Goal: Communication & Community: Share content

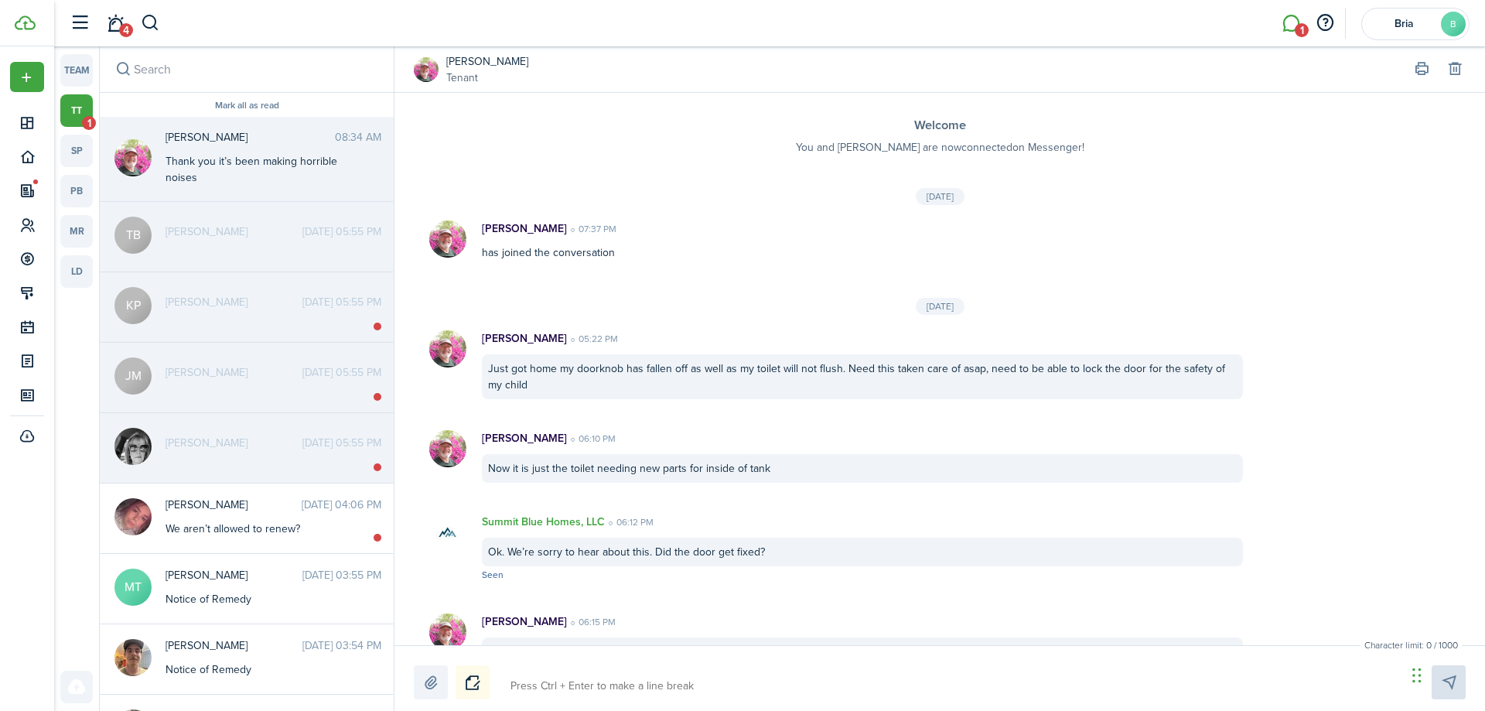
scroll to position [890, 0]
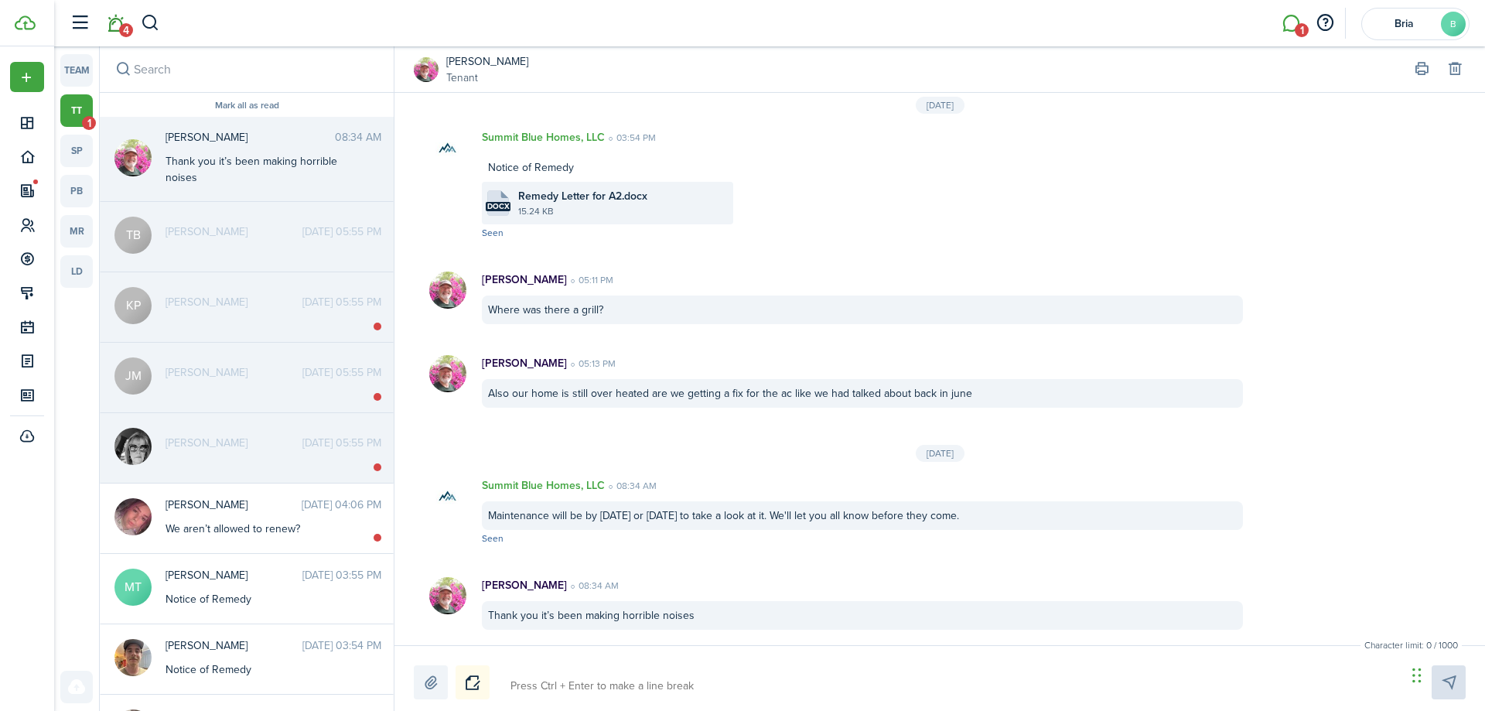
click at [120, 19] on link "4" at bounding box center [115, 23] width 29 height 39
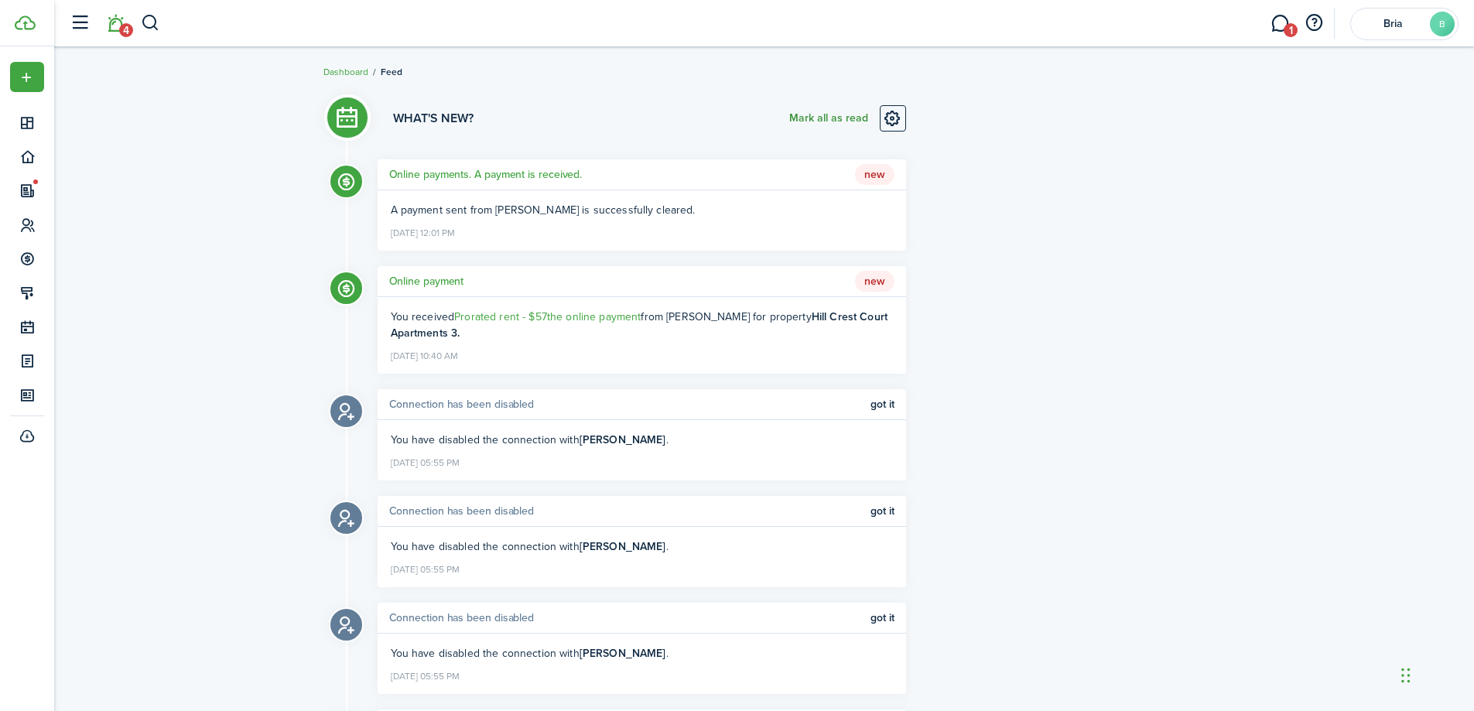
click at [837, 113] on button "Mark all as read" at bounding box center [828, 118] width 79 height 26
click at [1283, 24] on link "1" at bounding box center [1279, 23] width 29 height 39
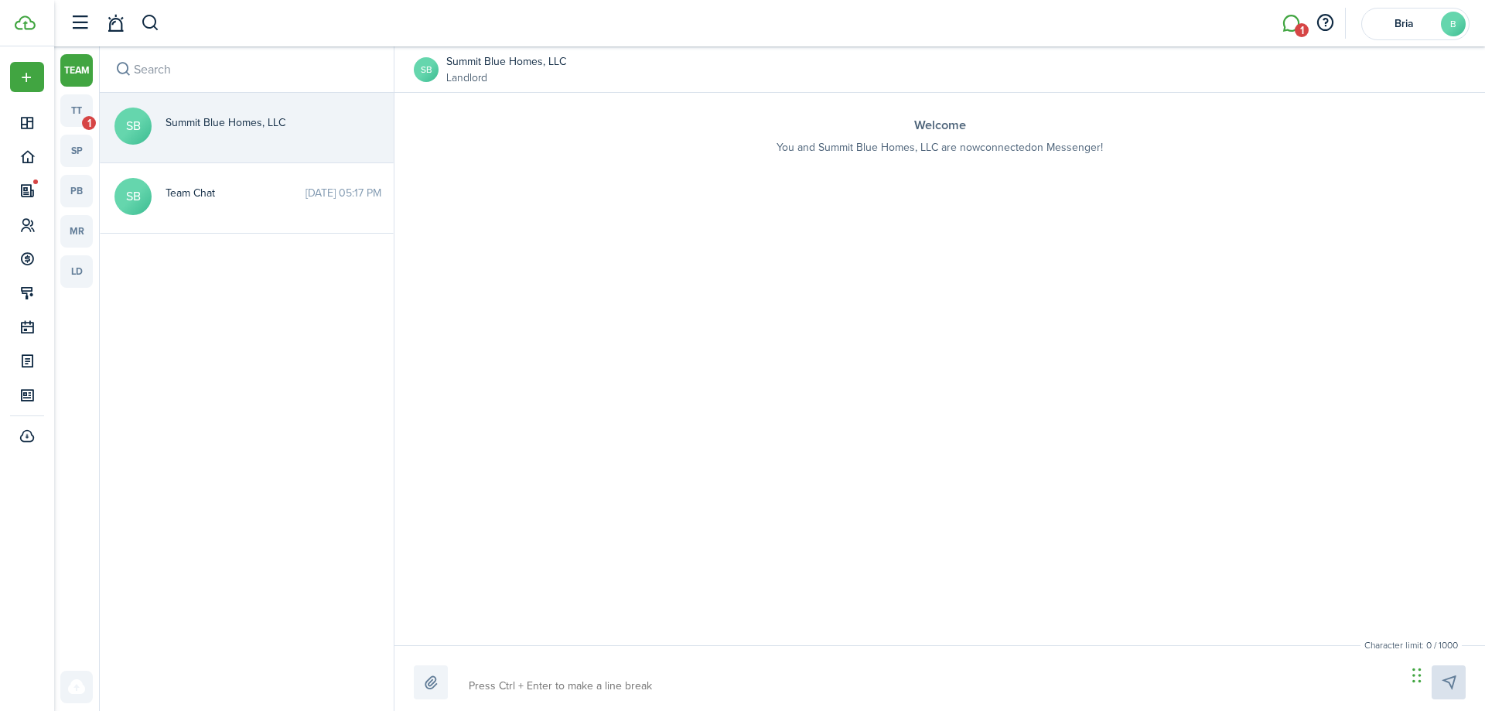
click at [97, 15] on li at bounding box center [115, 23] width 36 height 39
click at [108, 23] on link at bounding box center [115, 23] width 29 height 39
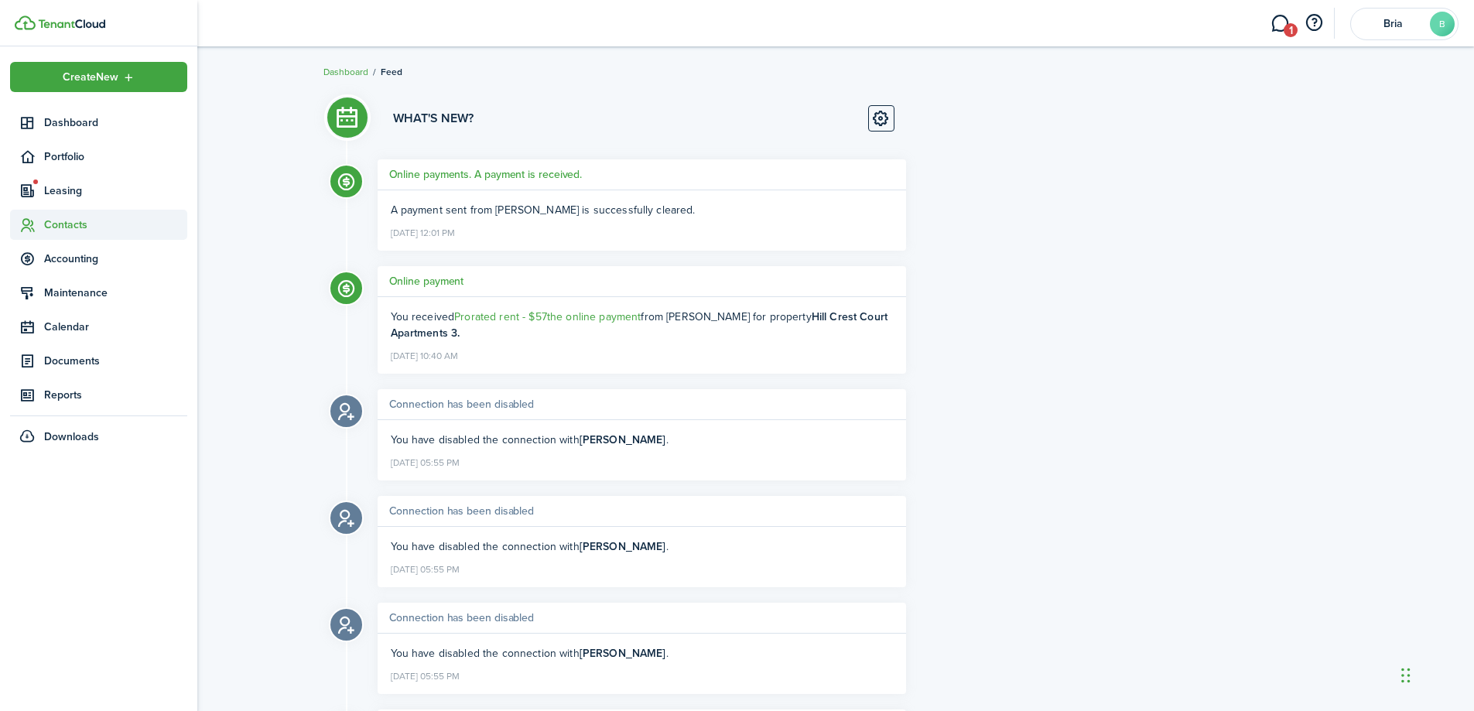
click at [41, 220] on sidebar-link-icon at bounding box center [27, 225] width 34 height 16
click at [80, 255] on span "Tenants" at bounding box center [115, 261] width 143 height 16
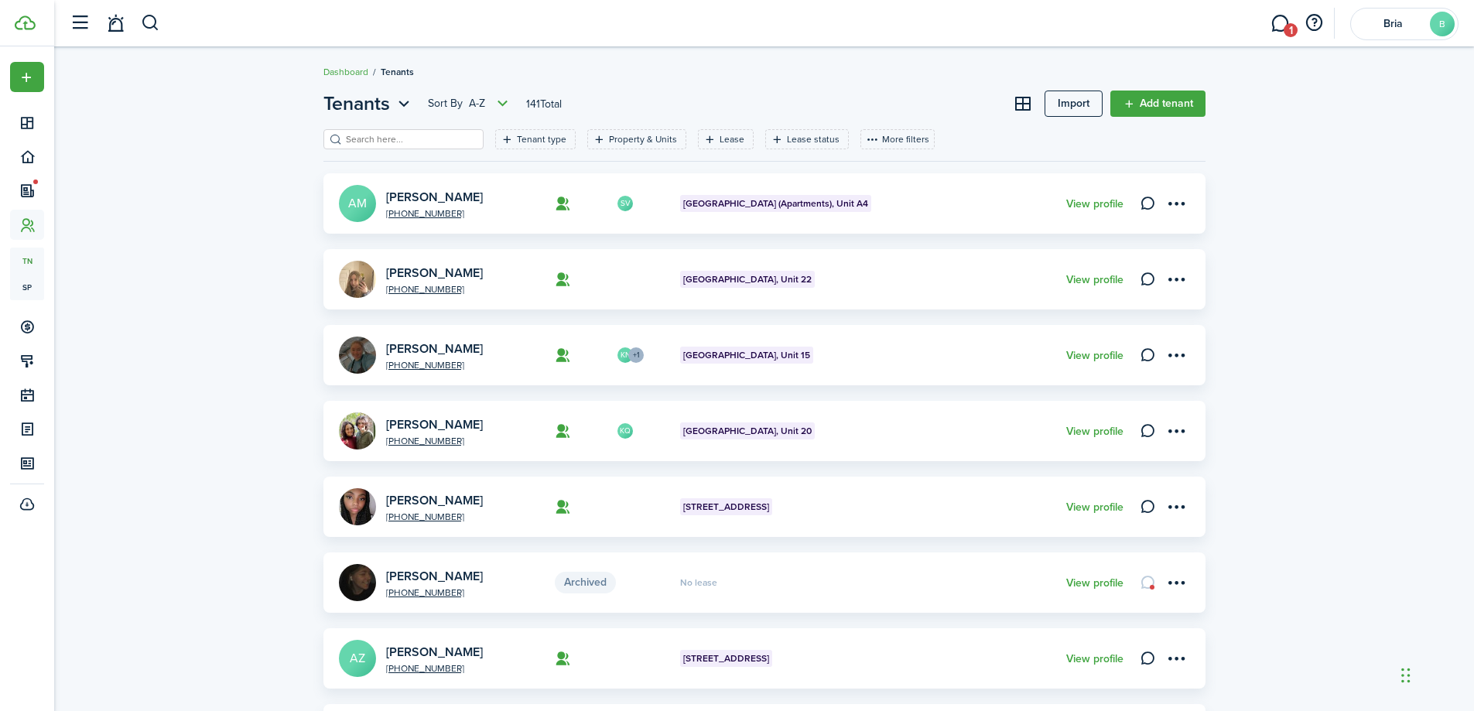
click at [402, 135] on input "search" at bounding box center [410, 139] width 136 height 15
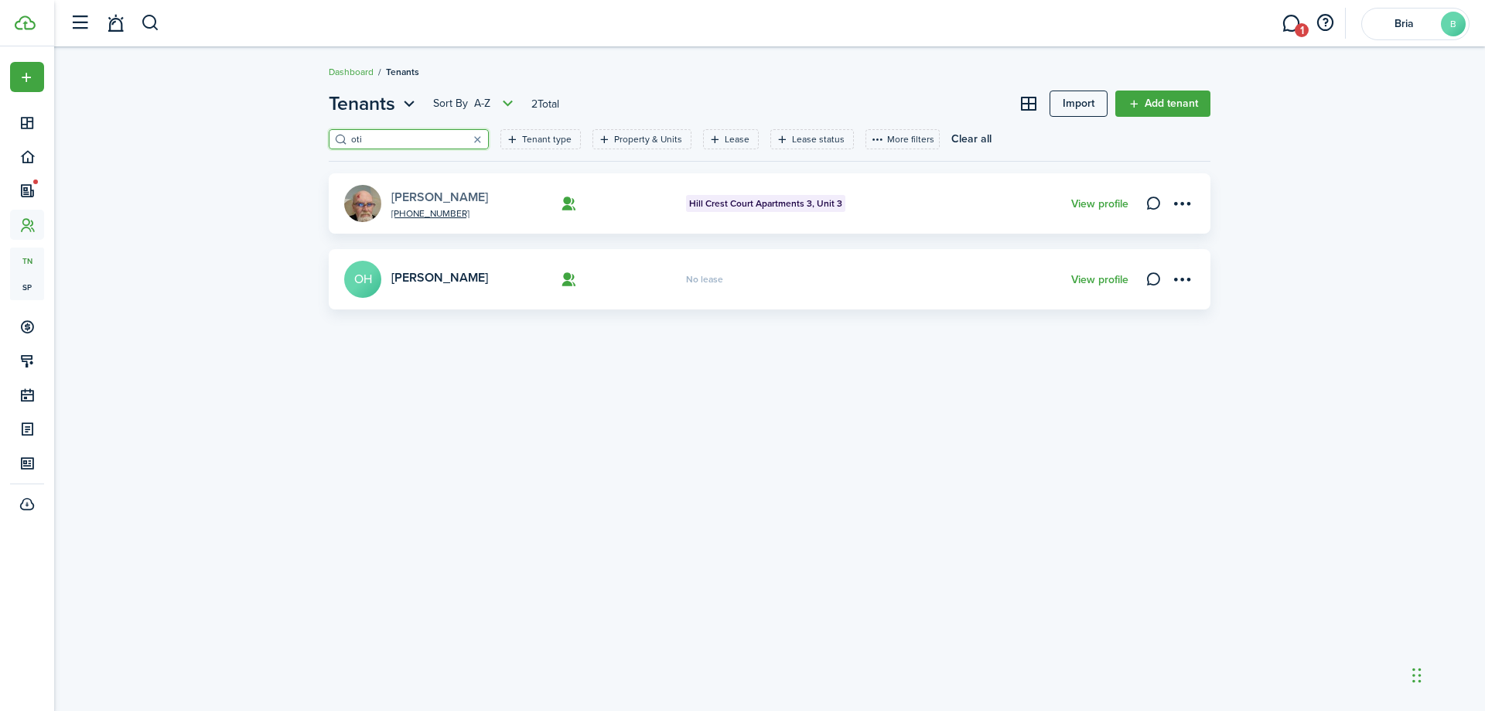
type input "oti"
click at [413, 197] on link "[PERSON_NAME]" at bounding box center [439, 197] width 97 height 18
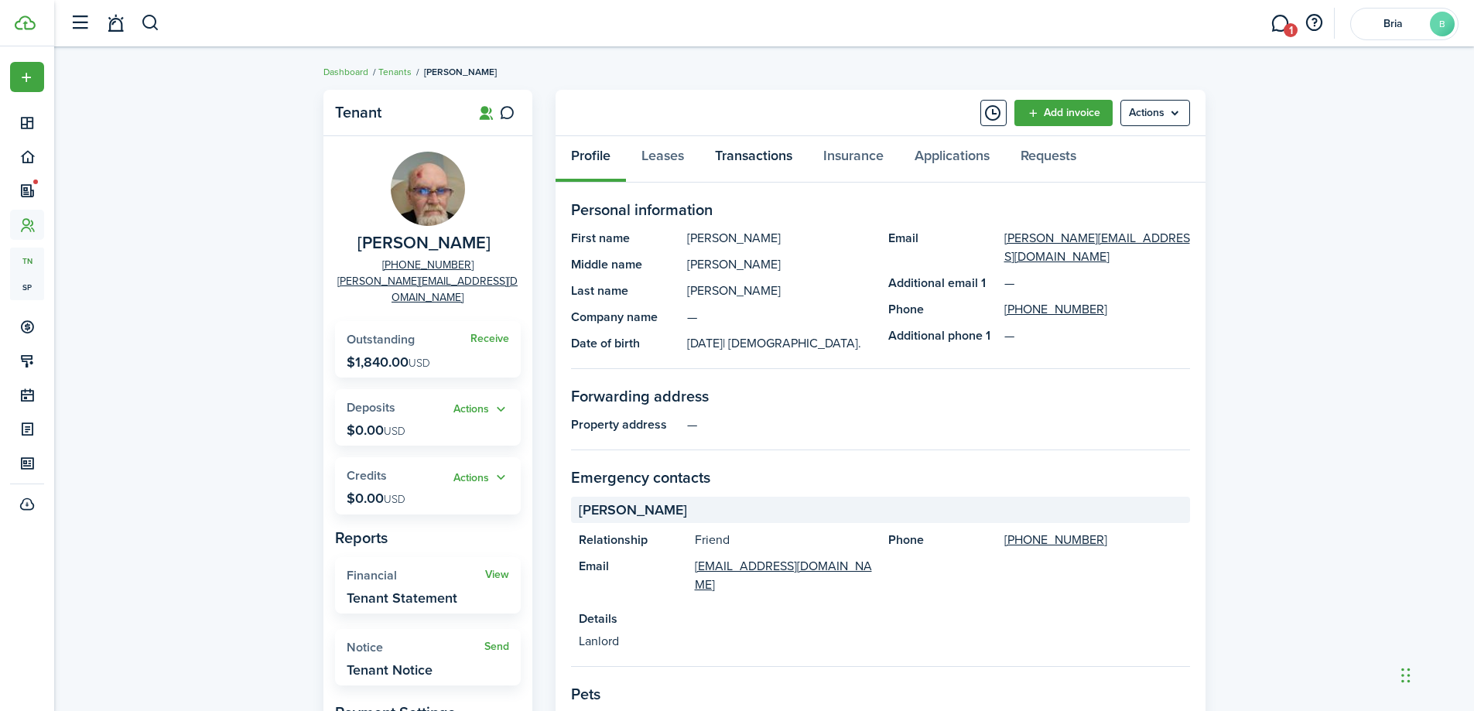
click at [752, 167] on link "Transactions" at bounding box center [753, 159] width 108 height 46
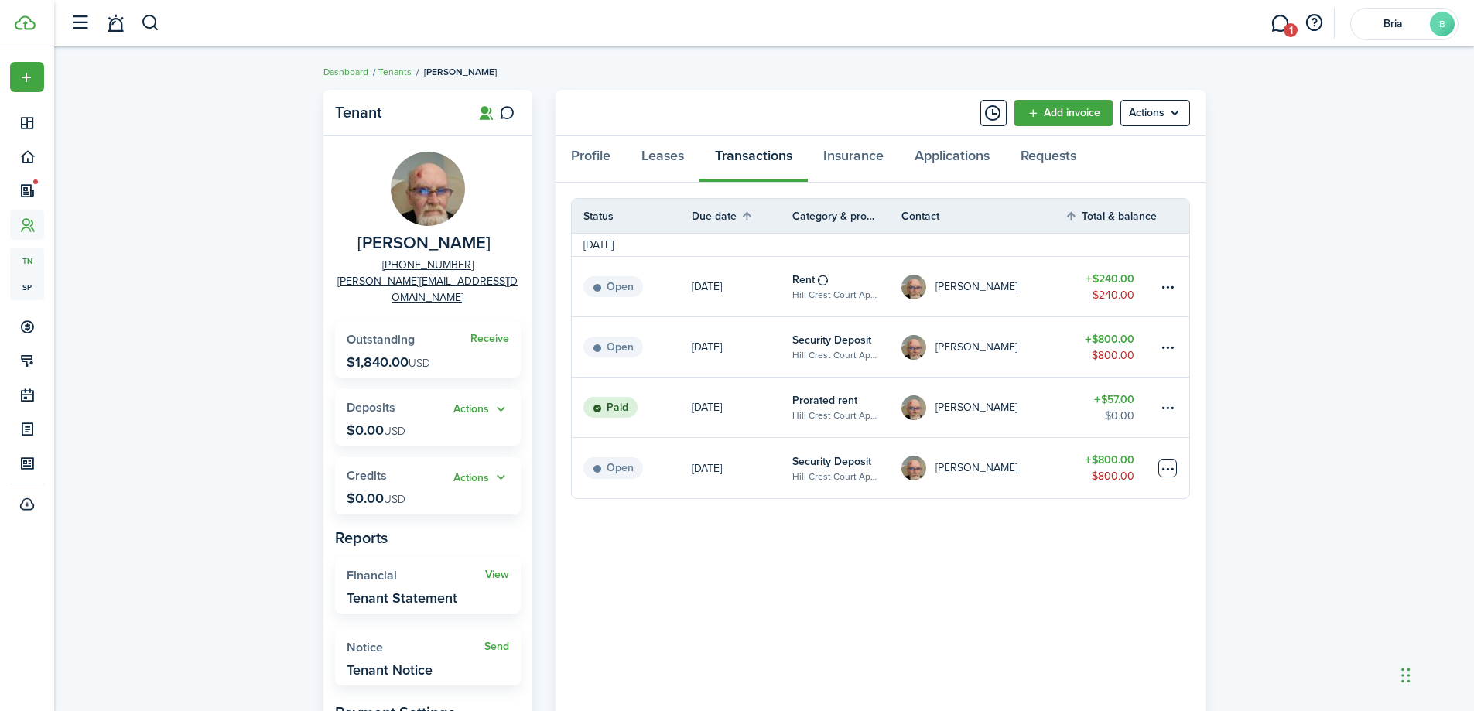
click at [1168, 473] on table-menu-btn-icon at bounding box center [1167, 468] width 19 height 19
click at [1091, 665] on button "Void" at bounding box center [1108, 667] width 135 height 26
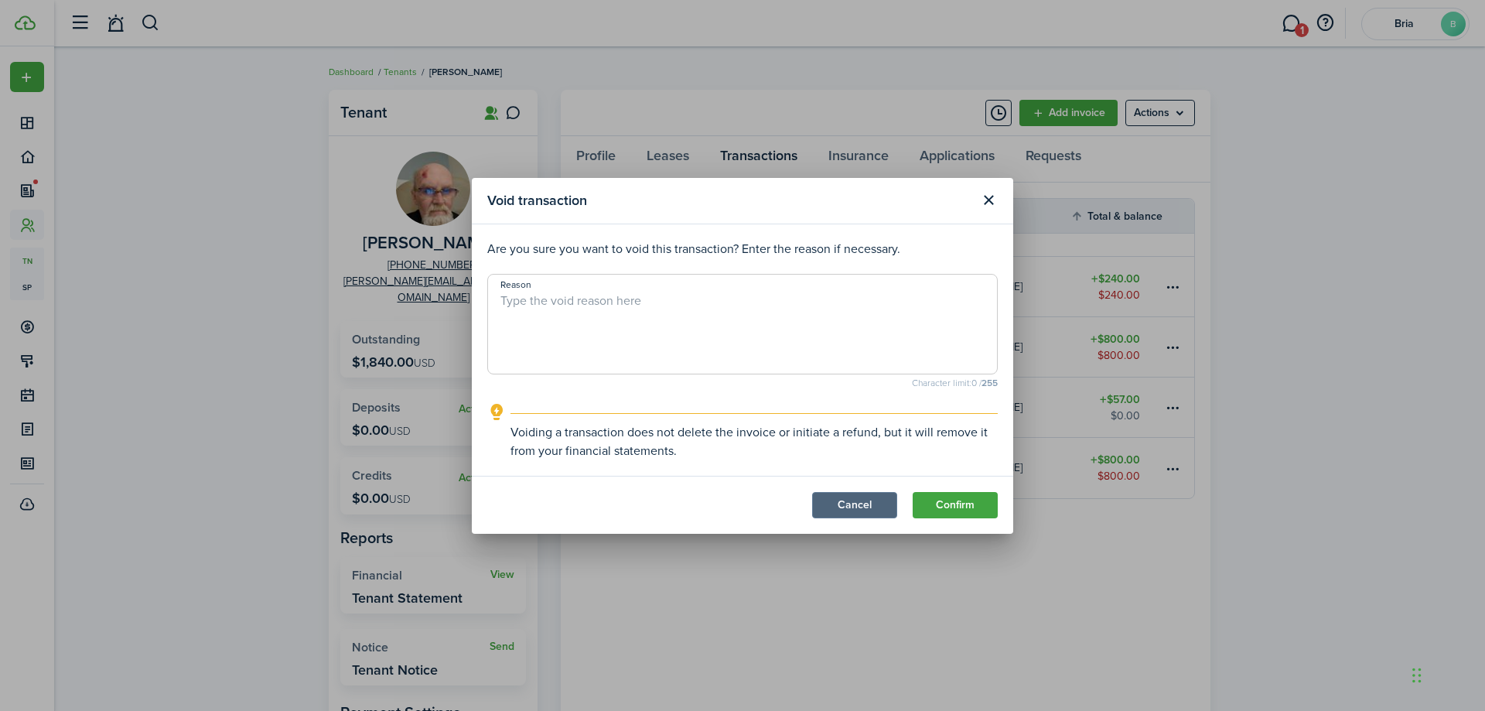
click at [853, 501] on button "Cancel" at bounding box center [854, 505] width 85 height 26
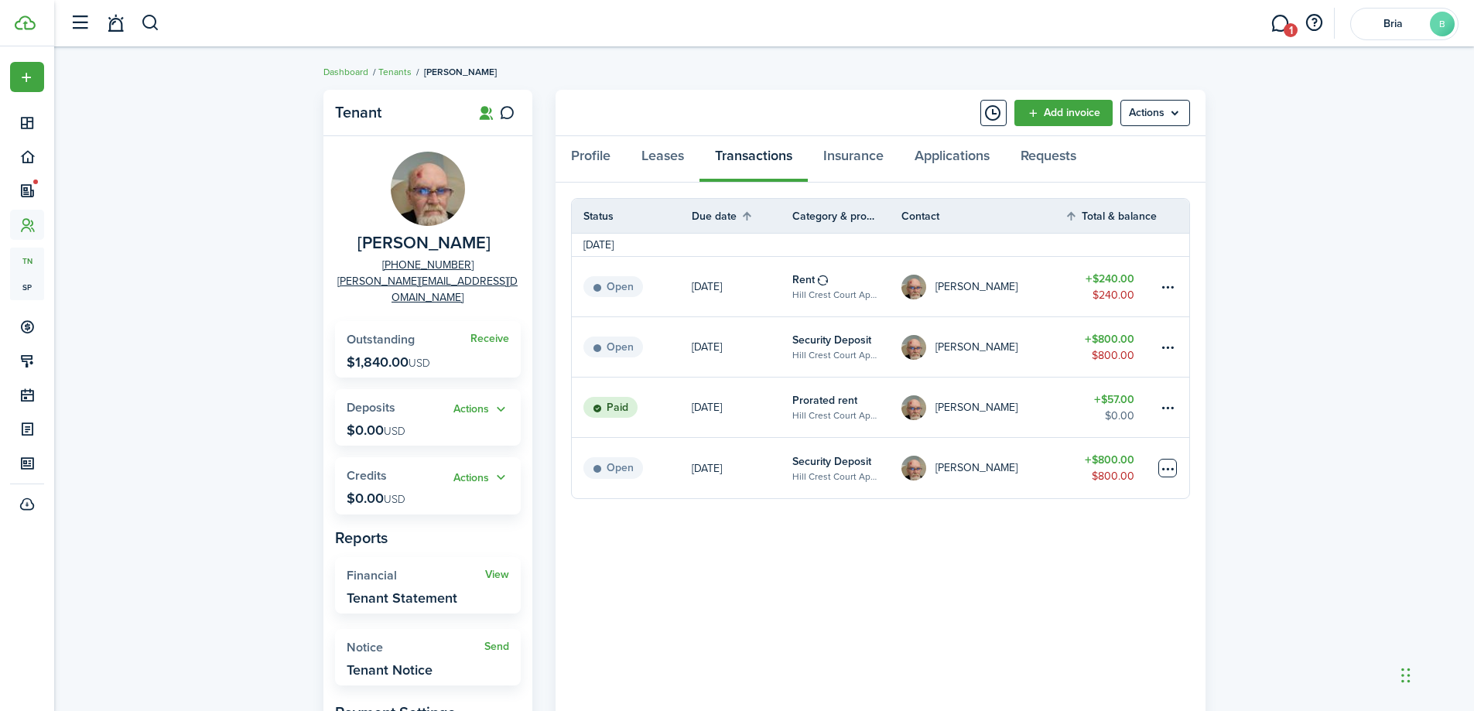
click at [1162, 469] on table-menu-btn-icon "Open menu" at bounding box center [1167, 468] width 19 height 19
click at [1100, 704] on button "Delete" at bounding box center [1108, 694] width 135 height 26
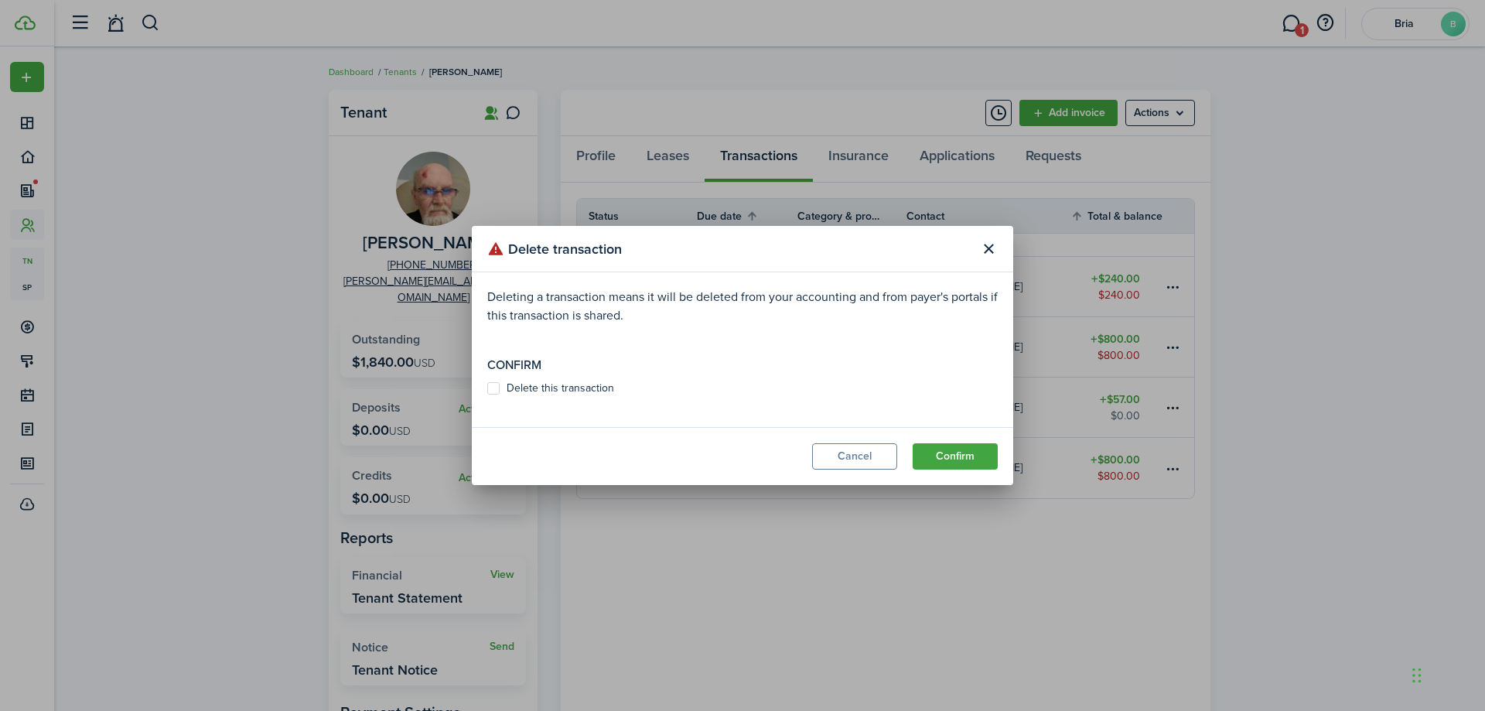
click at [498, 389] on label "Delete this transaction" at bounding box center [550, 388] width 127 height 12
click at [487, 389] on input "Delete this transaction" at bounding box center [487, 388] width 1 height 1
checkbox input "true"
click at [983, 461] on button "Confirm" at bounding box center [955, 456] width 85 height 26
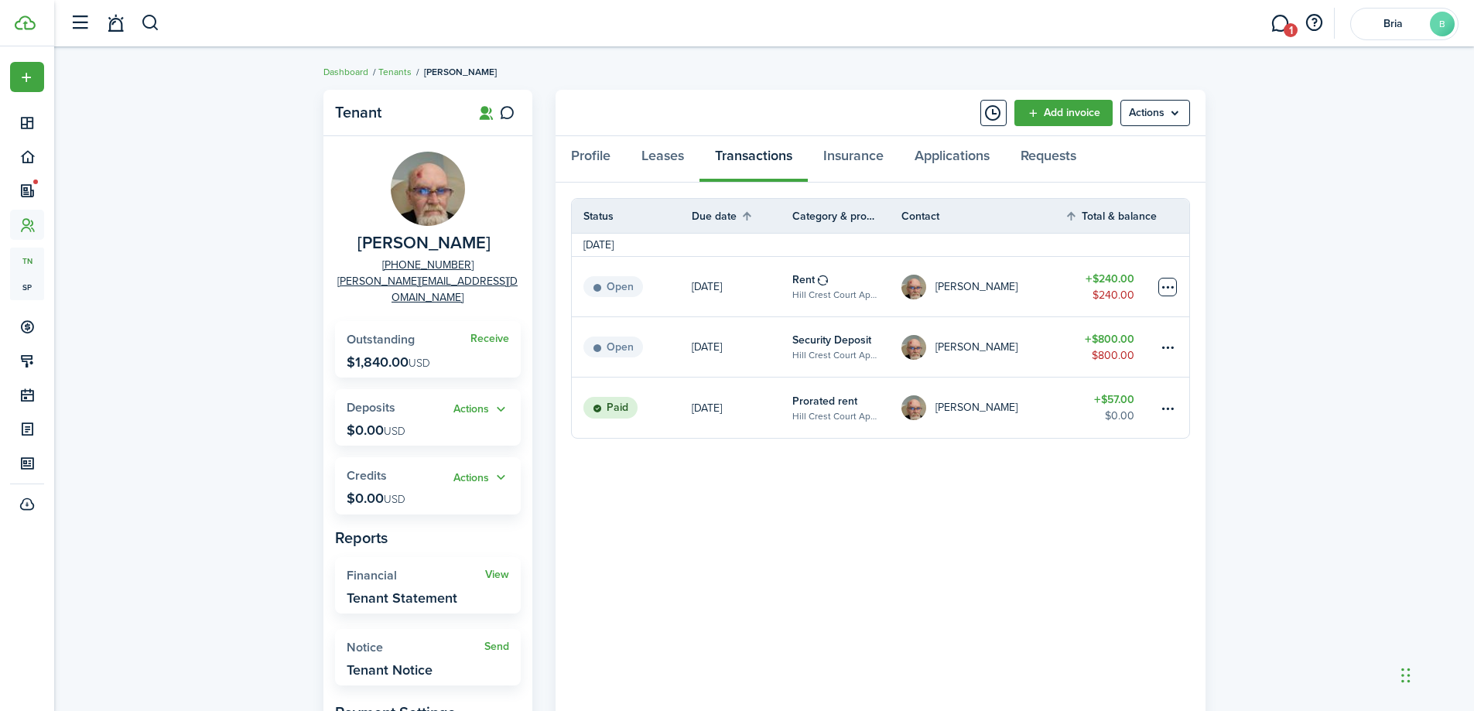
click at [1173, 287] on table-menu-btn-icon at bounding box center [1167, 287] width 19 height 19
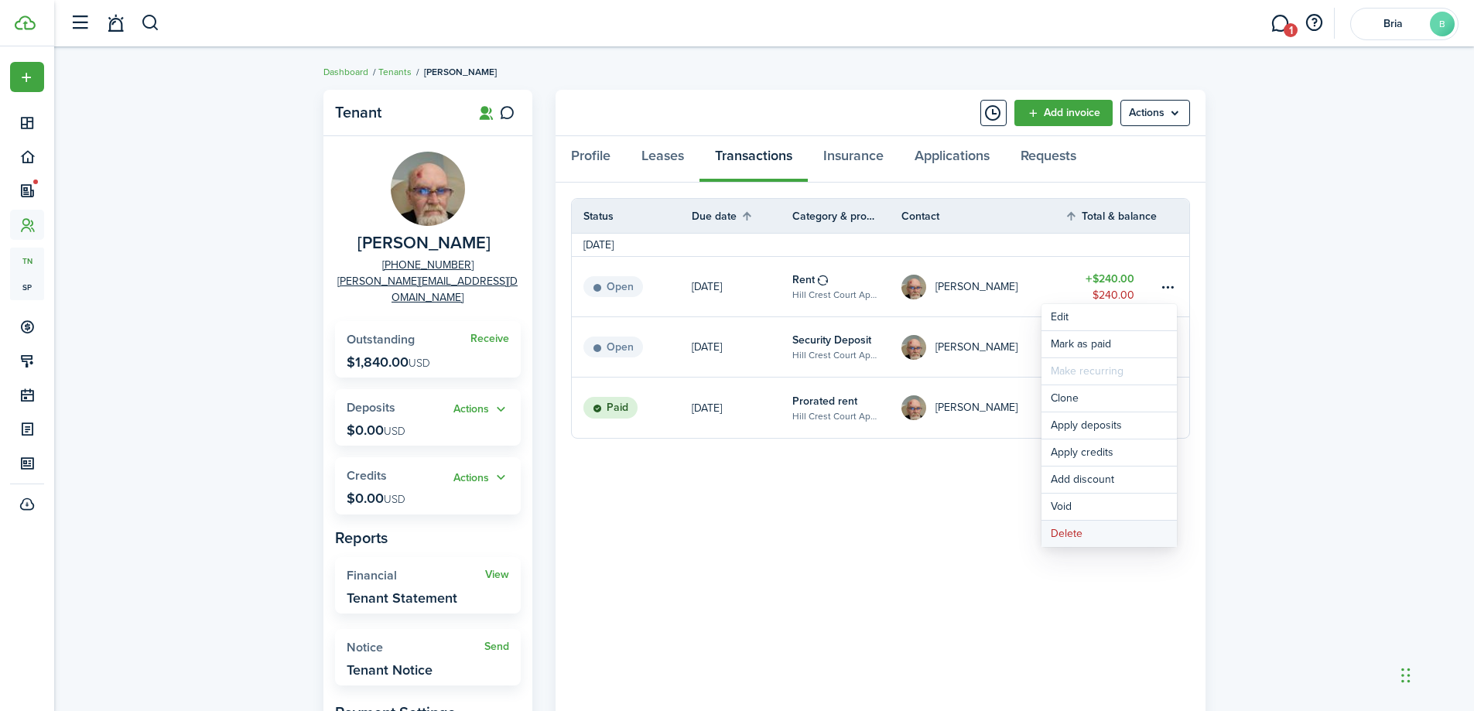
click at [1085, 529] on button "Delete" at bounding box center [1108, 534] width 135 height 26
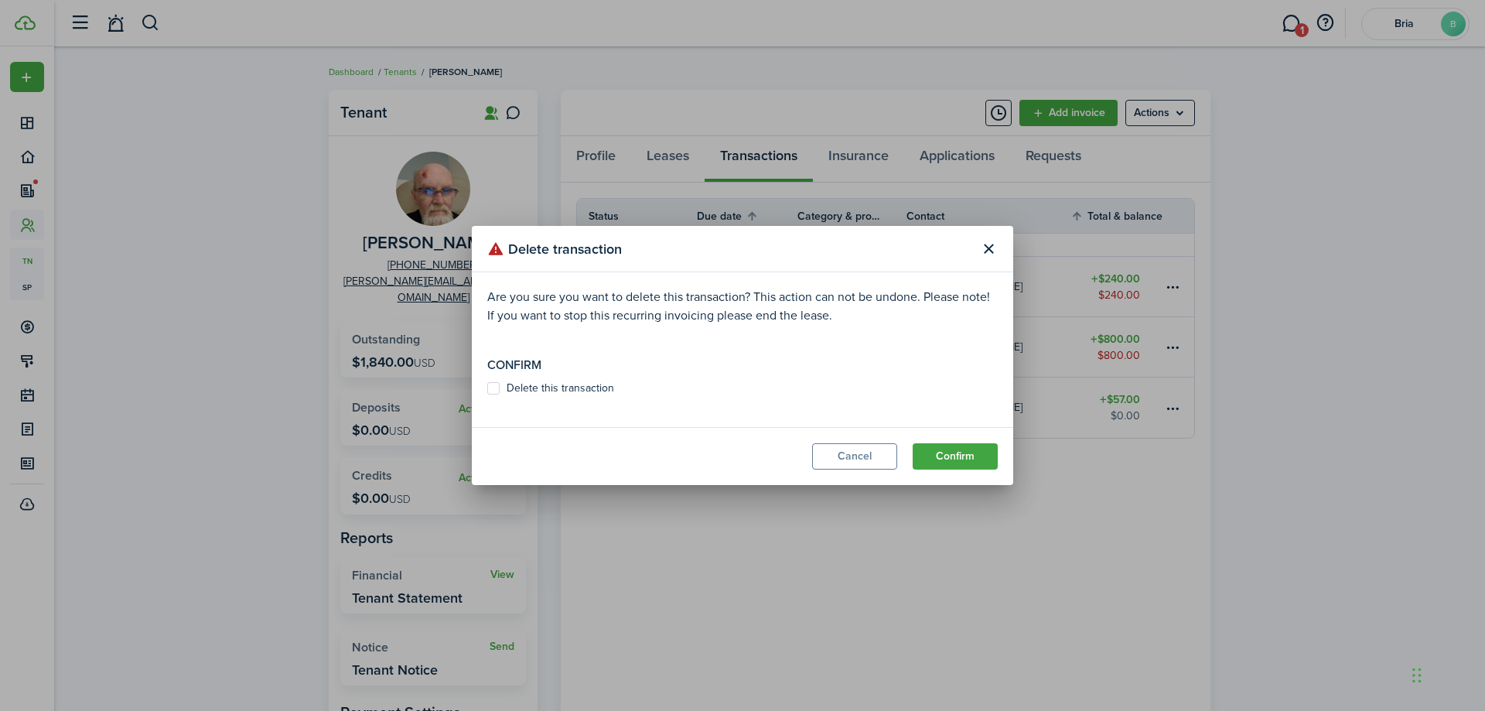
drag, startPoint x: 487, startPoint y: 382, endPoint x: 502, endPoint y: 391, distance: 17.0
click at [488, 386] on modal-body "Are you sure you want to delete this transaction? This action can not be undone…" at bounding box center [743, 349] width 542 height 155
click at [492, 386] on label "Delete this transaction" at bounding box center [550, 388] width 127 height 12
click at [487, 388] on input "Delete this transaction" at bounding box center [487, 388] width 1 height 1
checkbox input "true"
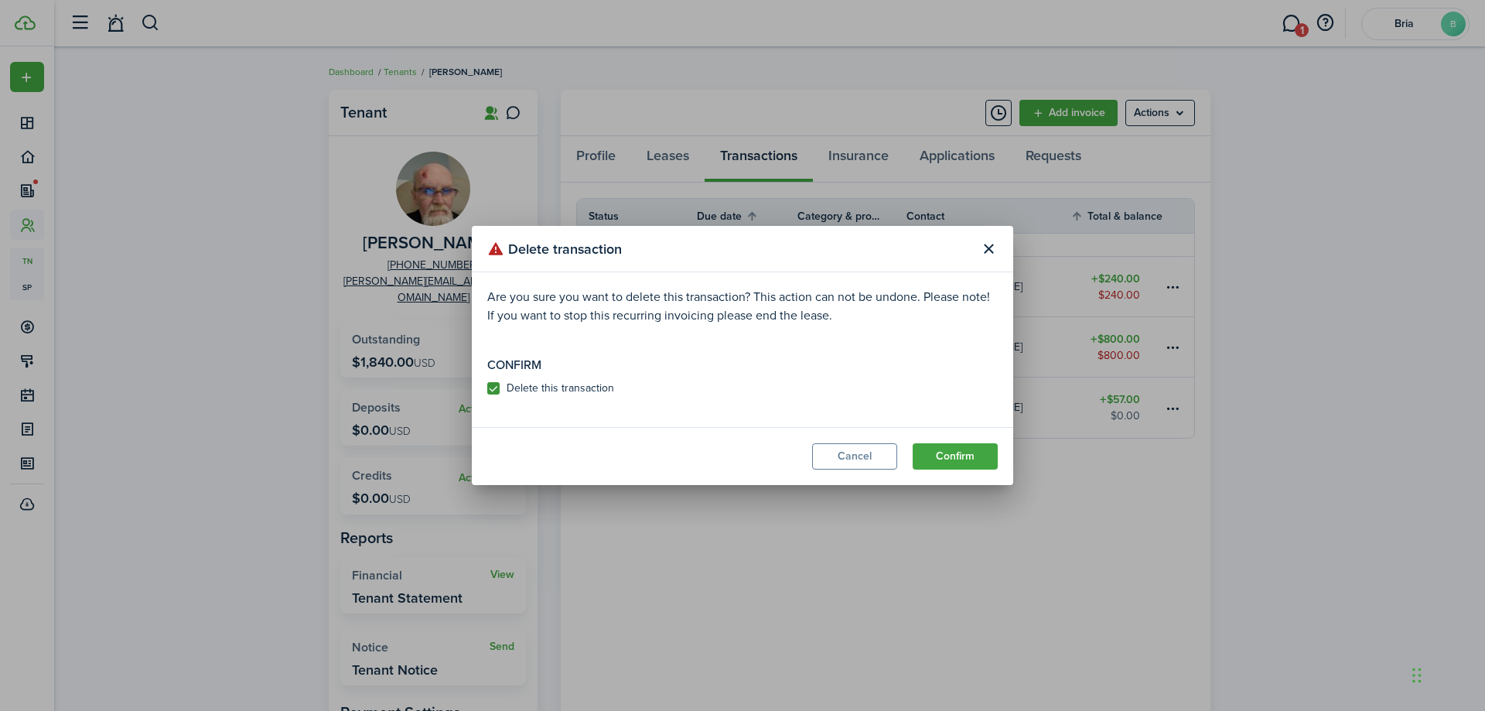
drag, startPoint x: 952, startPoint y: 457, endPoint x: 973, endPoint y: 530, distance: 75.7
click at [952, 459] on button "Confirm" at bounding box center [955, 456] width 85 height 26
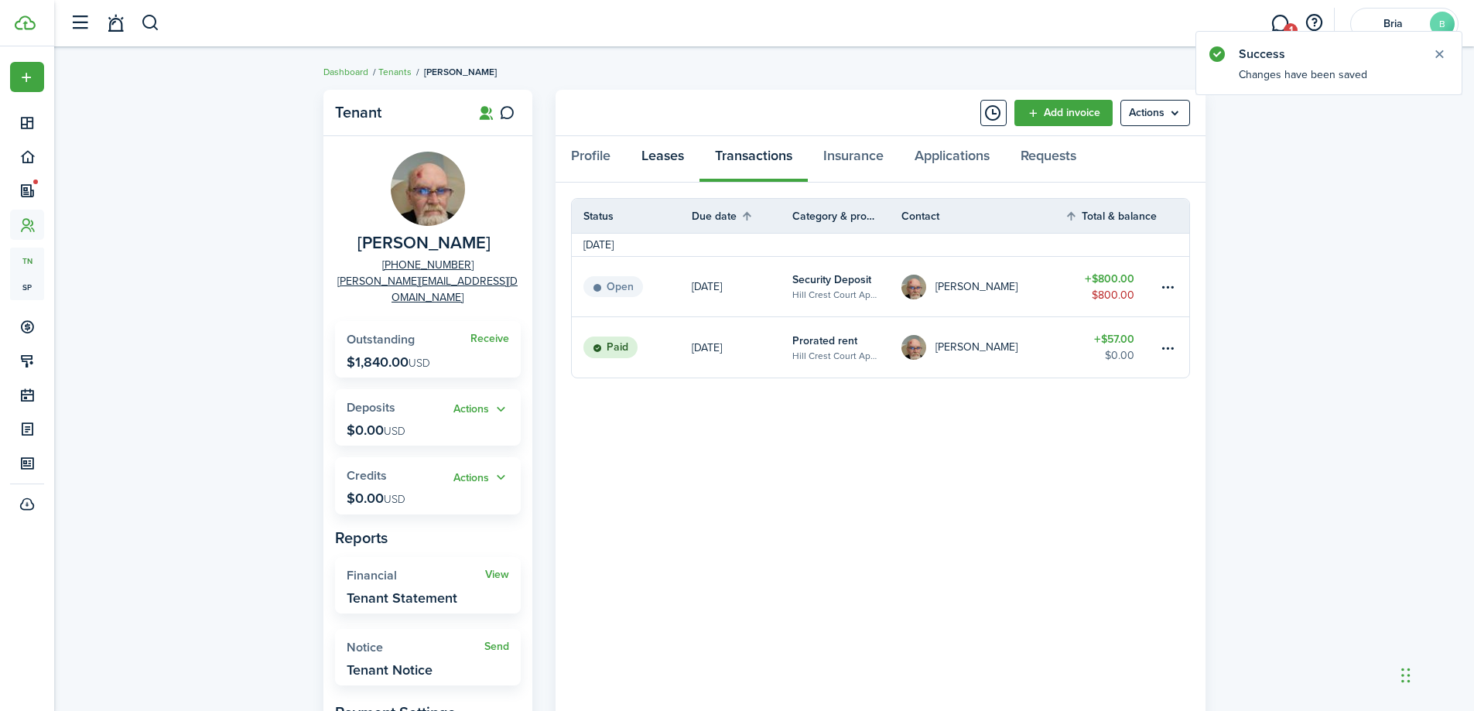
click at [682, 164] on link "Leases" at bounding box center [662, 159] width 73 height 46
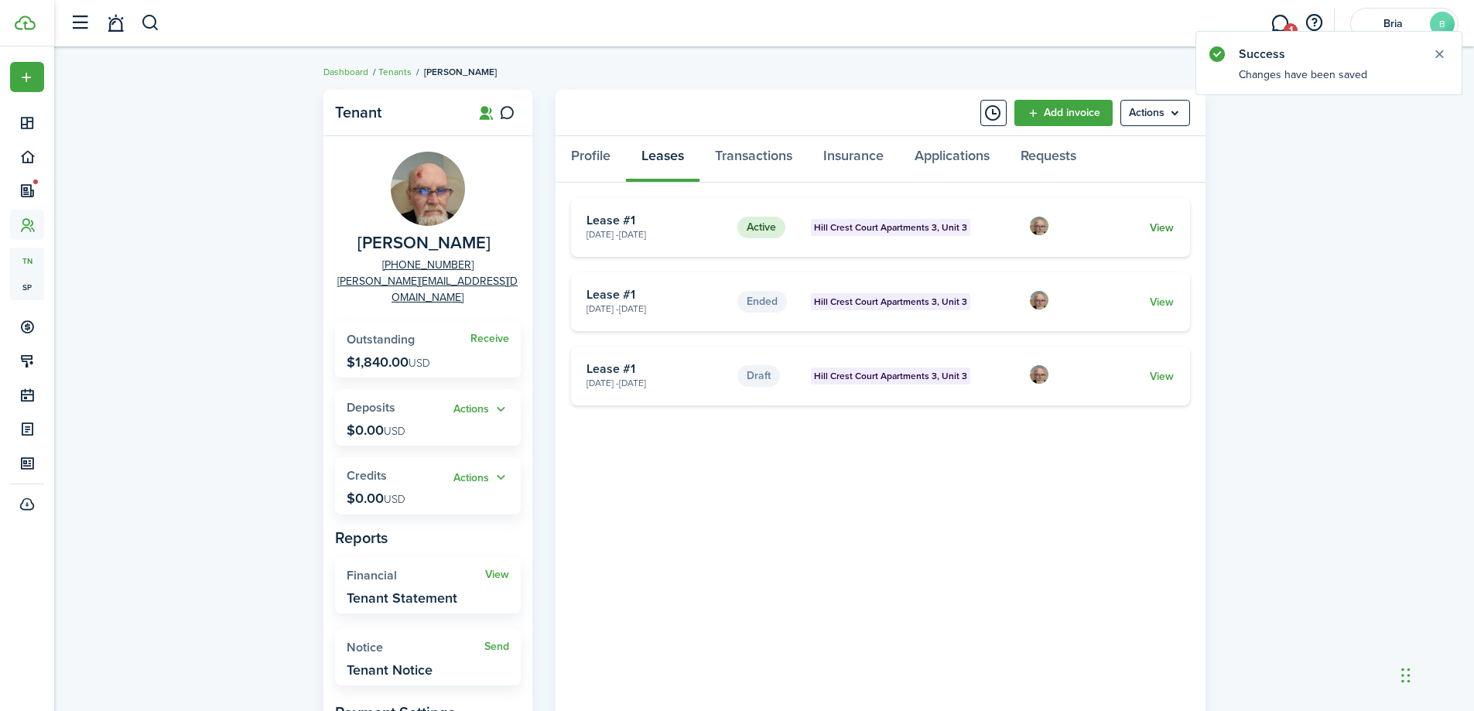
click at [1167, 223] on link "View" at bounding box center [1162, 228] width 24 height 16
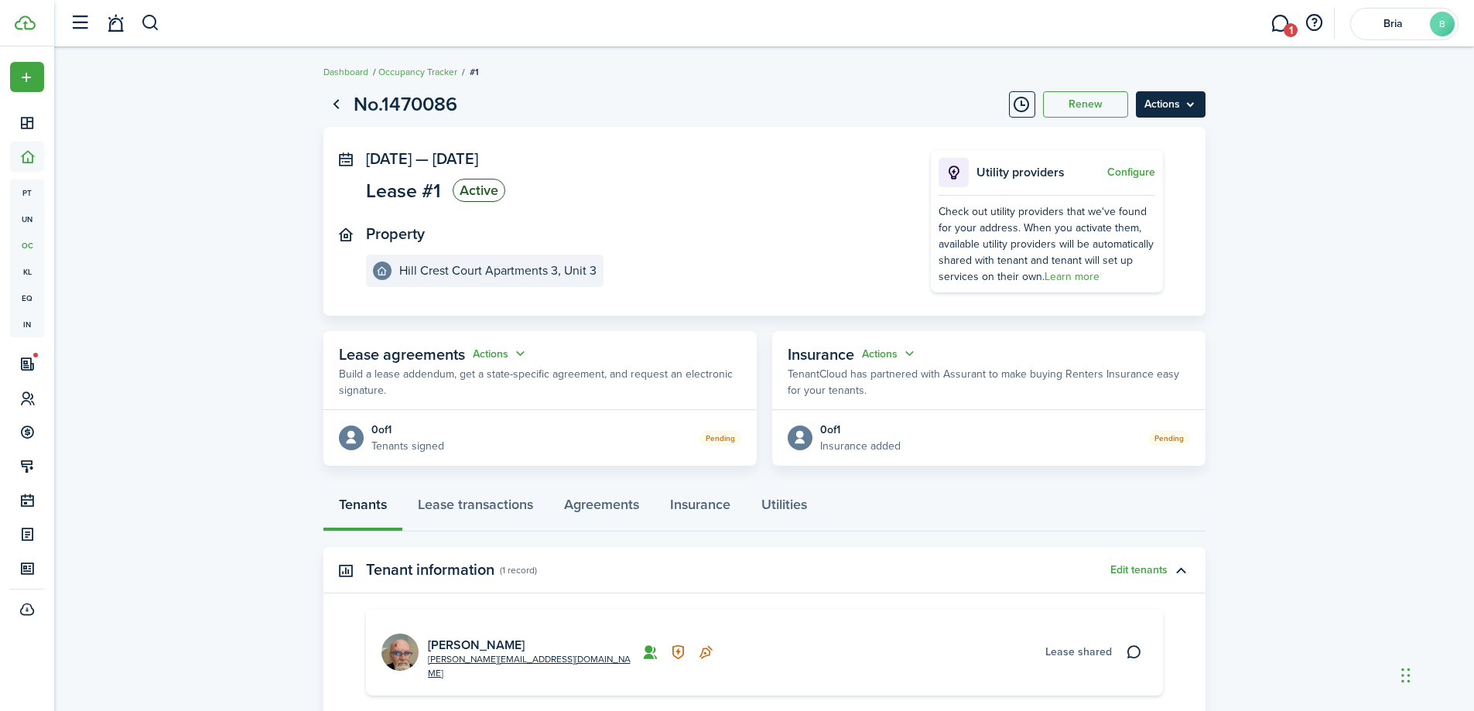
click at [1139, 106] on menu-btn "Actions" at bounding box center [1171, 104] width 70 height 26
click at [812, 99] on page-view-header "No.1470086 Renew Actions" at bounding box center [764, 104] width 882 height 29
click at [595, 506] on link "Agreements" at bounding box center [602, 508] width 106 height 46
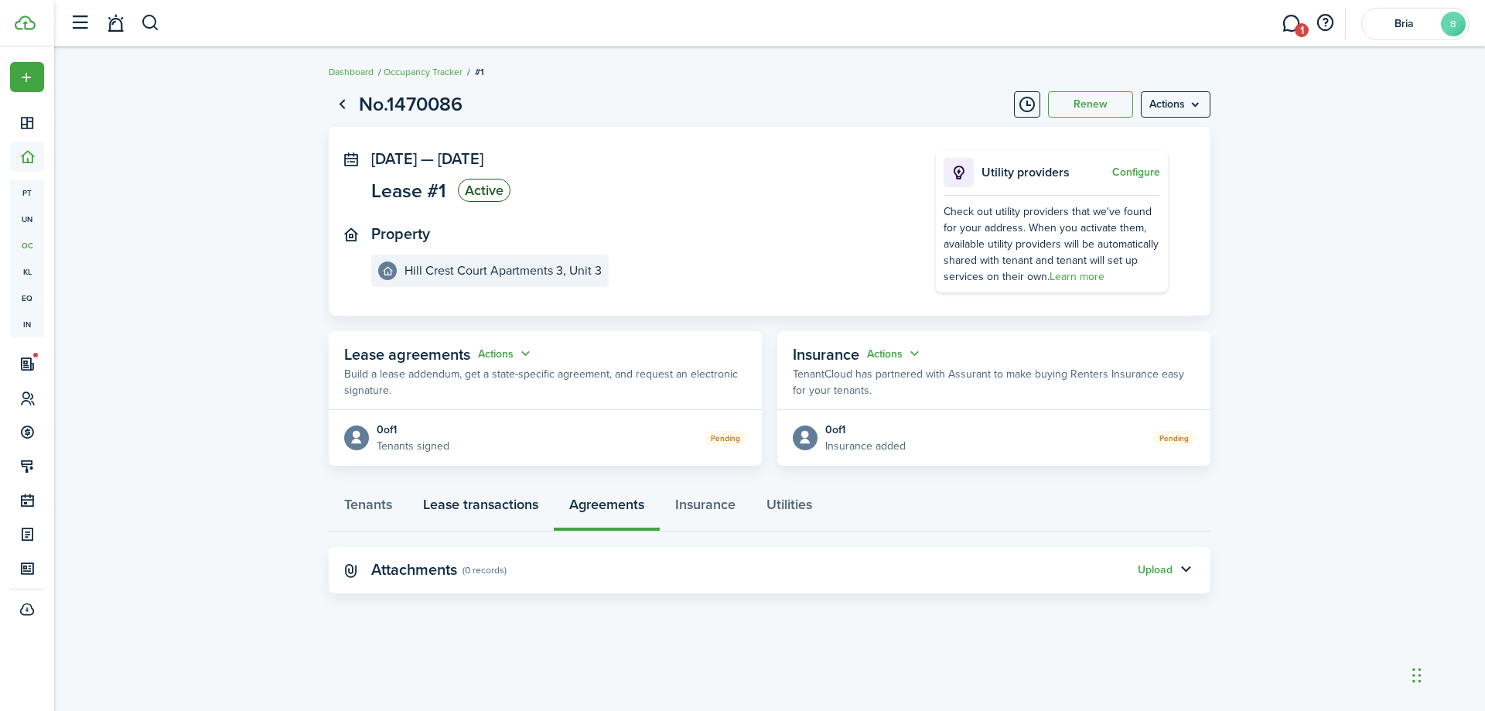
click at [510, 516] on link "Lease transactions" at bounding box center [481, 508] width 146 height 46
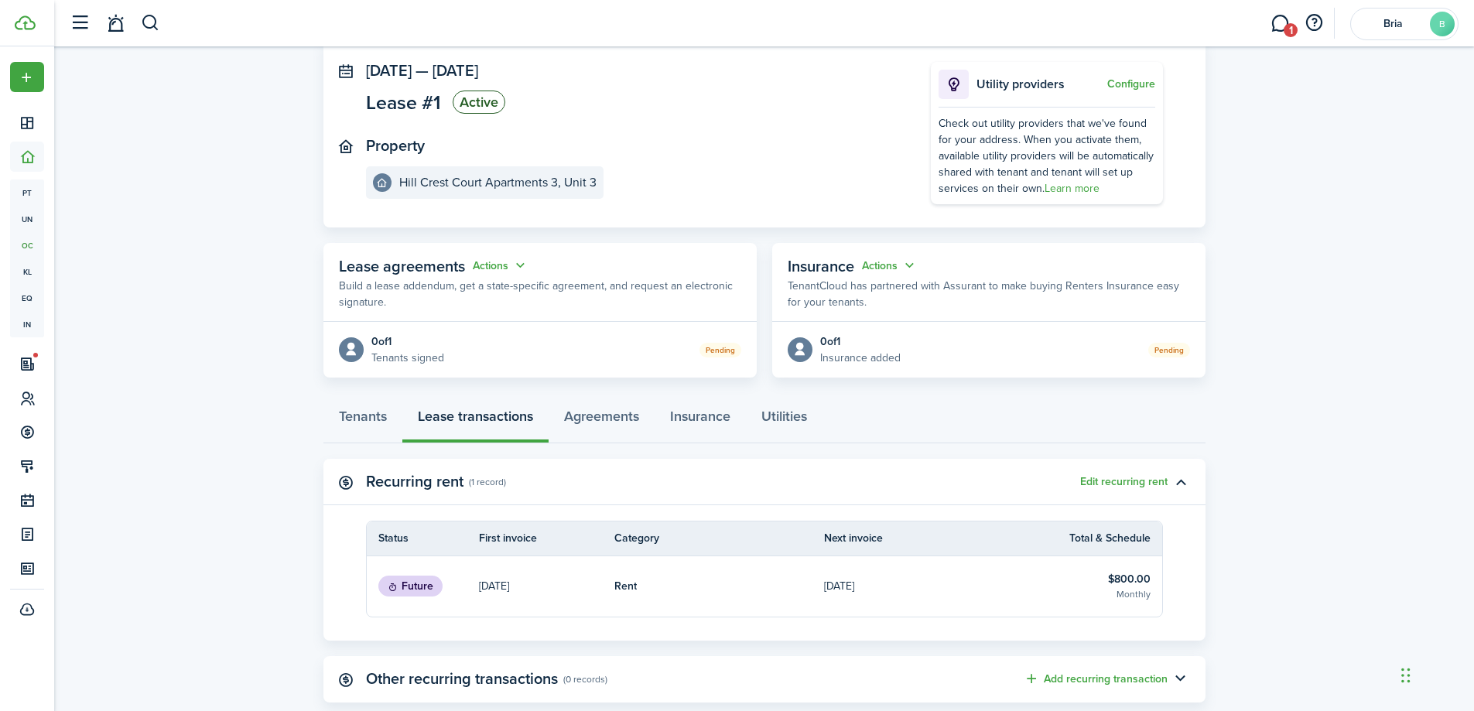
scroll to position [275, 0]
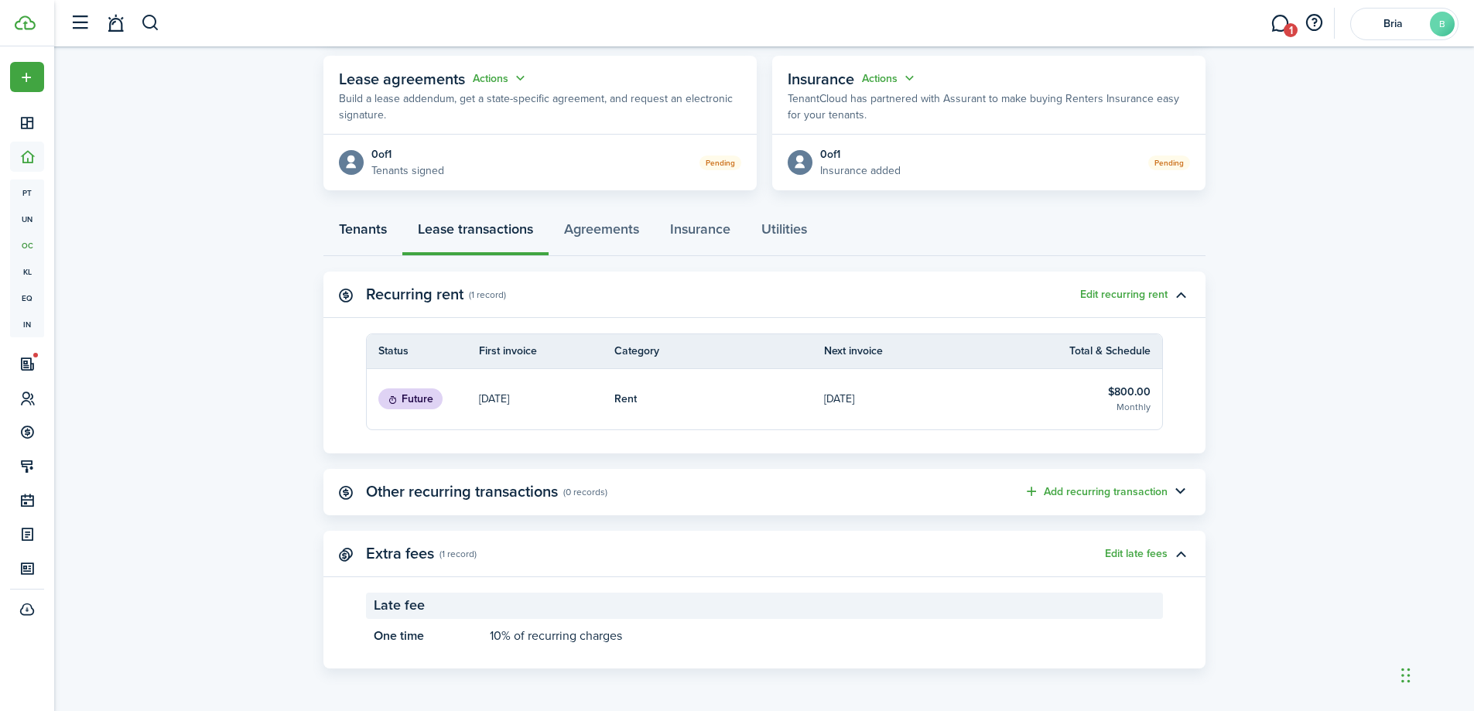
click at [371, 238] on link "Tenants" at bounding box center [362, 233] width 79 height 46
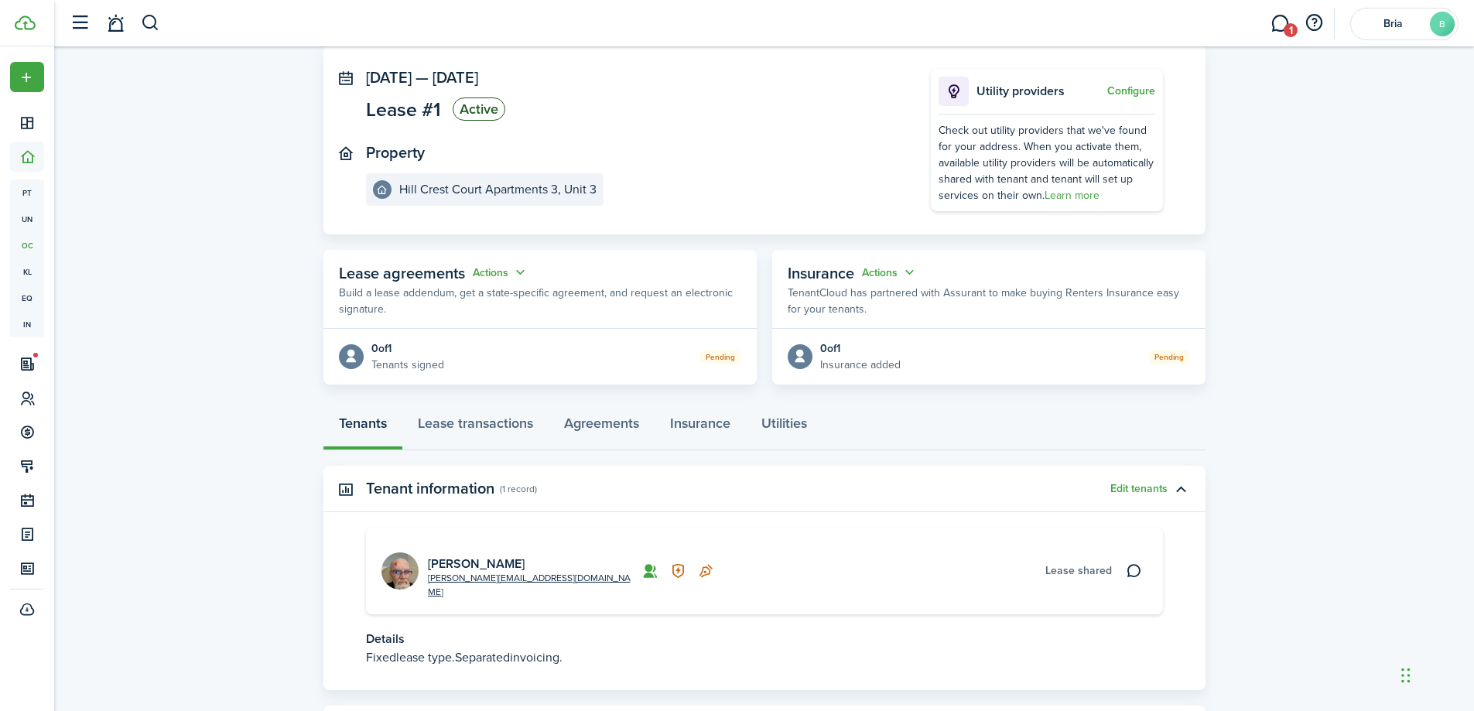
scroll to position [146, 0]
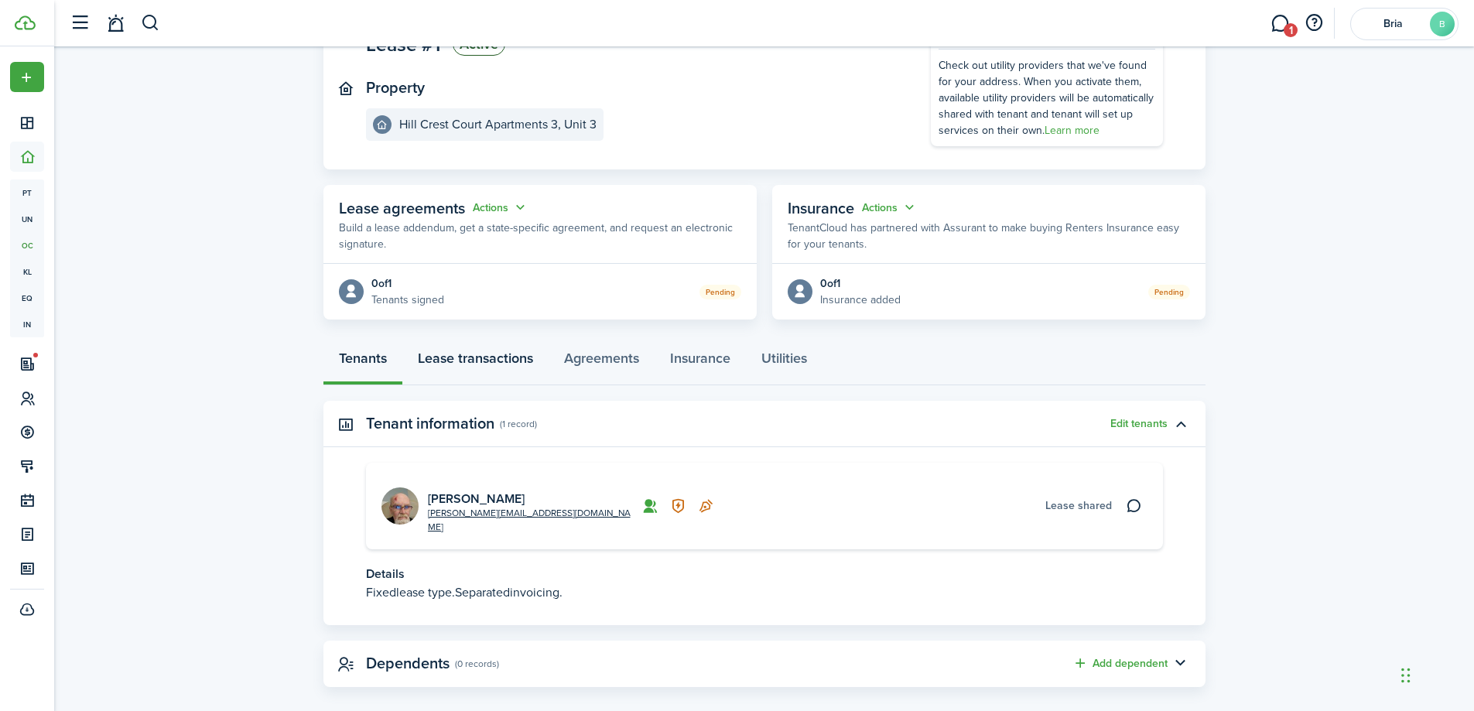
drag, startPoint x: 484, startPoint y: 363, endPoint x: 562, endPoint y: 394, distance: 84.0
click at [484, 363] on link "Lease transactions" at bounding box center [475, 362] width 146 height 46
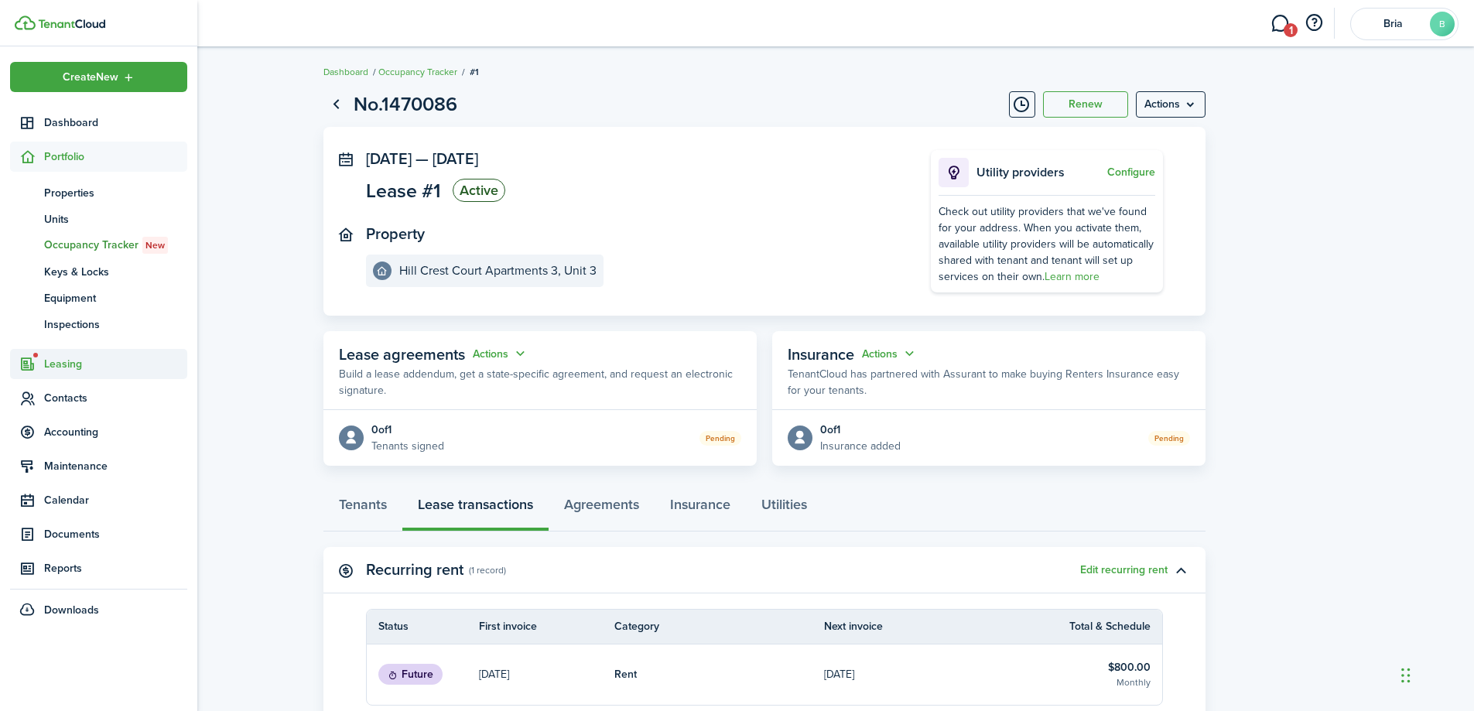
click at [44, 361] on span "Leasing" at bounding box center [115, 364] width 143 height 16
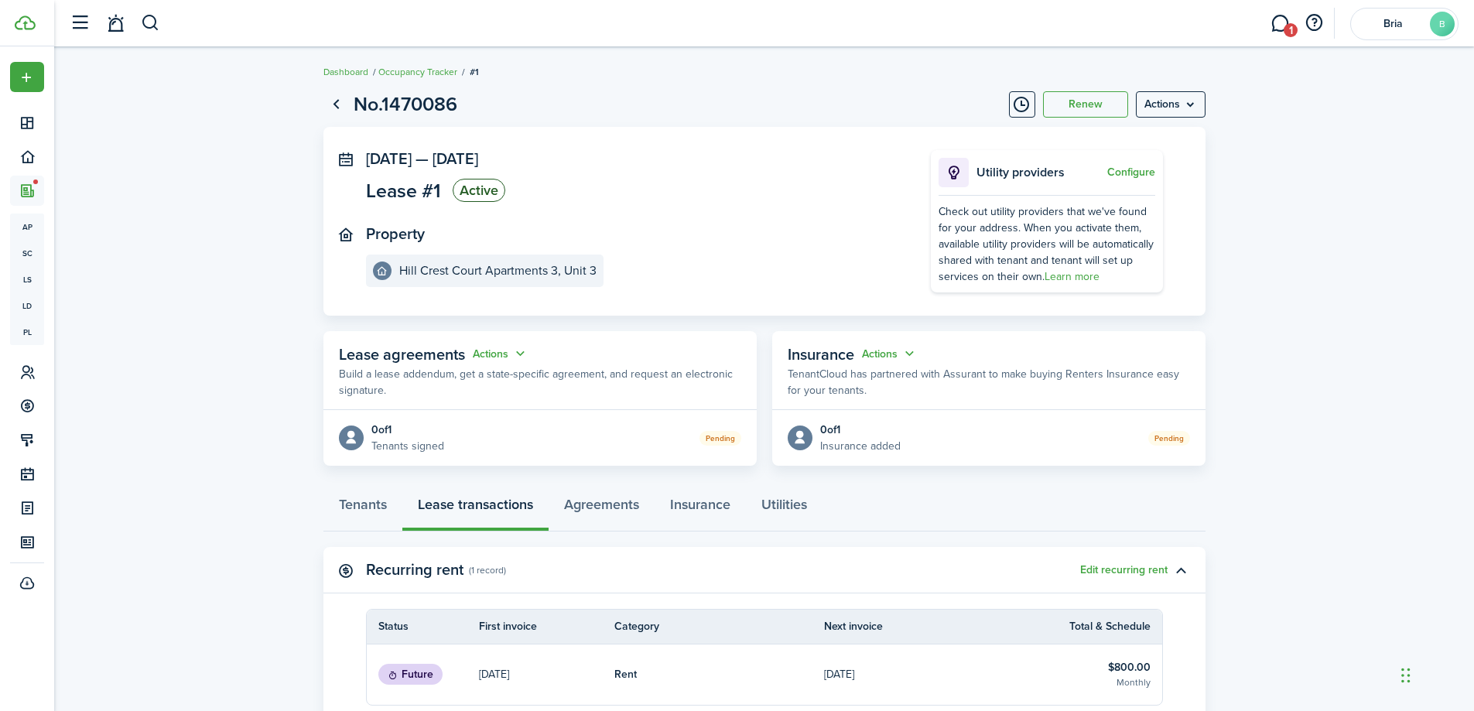
click at [228, 220] on lease-view "No.1470086 Renew Actions [DATE] — [DATE] Lease #1 Active Property [GEOGRAPHIC_D…" at bounding box center [764, 517] width 1420 height 870
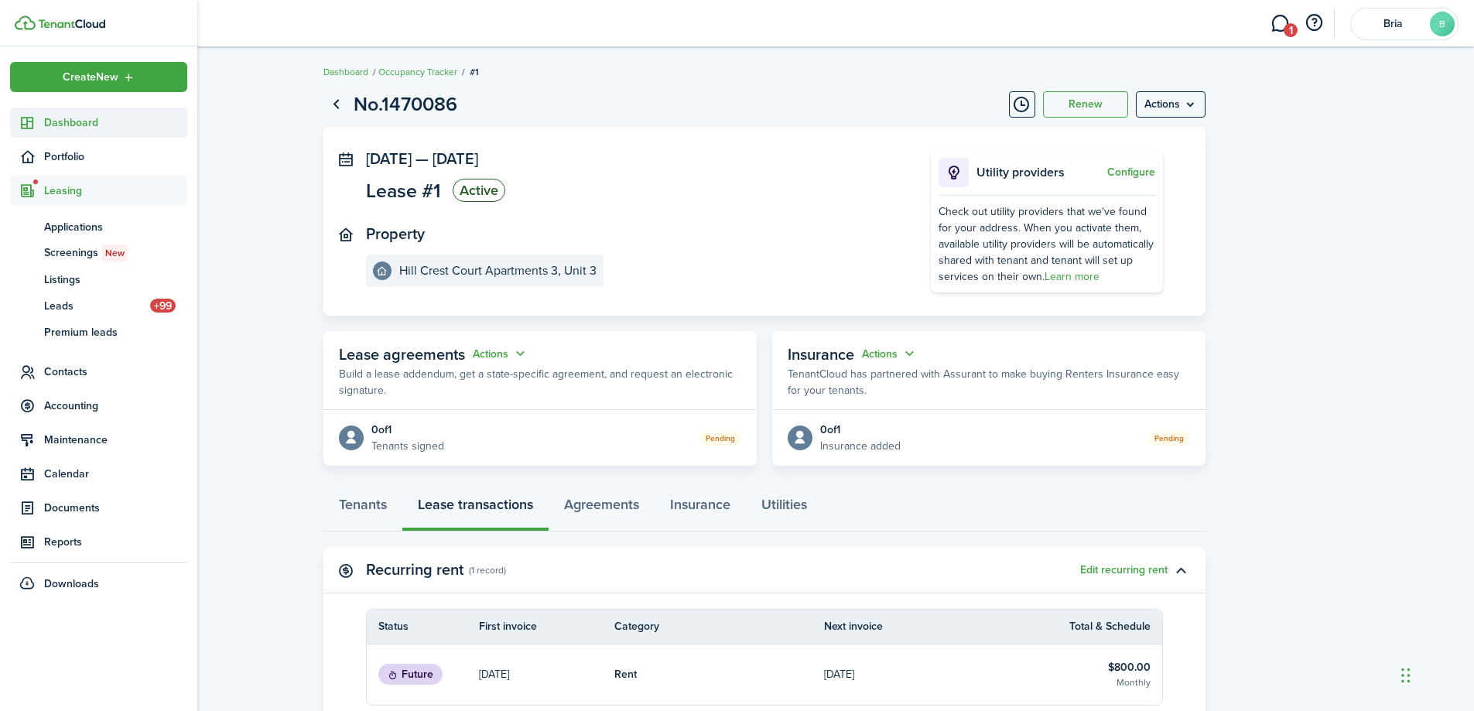
click at [39, 132] on link "Dashboard" at bounding box center [98, 123] width 177 height 30
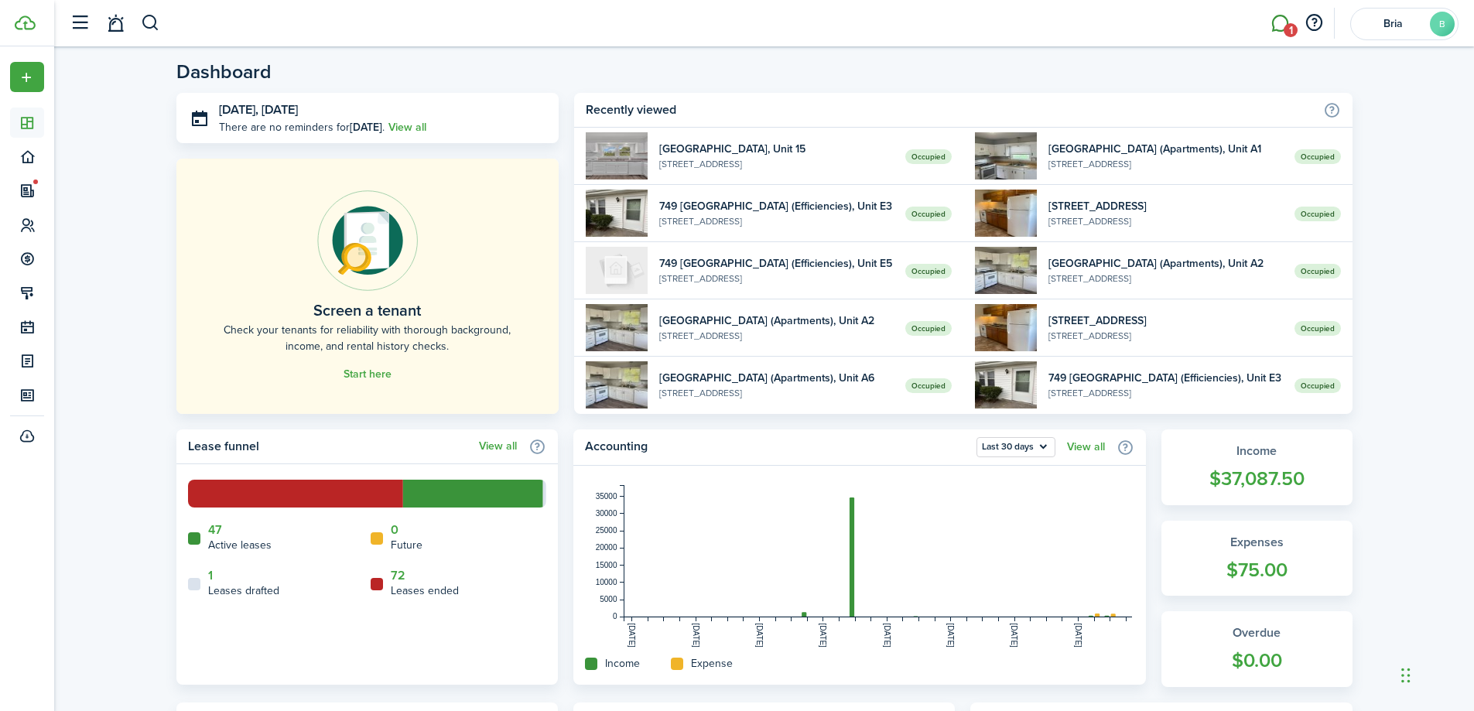
click at [1280, 21] on link "1" at bounding box center [1279, 23] width 29 height 39
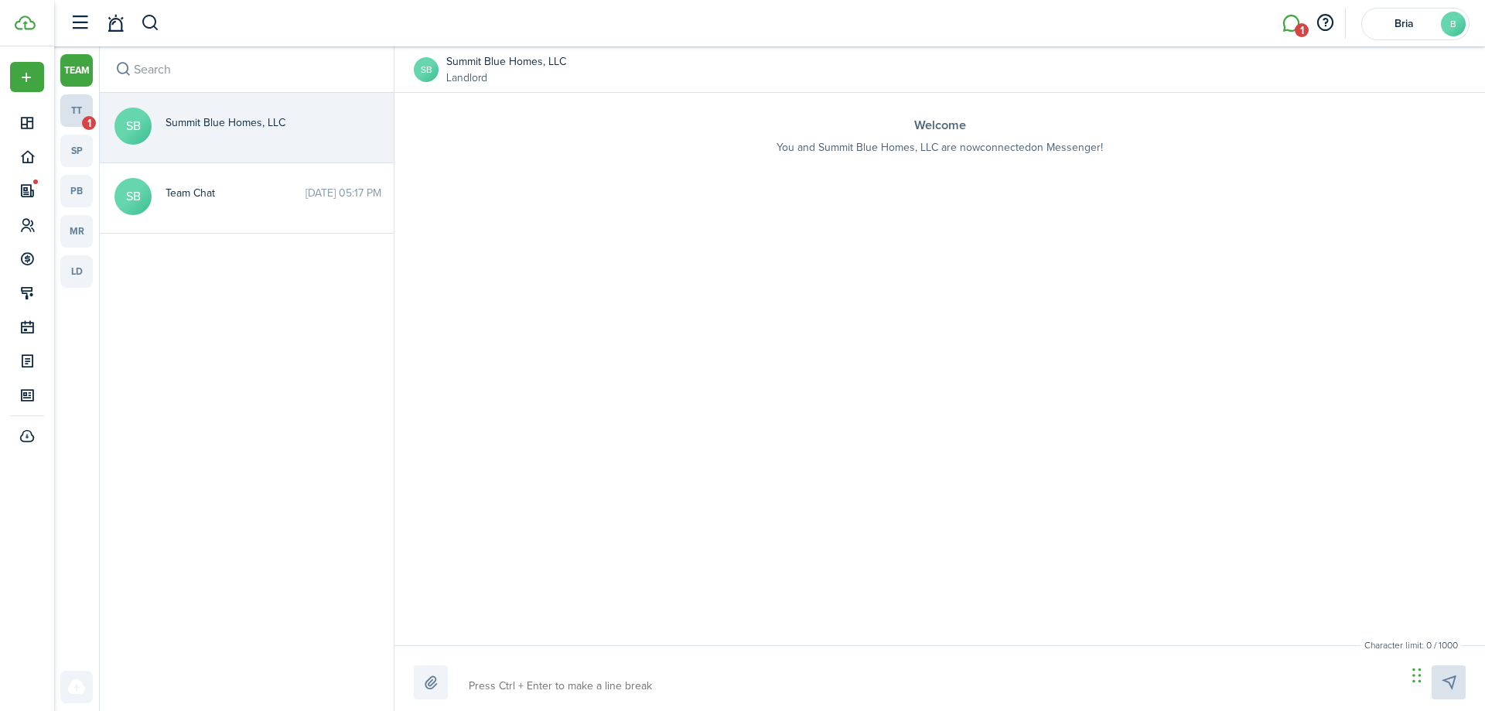
click at [67, 115] on link "tt 1" at bounding box center [76, 110] width 32 height 32
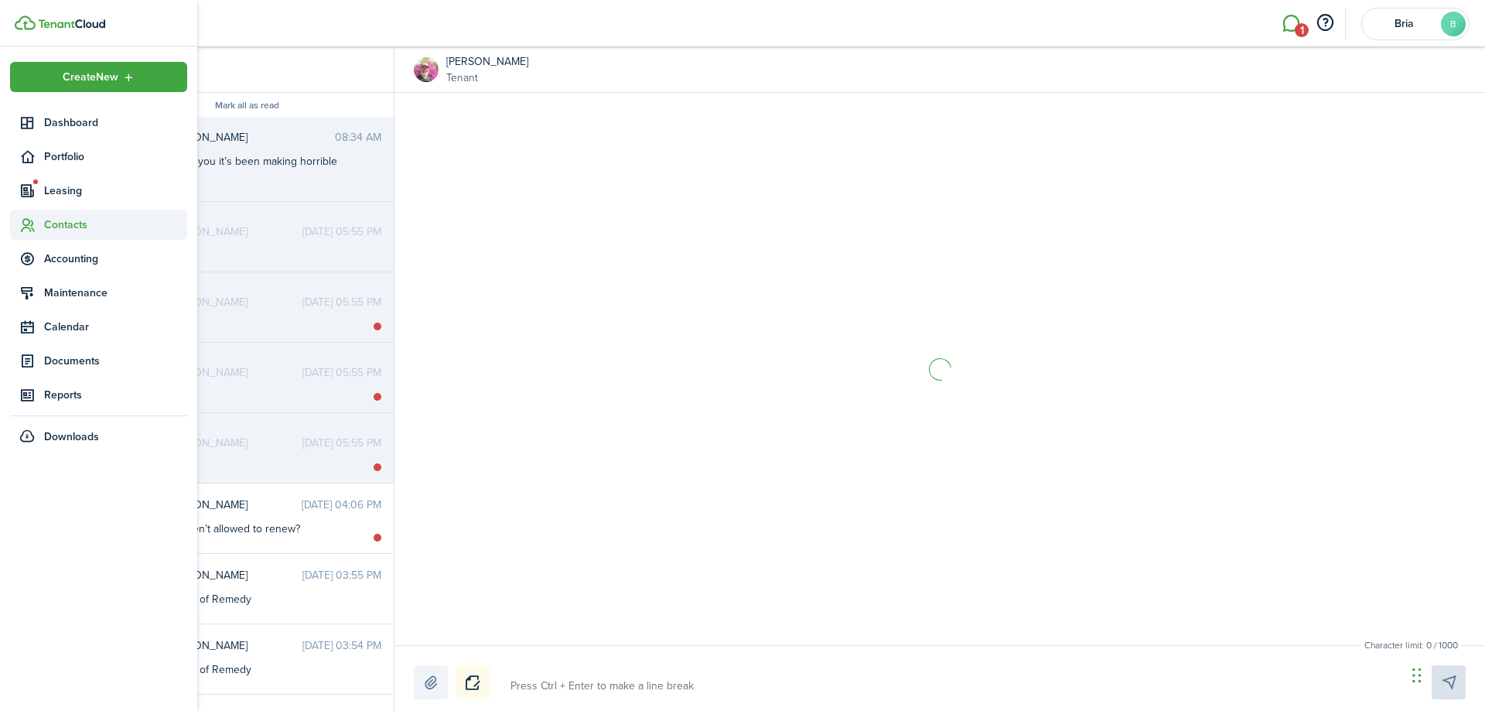
click at [42, 228] on sidebar-link-icon at bounding box center [27, 225] width 34 height 16
click at [46, 258] on span "Tenants" at bounding box center [115, 261] width 143 height 16
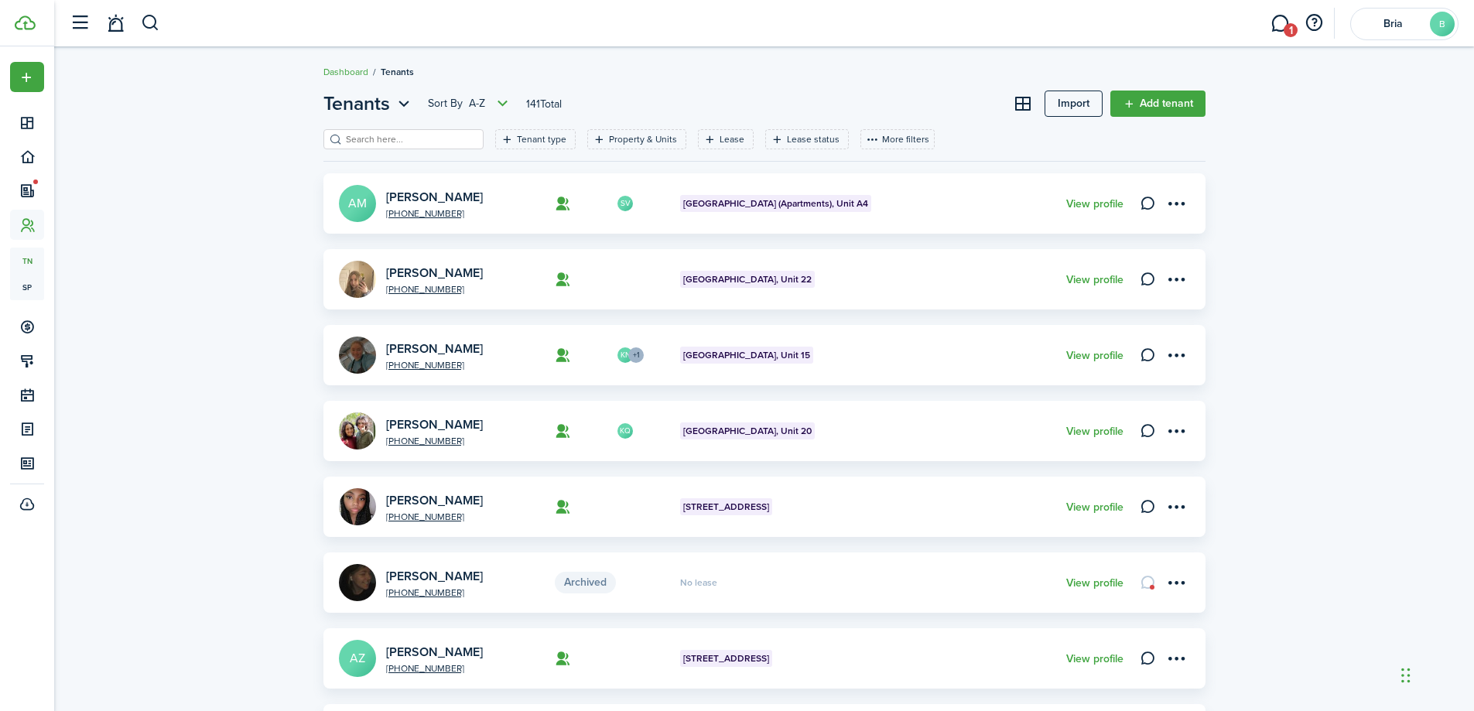
click at [422, 138] on input "search" at bounding box center [410, 139] width 136 height 15
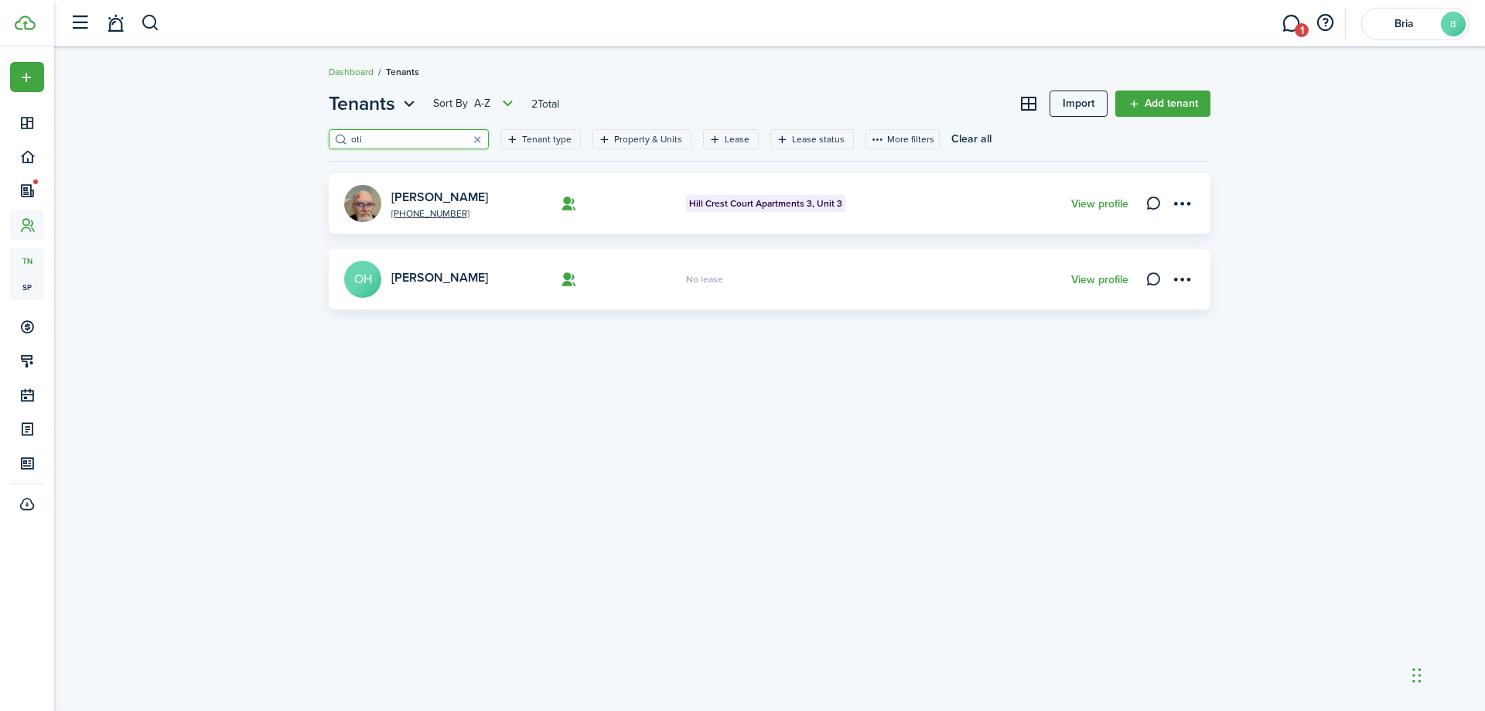
type input "oti"
click at [432, 205] on card "[PHONE_NUMBER] [PERSON_NAME][GEOGRAPHIC_DATA][PERSON_NAME] 3, Unit 3 View profi…" at bounding box center [770, 203] width 882 height 60
click at [430, 198] on link "[PERSON_NAME]" at bounding box center [439, 197] width 97 height 18
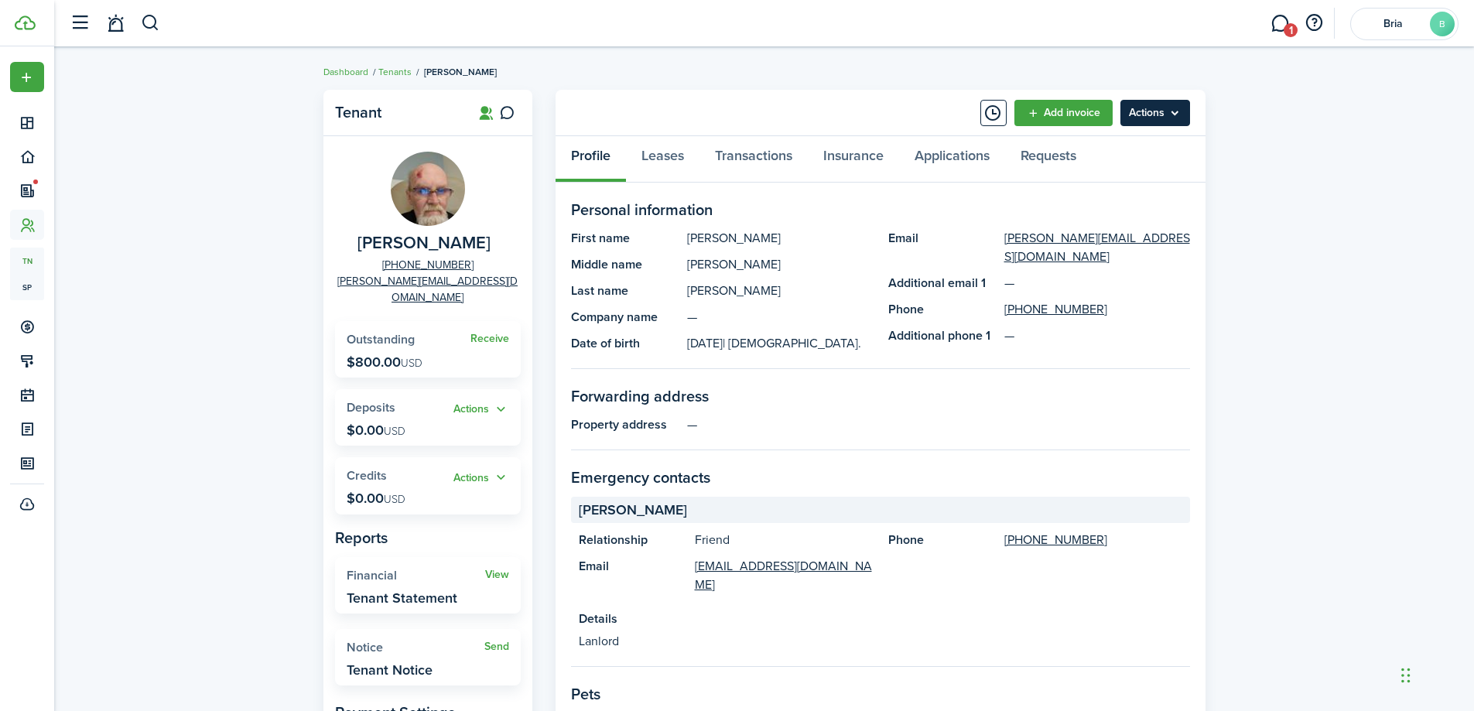
click at [1127, 114] on menu-btn "Actions" at bounding box center [1155, 113] width 70 height 26
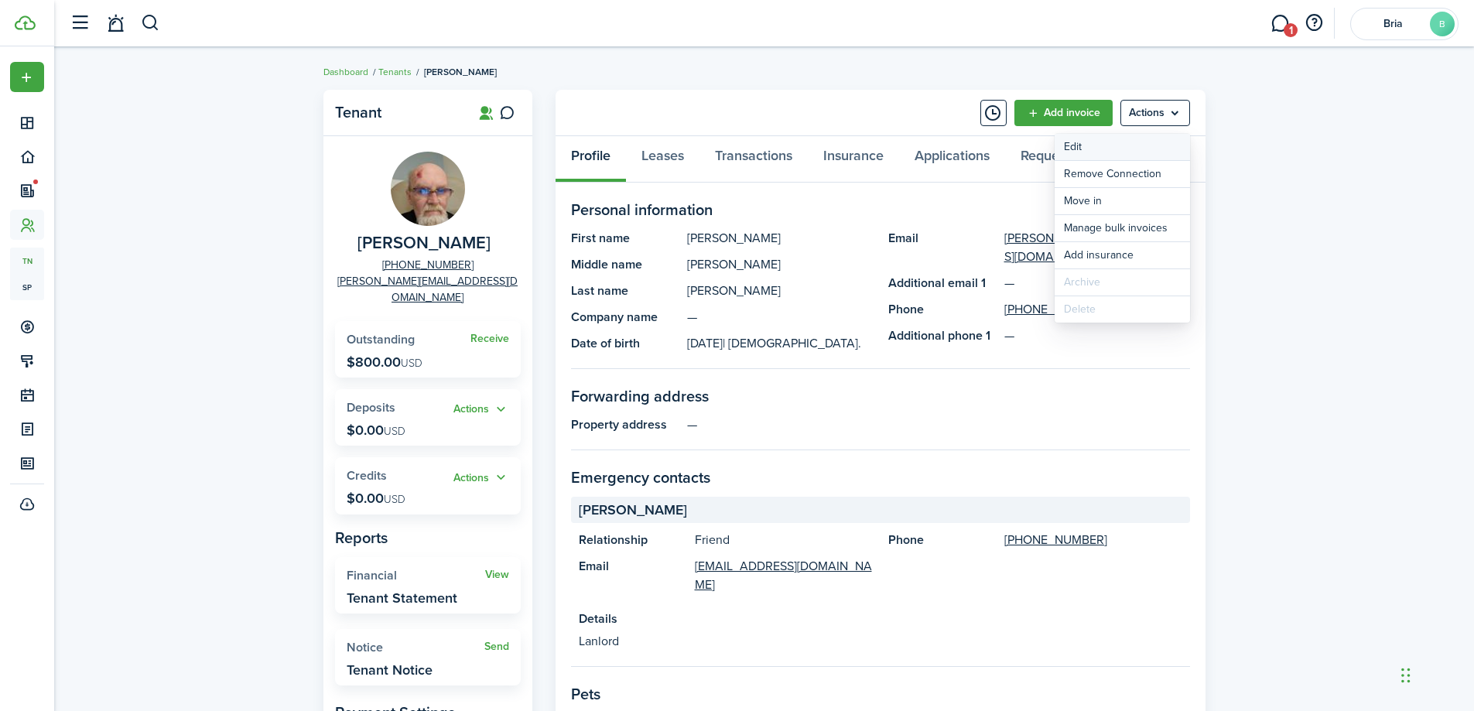
click at [1117, 140] on link "Edit" at bounding box center [1122, 147] width 135 height 26
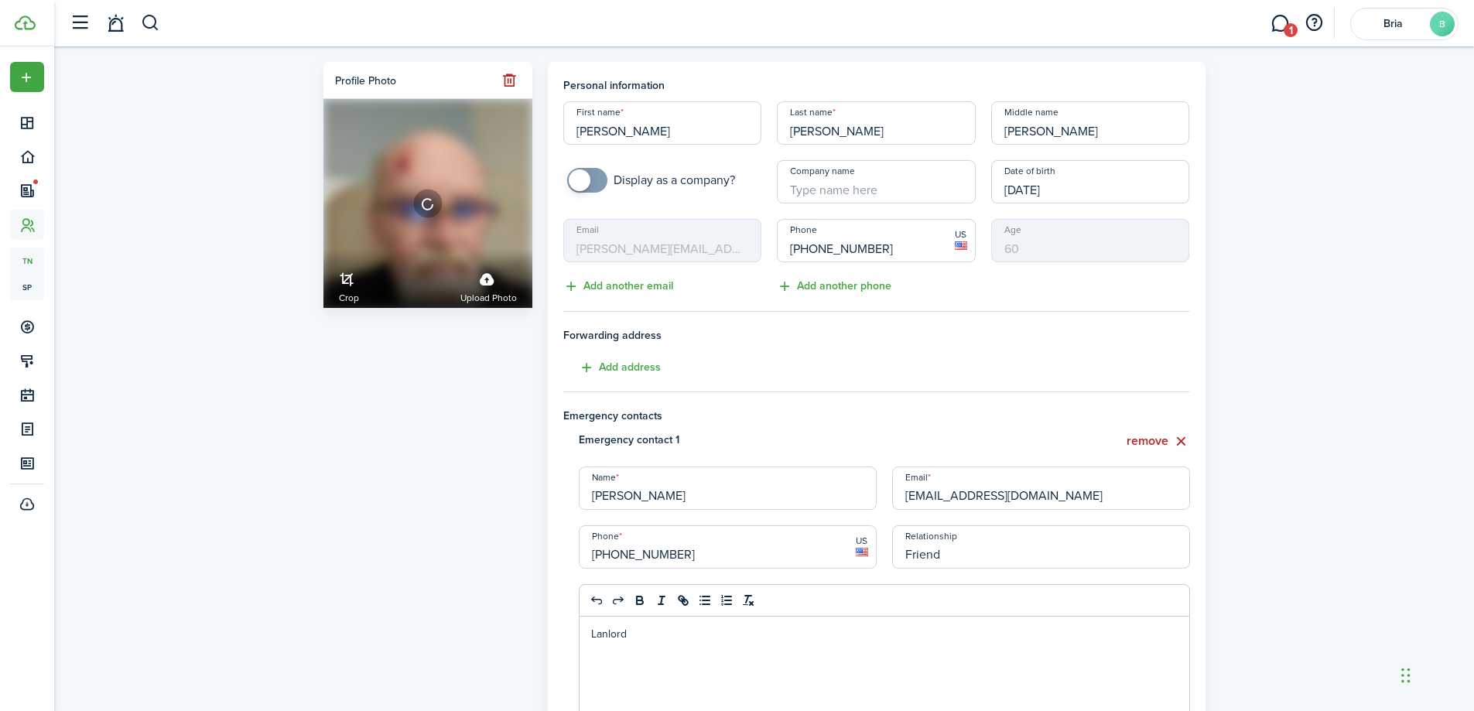
click at [1116, 140] on input "[PERSON_NAME]" at bounding box center [1090, 122] width 199 height 43
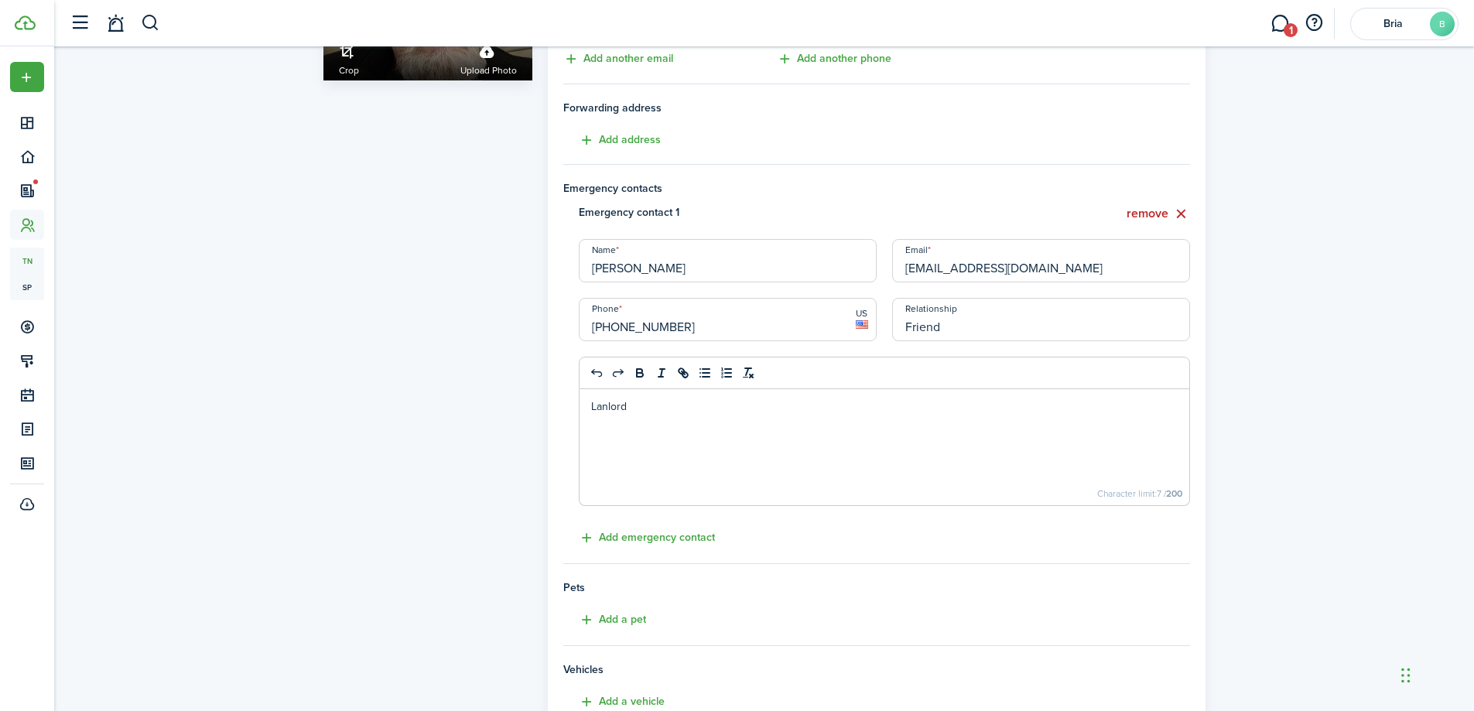
scroll to position [464, 0]
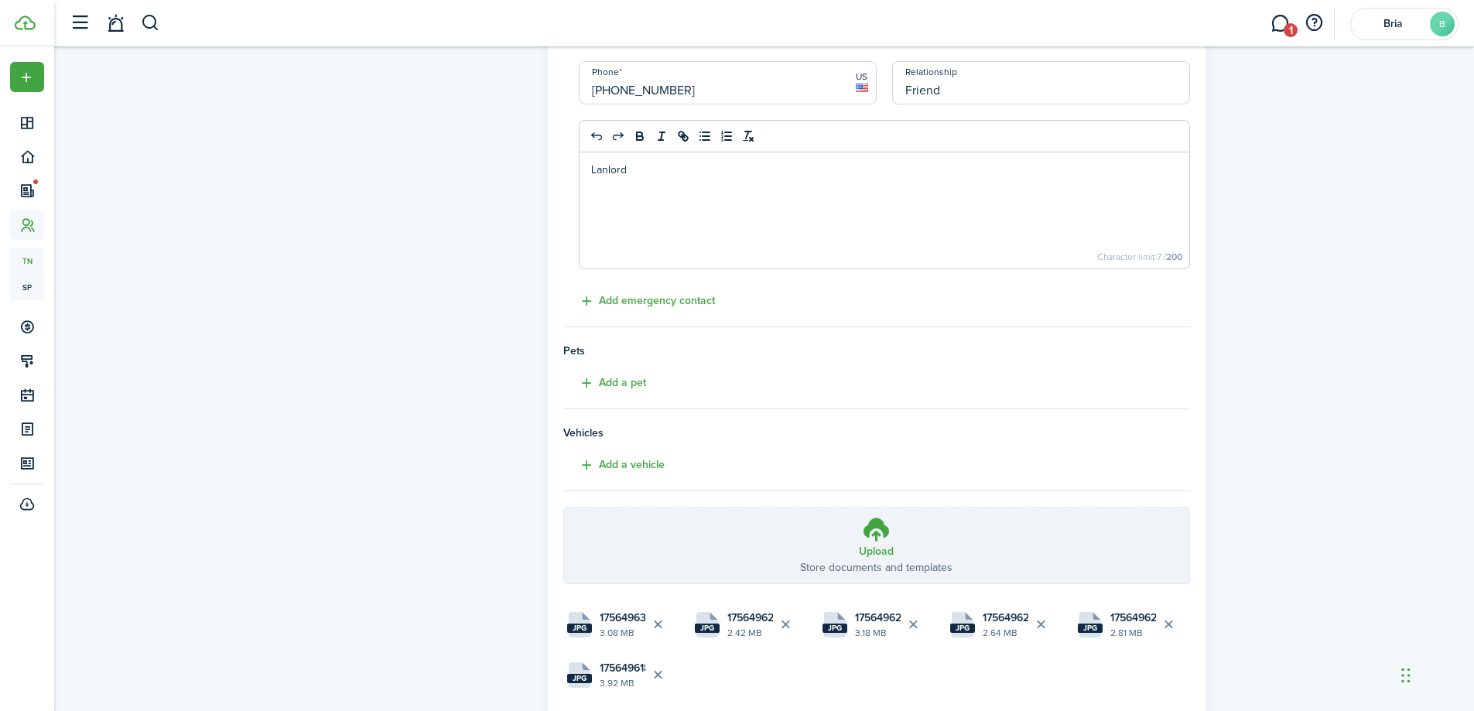
click at [455, 518] on div "Profile photo Crop Upload photo" at bounding box center [428, 184] width 224 height 1172
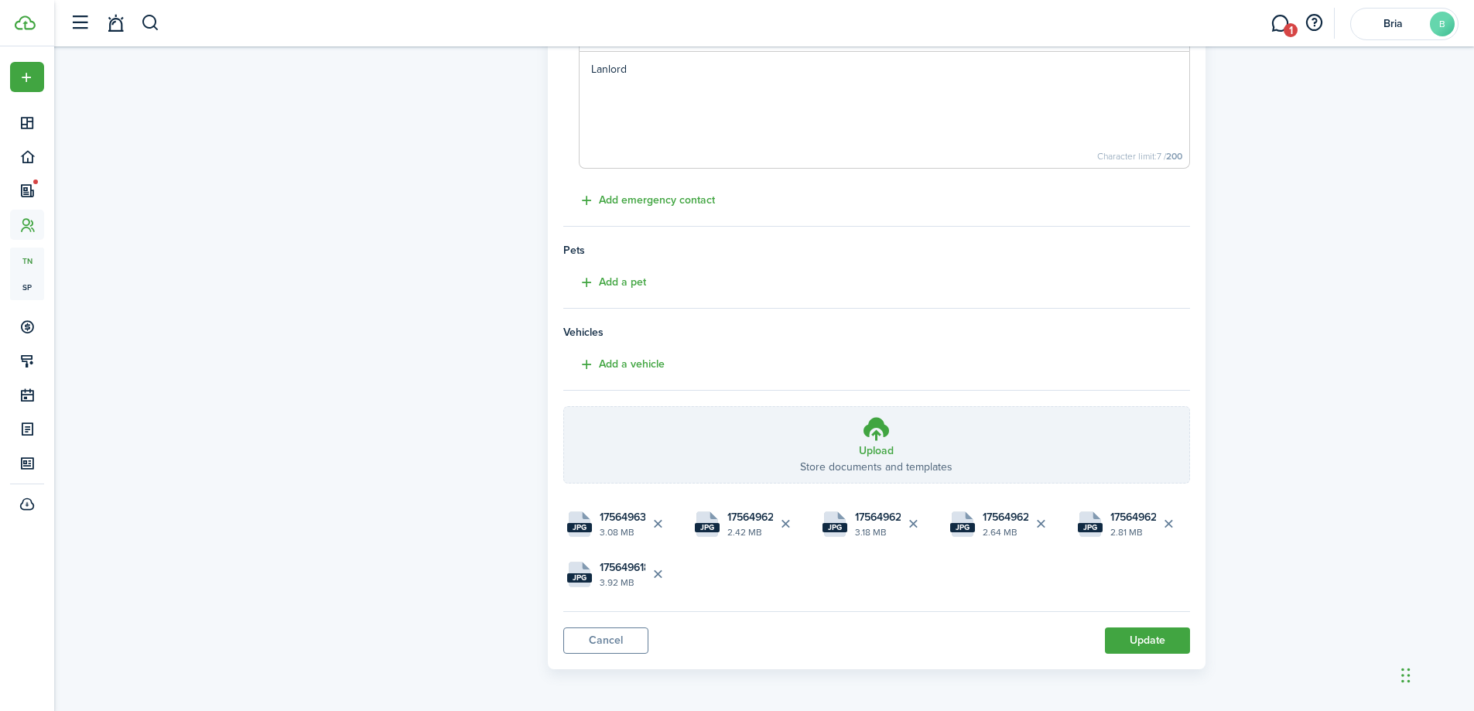
scroll to position [566, 0]
click at [615, 639] on link "Cancel" at bounding box center [605, 640] width 85 height 26
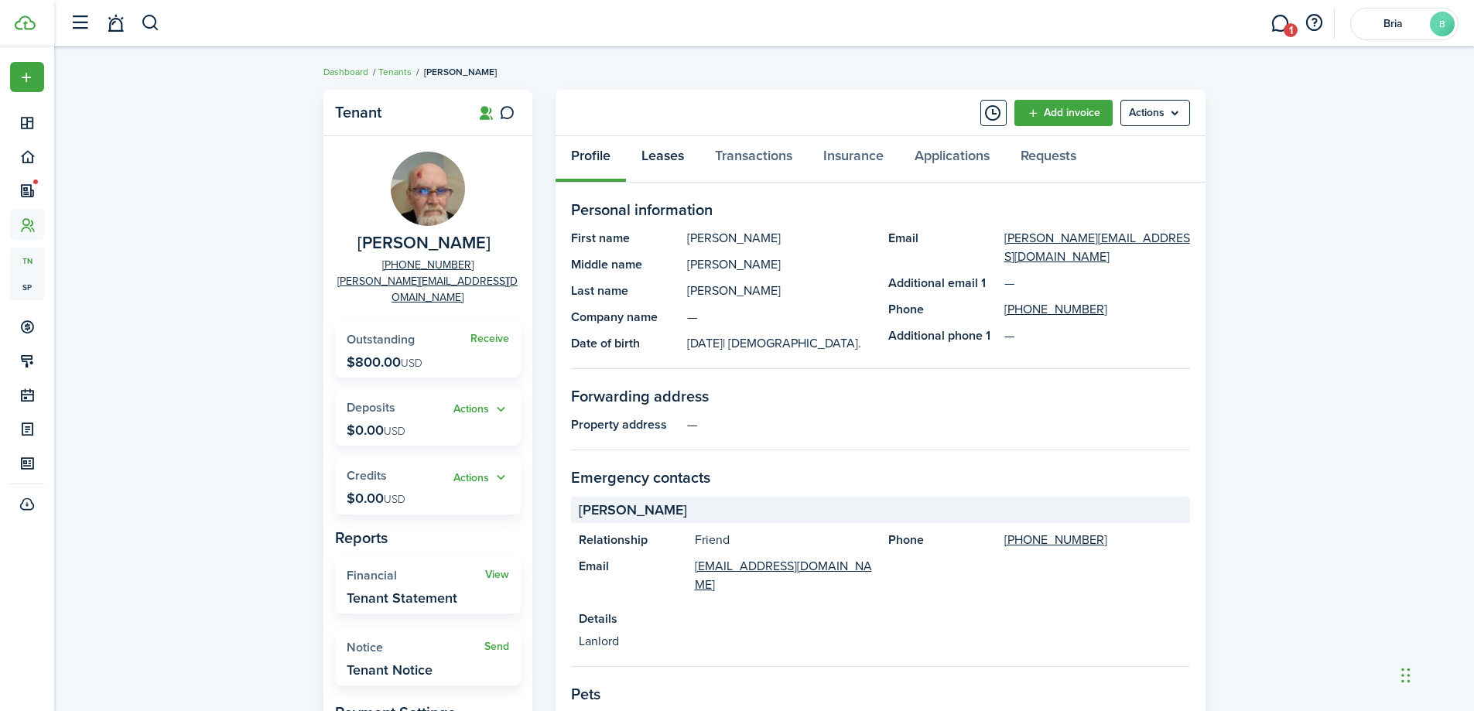
click at [648, 154] on link "Leases" at bounding box center [662, 159] width 73 height 46
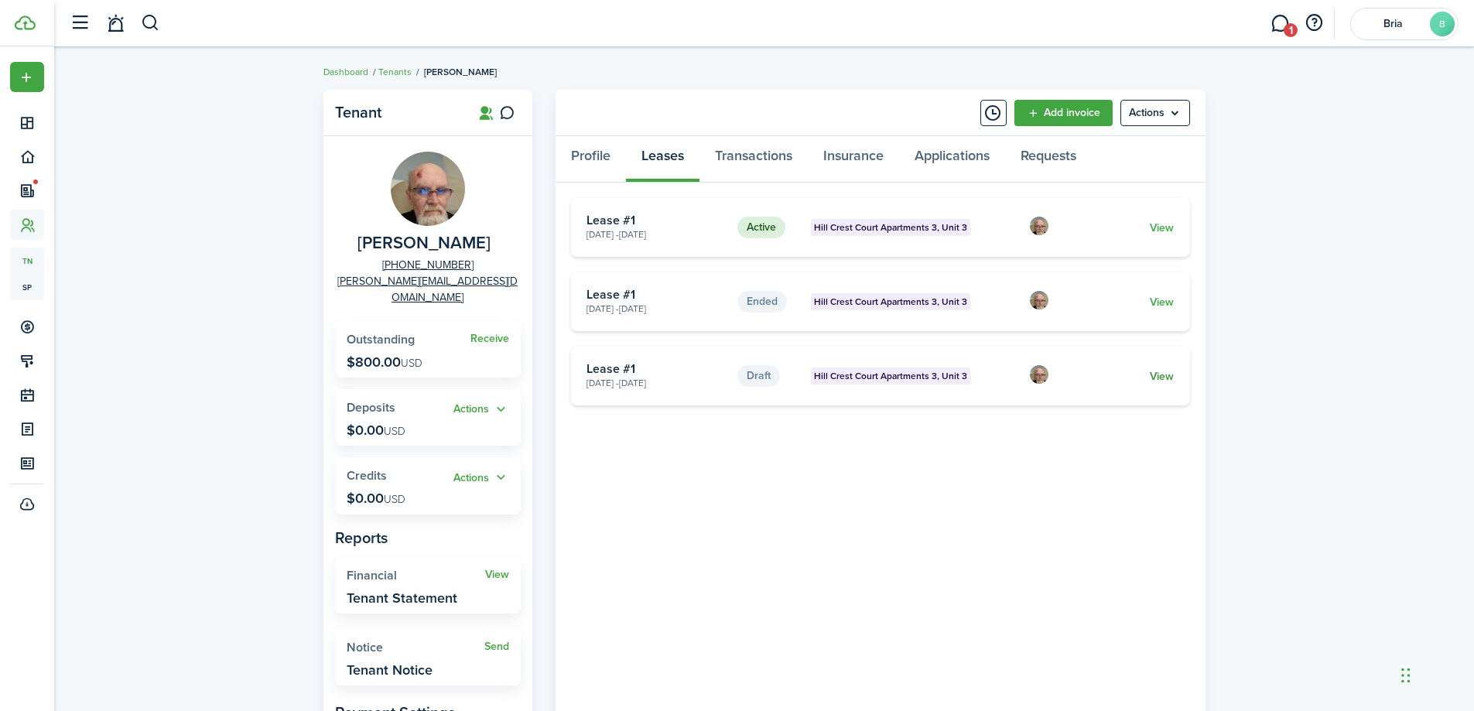
click at [1168, 377] on link "View" at bounding box center [1162, 376] width 24 height 16
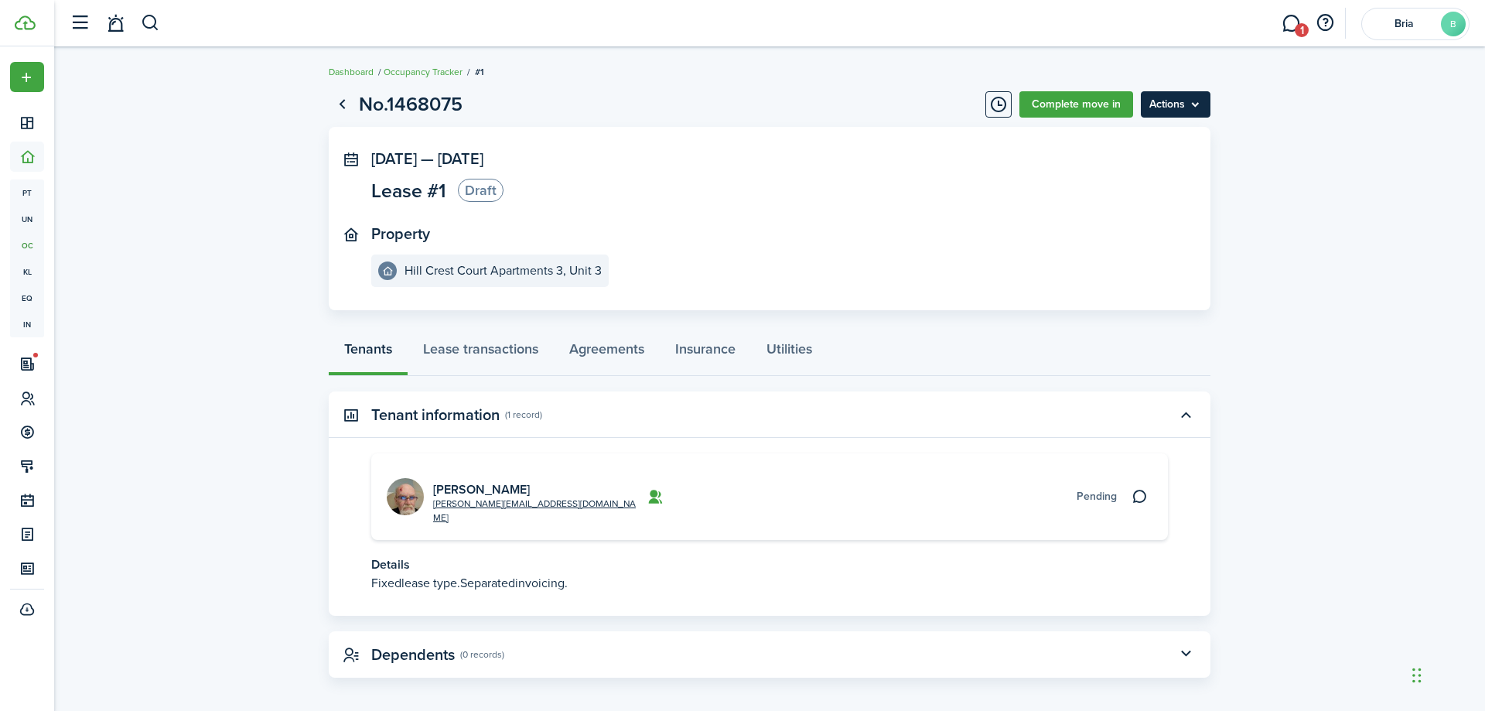
click at [1167, 100] on menu-btn "Actions" at bounding box center [1176, 104] width 70 height 26
click at [1131, 139] on button "Delete" at bounding box center [1142, 138] width 135 height 26
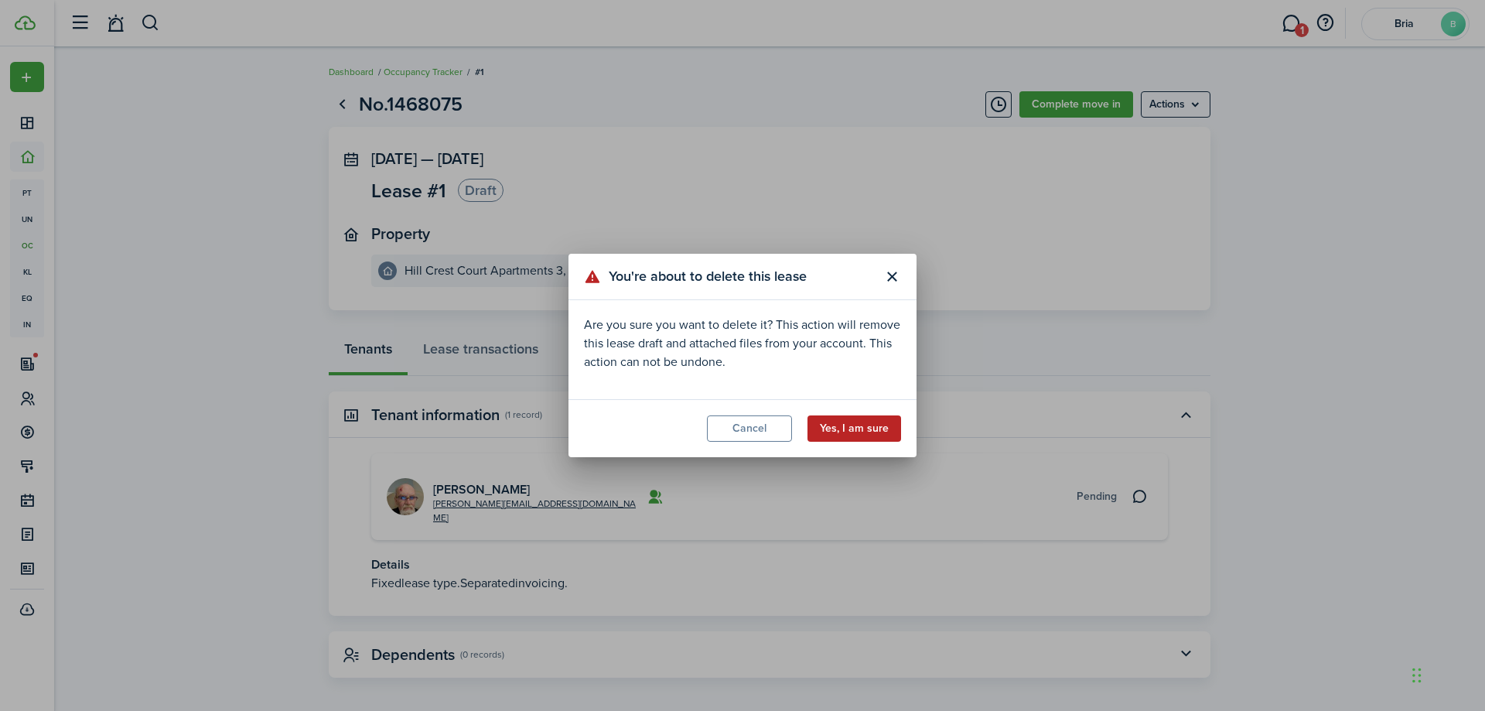
click at [853, 428] on button "Yes, I am sure" at bounding box center [855, 428] width 94 height 26
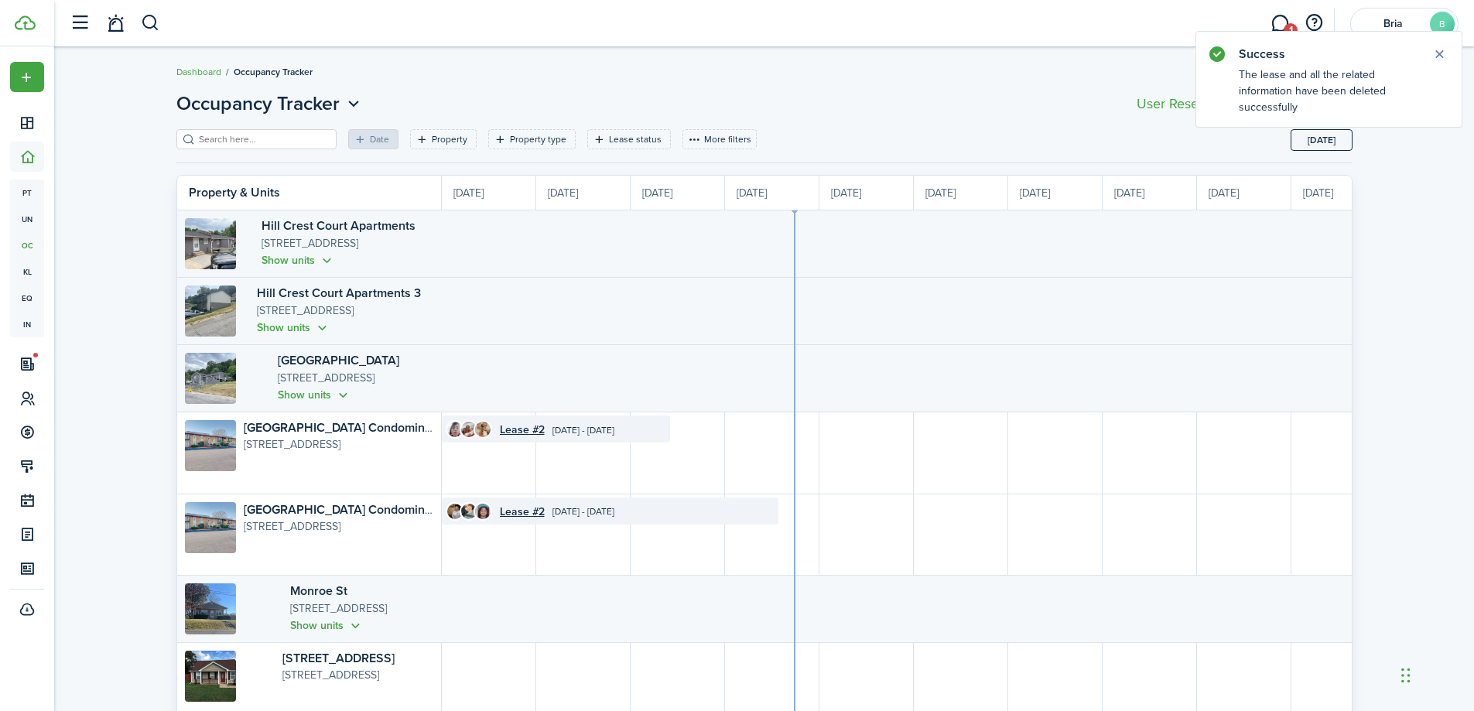
scroll to position [0, 283]
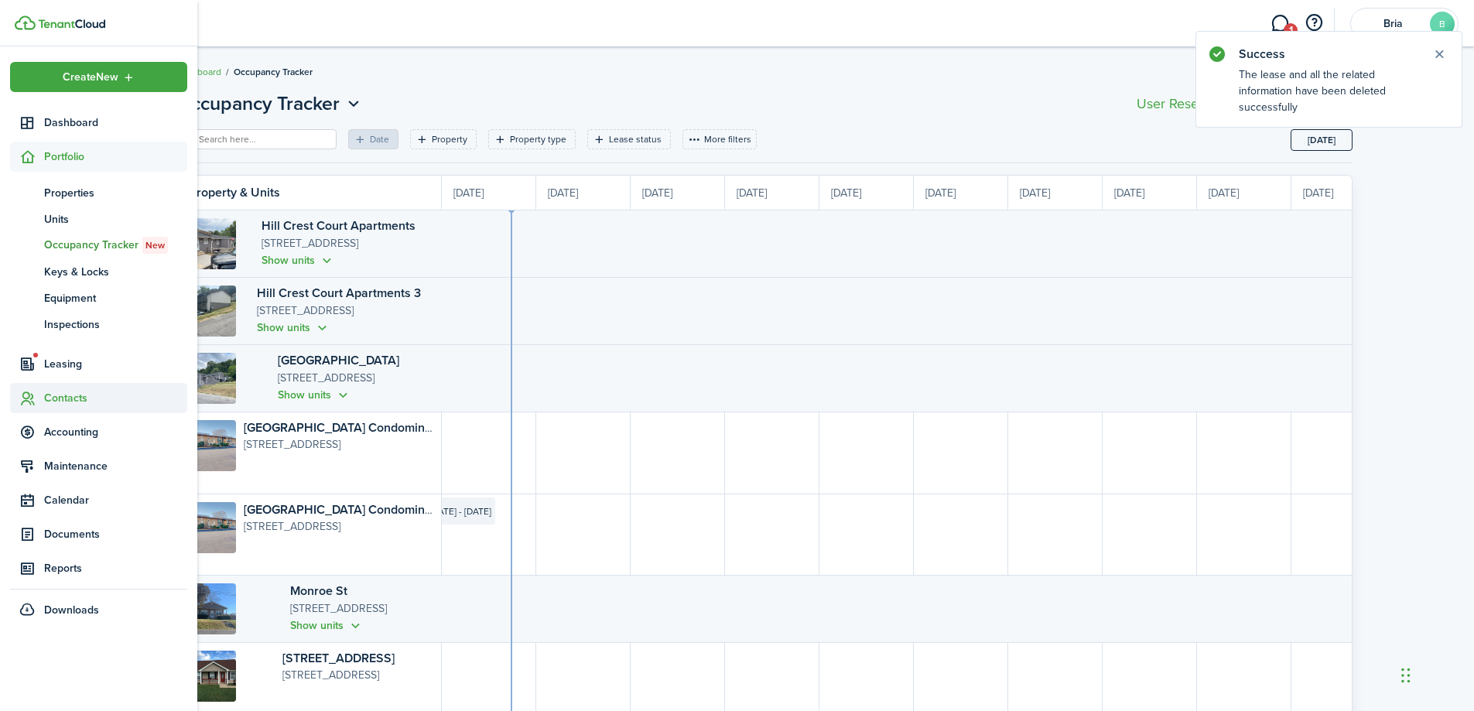
click at [59, 391] on span "Contacts" at bounding box center [115, 398] width 143 height 16
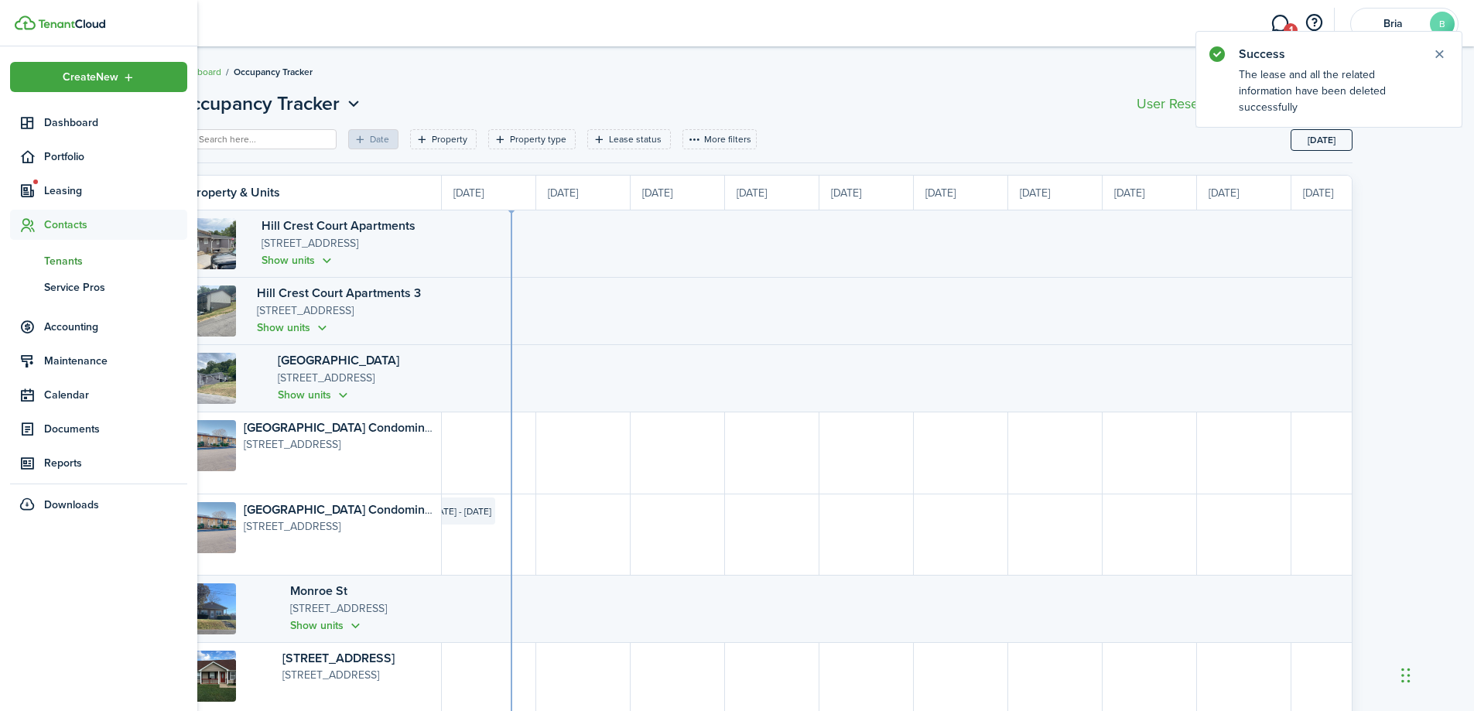
click at [60, 254] on span "Tenants" at bounding box center [115, 261] width 143 height 16
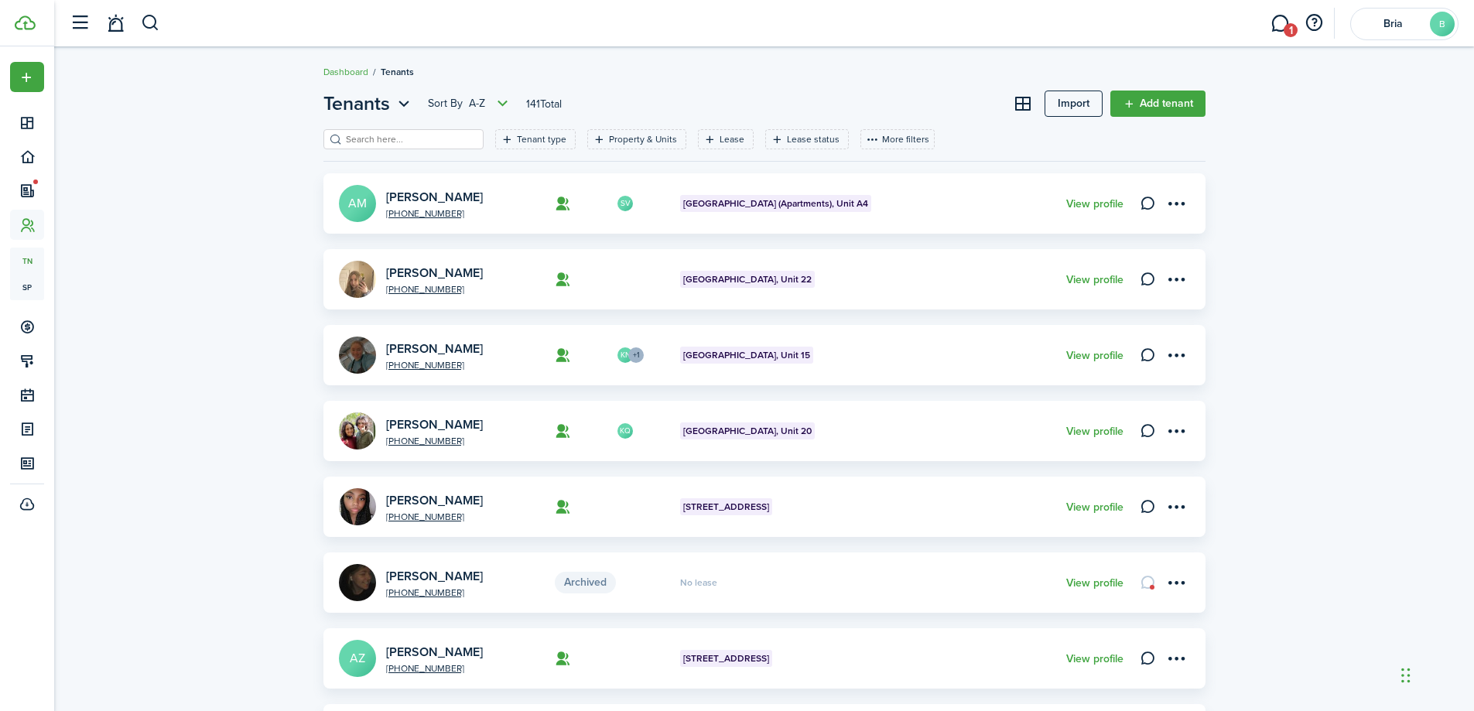
click at [382, 147] on filter-search at bounding box center [403, 139] width 160 height 20
click at [384, 138] on input "search" at bounding box center [410, 139] width 136 height 15
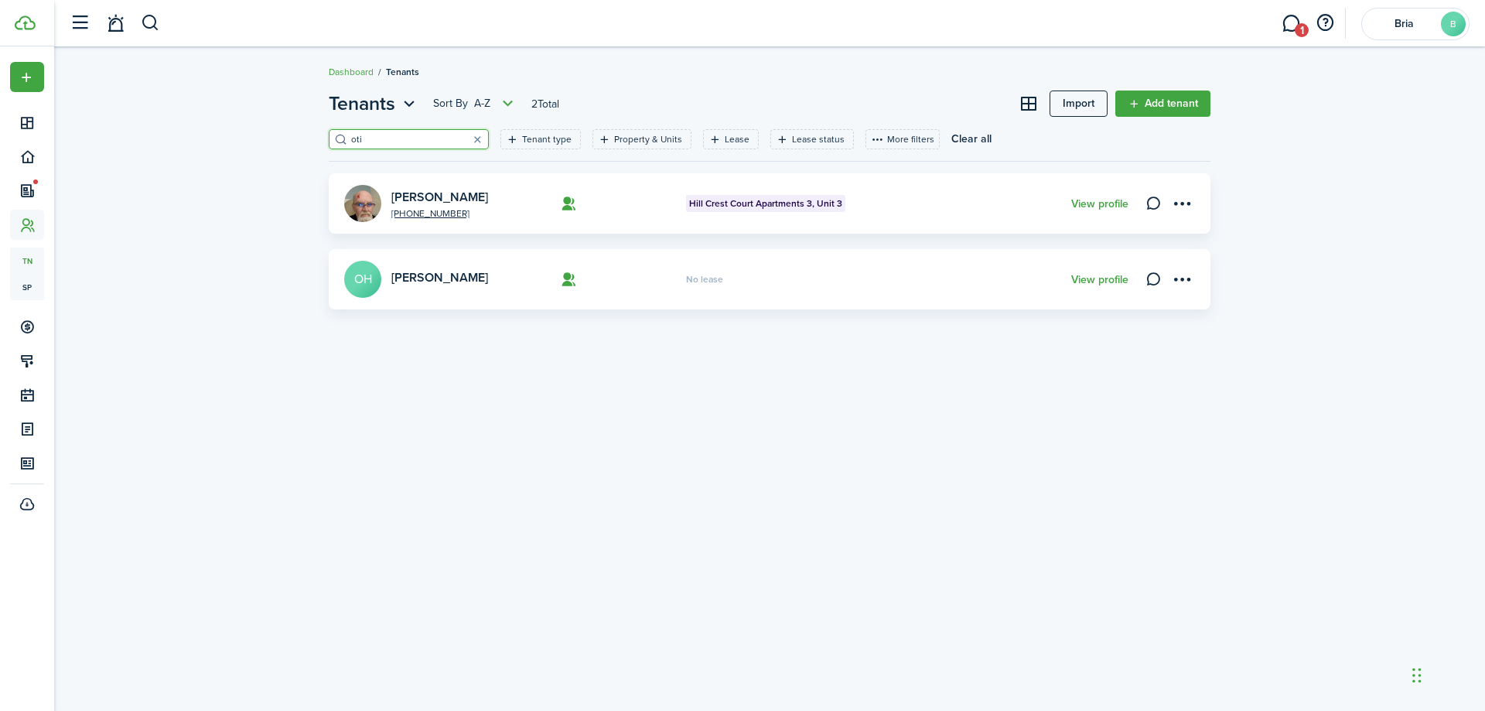
type input "oti"
click at [392, 188] on card "[PHONE_NUMBER] [PERSON_NAME][GEOGRAPHIC_DATA][PERSON_NAME] 3, Unit 3 View profi…" at bounding box center [770, 203] width 882 height 60
click at [404, 187] on card "[PHONE_NUMBER] [PERSON_NAME][GEOGRAPHIC_DATA][PERSON_NAME] 3, Unit 3 View profi…" at bounding box center [770, 203] width 882 height 60
click at [402, 192] on link "[PERSON_NAME]" at bounding box center [439, 197] width 97 height 18
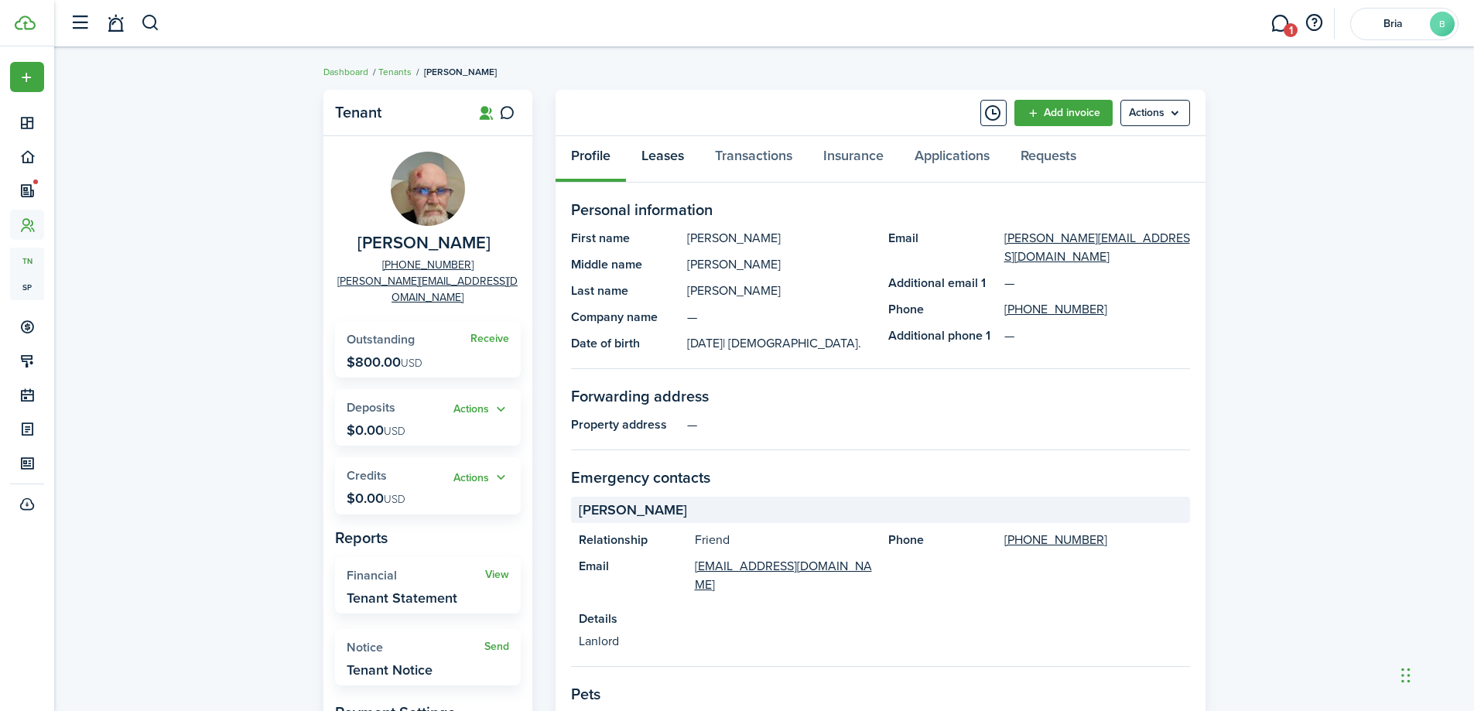
click at [652, 157] on link "Leases" at bounding box center [662, 159] width 73 height 46
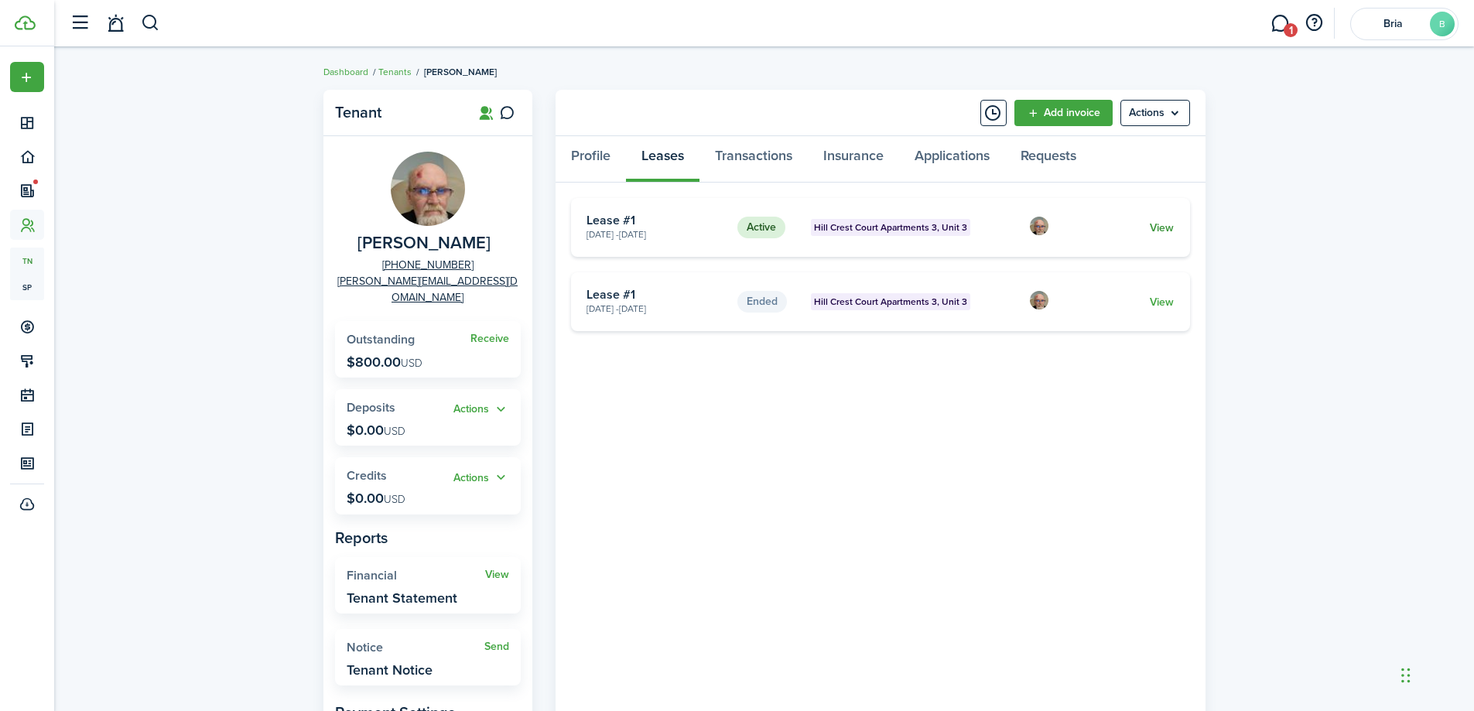
click at [1154, 227] on link "View" at bounding box center [1162, 228] width 24 height 16
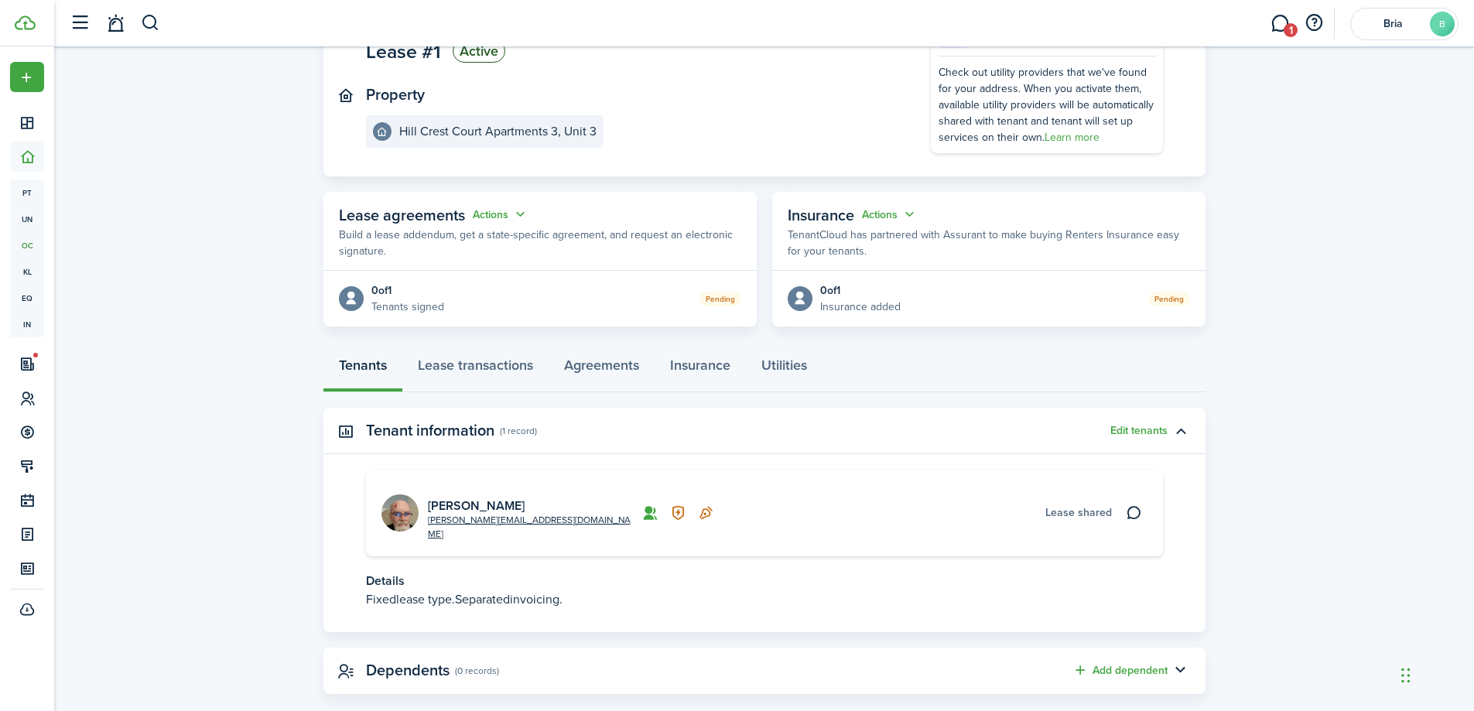
scroll to position [146, 0]
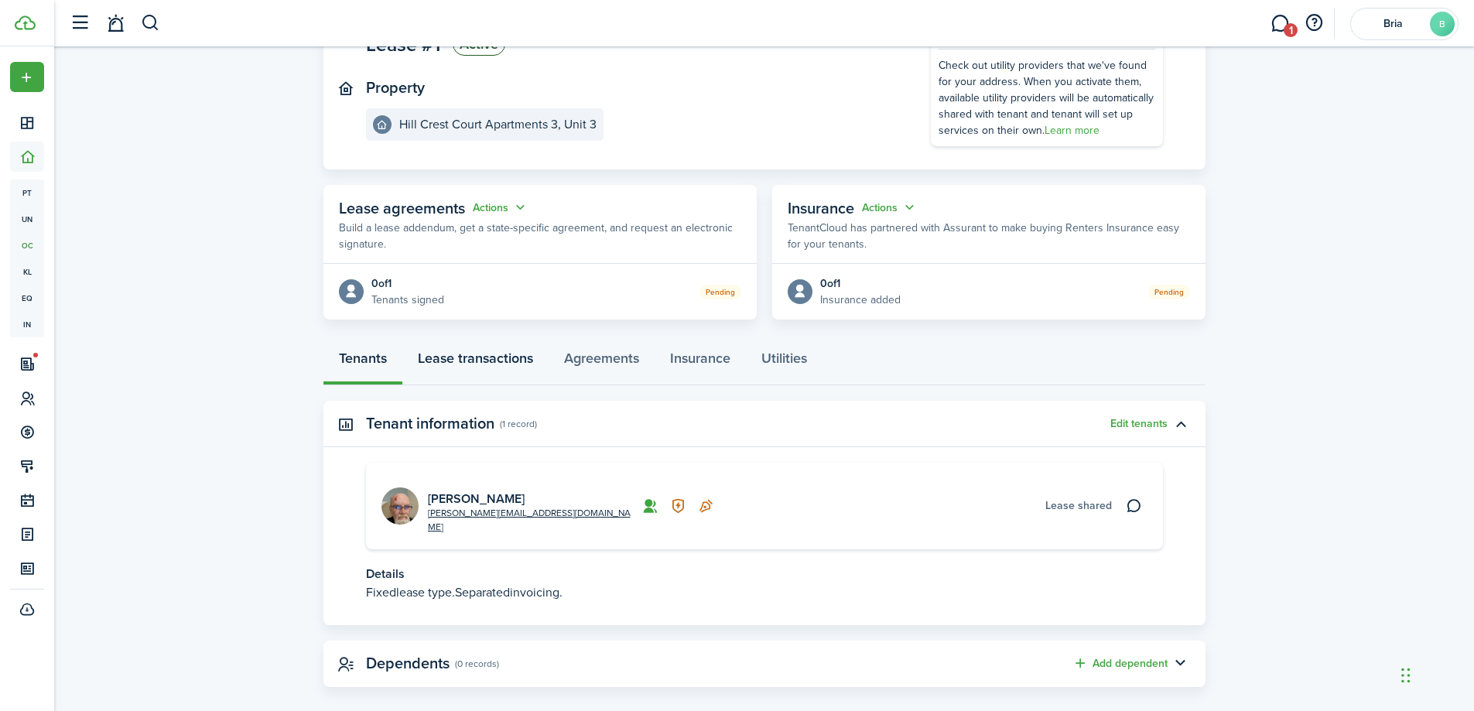
click at [467, 361] on link "Lease transactions" at bounding box center [475, 362] width 146 height 46
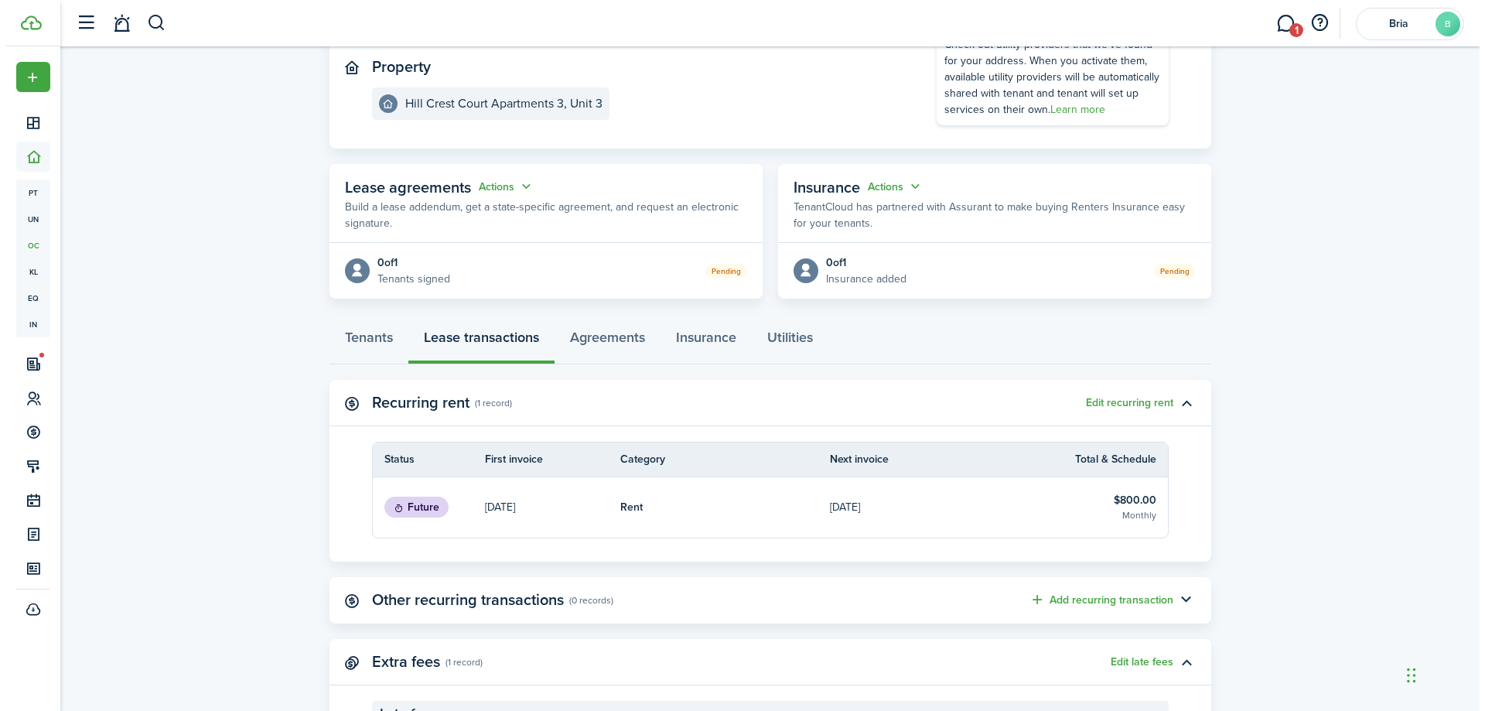
scroll to position [232, 0]
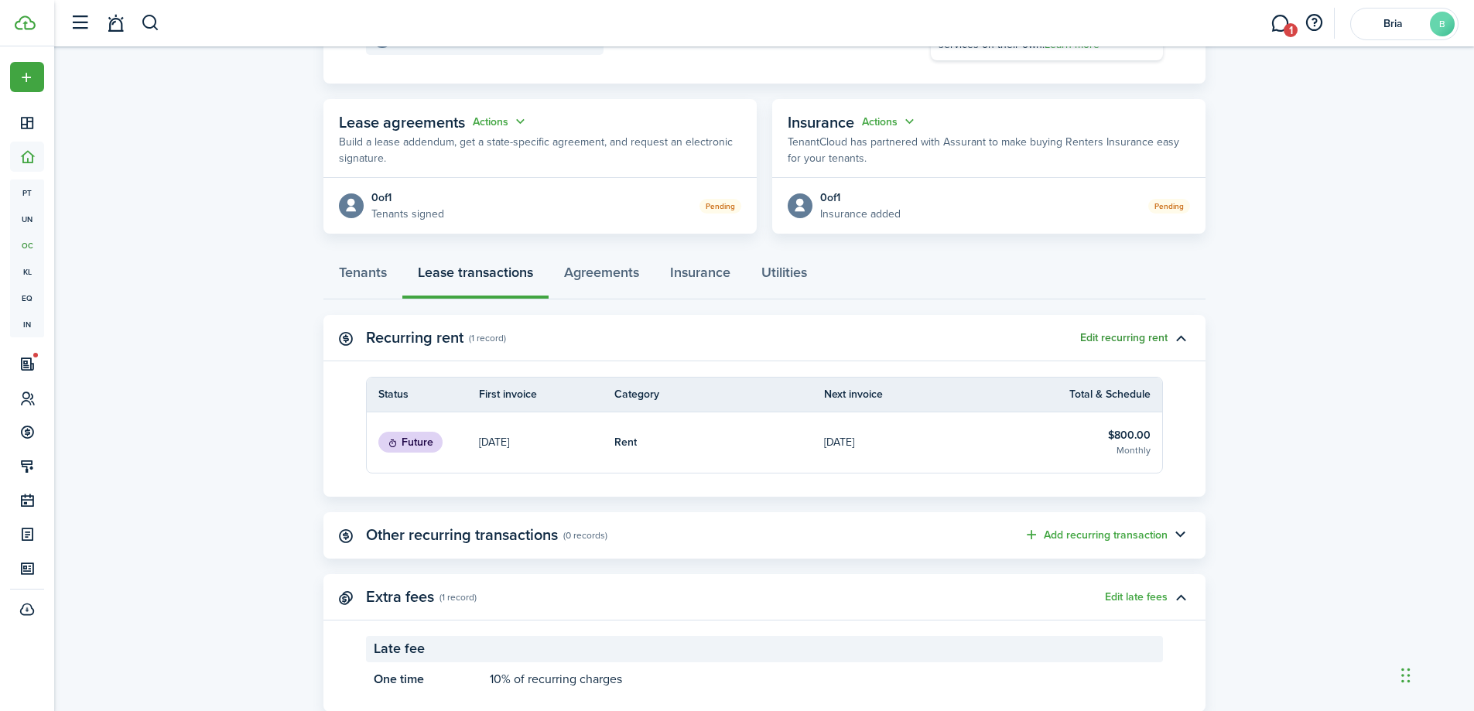
click at [1120, 341] on button "Edit recurring rent" at bounding box center [1123, 338] width 87 height 12
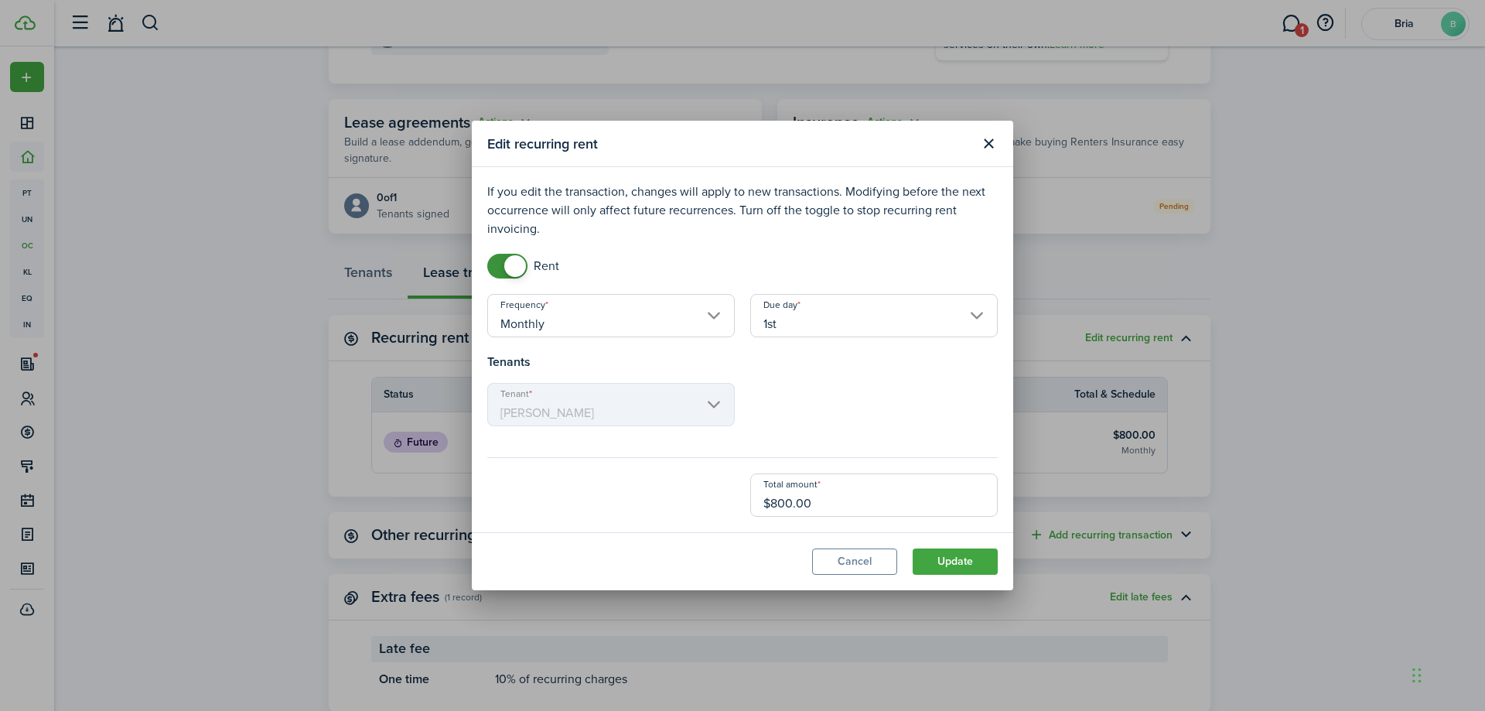
click at [791, 504] on input "$800.00" at bounding box center [874, 494] width 248 height 43
type input "$217.00"
click at [978, 568] on button "Update" at bounding box center [955, 562] width 85 height 26
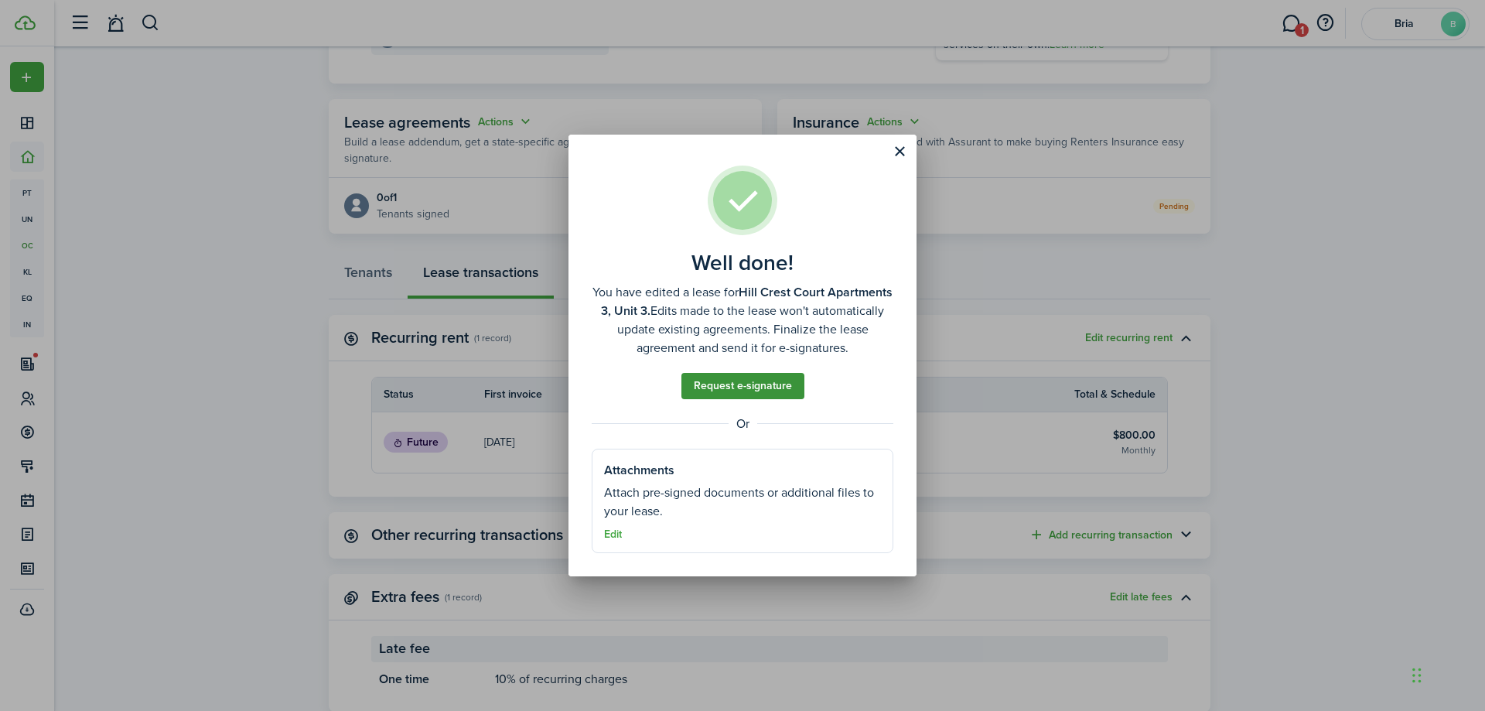
click at [785, 388] on link "Request e-signature" at bounding box center [743, 386] width 123 height 26
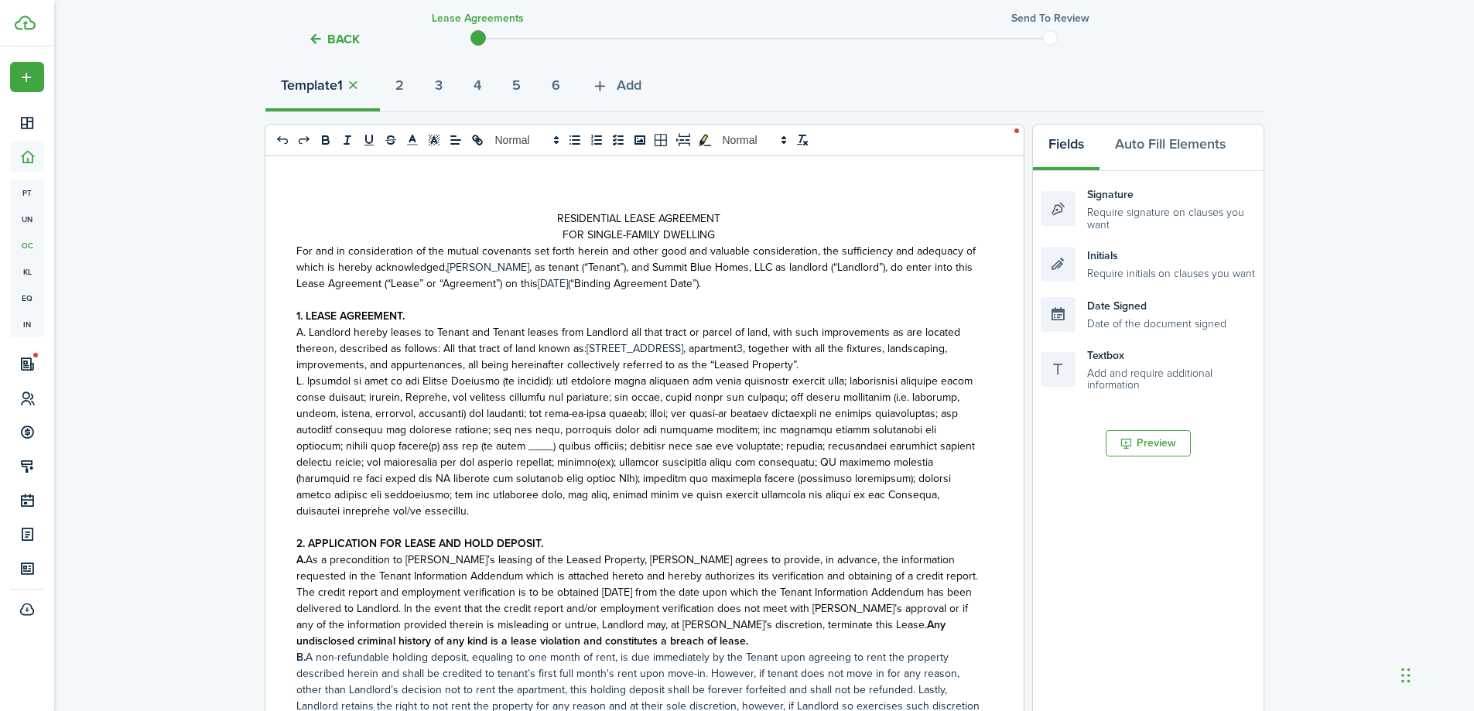
scroll to position [492, 0]
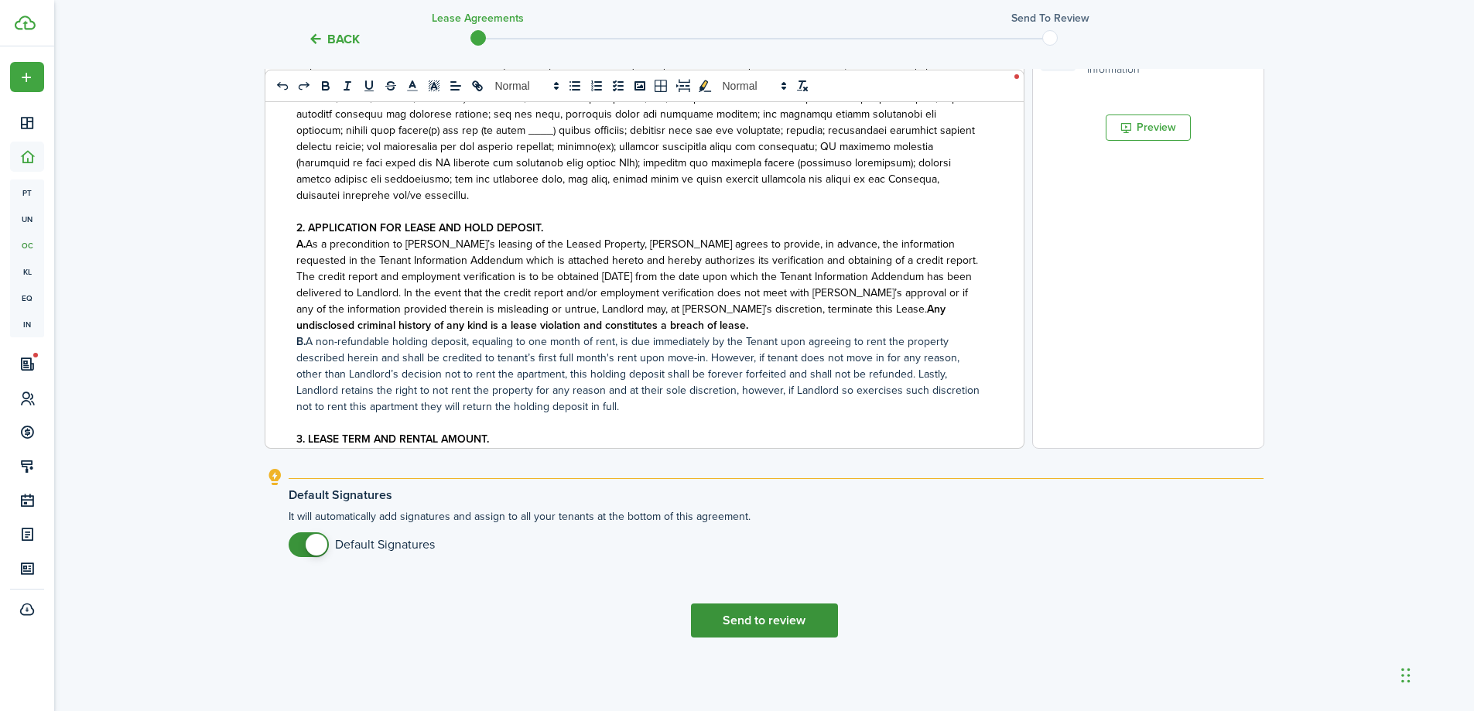
click at [790, 617] on button "Send to review" at bounding box center [764, 620] width 147 height 34
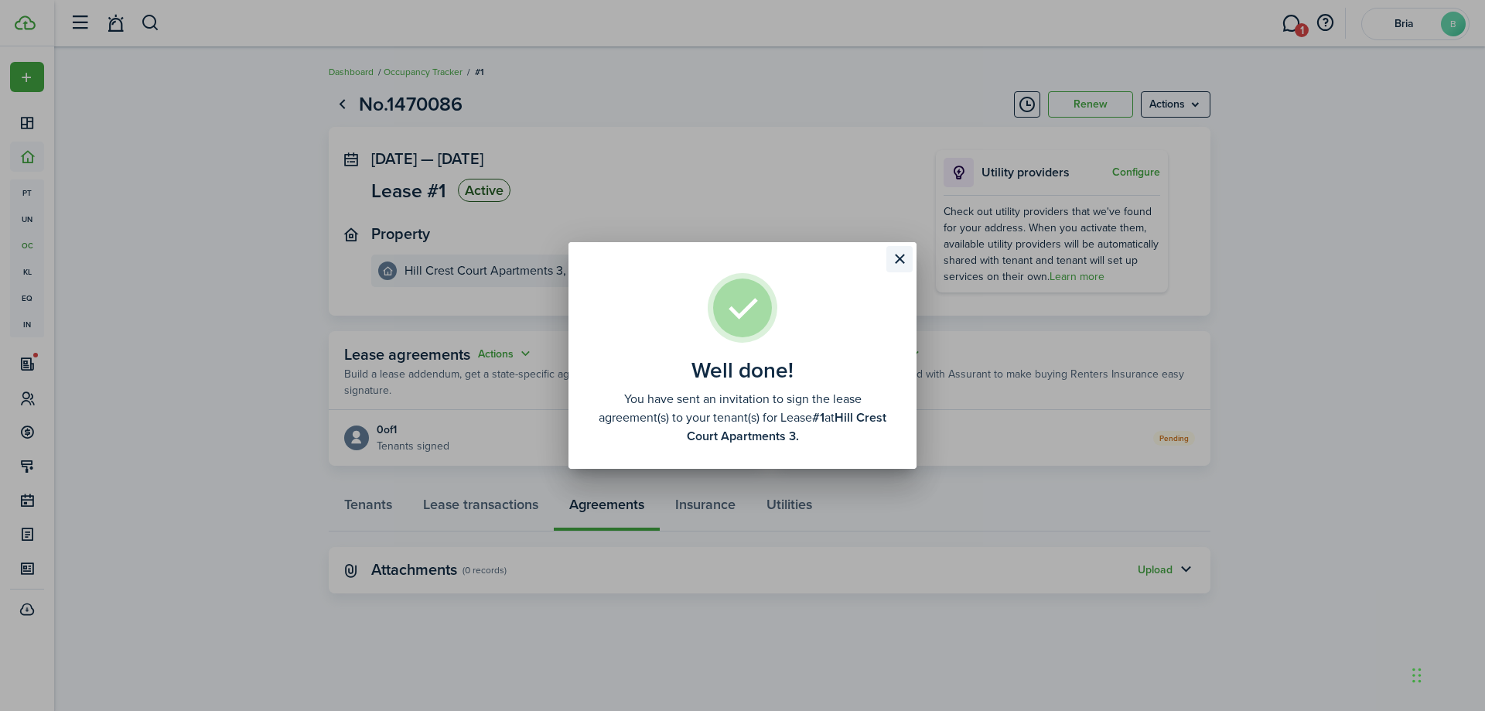
click at [896, 265] on button "Close modal" at bounding box center [900, 259] width 26 height 26
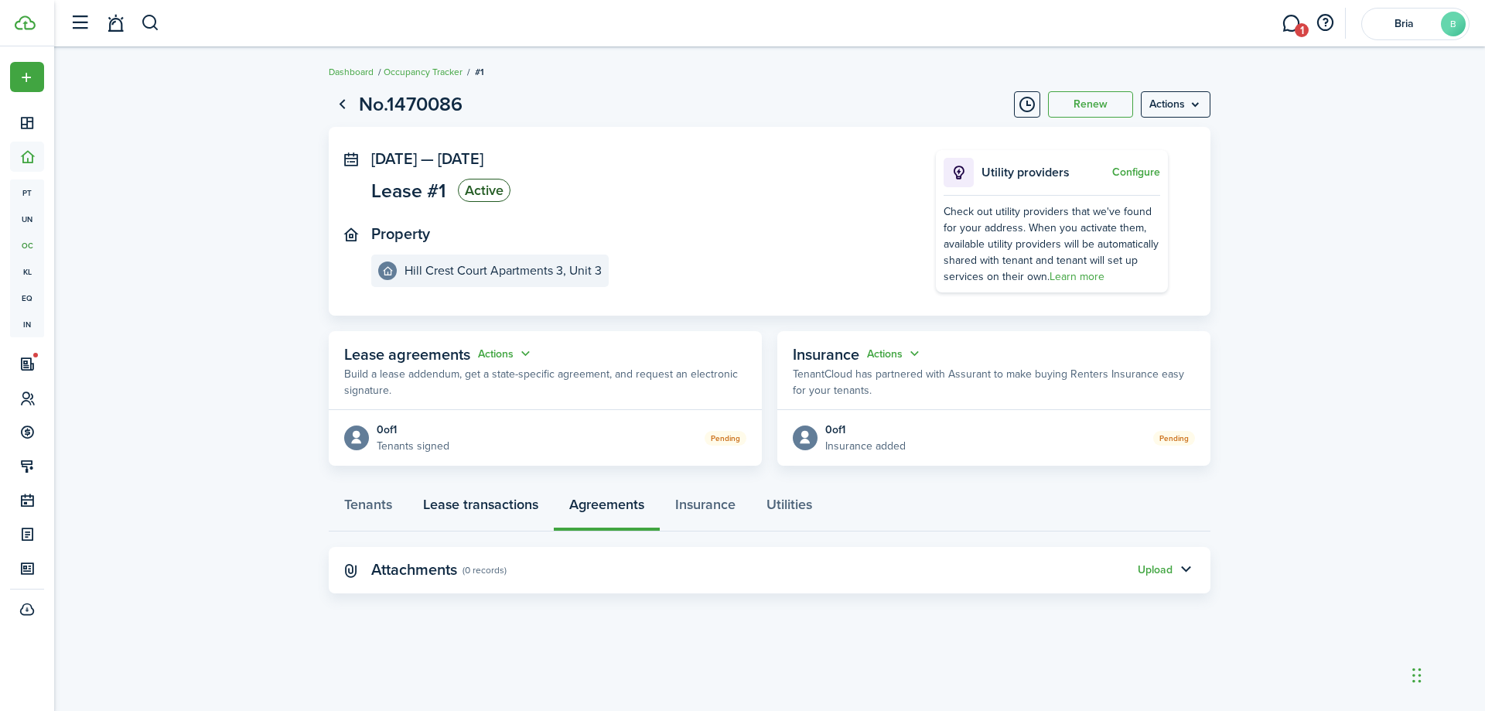
click at [478, 508] on link "Lease transactions" at bounding box center [481, 508] width 146 height 46
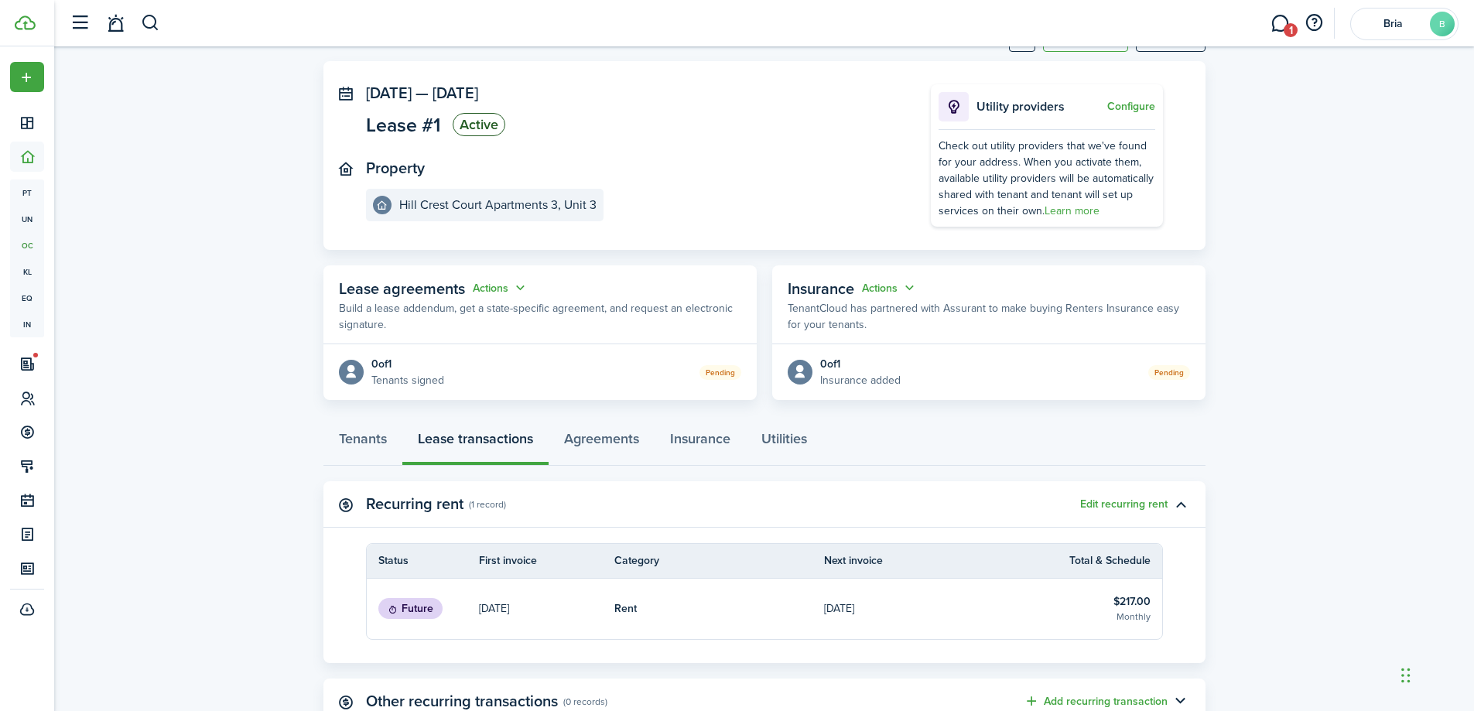
scroll to position [275, 0]
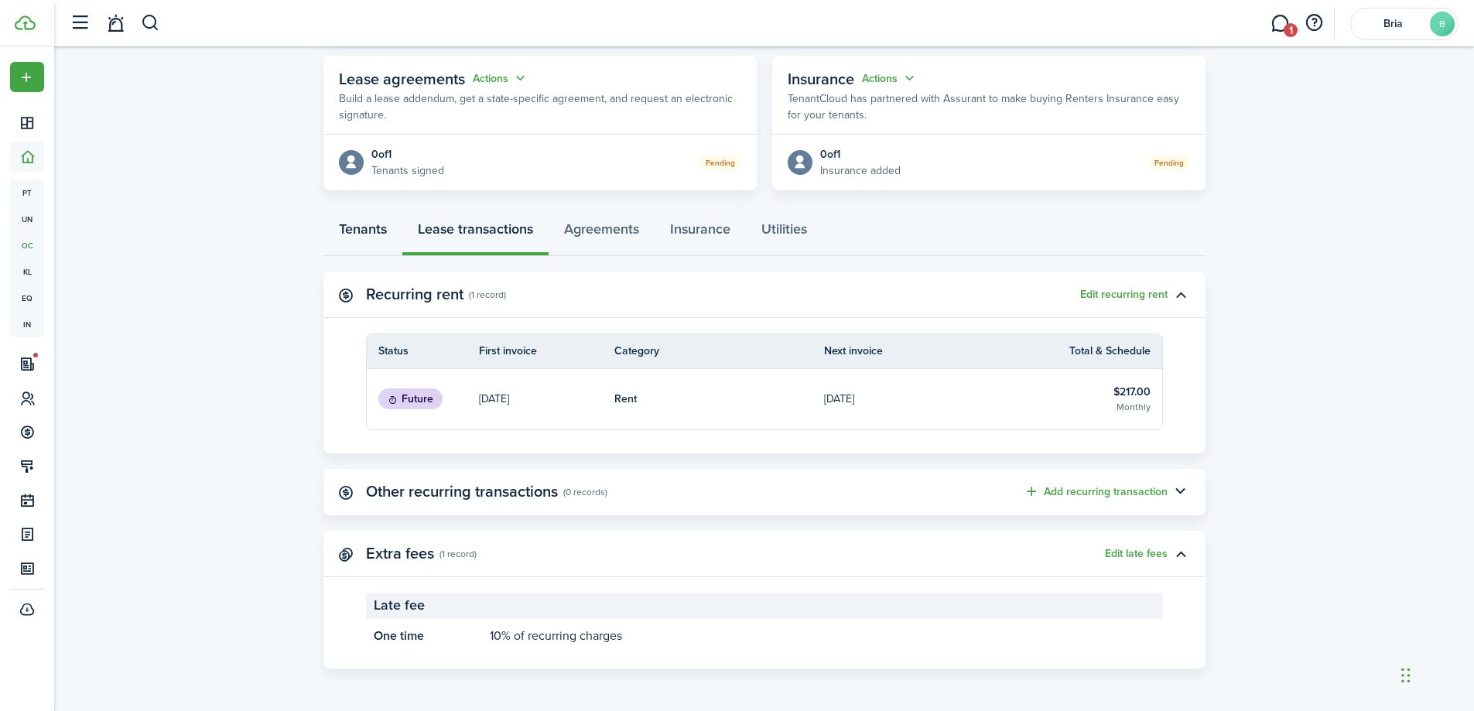
click at [379, 234] on link "Tenants" at bounding box center [362, 233] width 79 height 46
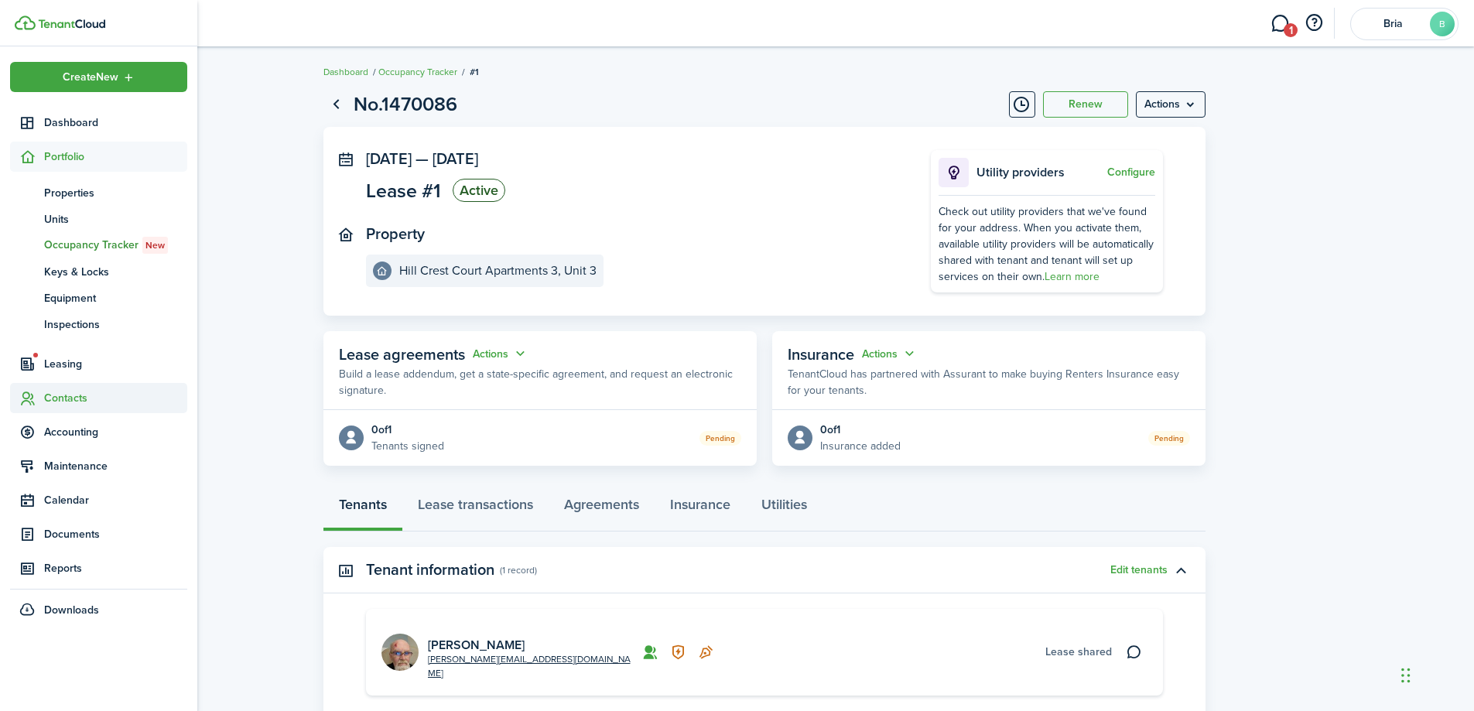
click at [58, 391] on span "Contacts" at bounding box center [115, 398] width 143 height 16
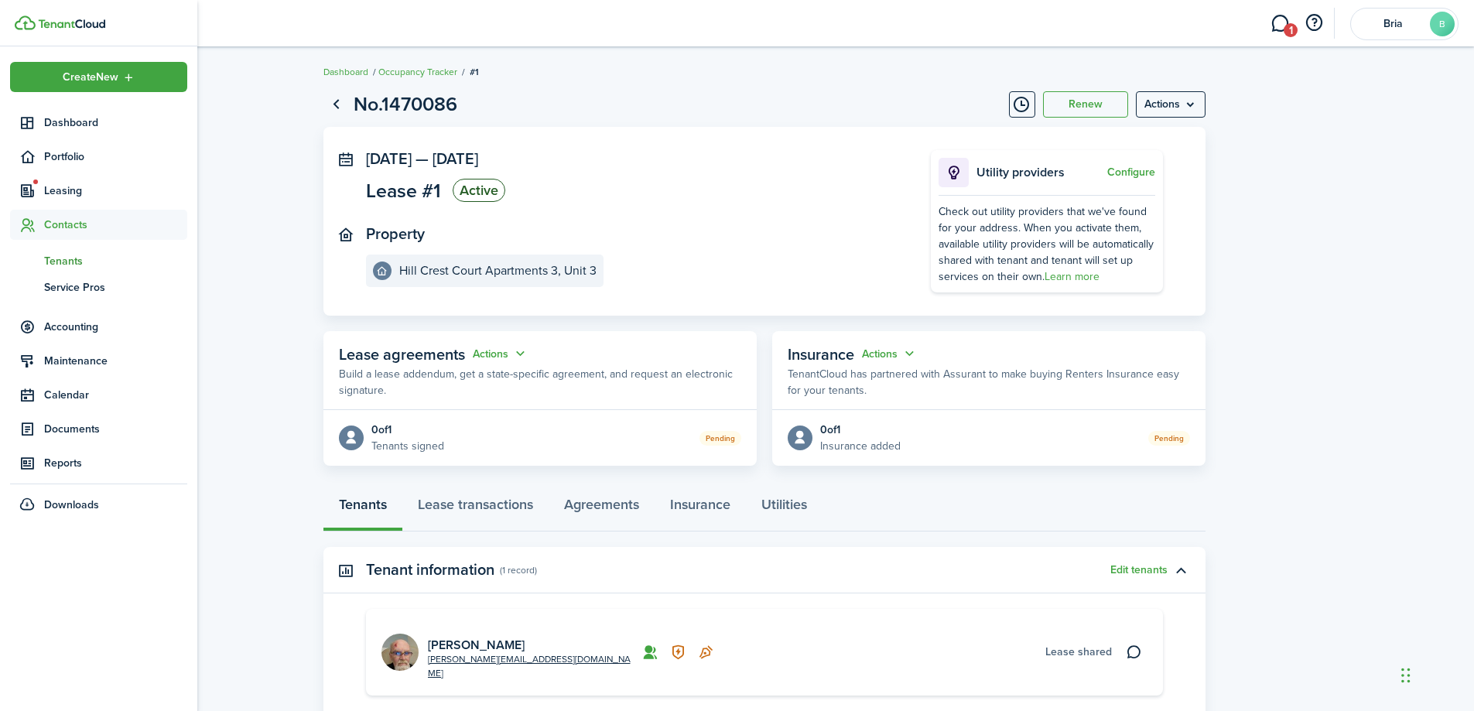
click at [70, 263] on span "Tenants" at bounding box center [115, 261] width 143 height 16
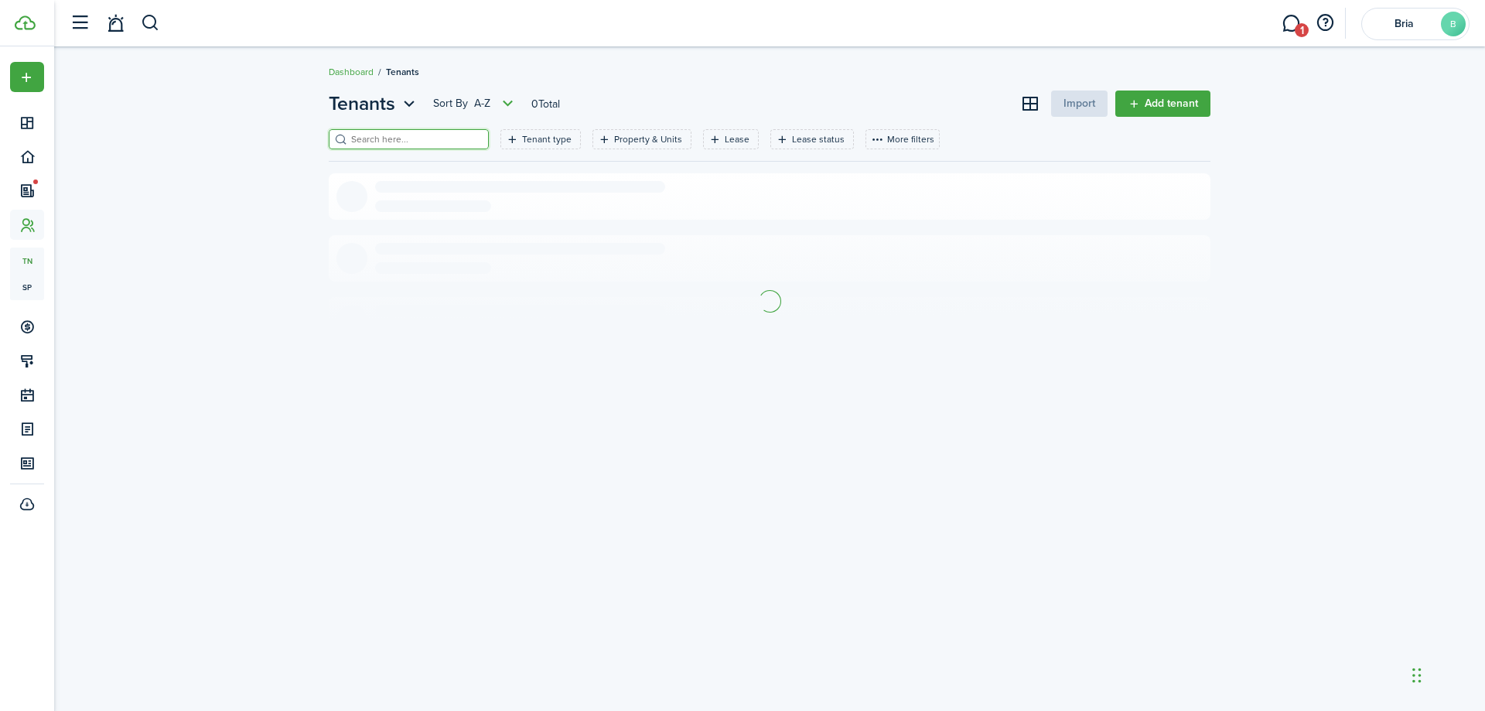
click at [409, 144] on input "search" at bounding box center [415, 139] width 136 height 15
type input "khra"
click at [452, 191] on link "KHRA Housing Voucher" at bounding box center [457, 197] width 132 height 18
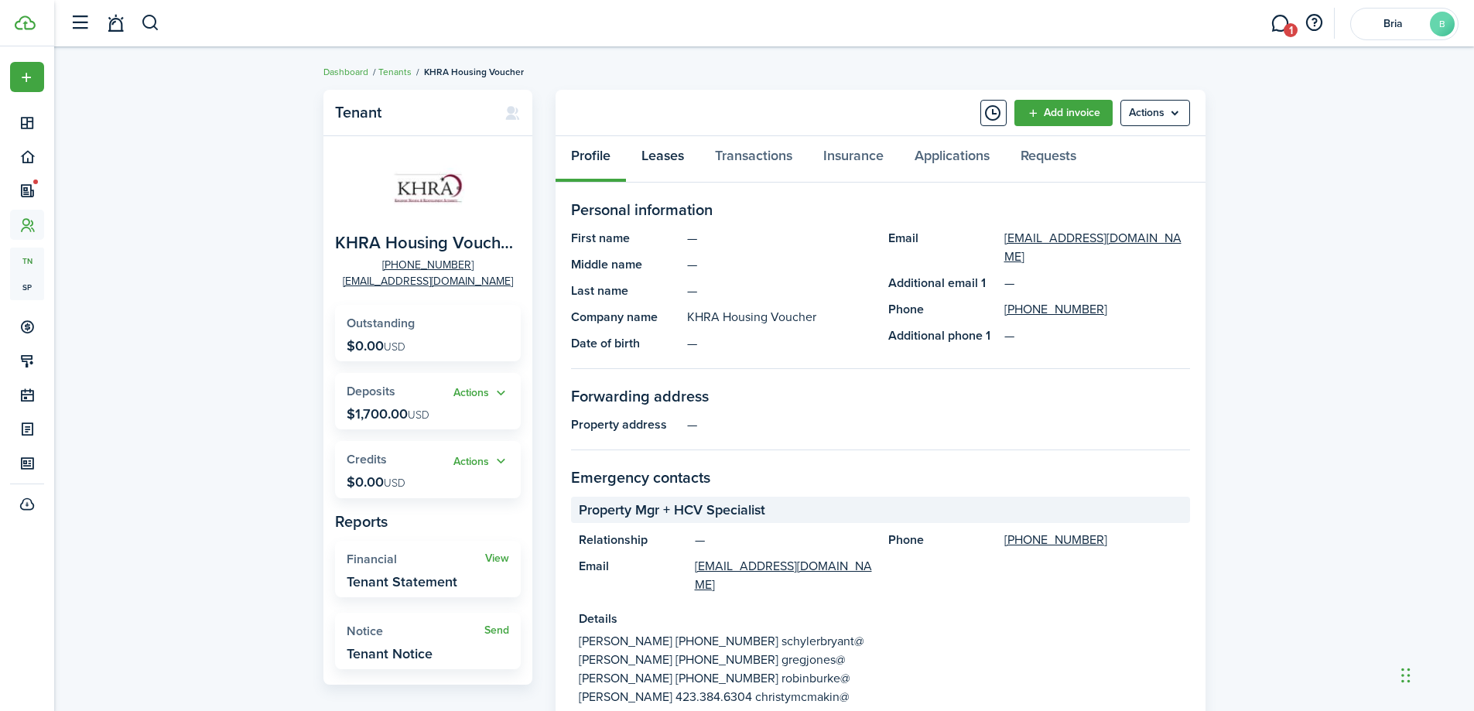
click at [672, 162] on link "Leases" at bounding box center [662, 159] width 73 height 46
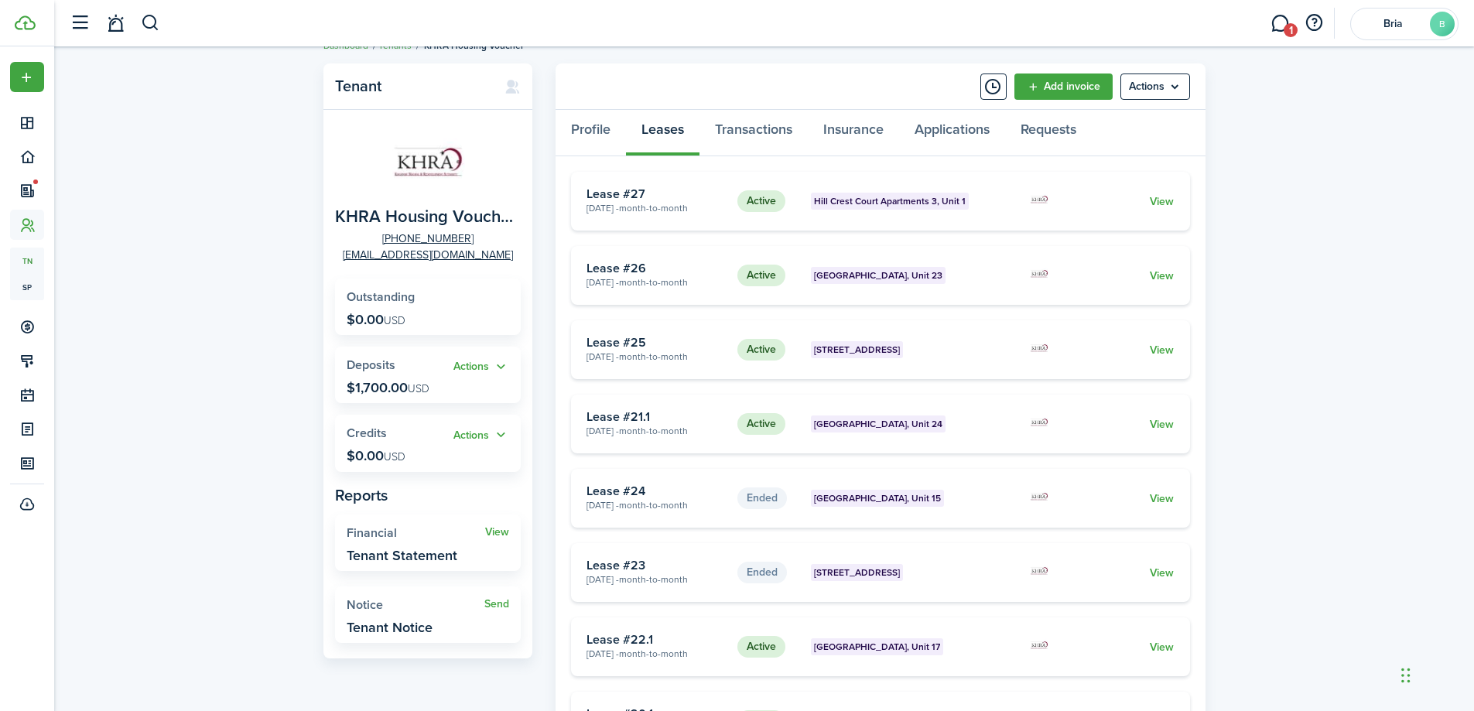
scroll to position [1, 0]
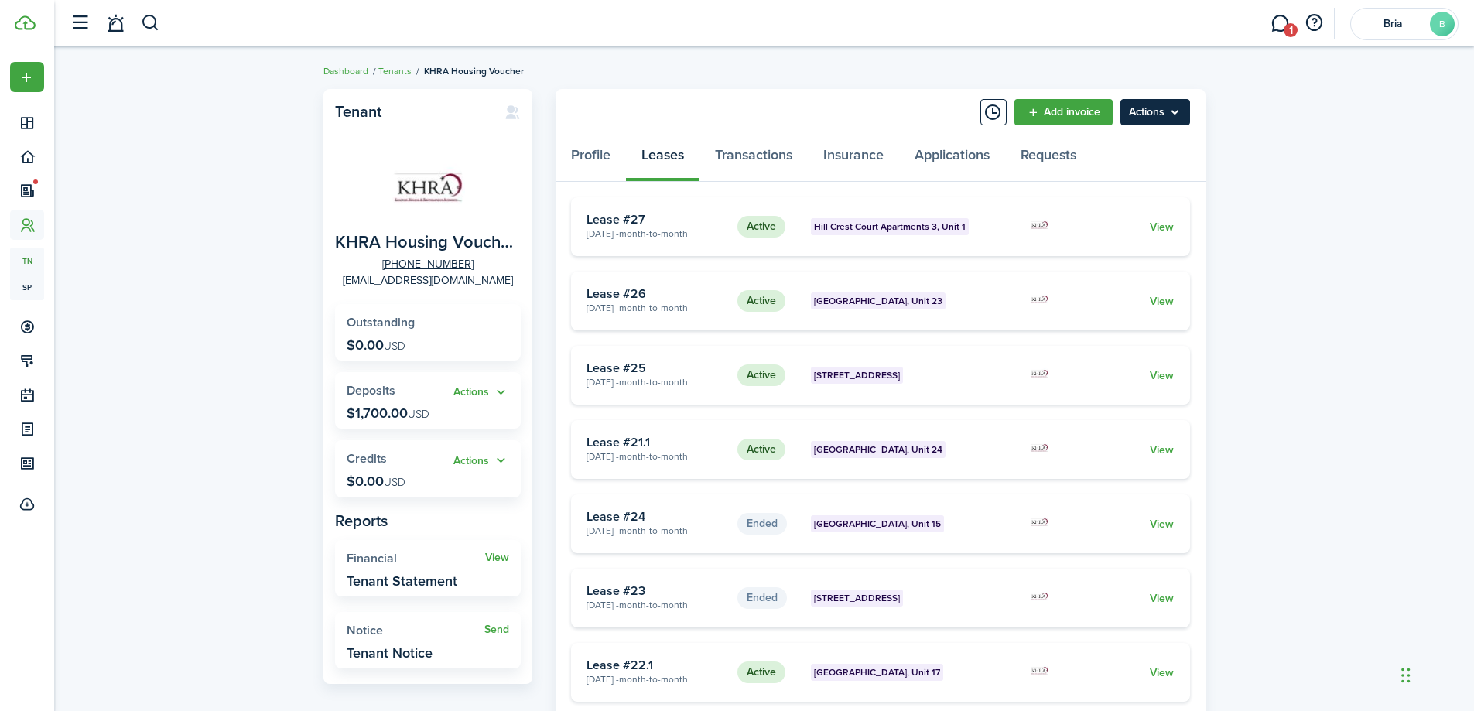
click at [1136, 109] on menu-btn "Actions" at bounding box center [1155, 112] width 70 height 26
click at [864, 109] on panel-main-header "Add invoice Actions" at bounding box center [880, 112] width 650 height 46
click at [788, 149] on link "Transactions" at bounding box center [753, 158] width 108 height 46
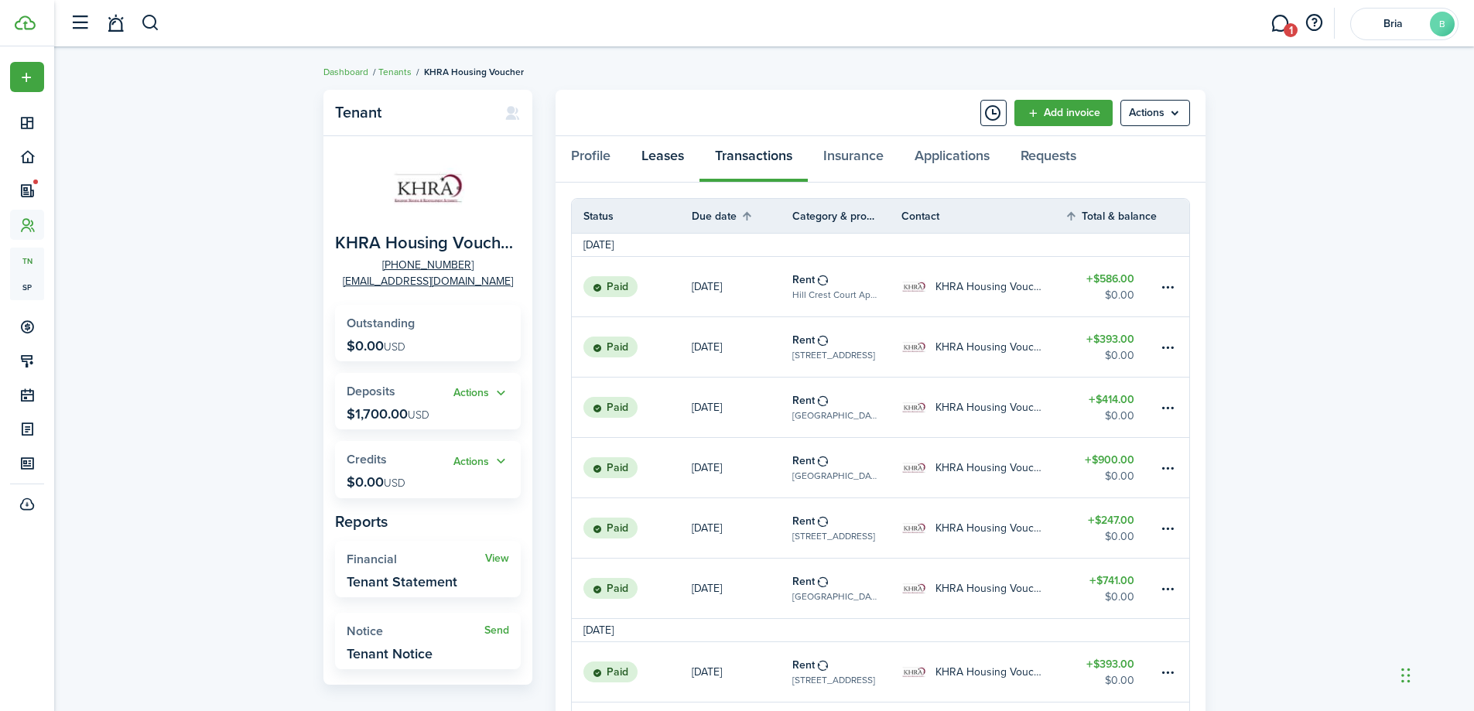
click at [673, 168] on link "Leases" at bounding box center [662, 159] width 73 height 46
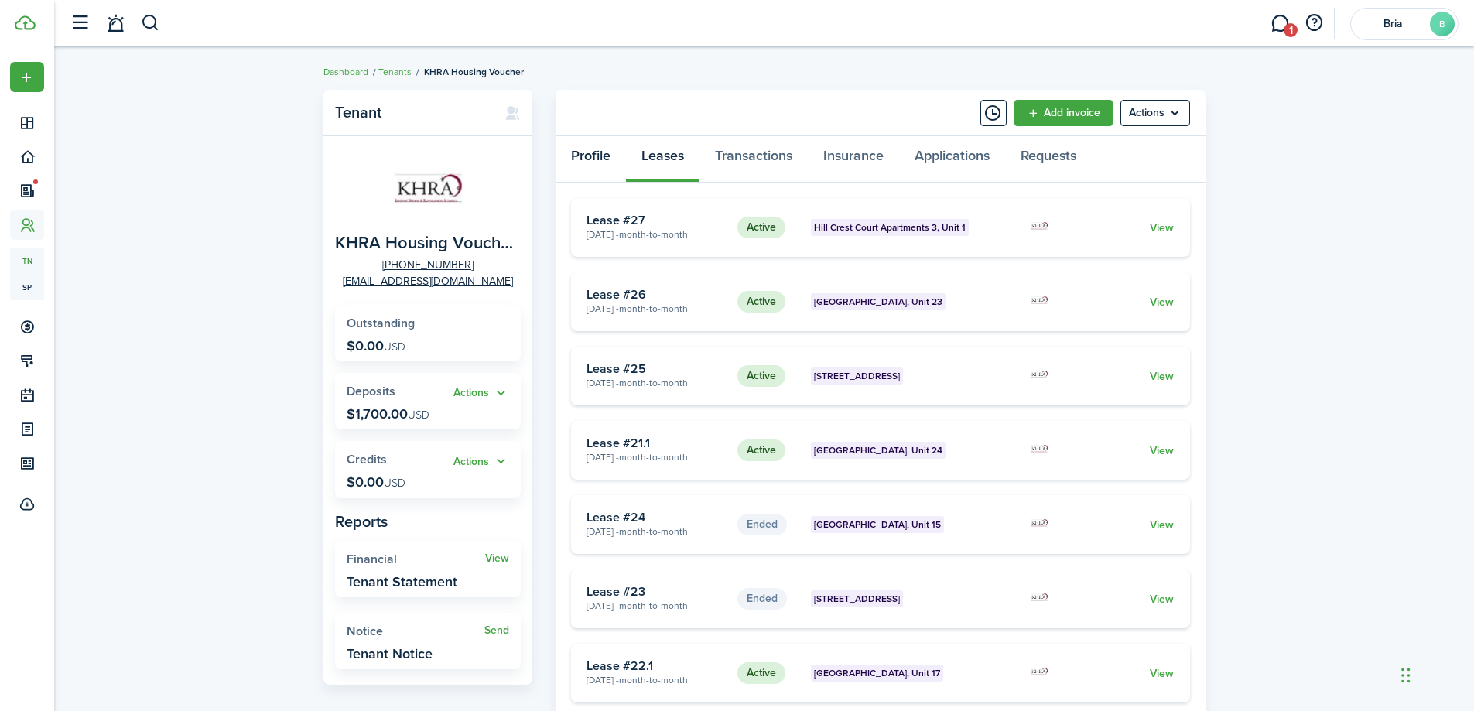
click at [590, 146] on link "Profile" at bounding box center [590, 159] width 70 height 46
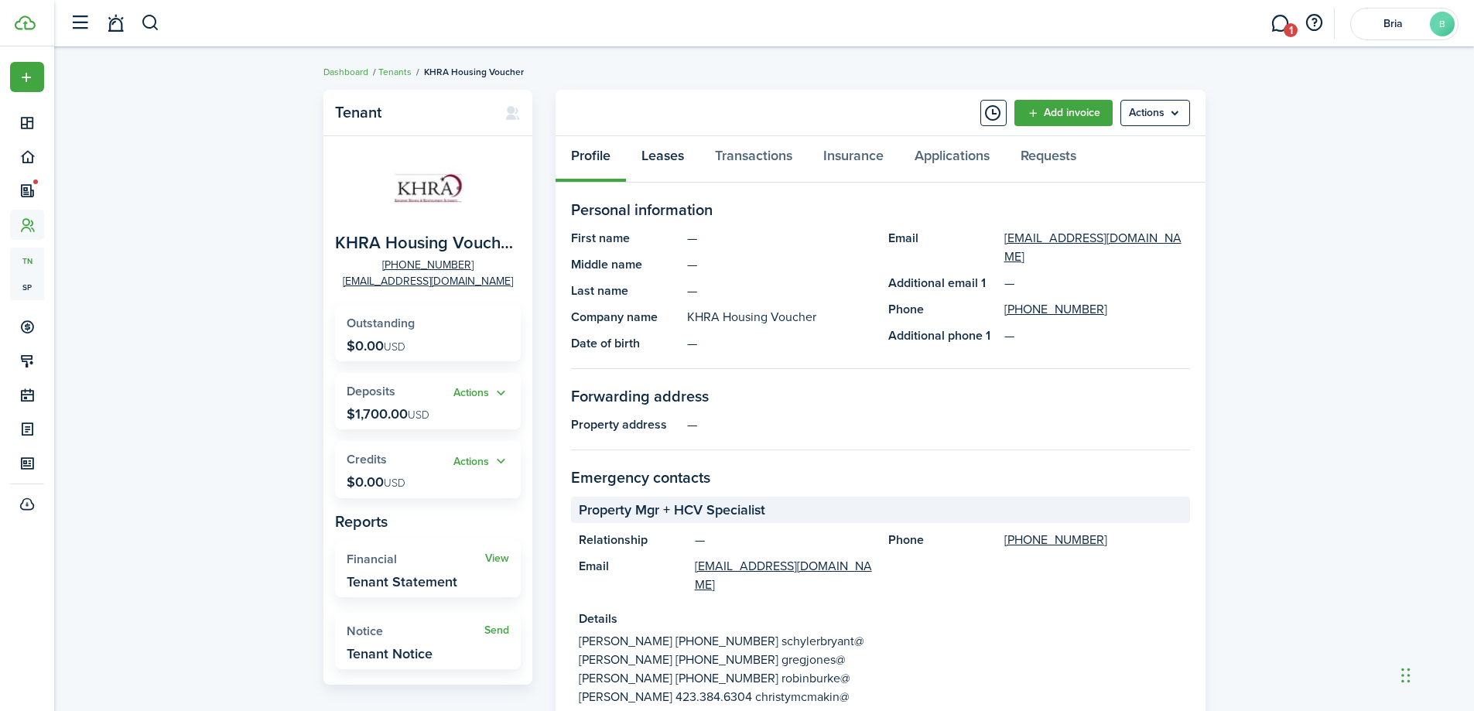
click at [652, 149] on link "Leases" at bounding box center [662, 159] width 73 height 46
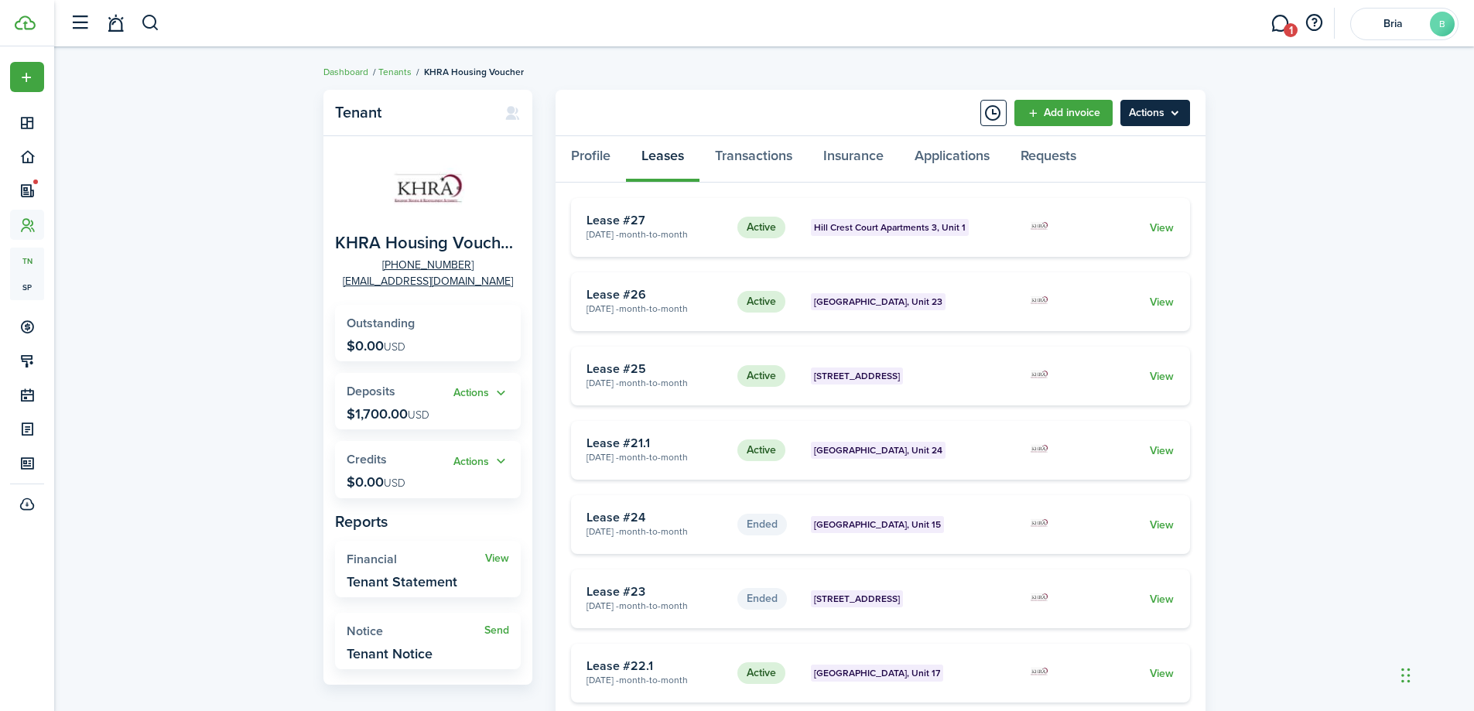
click at [1178, 111] on menu-btn "Actions" at bounding box center [1155, 113] width 70 height 26
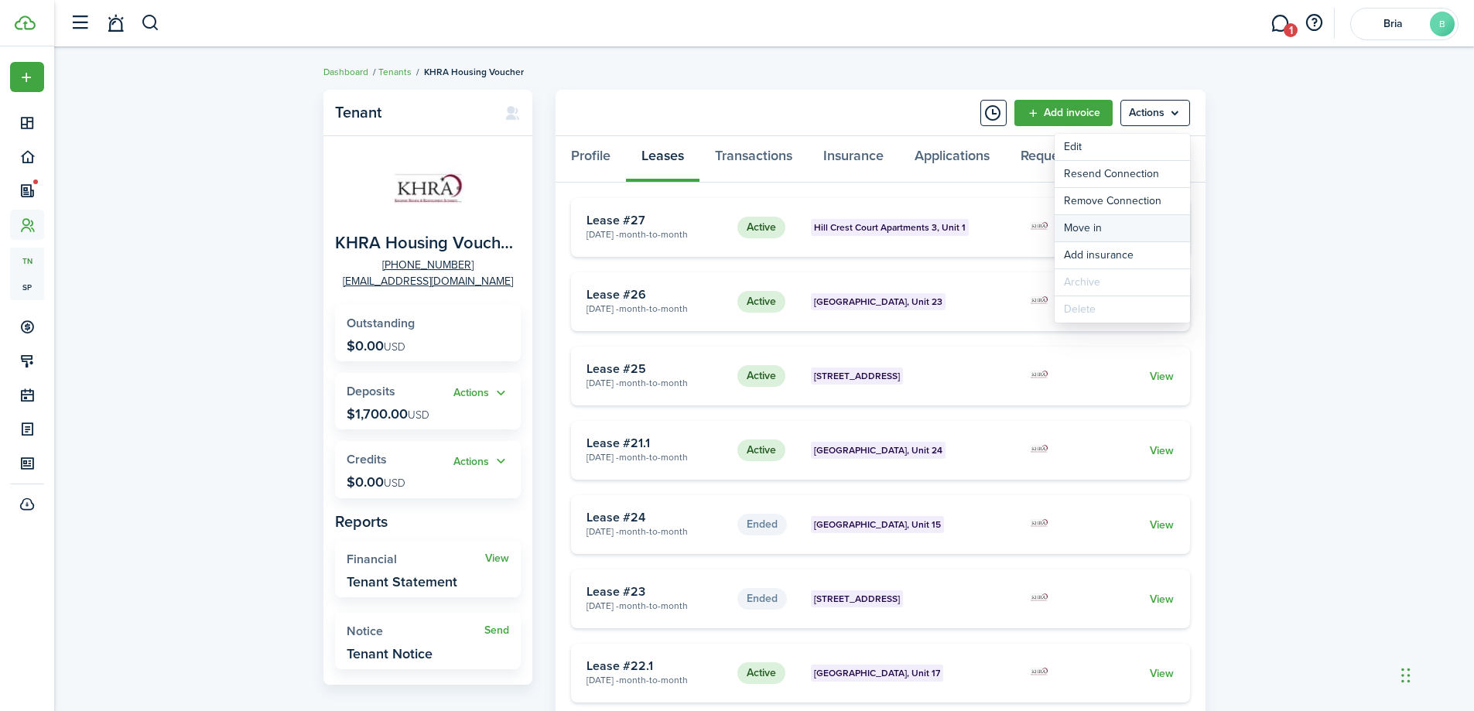
click at [1085, 228] on link "Move in" at bounding box center [1122, 228] width 135 height 26
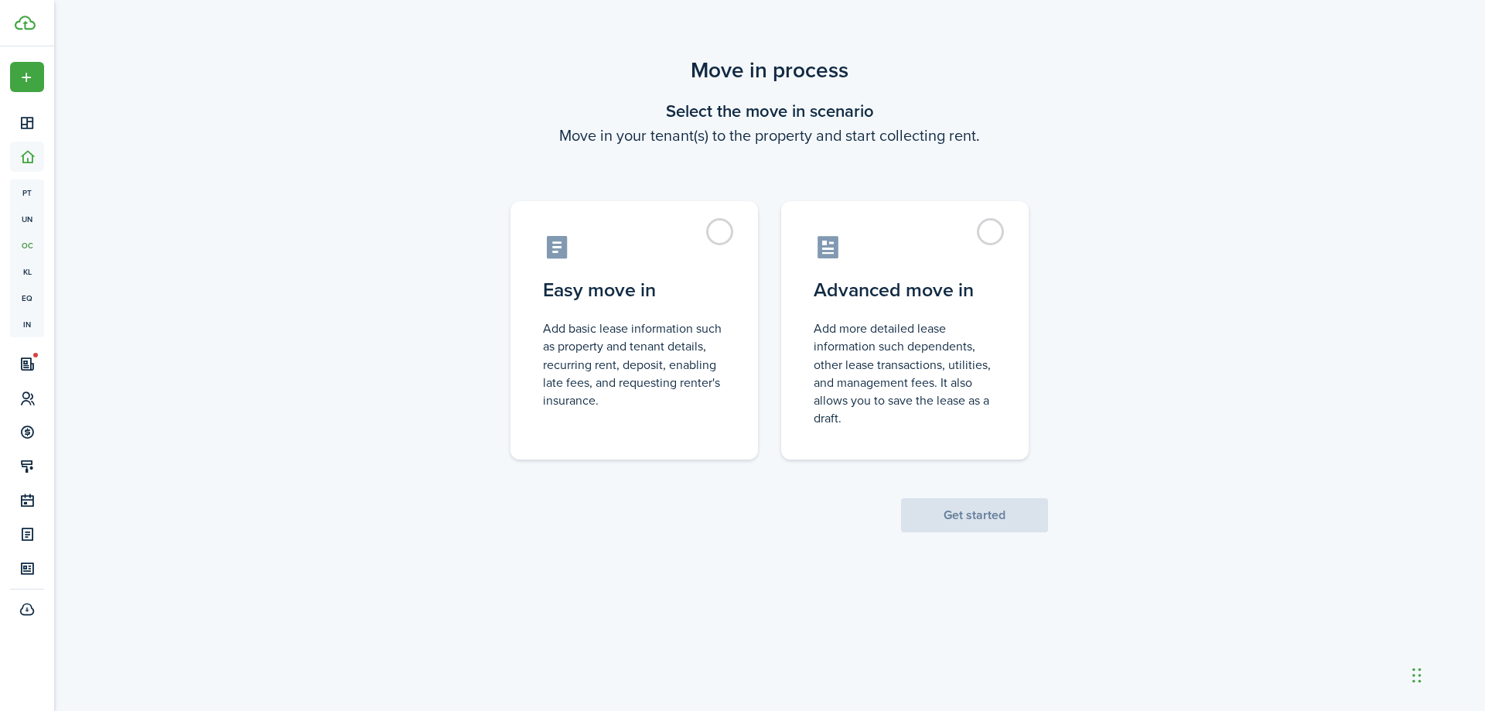
click at [330, 192] on div "Move in process Select the move in scenario Move in your tenant(s) to the prope…" at bounding box center [769, 293] width 1431 height 494
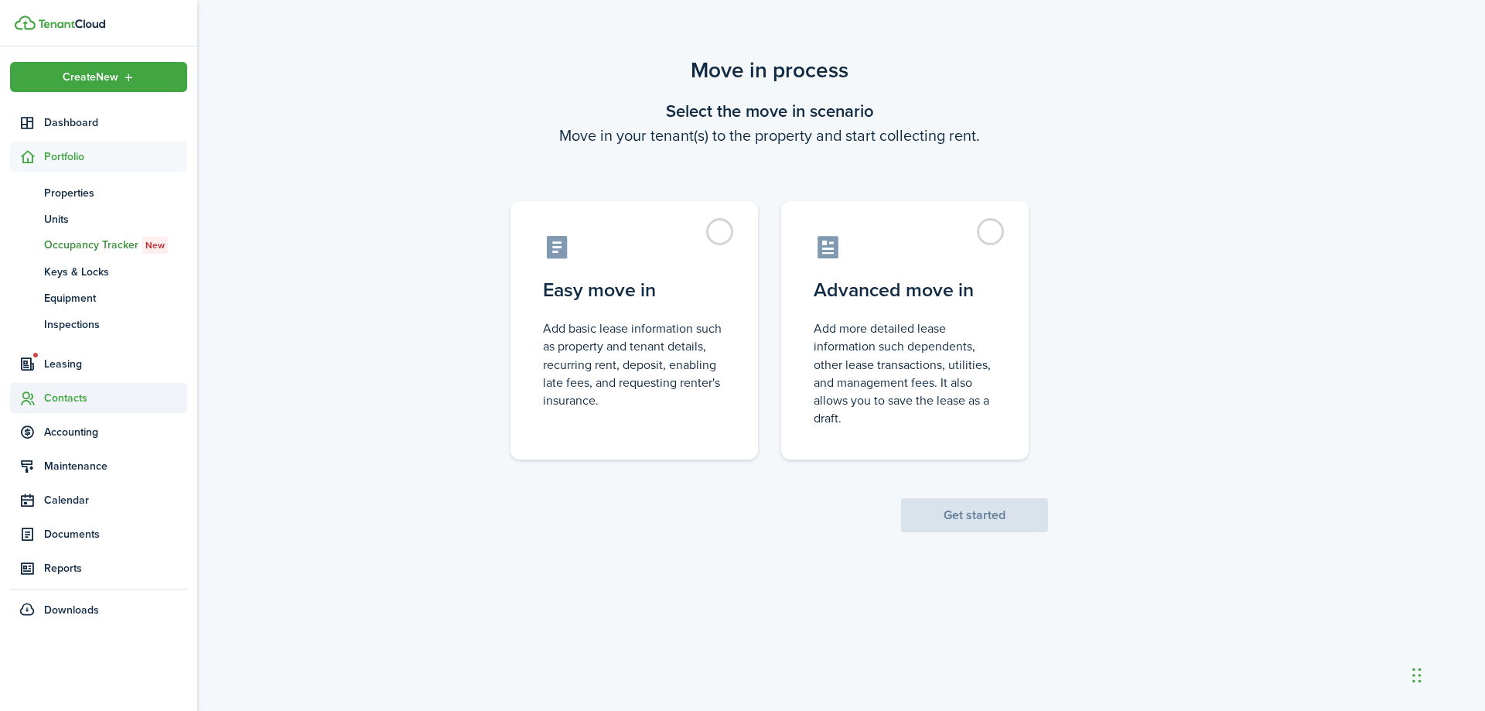
click at [70, 394] on span "Contacts" at bounding box center [115, 398] width 143 height 16
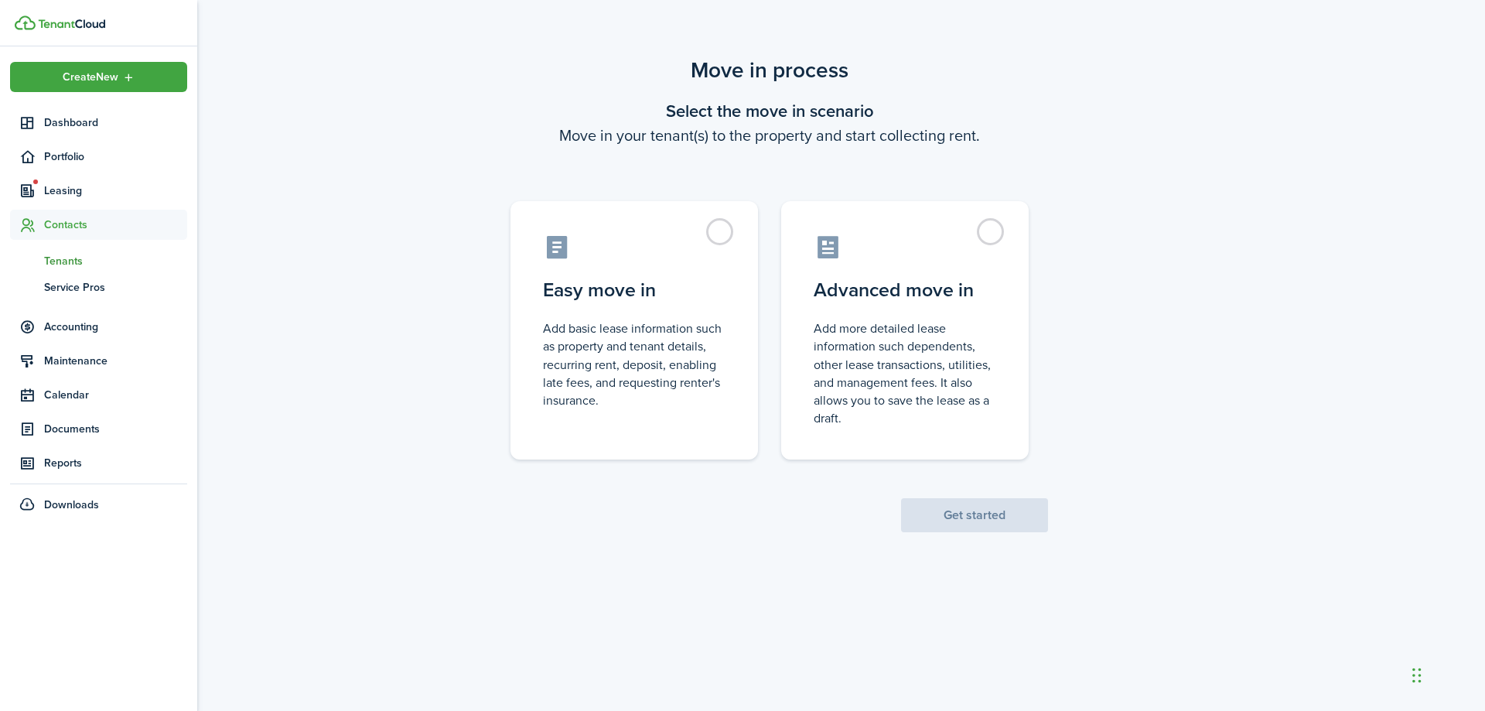
click at [72, 249] on link "tn Tenants" at bounding box center [98, 261] width 177 height 26
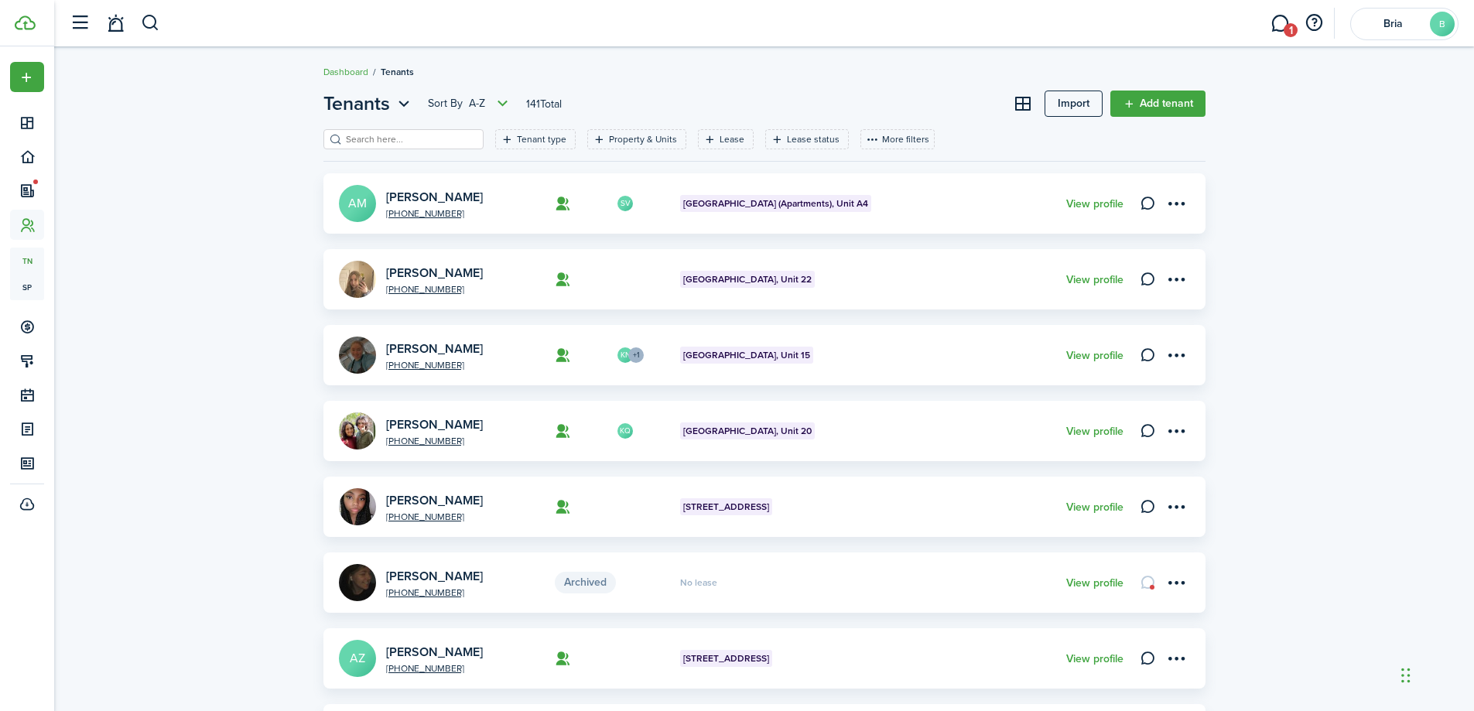
click at [427, 140] on input "search" at bounding box center [410, 139] width 136 height 15
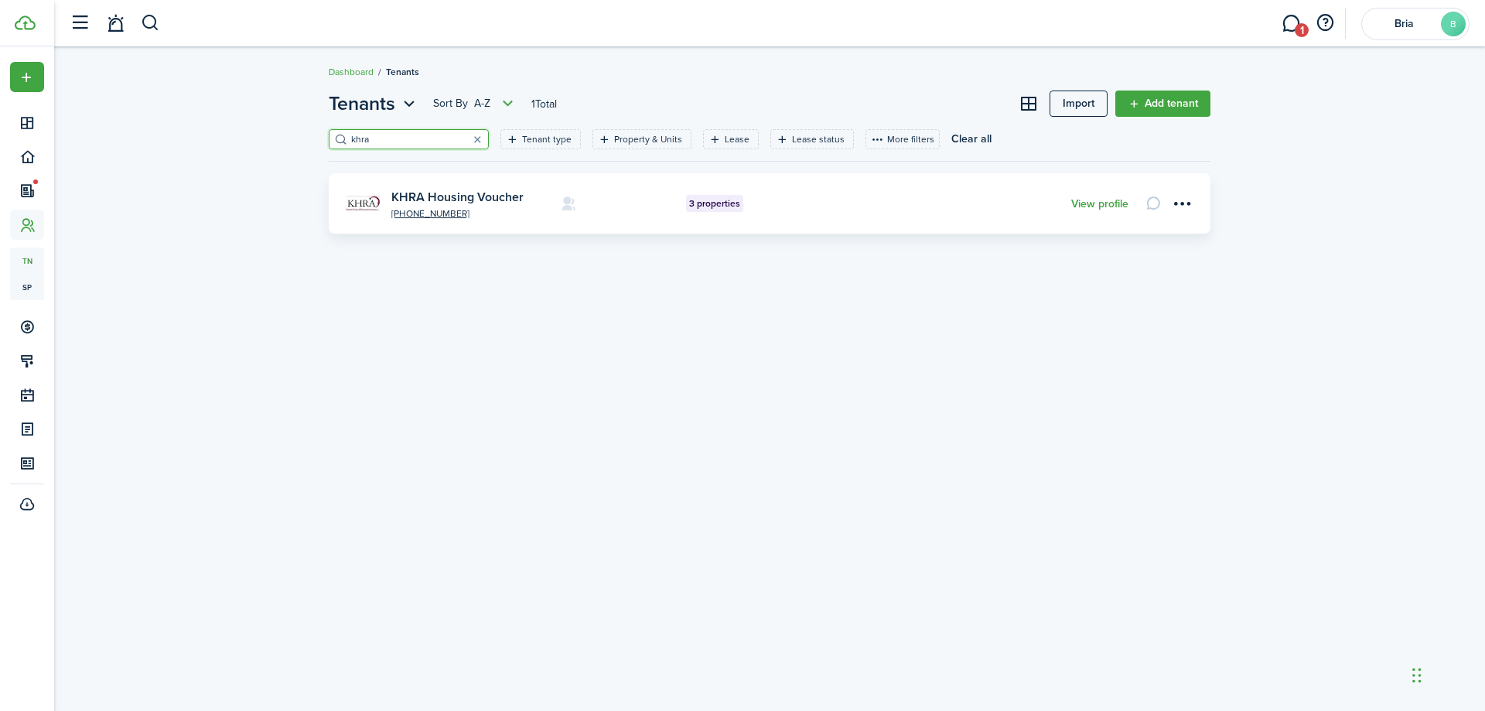
type input "khra"
click at [413, 187] on card "[PHONE_NUMBER] KHRA Housing Voucher 3 properties View profile" at bounding box center [770, 203] width 882 height 60
click at [412, 192] on link "KHRA Housing Voucher" at bounding box center [457, 197] width 132 height 18
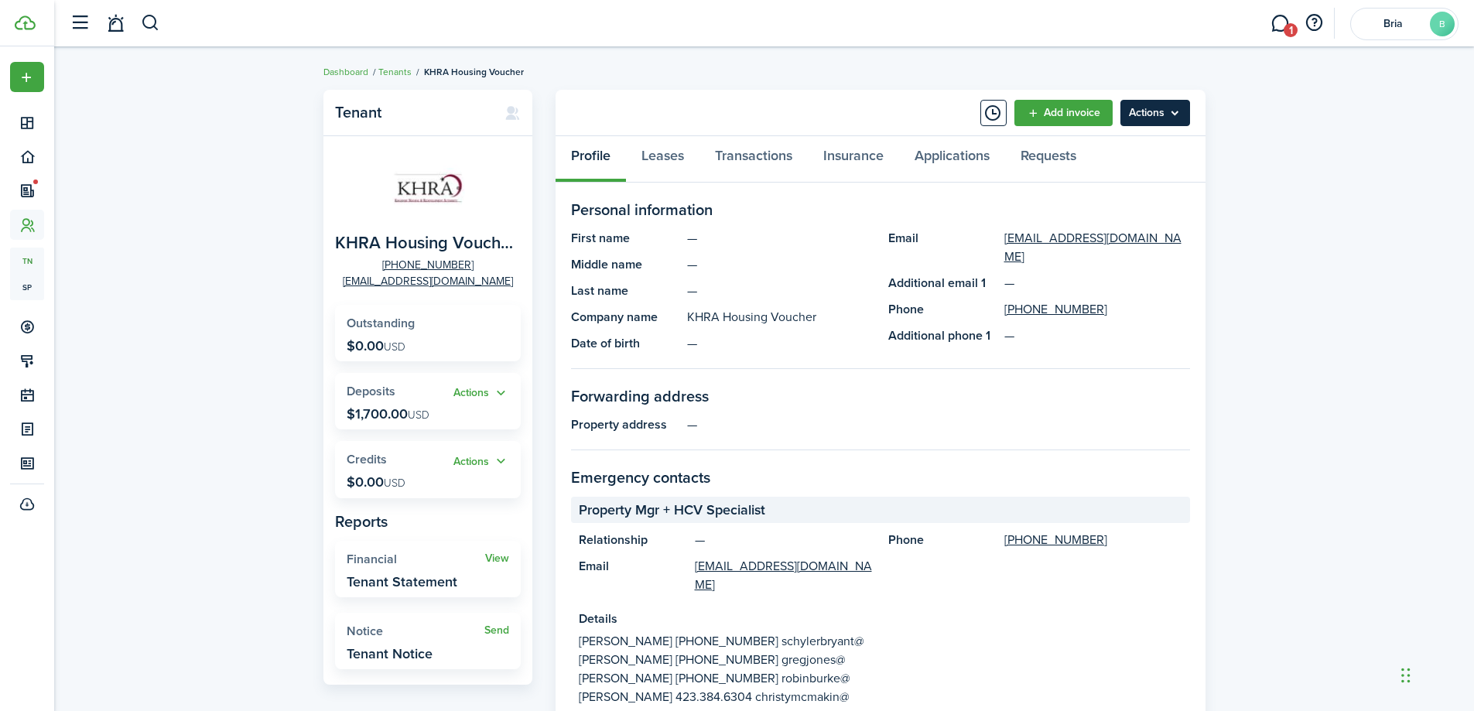
click at [1131, 115] on menu-btn "Actions" at bounding box center [1155, 113] width 70 height 26
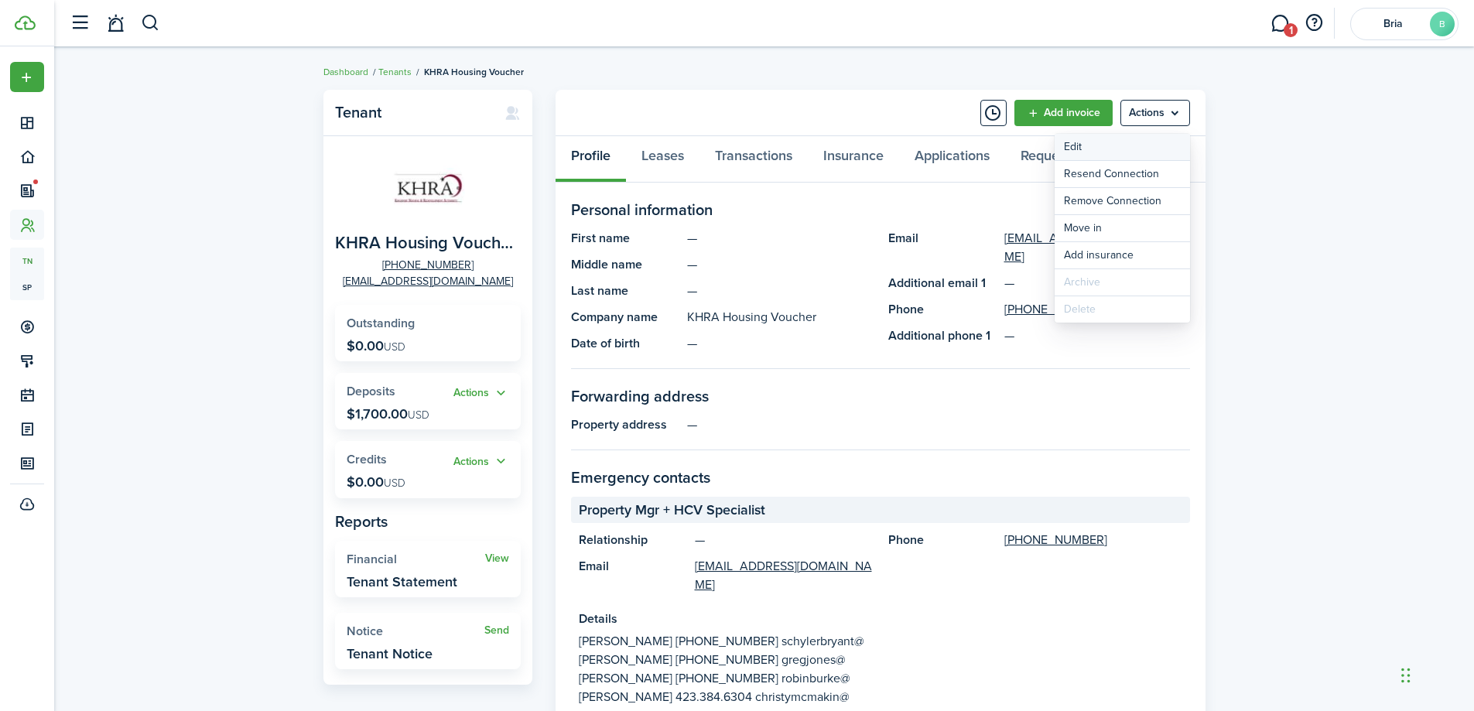
click at [1089, 152] on link "Edit" at bounding box center [1122, 147] width 135 height 26
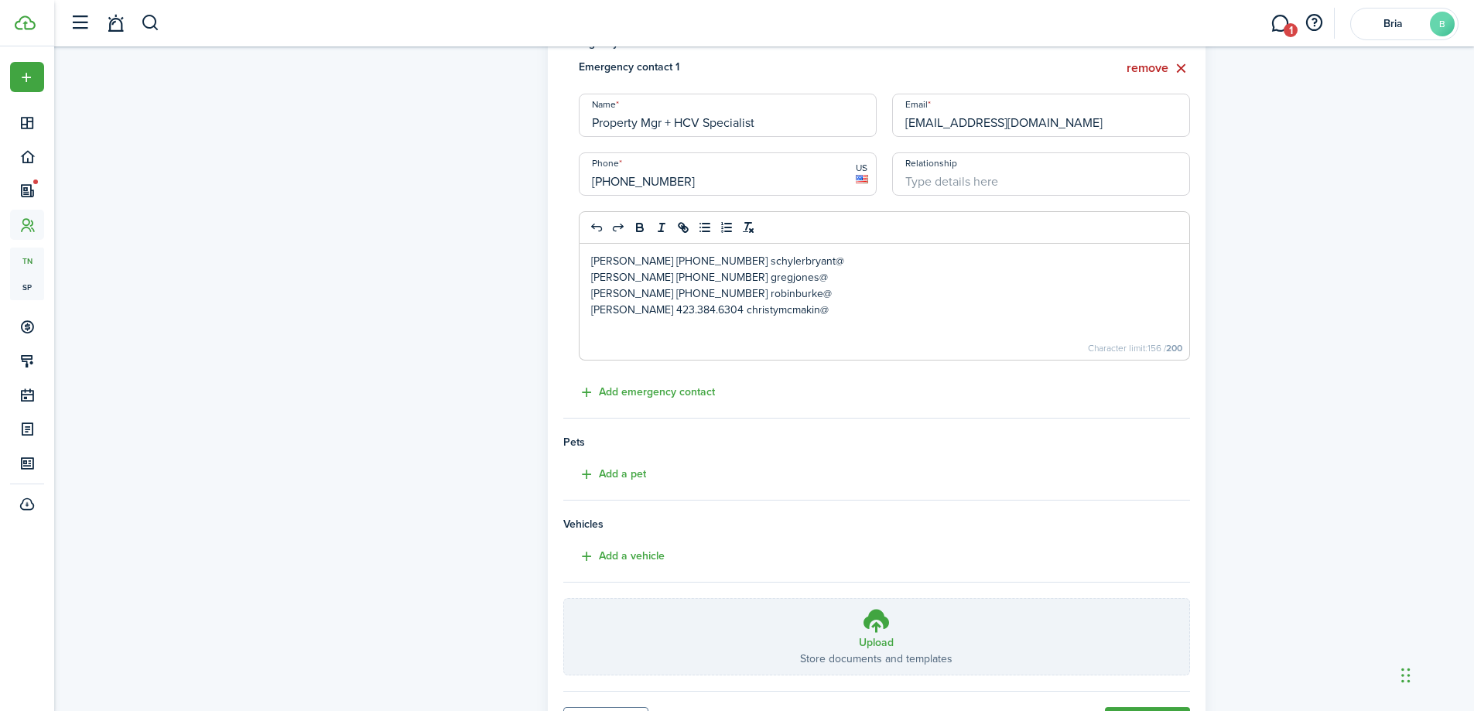
scroll to position [453, 0]
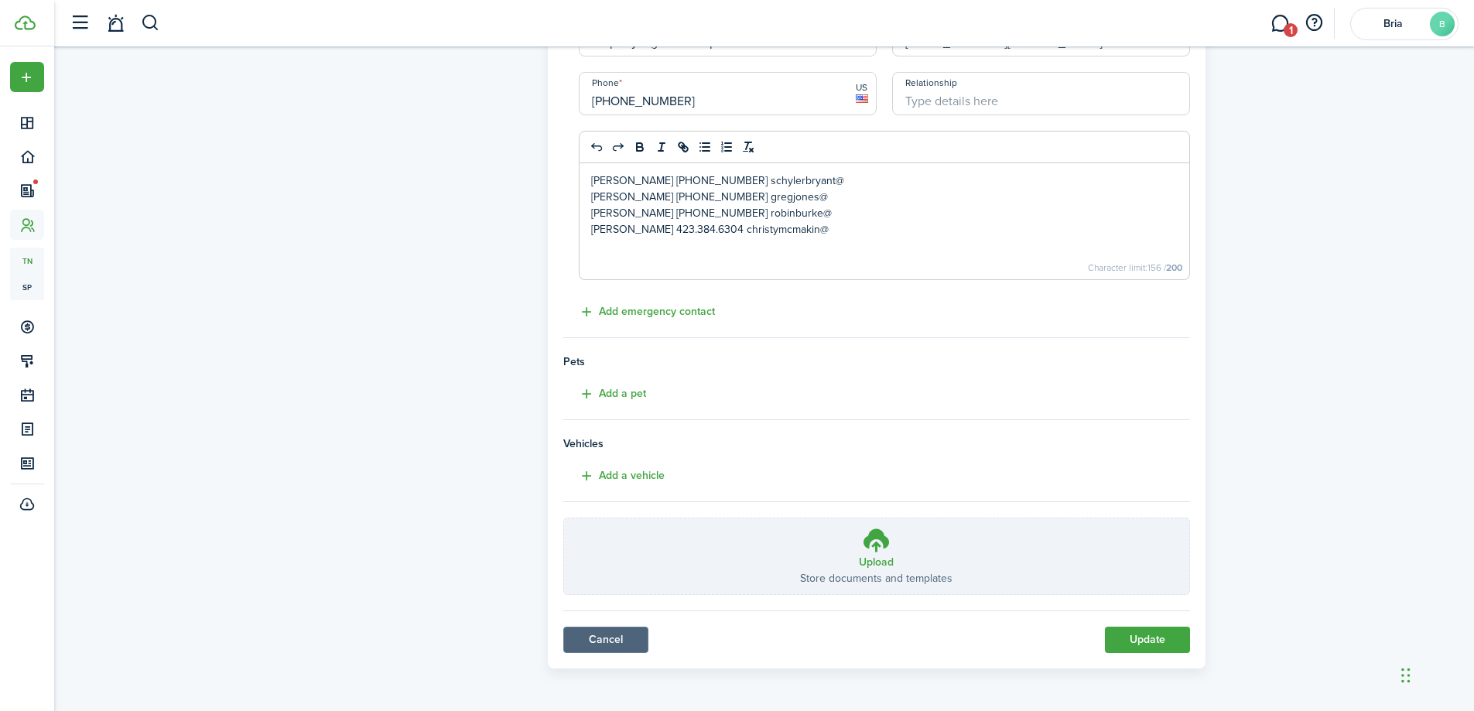
click at [609, 650] on link "Cancel" at bounding box center [605, 640] width 85 height 26
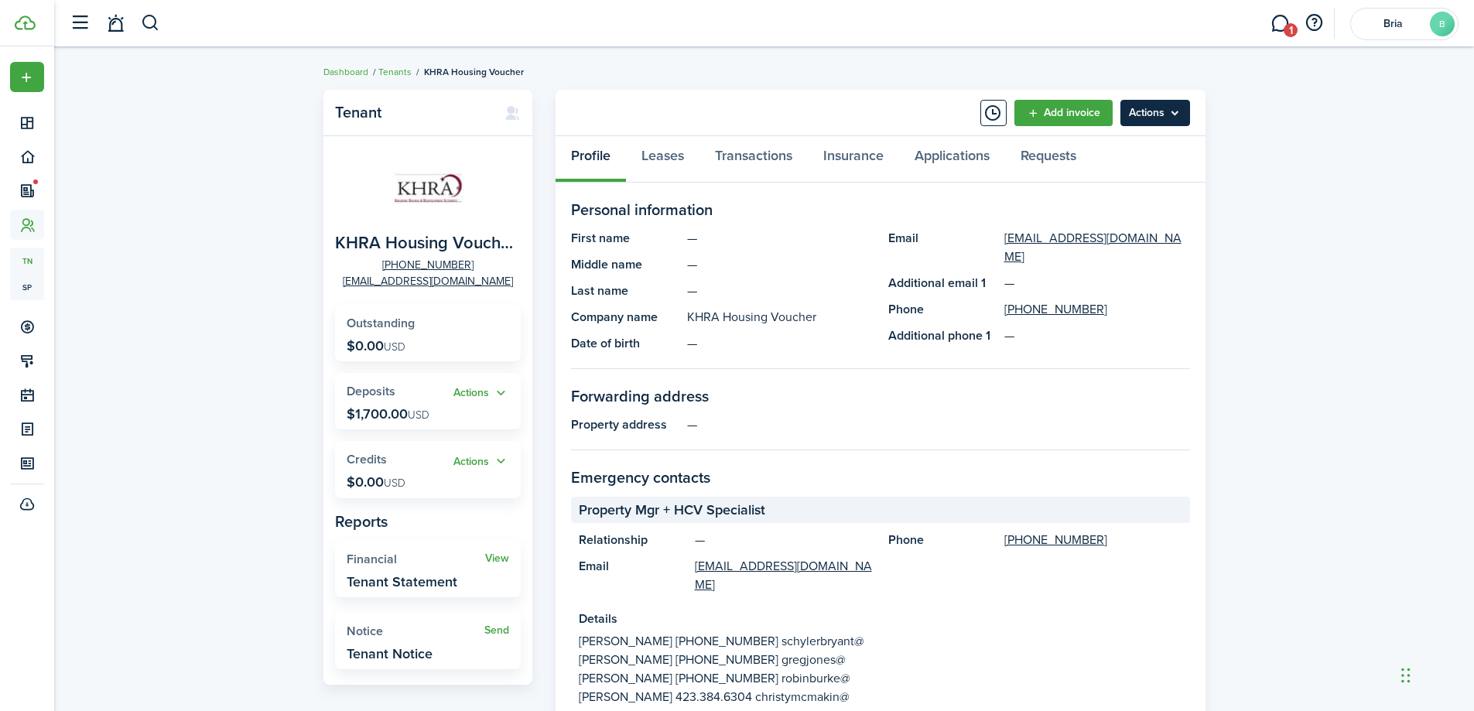
click at [1147, 111] on menu-btn "Actions" at bounding box center [1155, 113] width 70 height 26
click at [882, 126] on panel-main-header "Add invoice Actions" at bounding box center [880, 113] width 650 height 46
click at [673, 159] on link "Leases" at bounding box center [662, 159] width 73 height 46
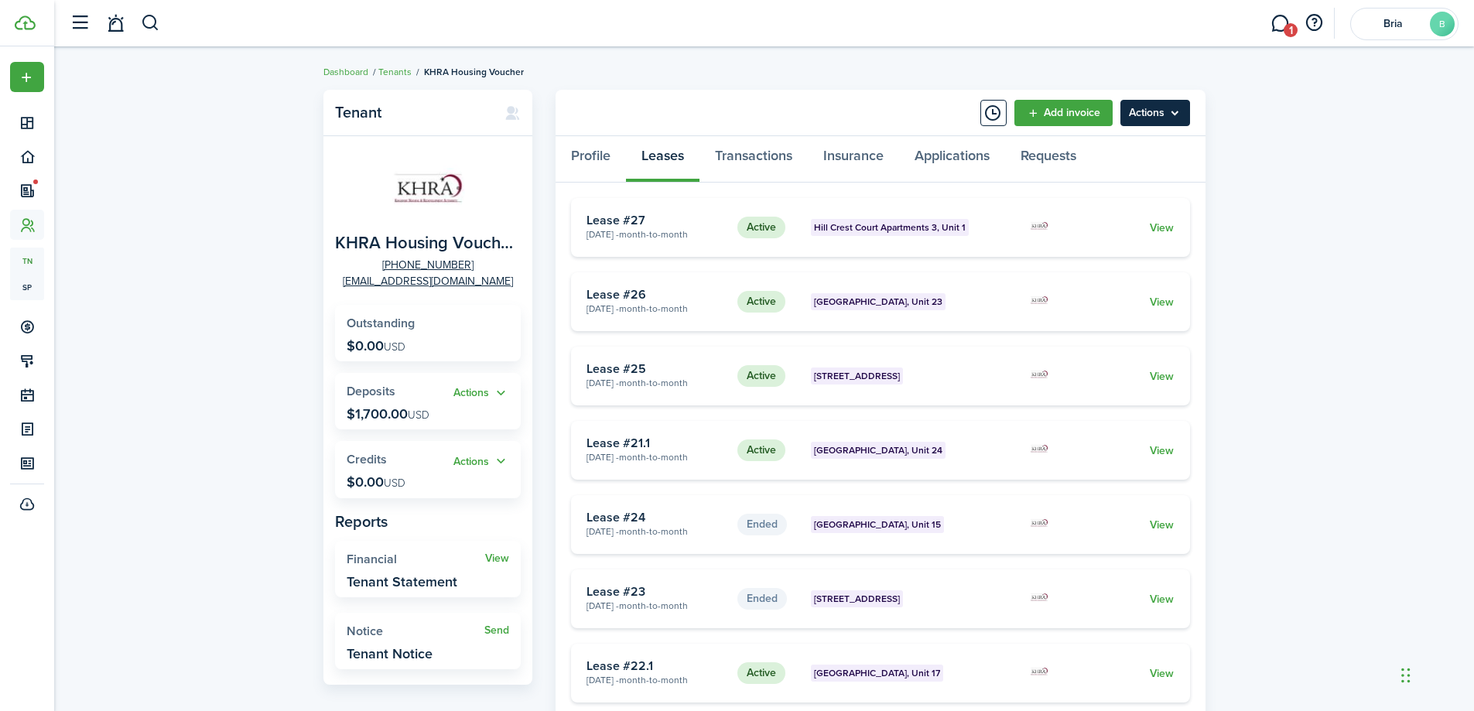
click at [1140, 111] on menu-btn "Actions" at bounding box center [1155, 113] width 70 height 26
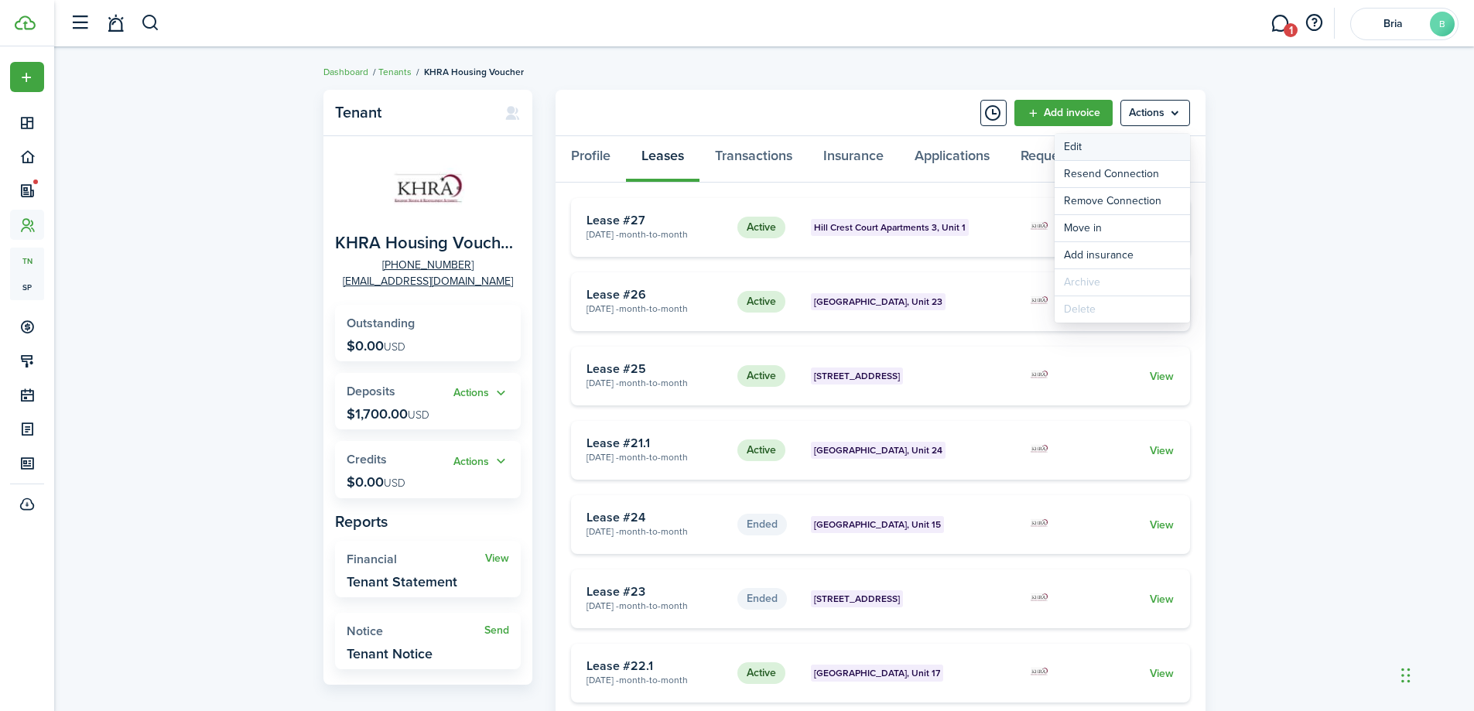
click at [1107, 147] on link "Edit" at bounding box center [1122, 147] width 135 height 26
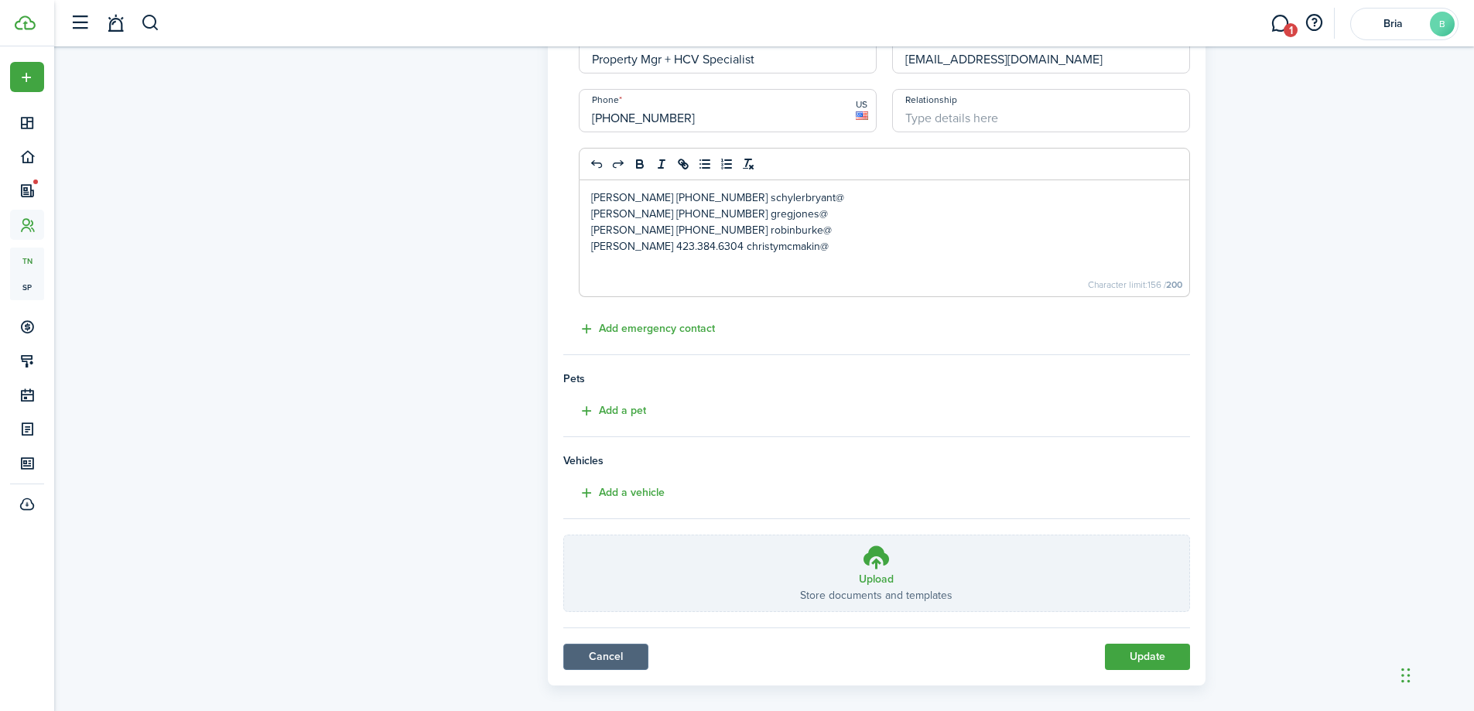
scroll to position [453, 0]
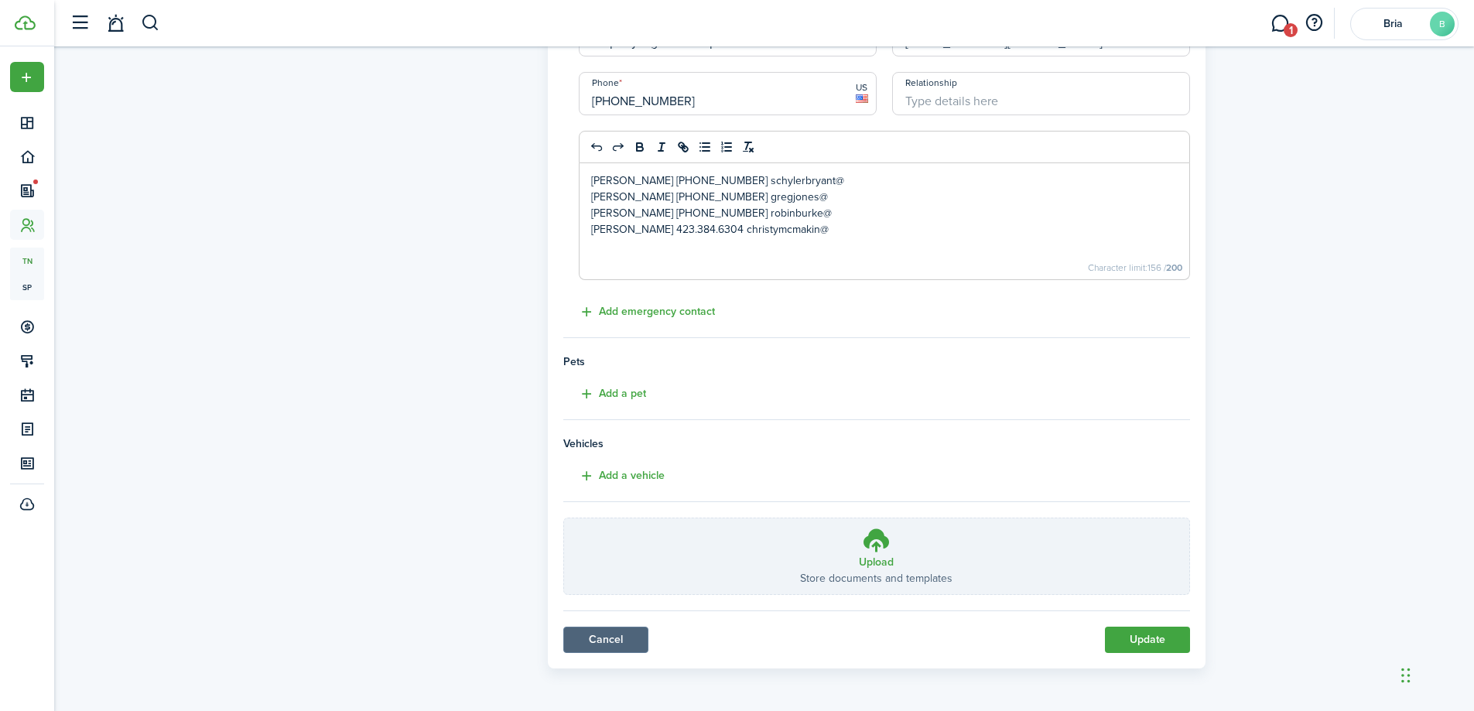
click at [613, 638] on link "Cancel" at bounding box center [605, 640] width 85 height 26
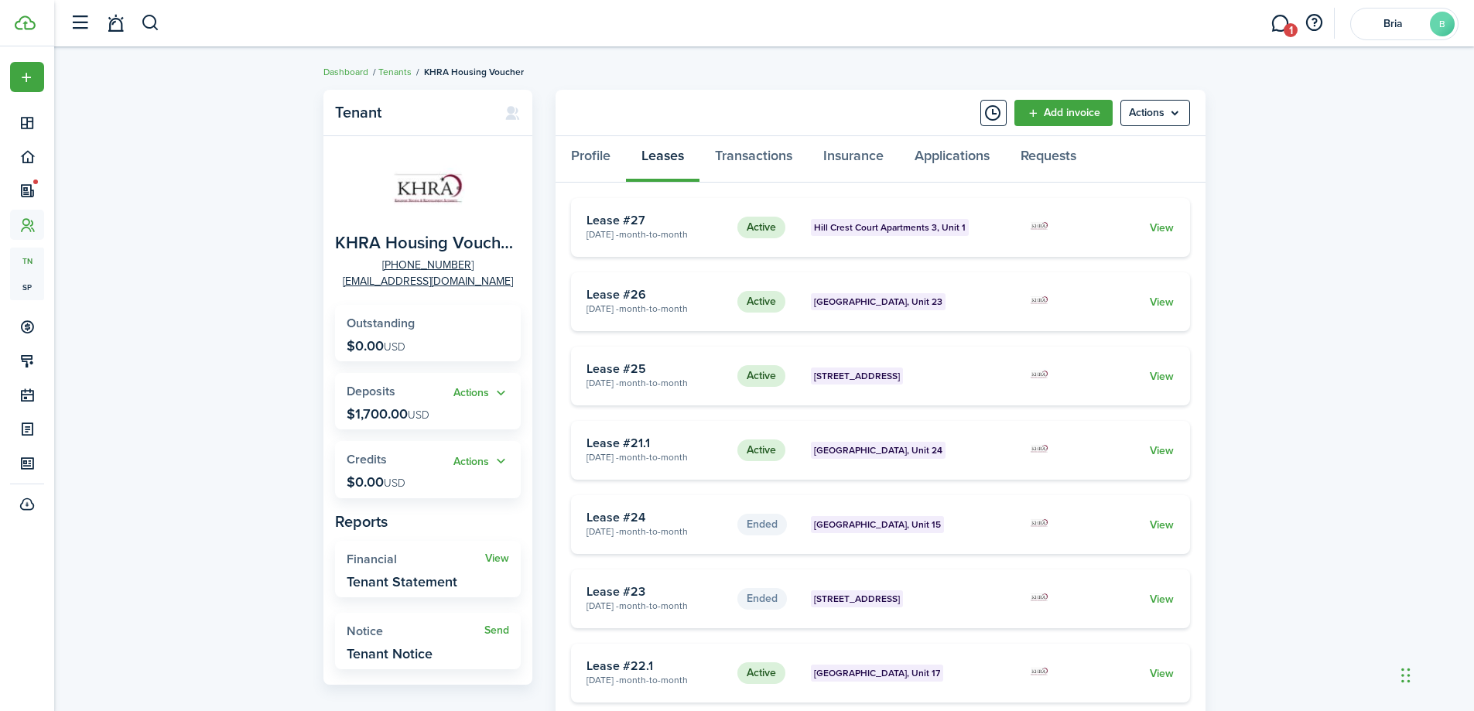
click at [632, 226] on card-title "Lease #27" at bounding box center [655, 221] width 139 height 14
click at [1165, 221] on link "View" at bounding box center [1162, 228] width 24 height 16
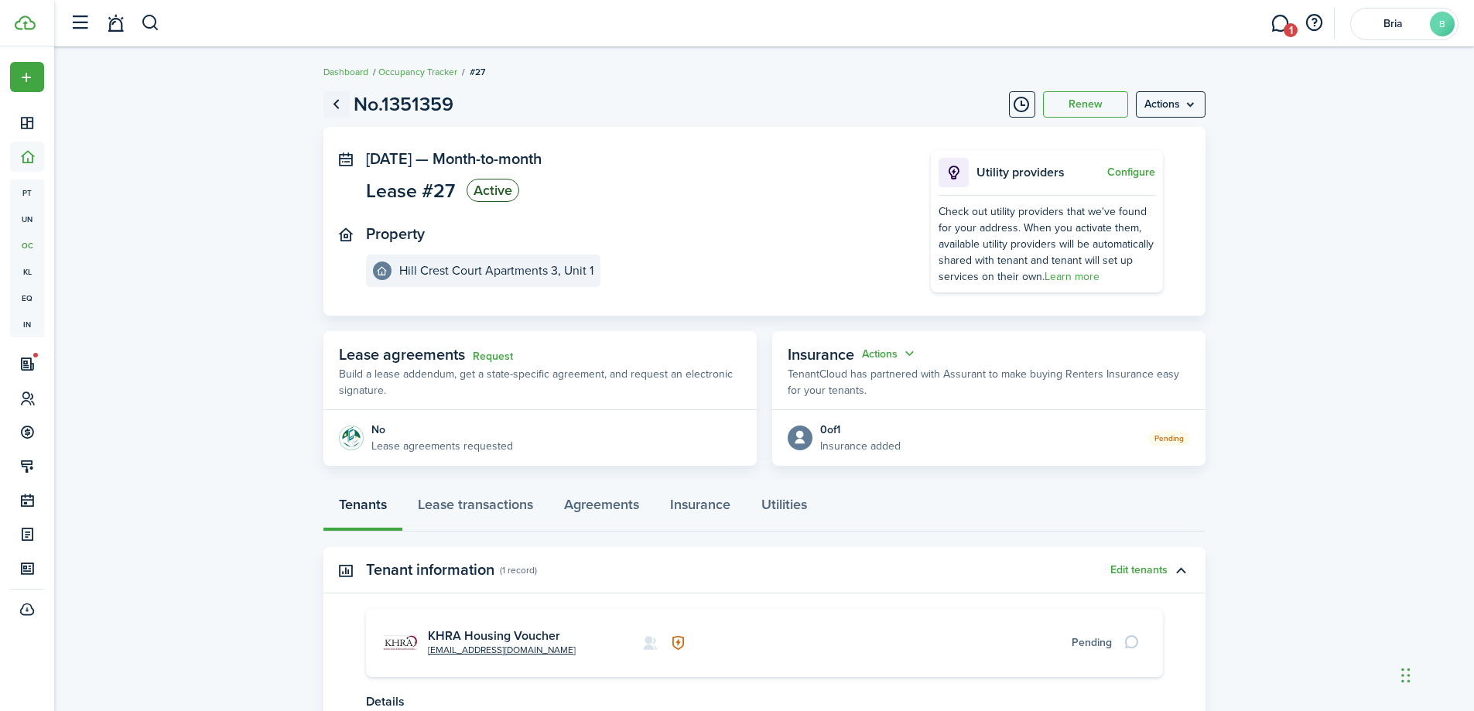
click at [342, 105] on link "Go back" at bounding box center [336, 104] width 26 height 26
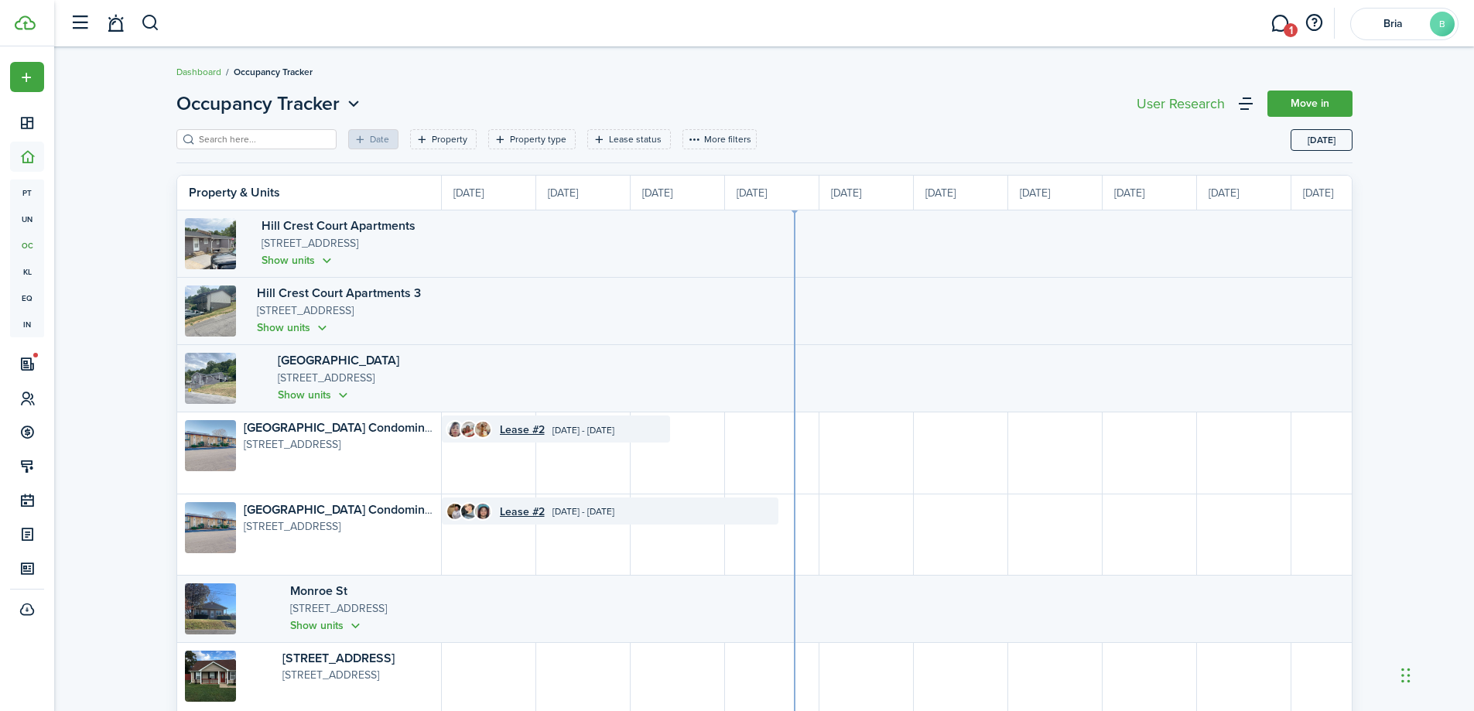
scroll to position [0, 283]
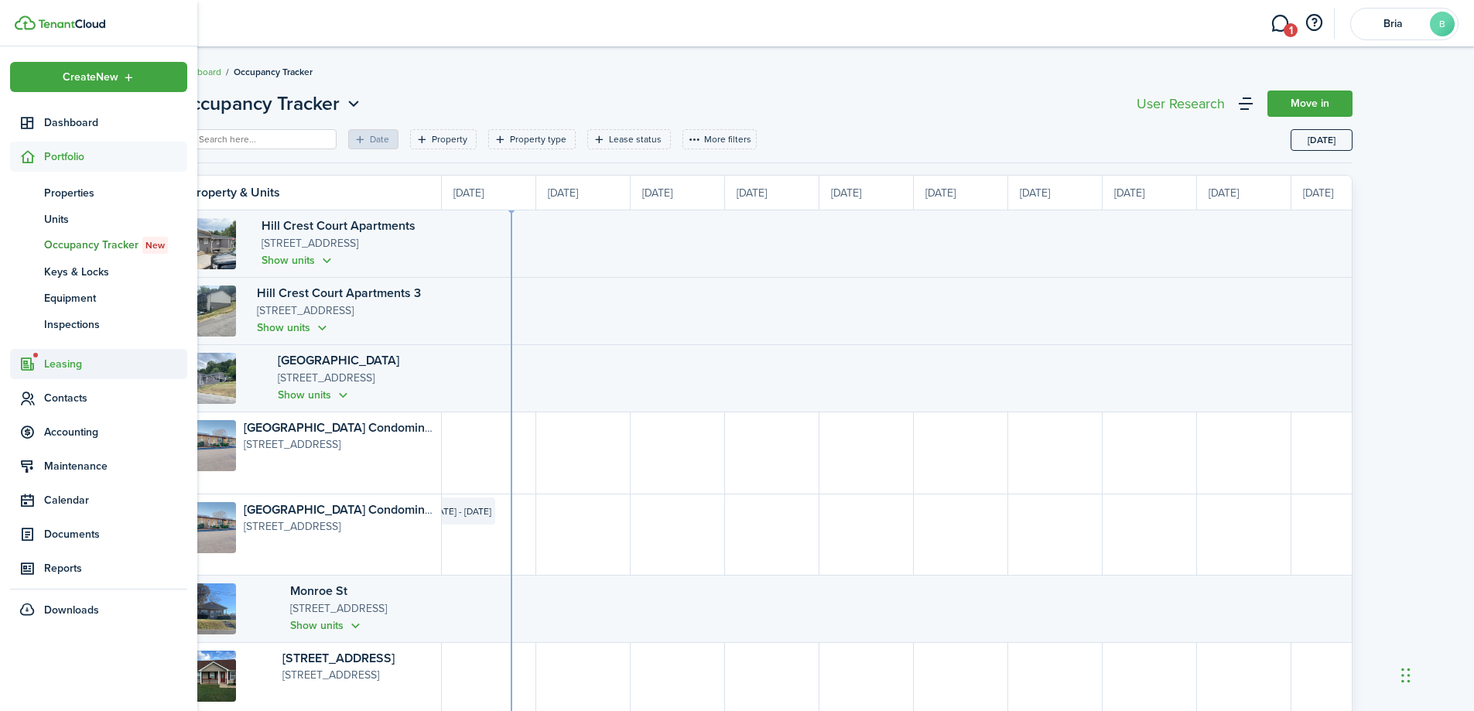
click at [57, 369] on span "Leasing" at bounding box center [115, 364] width 143 height 16
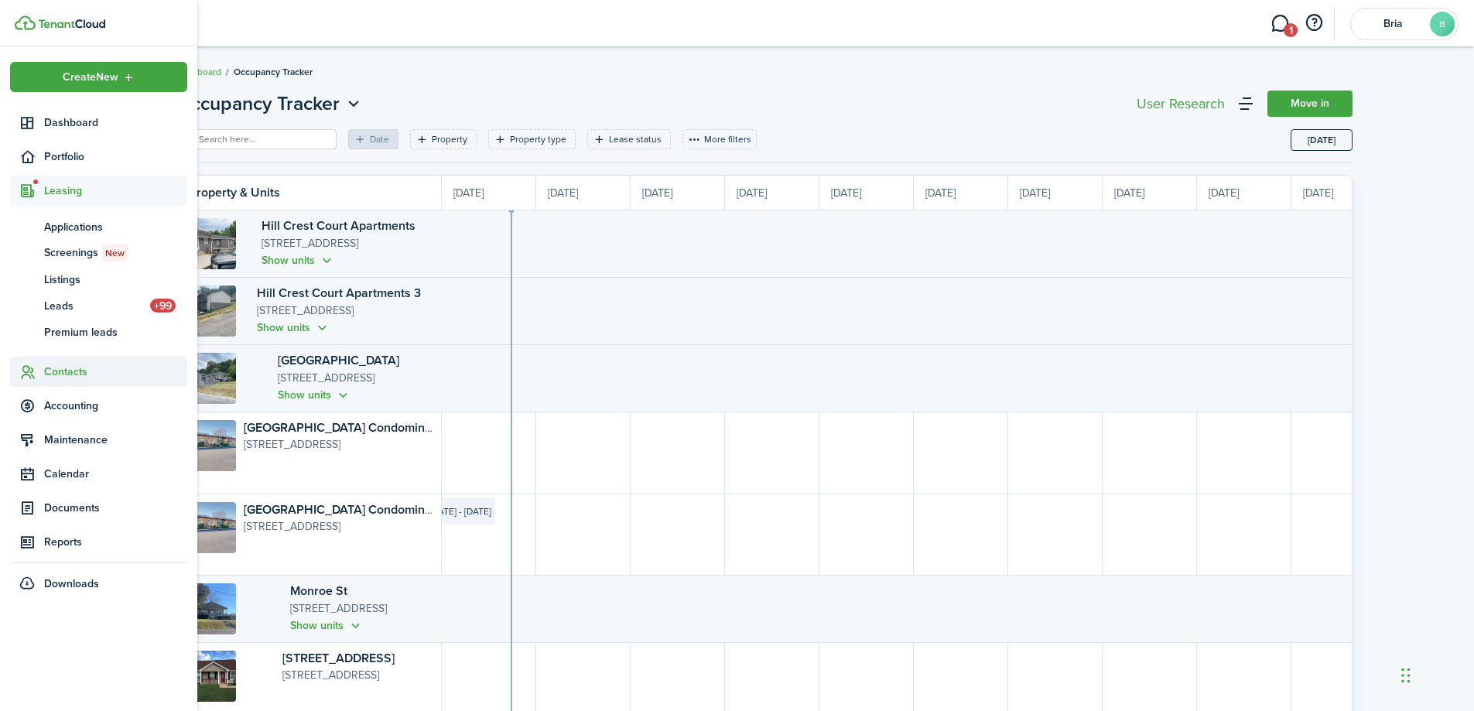
click at [66, 364] on span "Contacts" at bounding box center [115, 372] width 143 height 16
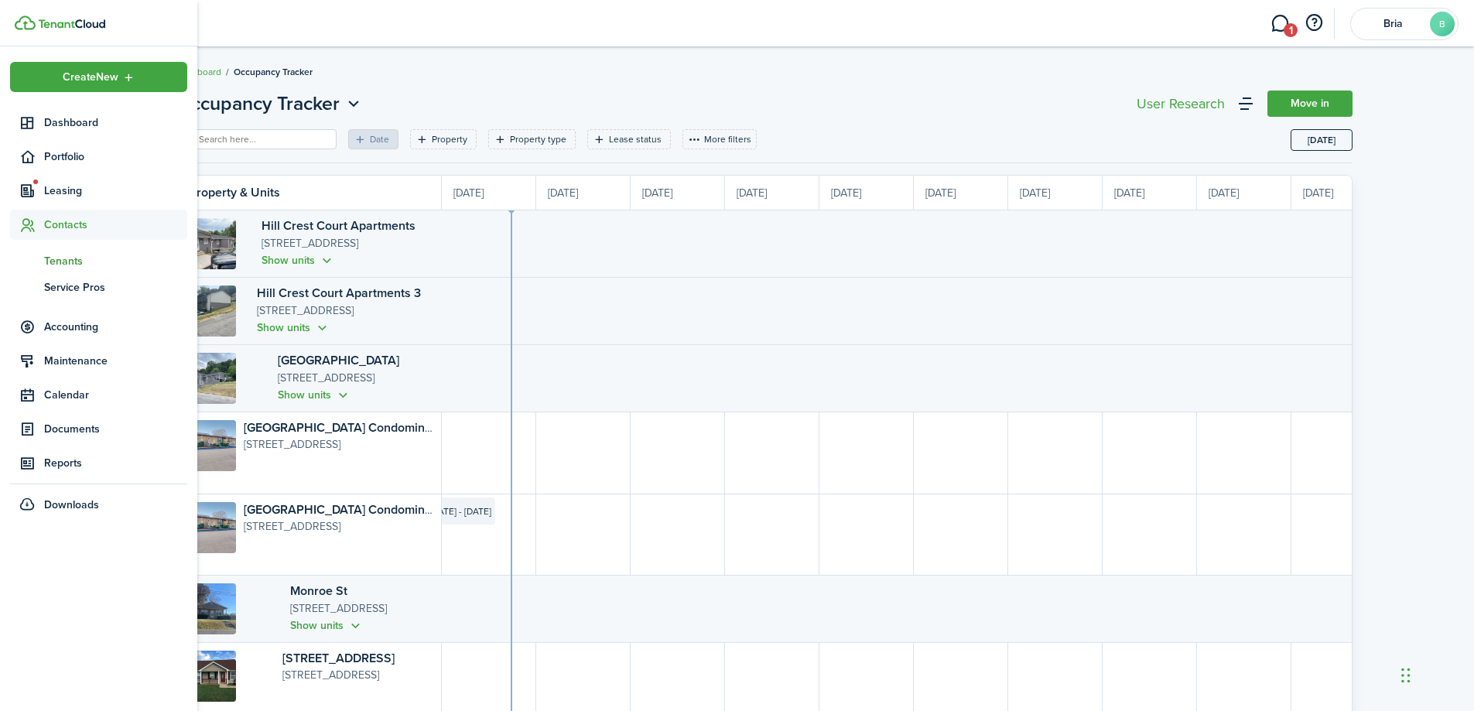
click at [75, 253] on span "Tenants" at bounding box center [115, 261] width 143 height 16
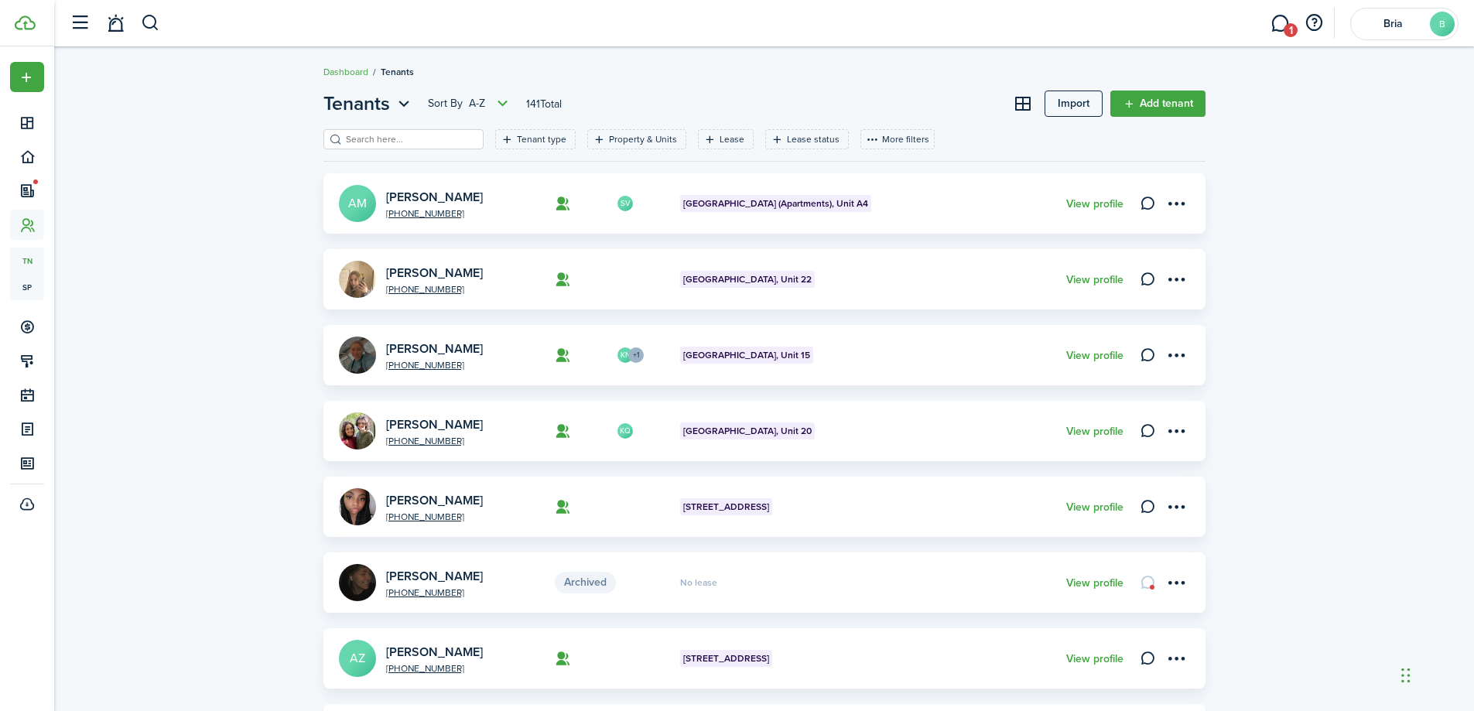
click at [422, 137] on input "search" at bounding box center [410, 139] width 136 height 15
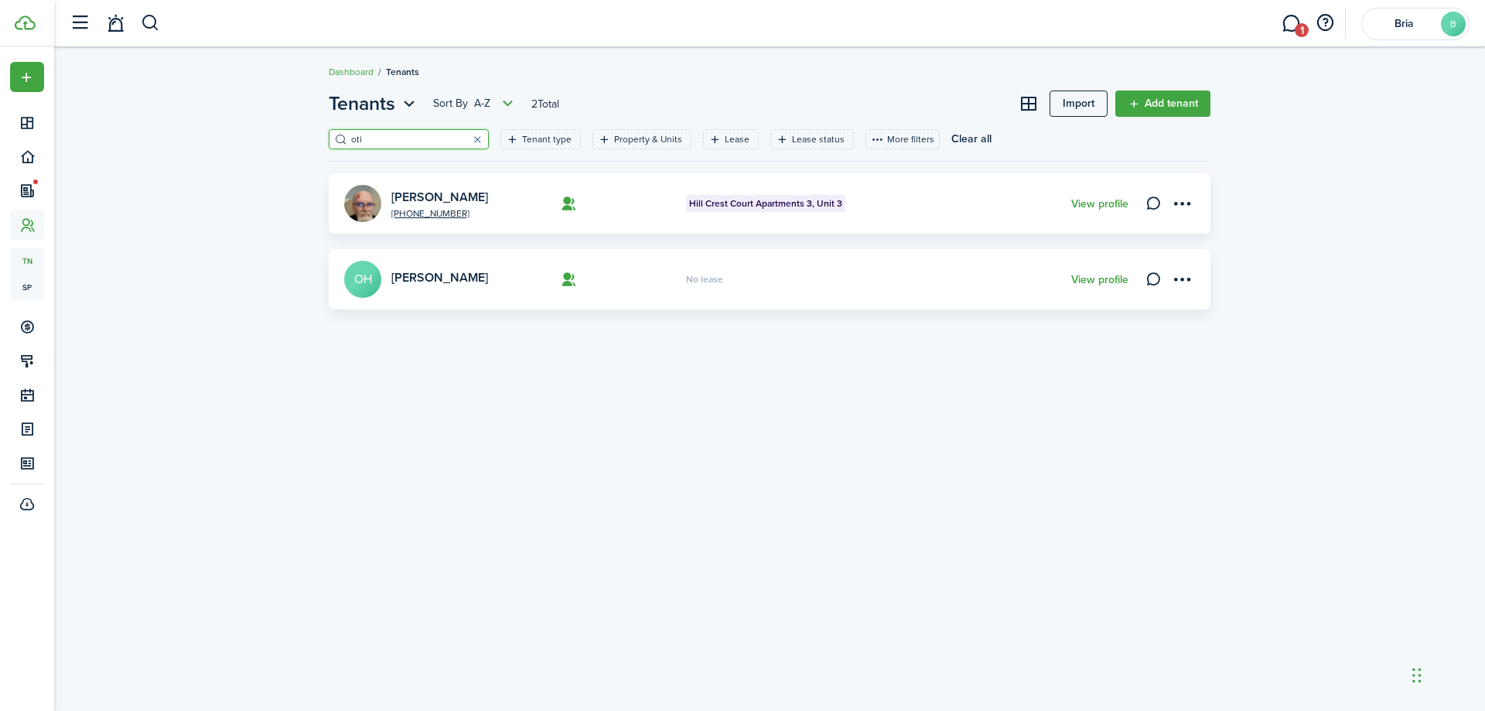
type input "oti"
click at [439, 185] on card "[PHONE_NUMBER] [PERSON_NAME][GEOGRAPHIC_DATA][PERSON_NAME] 3, Unit 3 View profi…" at bounding box center [770, 203] width 882 height 60
click at [467, 140] on button "button" at bounding box center [478, 139] width 22 height 22
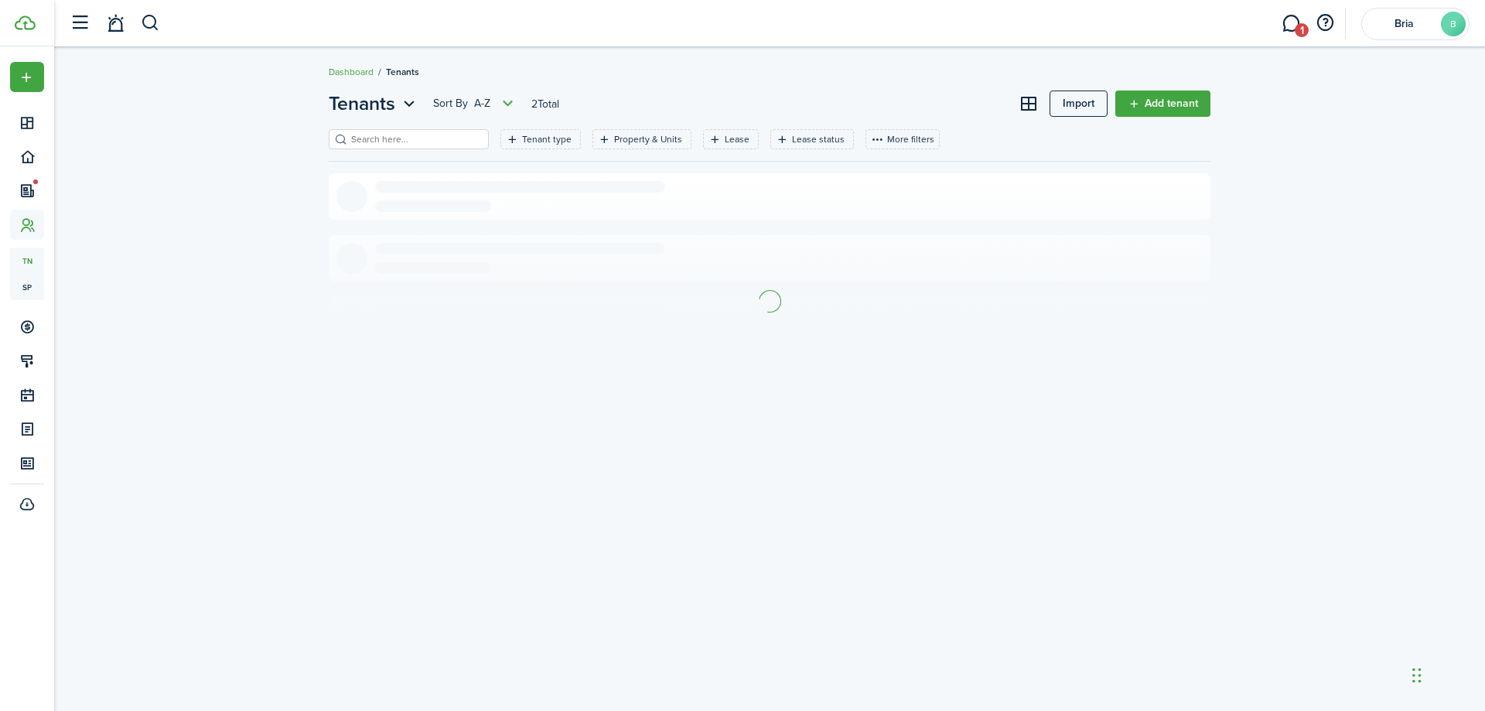
click at [426, 137] on input "search" at bounding box center [415, 139] width 136 height 15
type input "khr"
click at [417, 190] on link "KHRA Housing Voucher" at bounding box center [457, 197] width 132 height 18
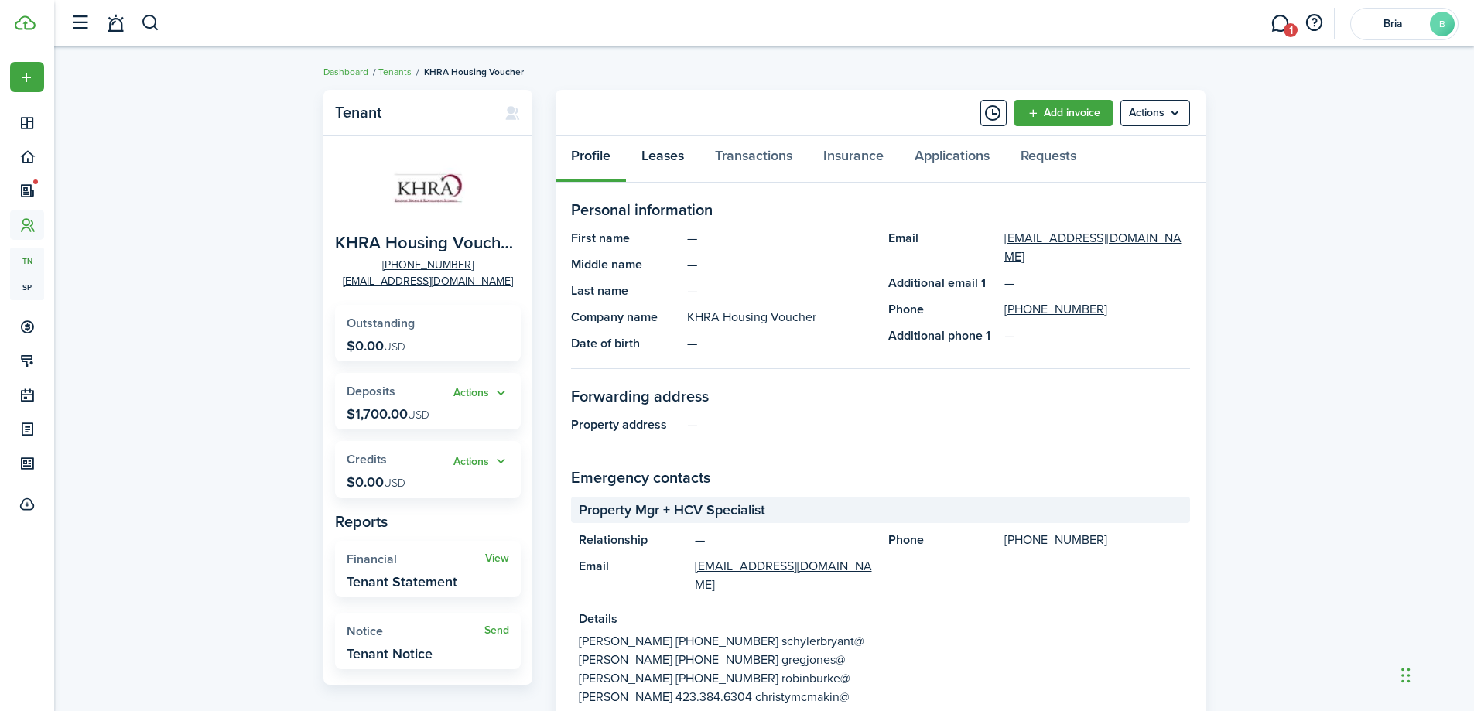
click at [675, 147] on link "Leases" at bounding box center [662, 159] width 73 height 46
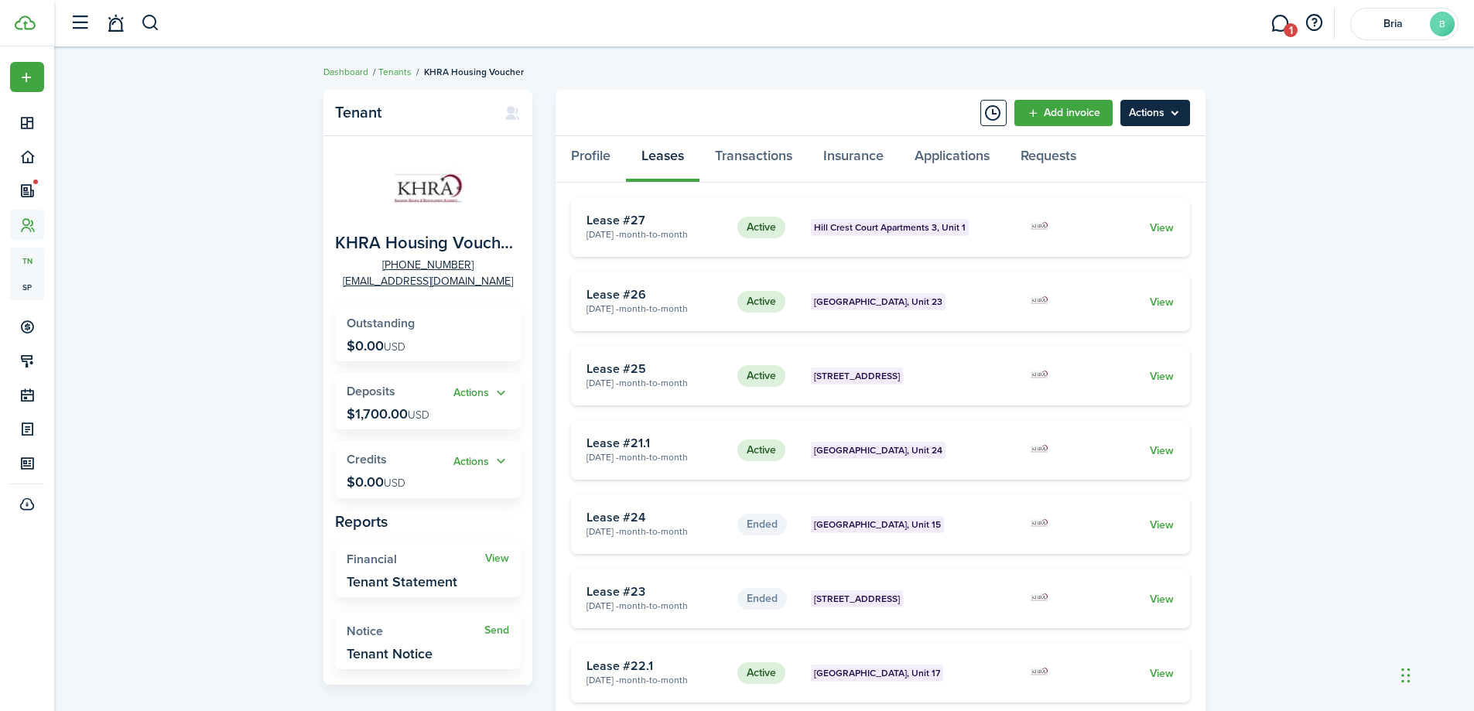
click at [1132, 104] on menu-btn "Actions" at bounding box center [1155, 113] width 70 height 26
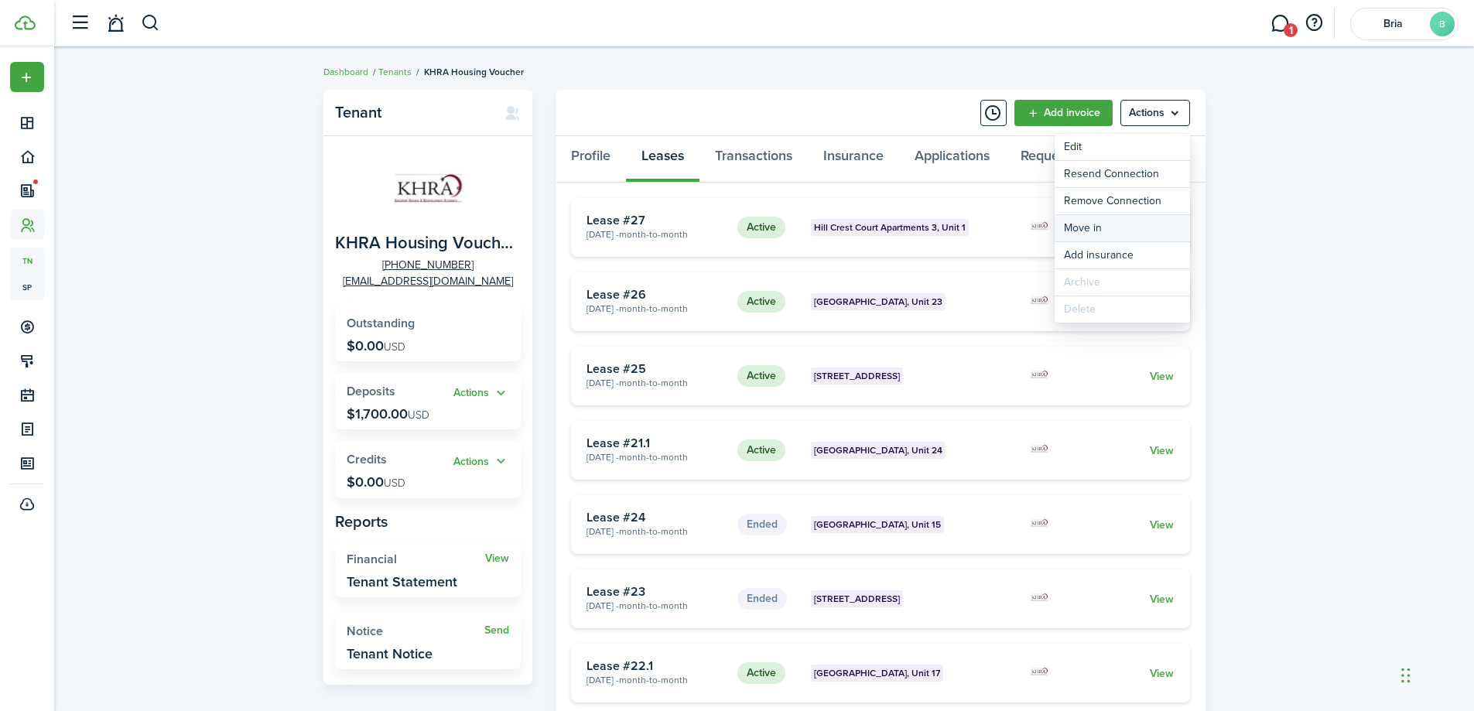
click at [1106, 226] on link "Move in" at bounding box center [1122, 228] width 135 height 26
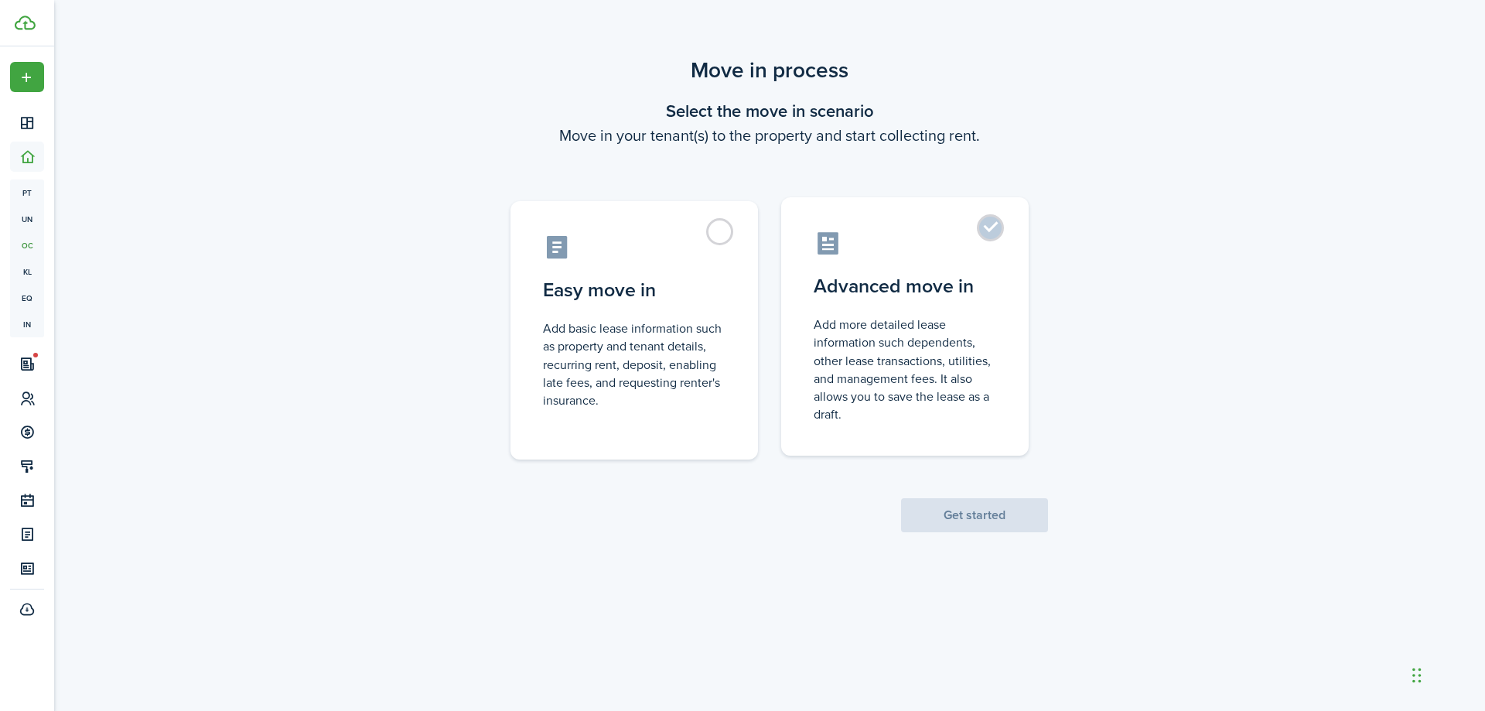
click at [936, 293] on control-radio-card-title "Advanced move in" at bounding box center [905, 286] width 183 height 28
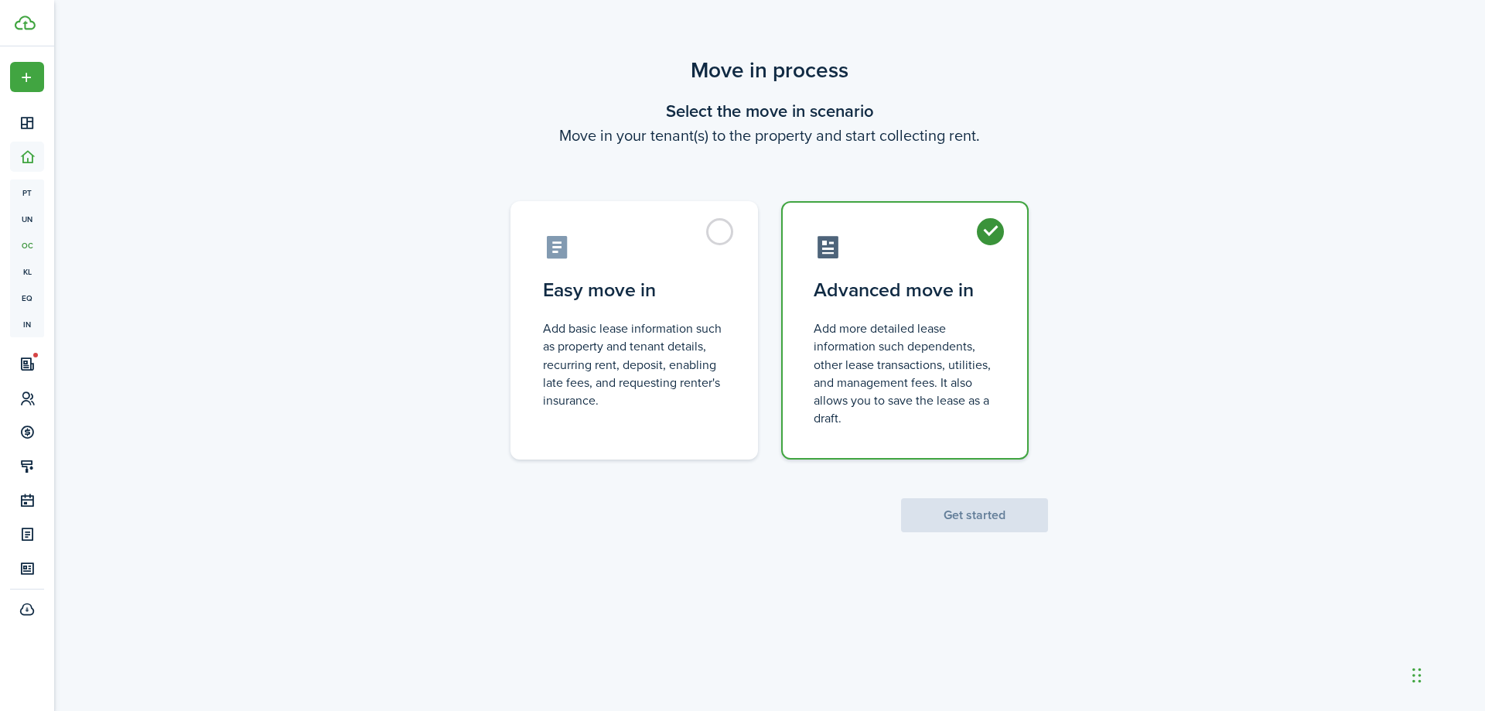
radio input "true"
click at [975, 517] on button "Get started" at bounding box center [974, 515] width 147 height 34
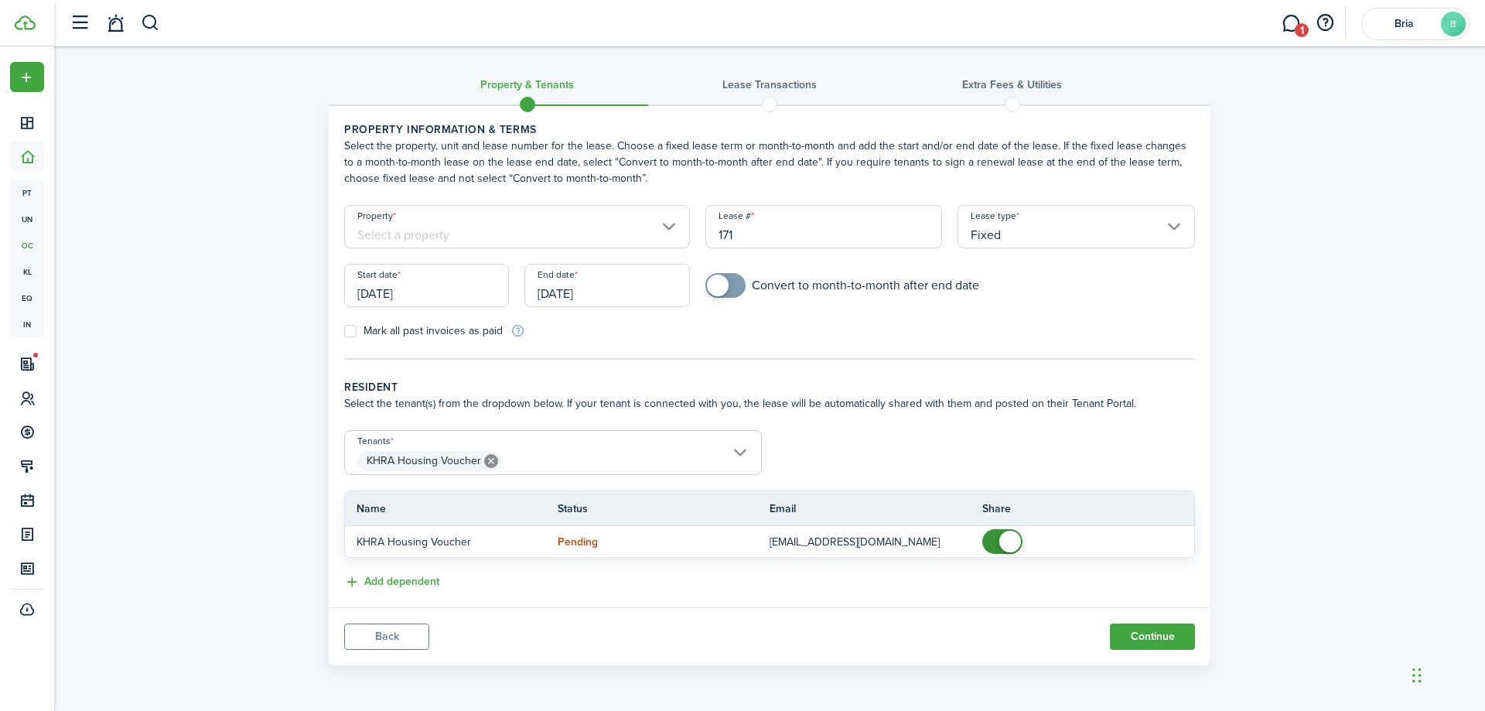
click at [754, 234] on input "171" at bounding box center [825, 226] width 238 height 43
type input "1"
click at [645, 227] on input "Property" at bounding box center [517, 226] width 346 height 43
type input "28"
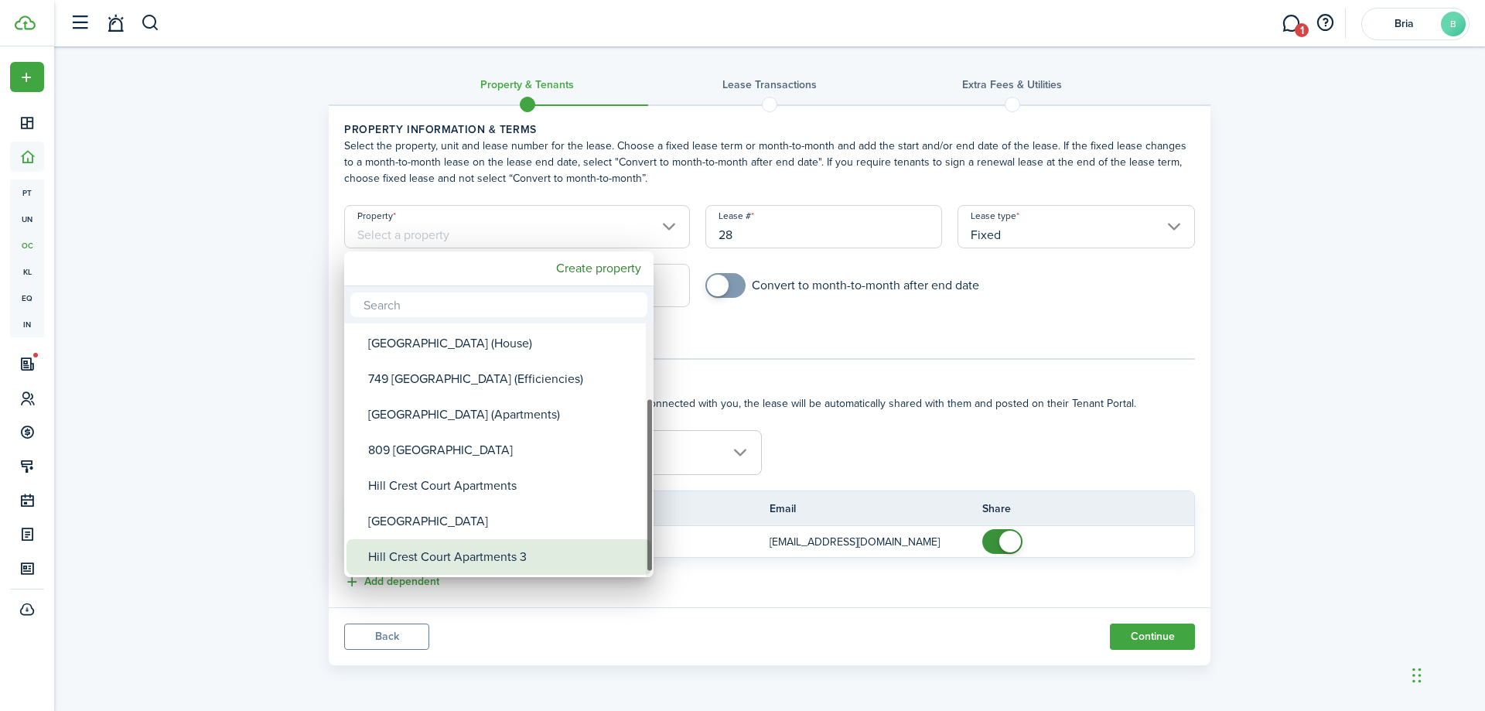
click at [450, 545] on div "Hill Crest Court Apartments 3" at bounding box center [505, 557] width 274 height 36
type input "Hill Crest Court Apartments 3"
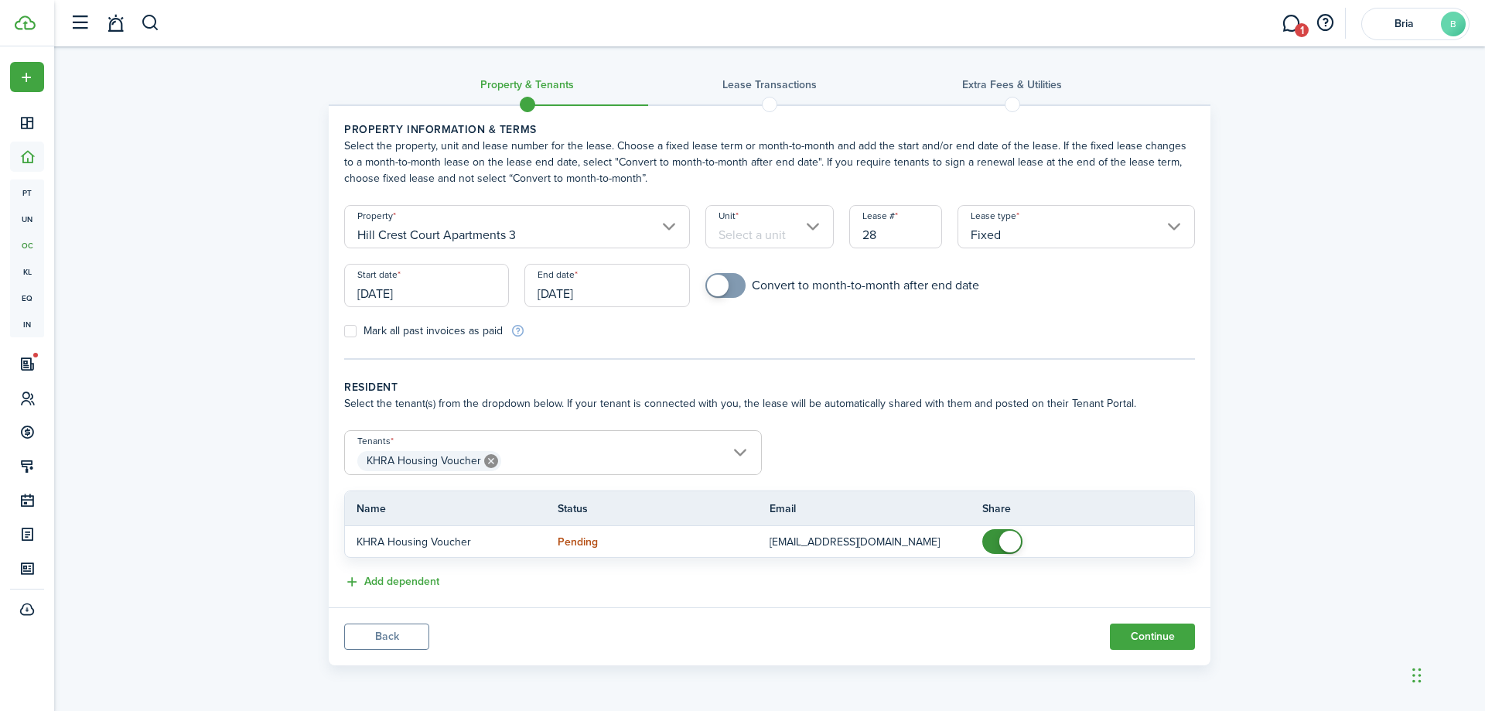
click at [797, 232] on input "Unit" at bounding box center [770, 226] width 129 height 43
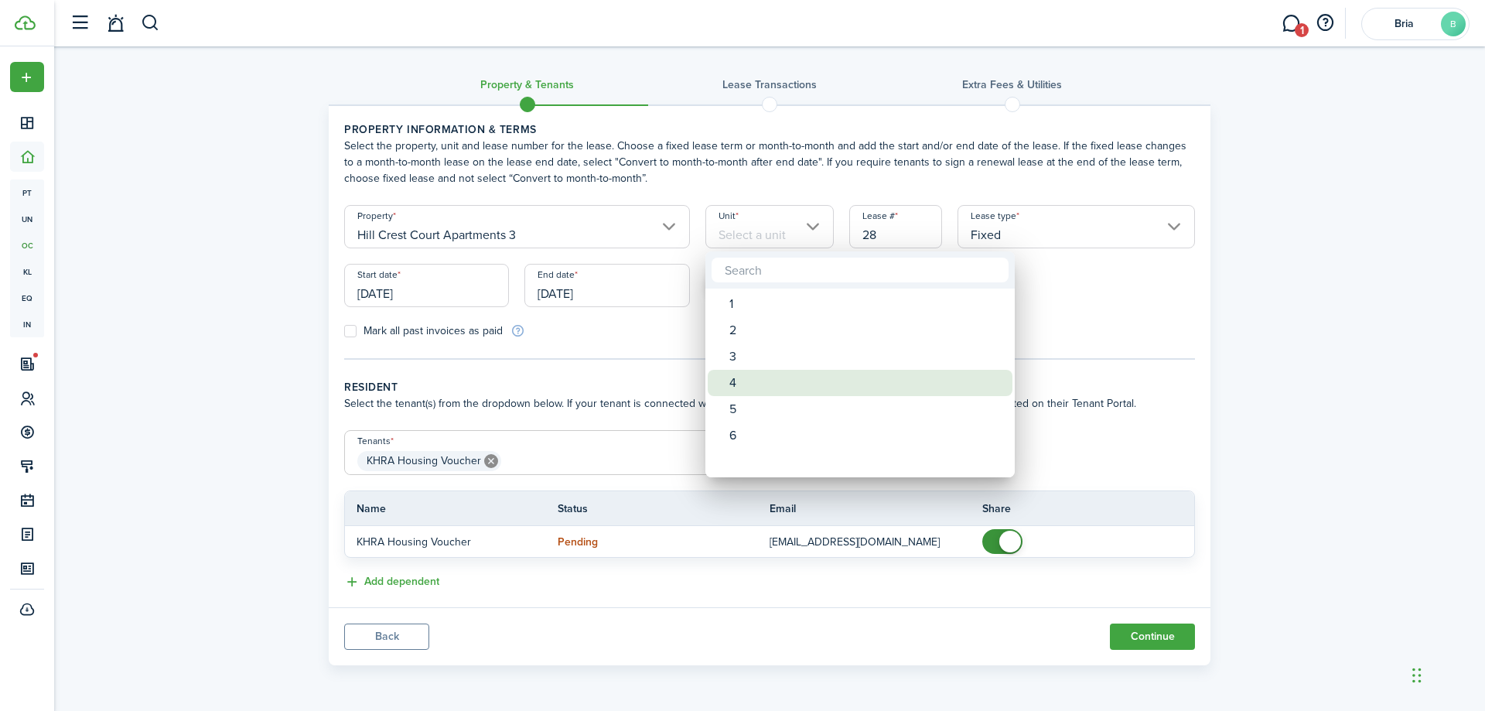
click at [753, 352] on div "3" at bounding box center [867, 357] width 274 height 26
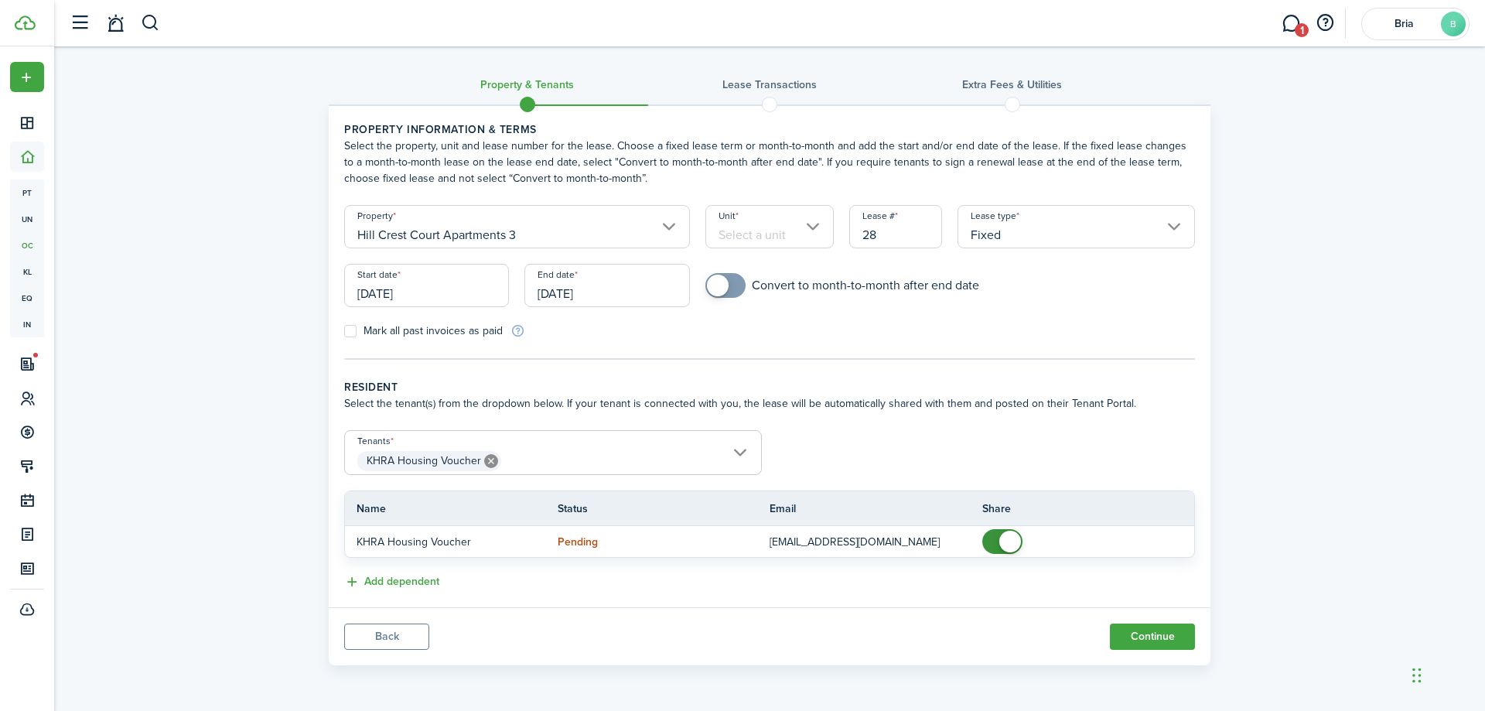
type input "3"
click at [1034, 227] on input "Fixed" at bounding box center [1077, 226] width 238 height 43
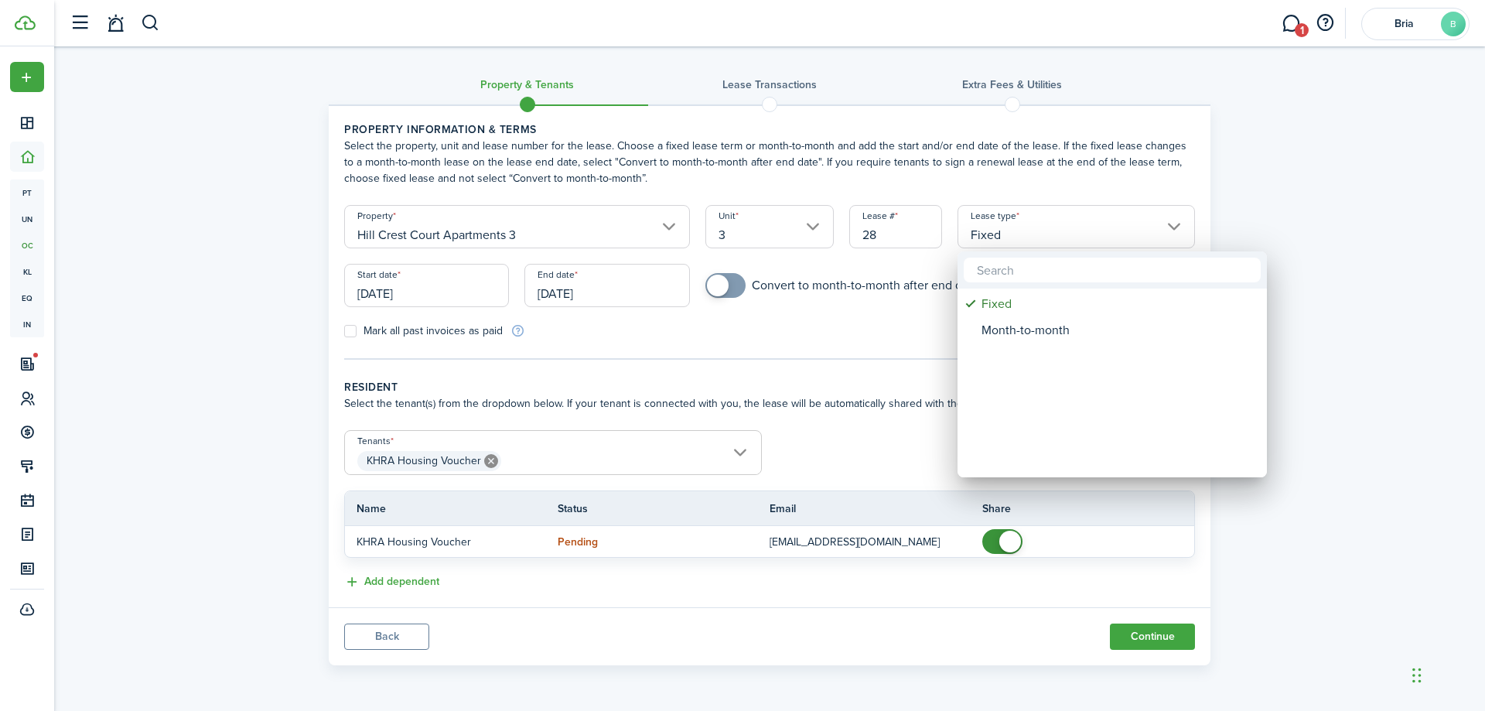
click at [800, 313] on div at bounding box center [742, 355] width 1733 height 959
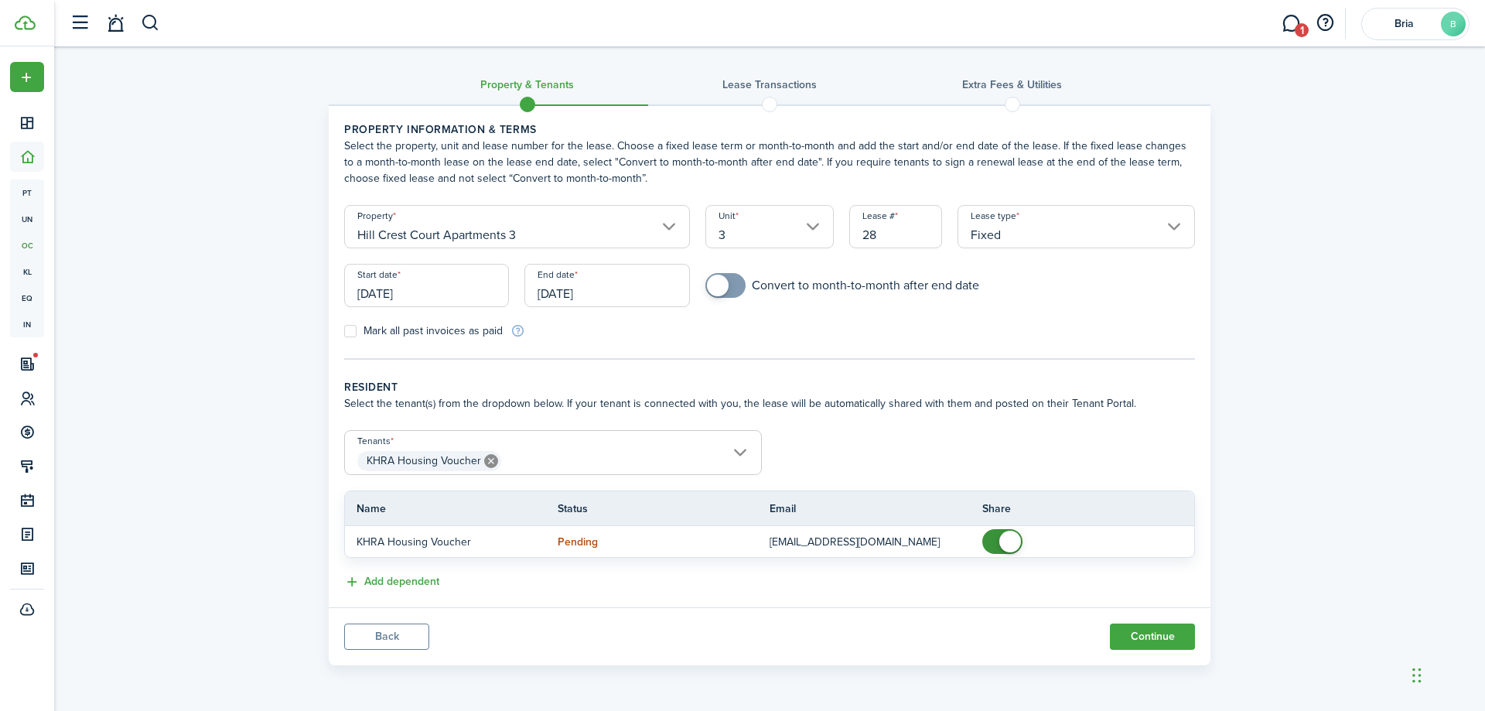
checkbox input "true"
click at [726, 288] on span at bounding box center [718, 286] width 22 height 22
click at [437, 298] on input "[DATE]" at bounding box center [426, 285] width 165 height 43
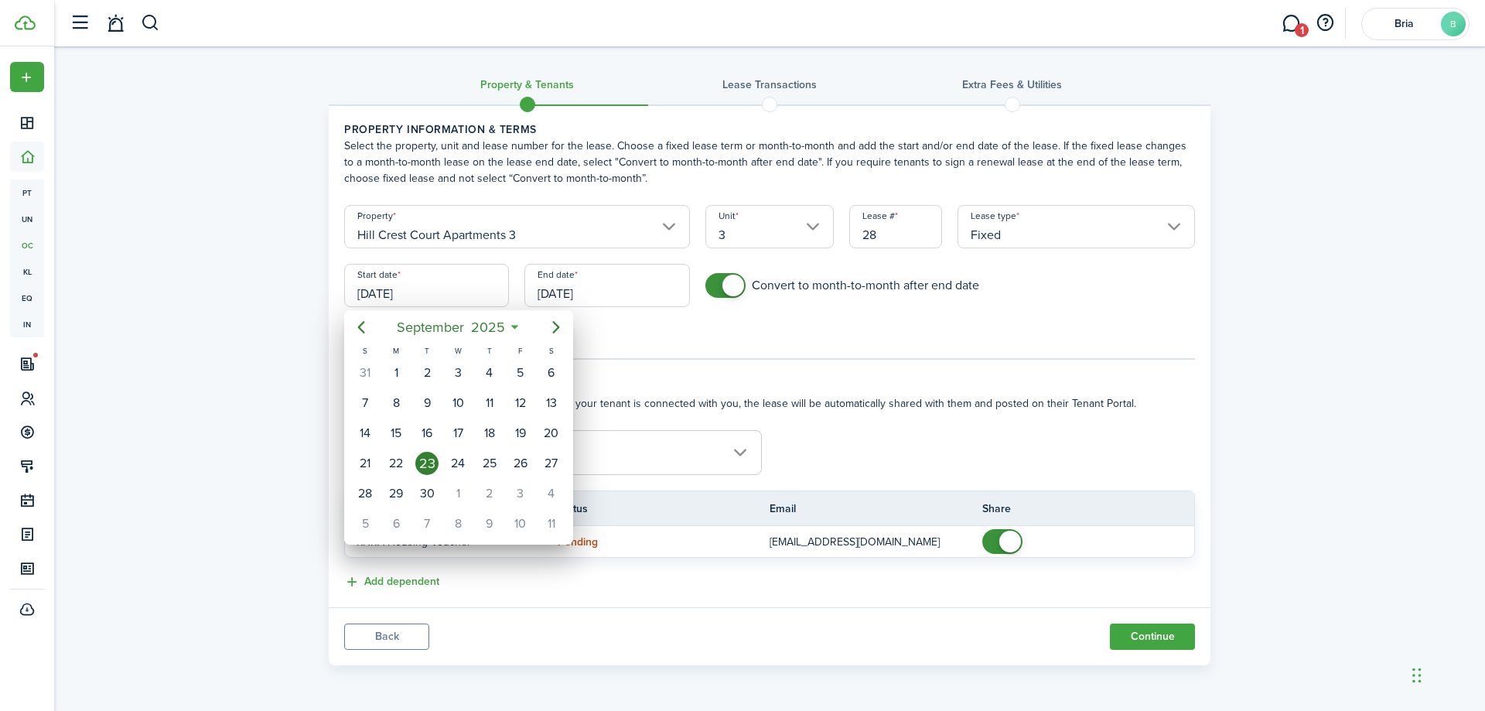
click at [612, 283] on div at bounding box center [742, 355] width 1733 height 959
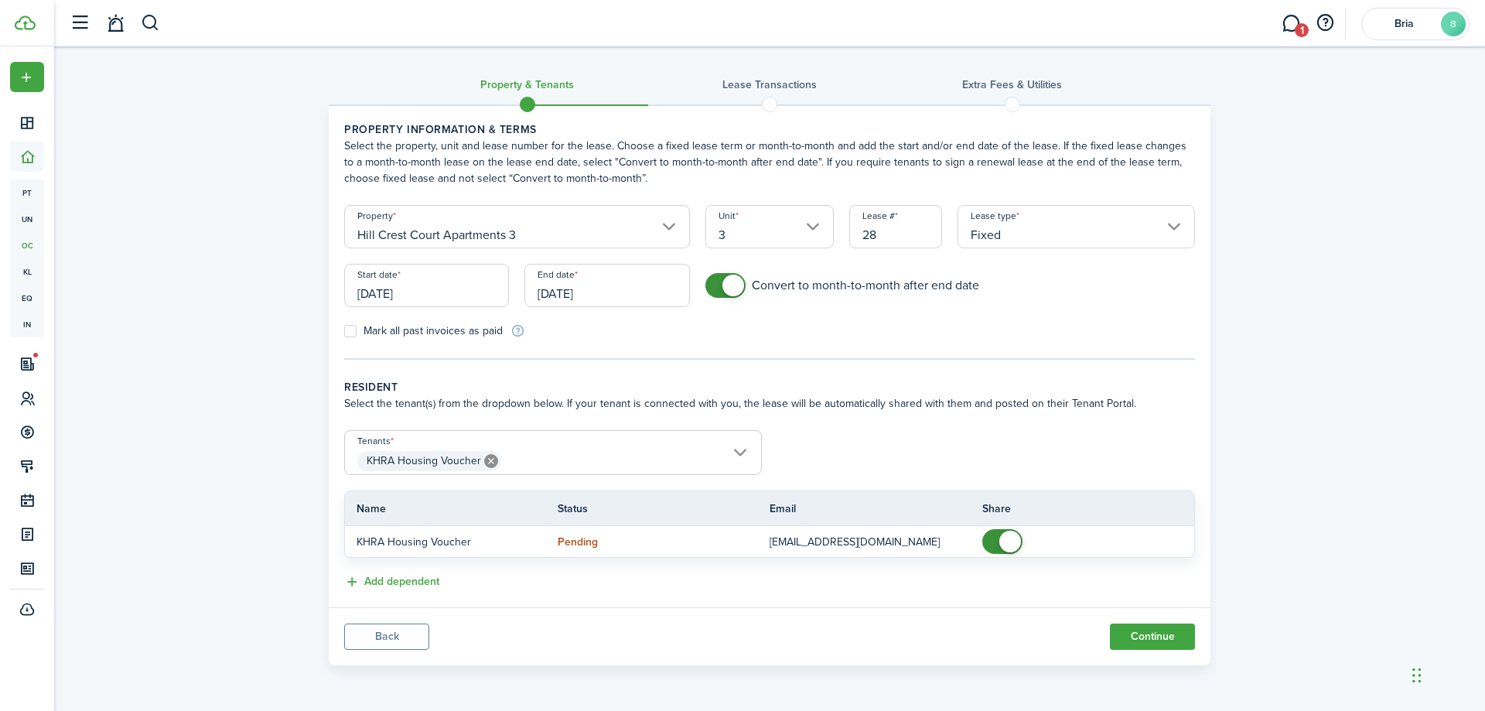
click at [603, 303] on input "[DATE]" at bounding box center [607, 285] width 165 height 43
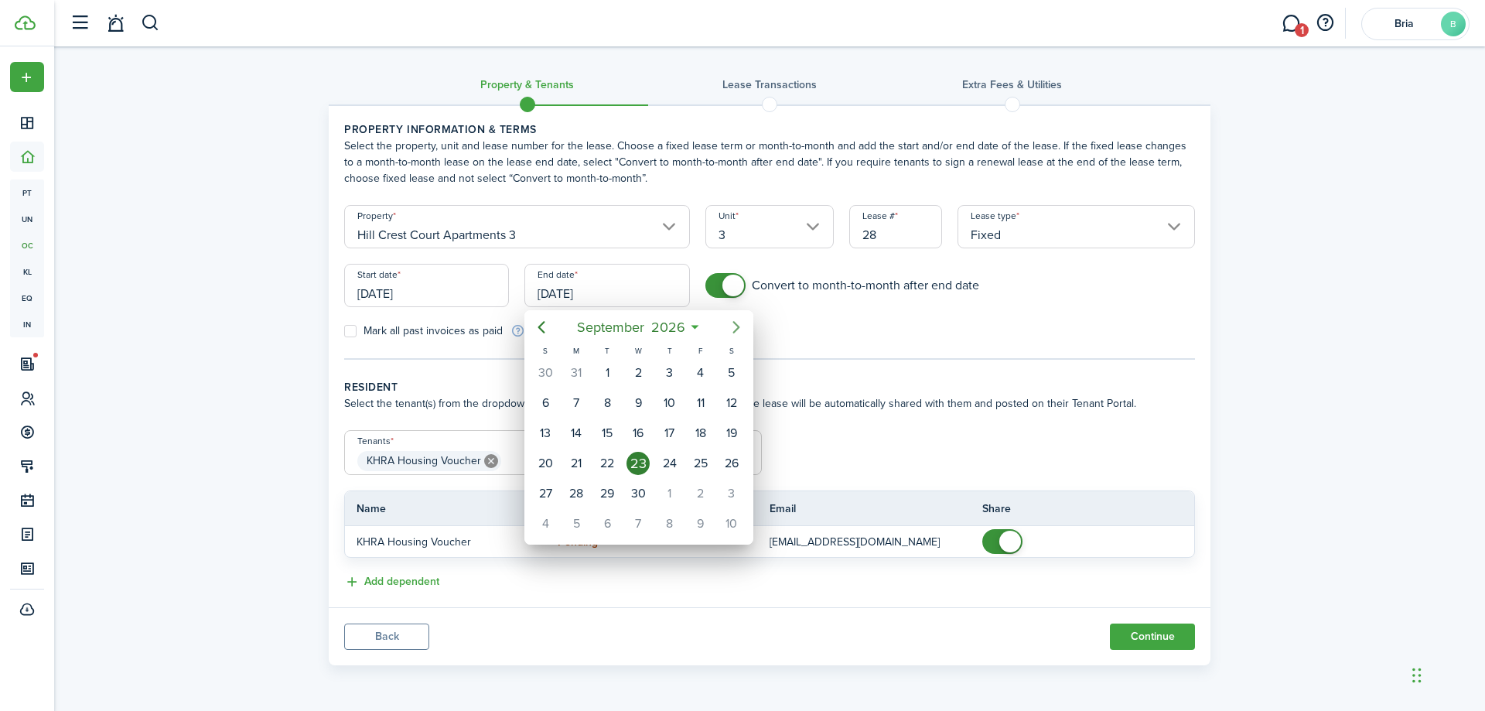
click at [743, 328] on icon "Next page" at bounding box center [736, 327] width 19 height 19
click at [677, 322] on span "2026" at bounding box center [659, 327] width 41 height 28
click at [647, 325] on span "2026" at bounding box center [630, 327] width 41 height 28
click at [647, 325] on span "[DATE] - [DATE]" at bounding box center [631, 327] width 97 height 28
click at [647, 325] on span "2026" at bounding box center [630, 327] width 41 height 28
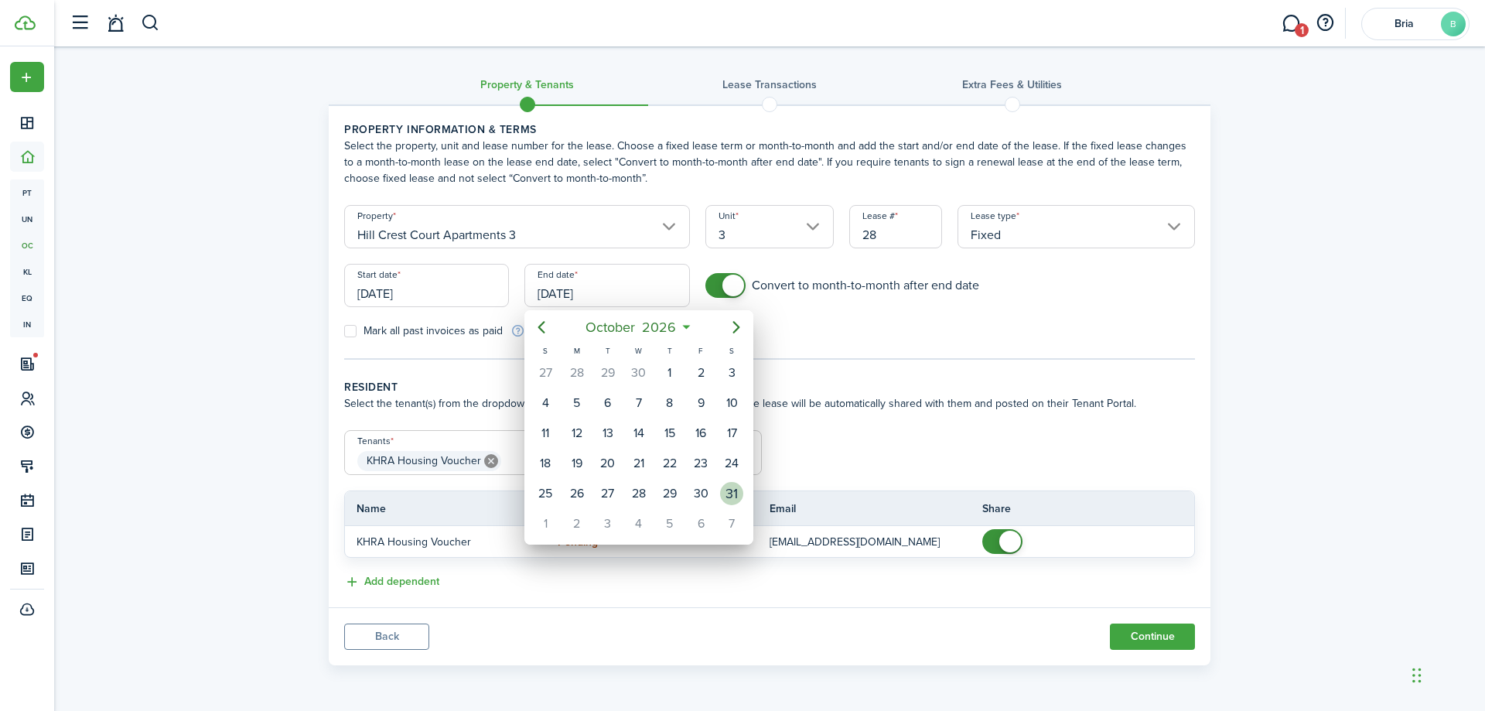
click at [743, 489] on div "31" at bounding box center [731, 493] width 23 height 23
type input "[DATE]"
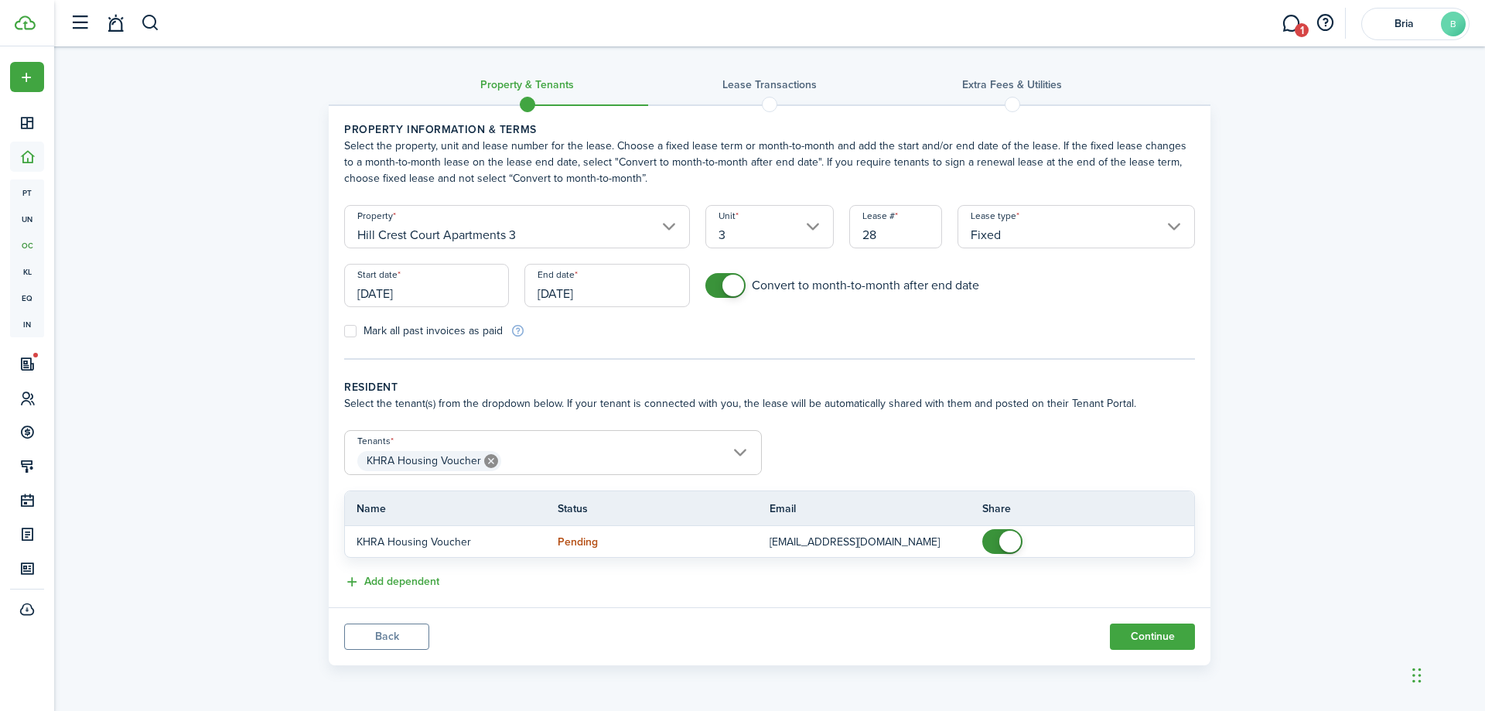
drag, startPoint x: 800, startPoint y: 307, endPoint x: 822, endPoint y: 265, distance: 48.1
click at [822, 266] on form "Property Hill Crest Court Apartments 3 Unit 3 Lease # 28 Lease type Fixed Start…" at bounding box center [770, 272] width 867 height 134
click at [1161, 641] on button "Continue" at bounding box center [1152, 637] width 85 height 26
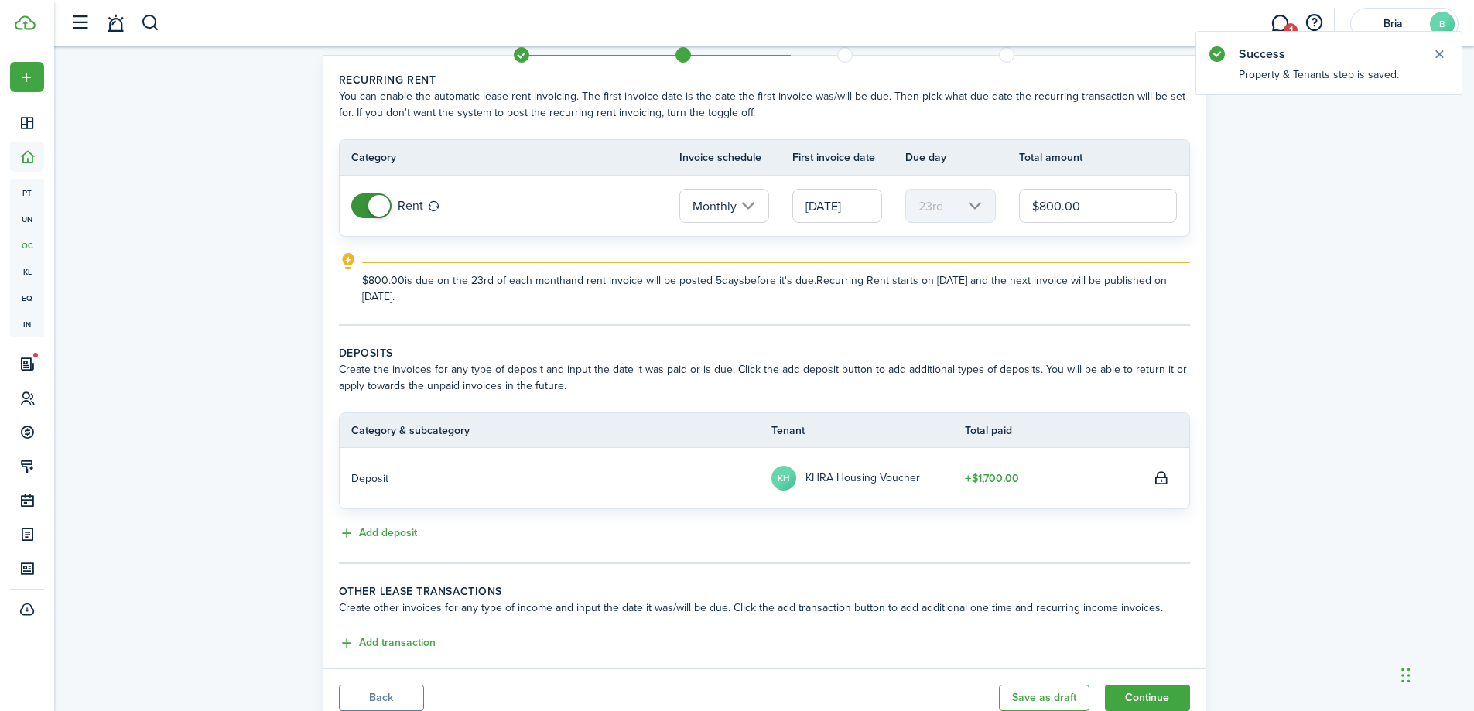
scroll to position [77, 0]
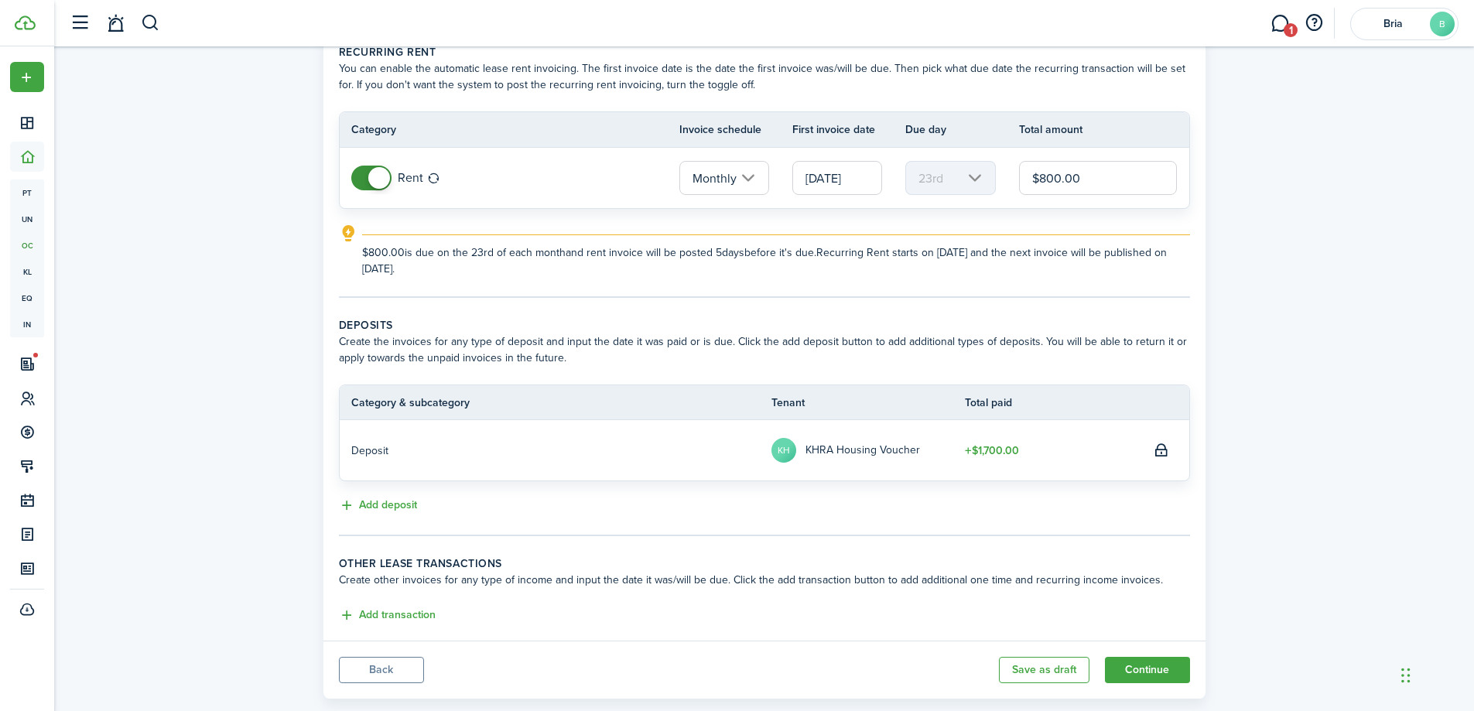
drag, startPoint x: 1060, startPoint y: 178, endPoint x: 1041, endPoint y: 181, distance: 18.8
click at [1041, 181] on input "$800.00" at bounding box center [1098, 178] width 159 height 34
click at [832, 176] on input "[DATE]" at bounding box center [837, 178] width 90 height 34
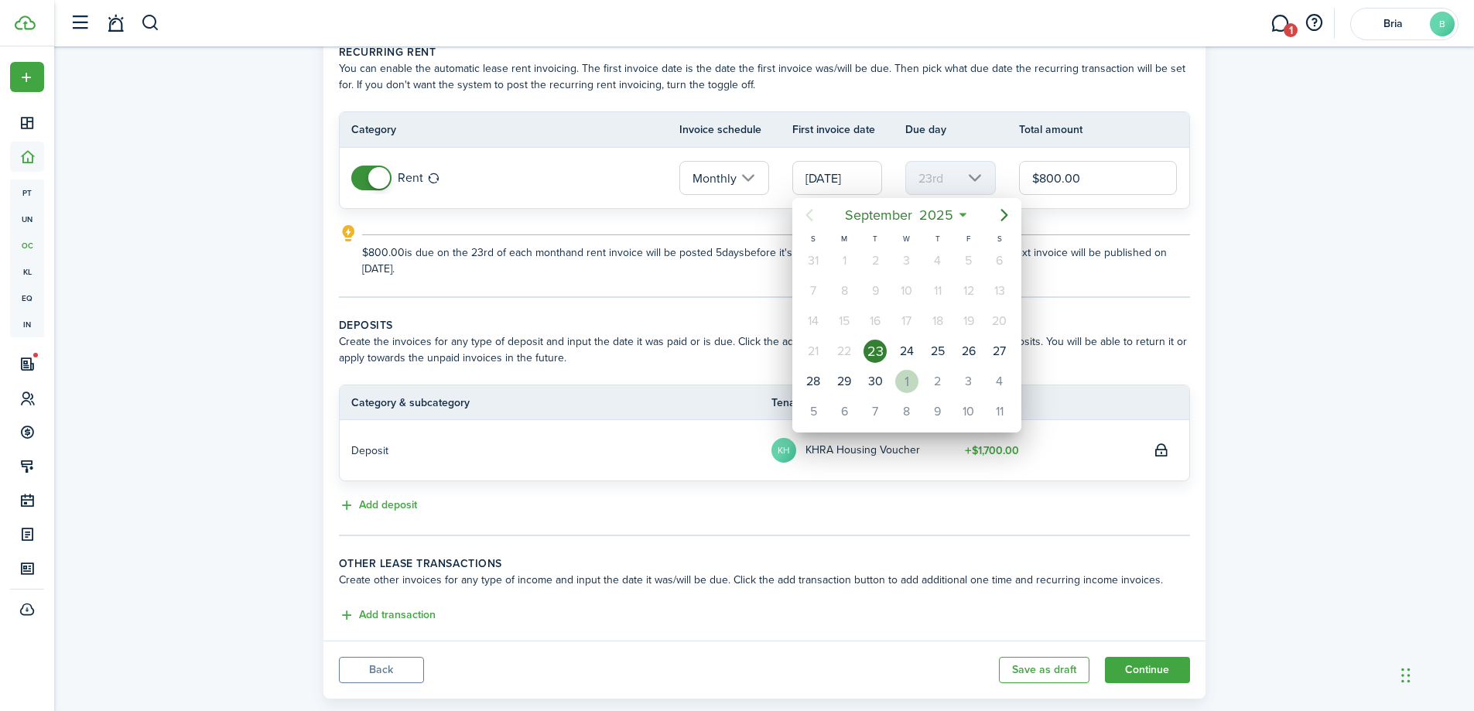
click at [917, 379] on div "1" at bounding box center [906, 381] width 23 height 23
type input "[DATE]"
type input "1st"
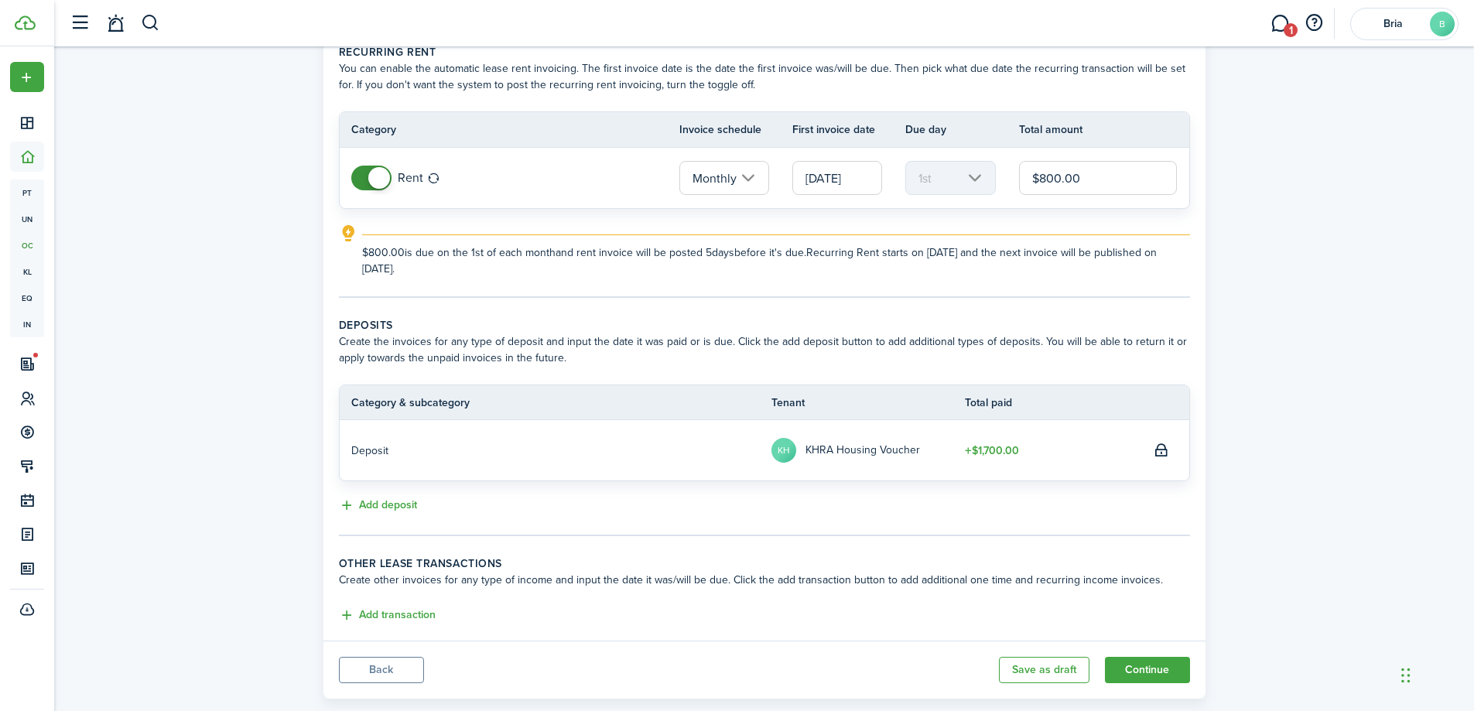
drag, startPoint x: 1048, startPoint y: 174, endPoint x: 1059, endPoint y: 178, distance: 11.5
click at [1049, 174] on input "$800.00" at bounding box center [1098, 178] width 159 height 34
click at [1062, 181] on input "$800.00" at bounding box center [1098, 178] width 159 height 34
type input "$583.00"
click at [1039, 282] on tc-wizard-step "Recurring rent You can enable the automatic lease rent invoicing. The first inv…" at bounding box center [764, 171] width 851 height 254
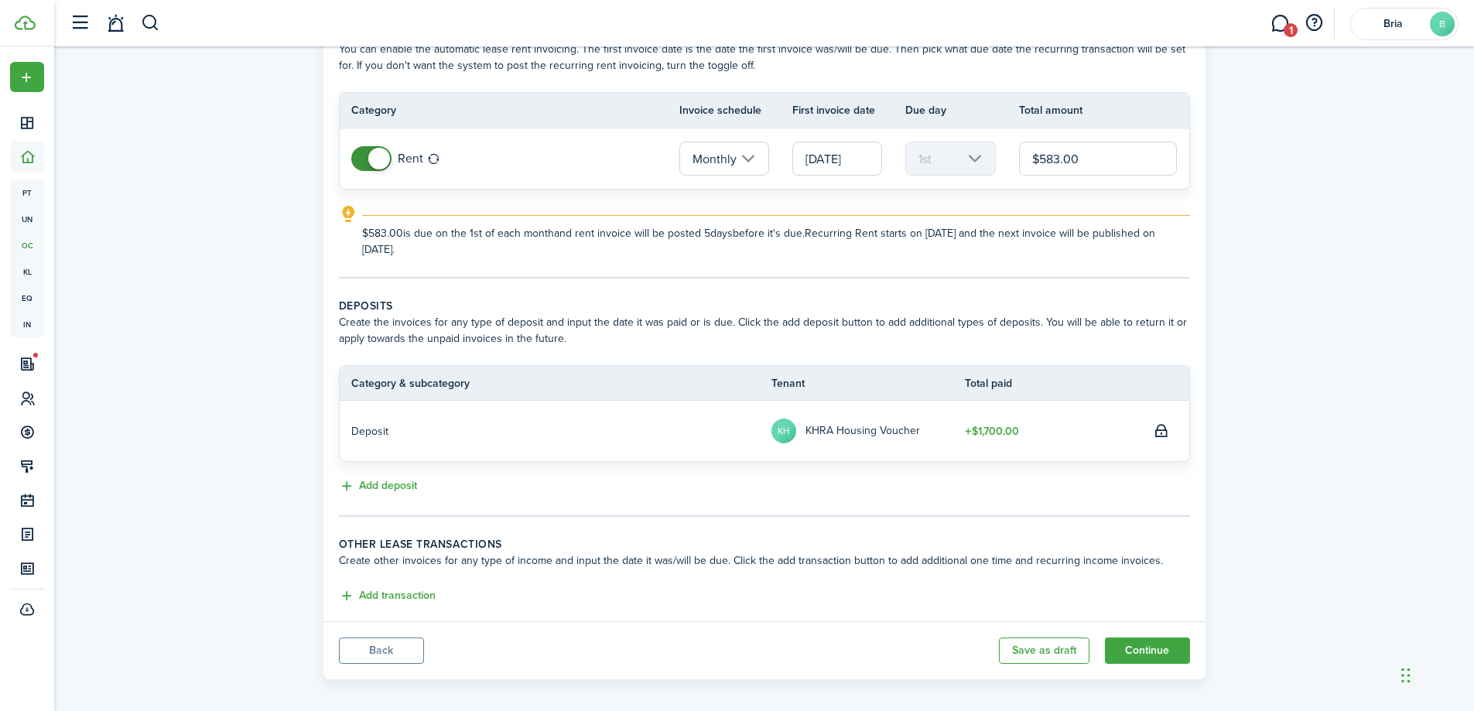
scroll to position [108, 0]
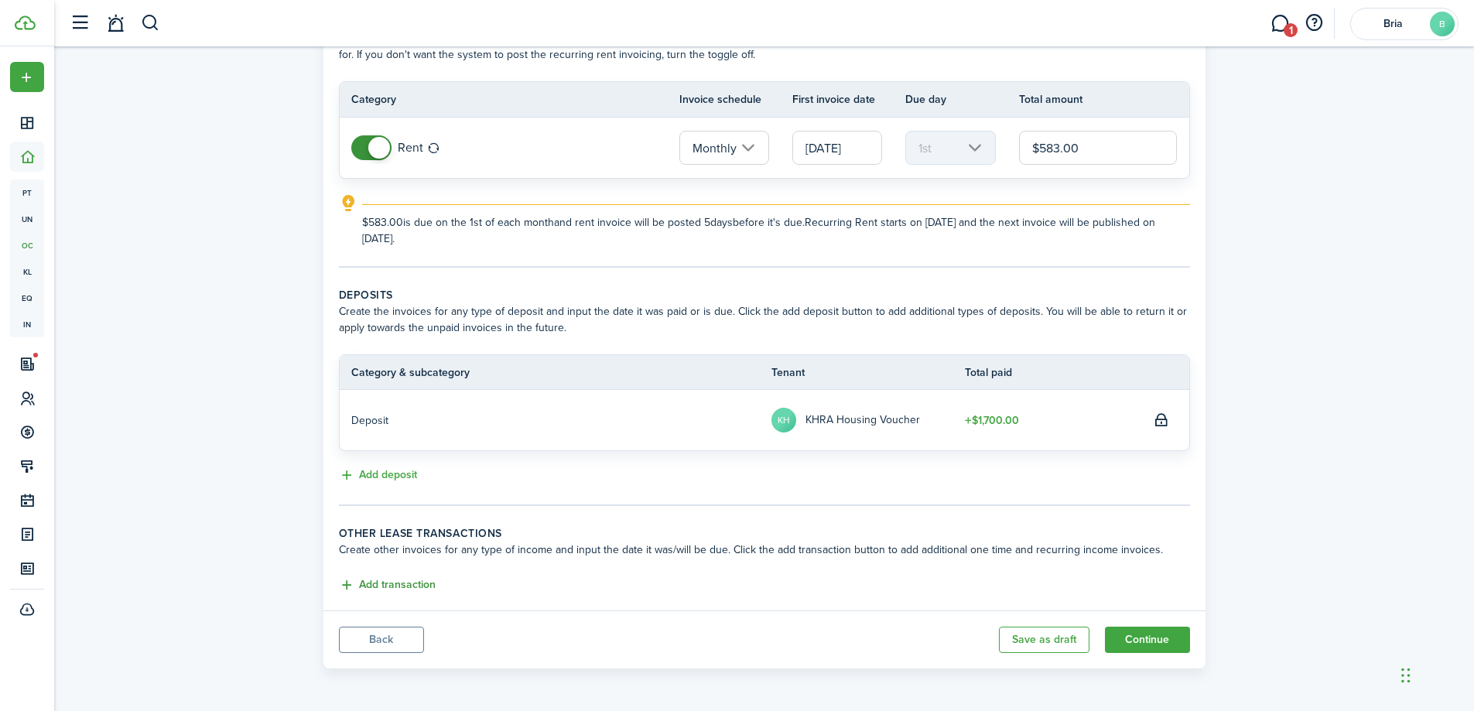
click at [398, 589] on button "Add transaction" at bounding box center [387, 585] width 97 height 18
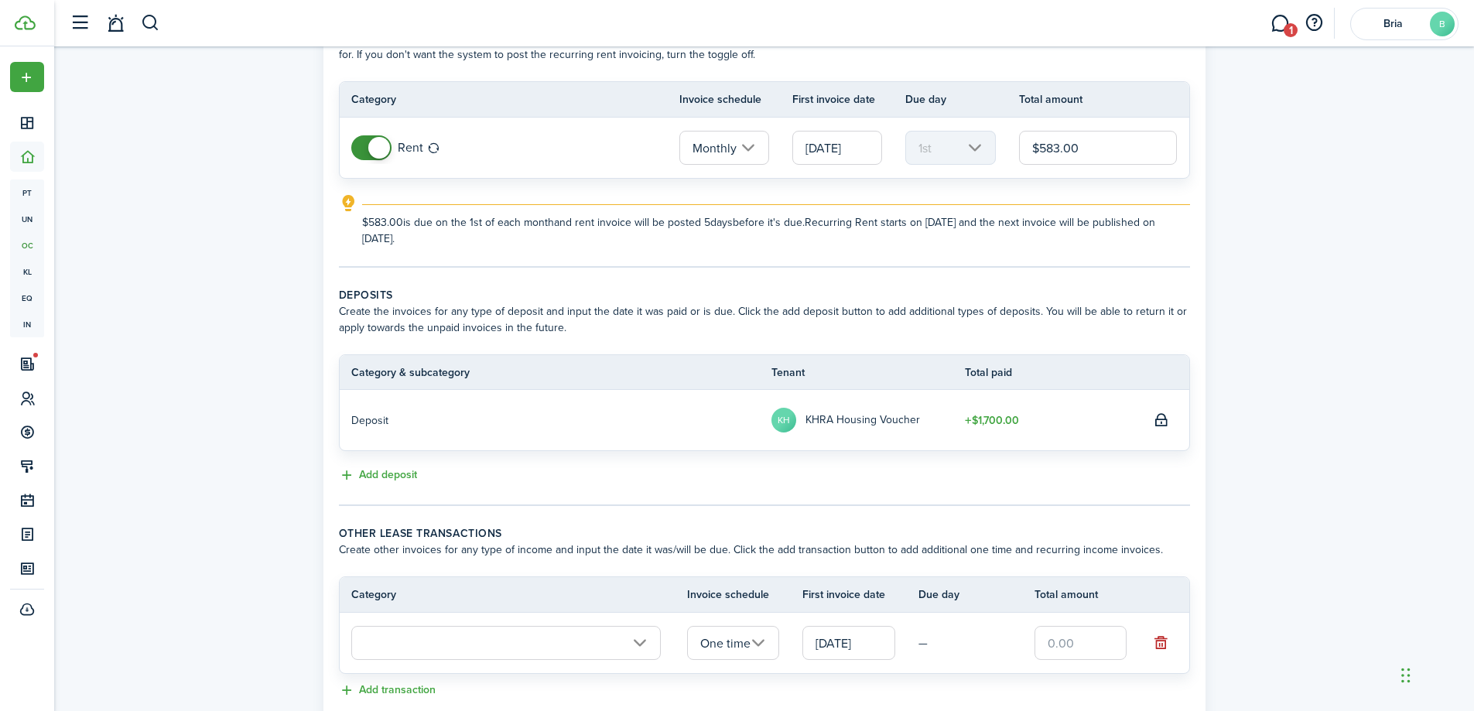
click at [567, 647] on input "text" at bounding box center [505, 643] width 309 height 34
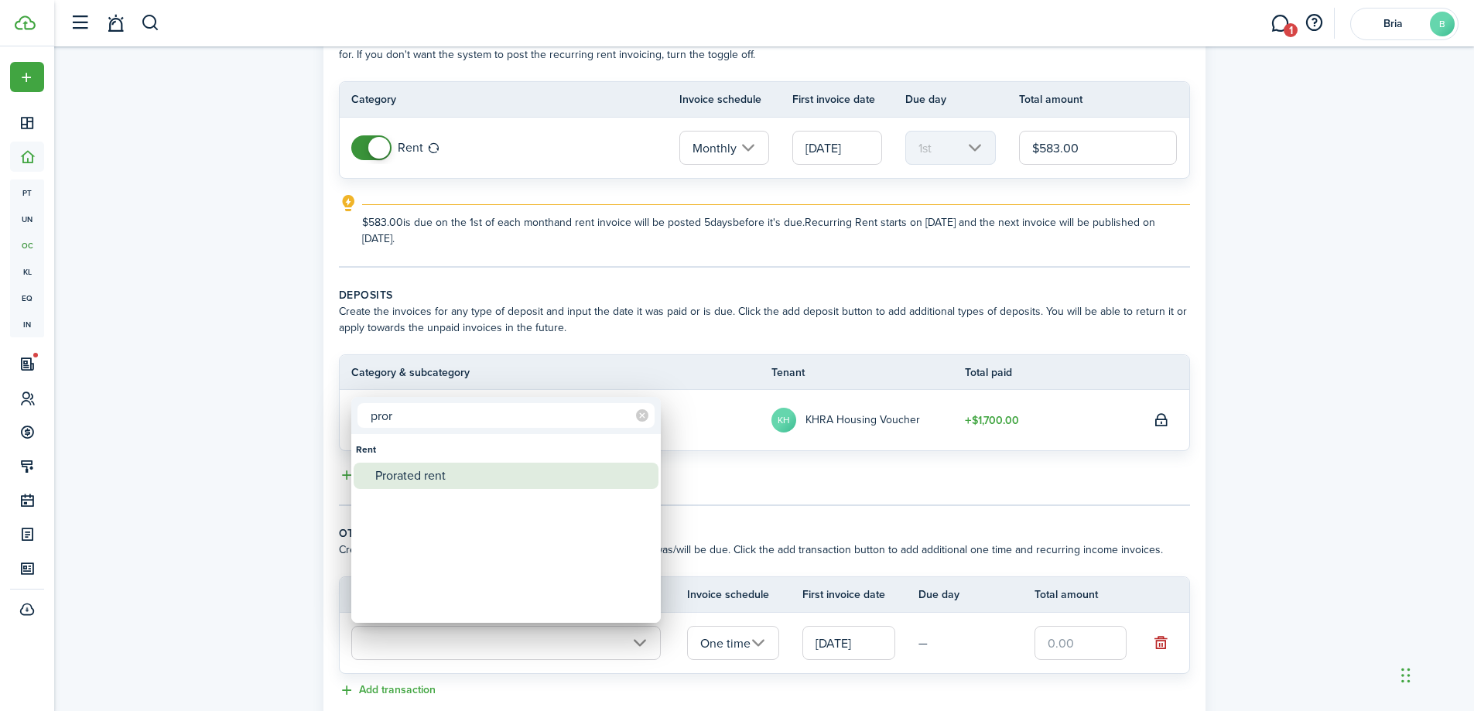
type input "pror"
click at [409, 482] on div "Prorated rent" at bounding box center [512, 476] width 274 height 26
type input "Rent / Prorated rent"
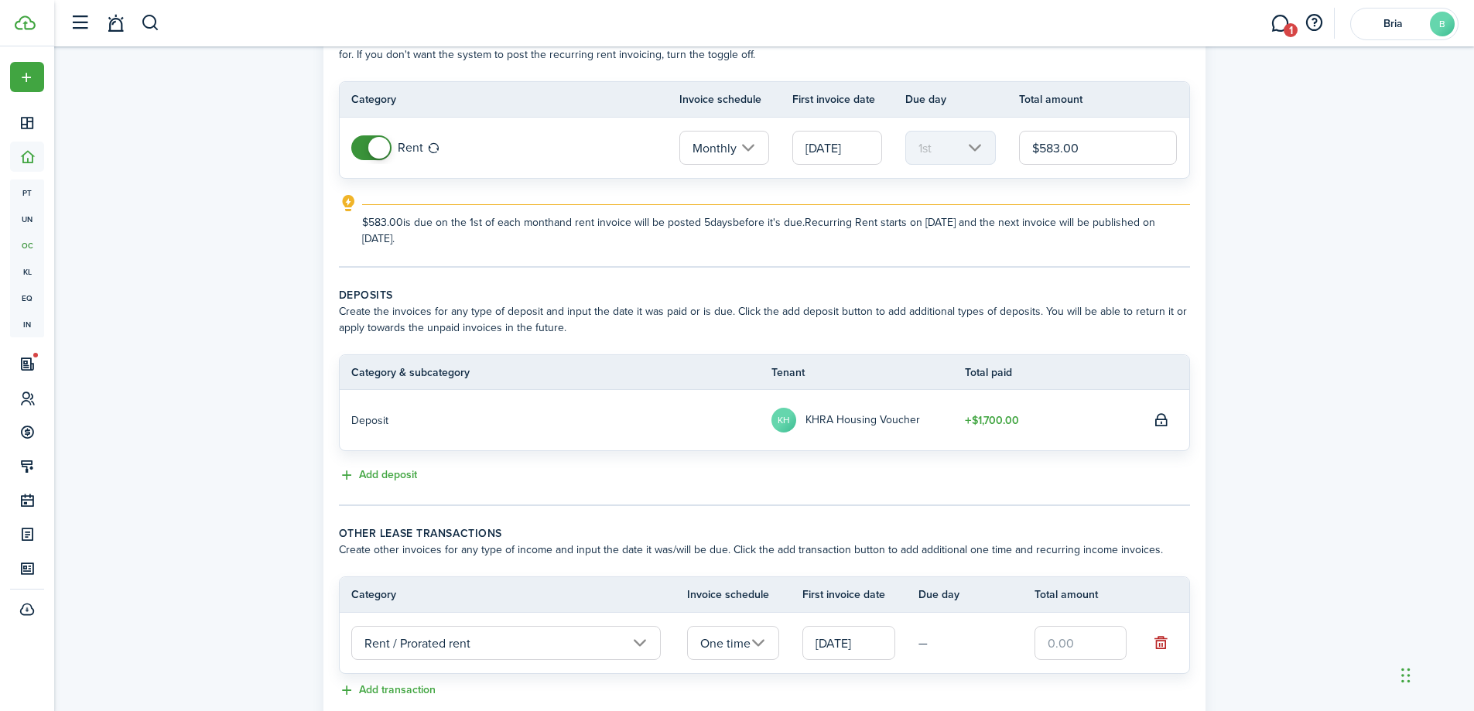
click at [1092, 648] on input "text" at bounding box center [1080, 643] width 93 height 34
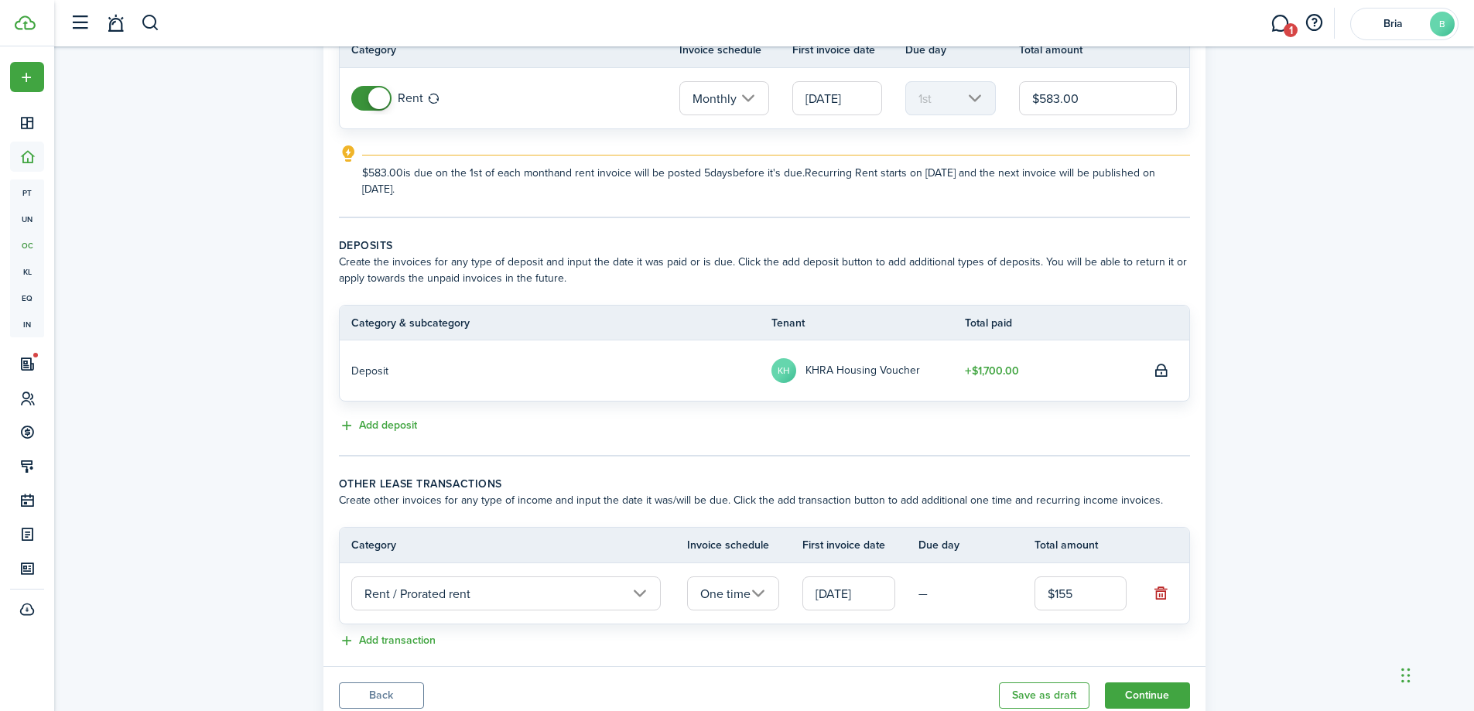
scroll to position [213, 0]
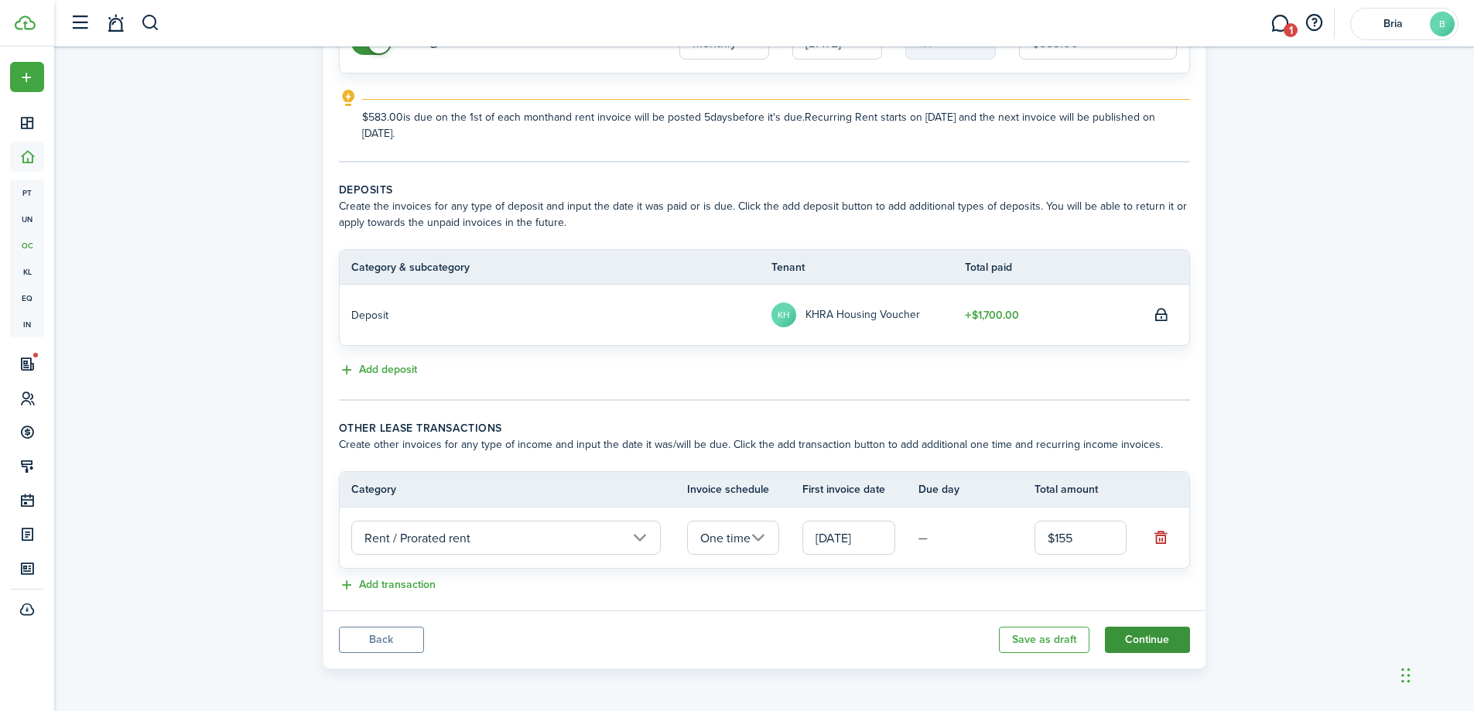
type input "$155.00"
click at [1147, 638] on button "Continue" at bounding box center [1147, 640] width 85 height 26
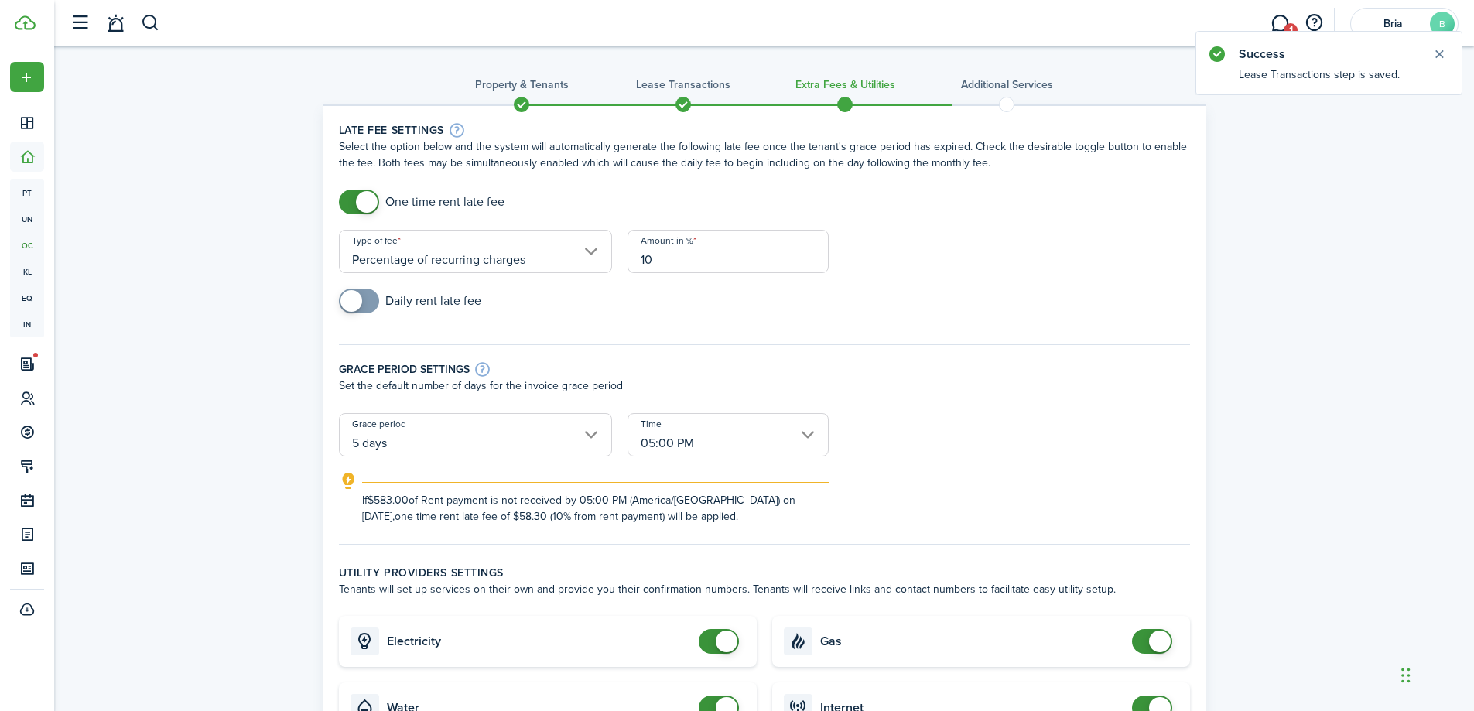
click at [557, 432] on input "5 days" at bounding box center [475, 434] width 273 height 43
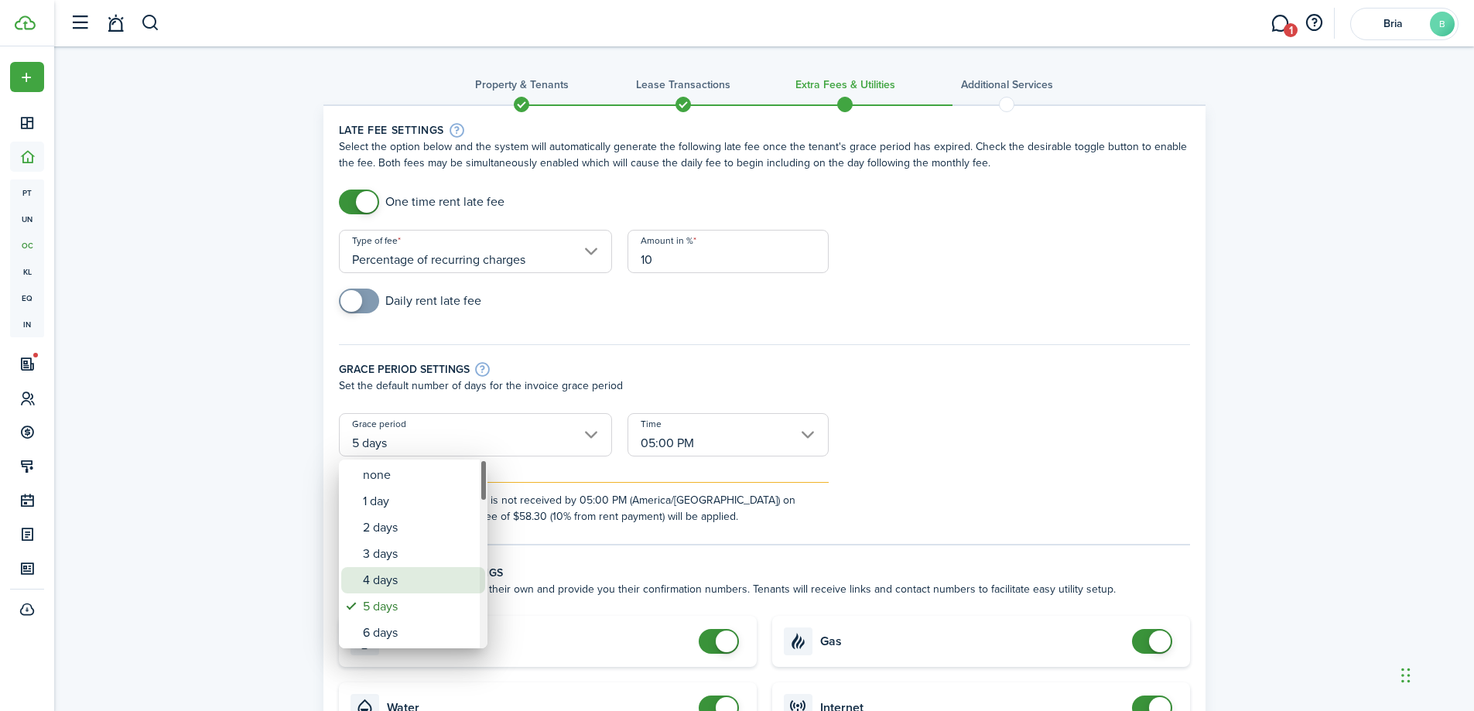
click at [381, 572] on div "4 days" at bounding box center [419, 580] width 113 height 26
type input "4 days"
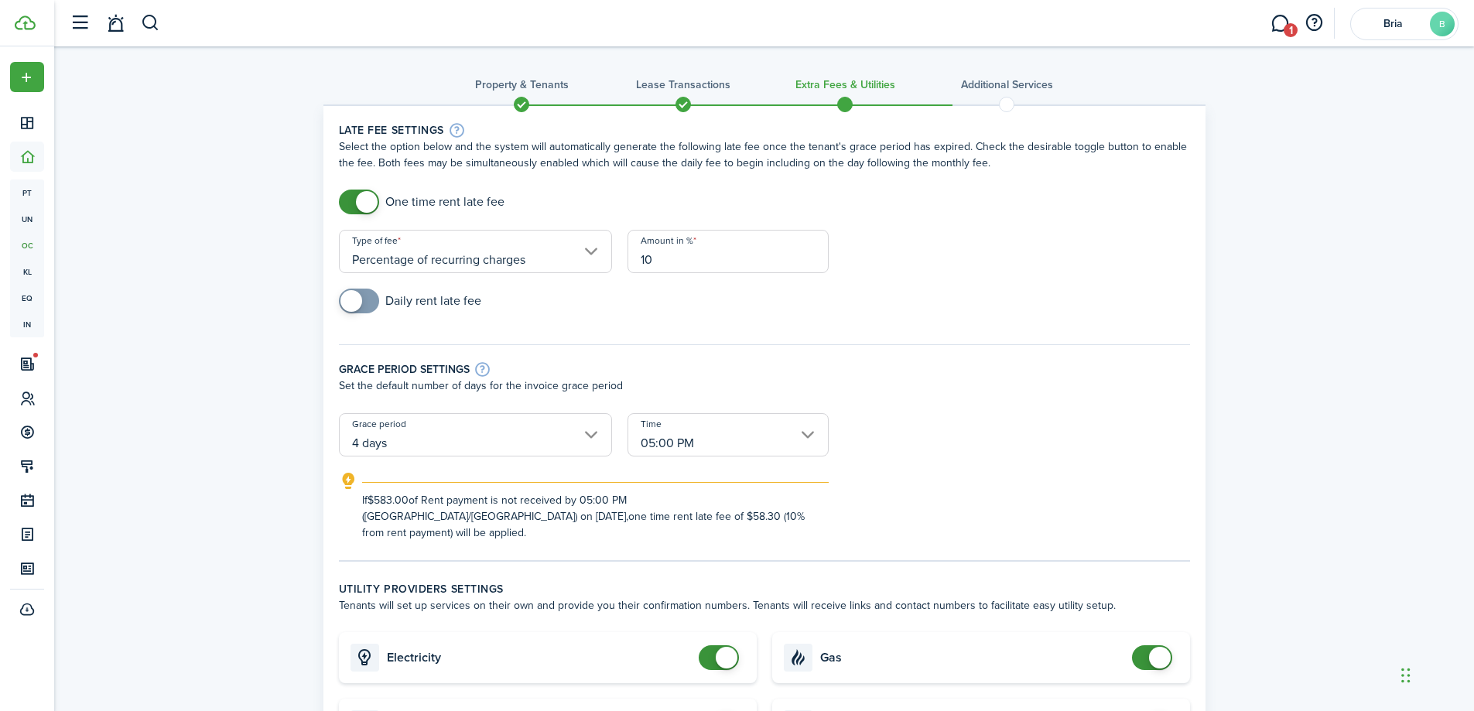
checkbox input "false"
click at [371, 203] on span at bounding box center [367, 202] width 22 height 22
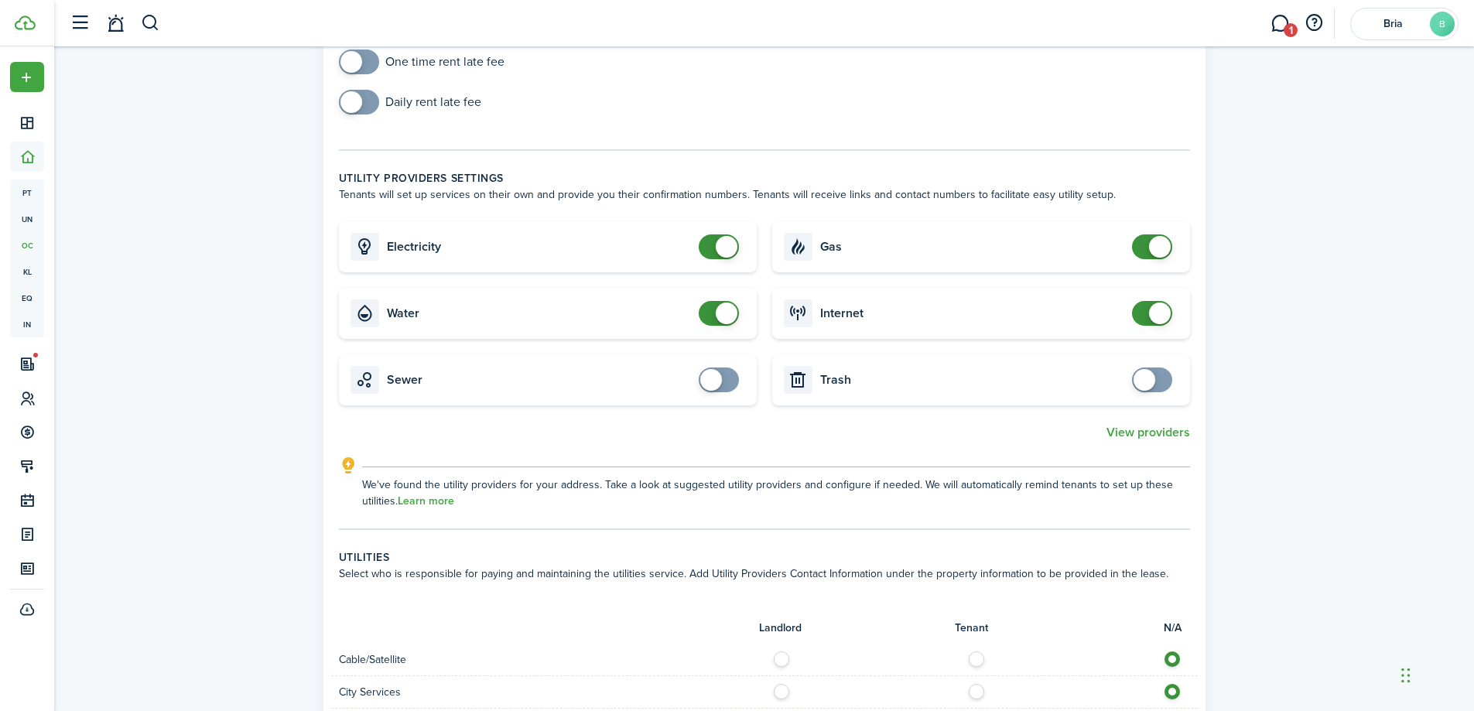
scroll to position [155, 0]
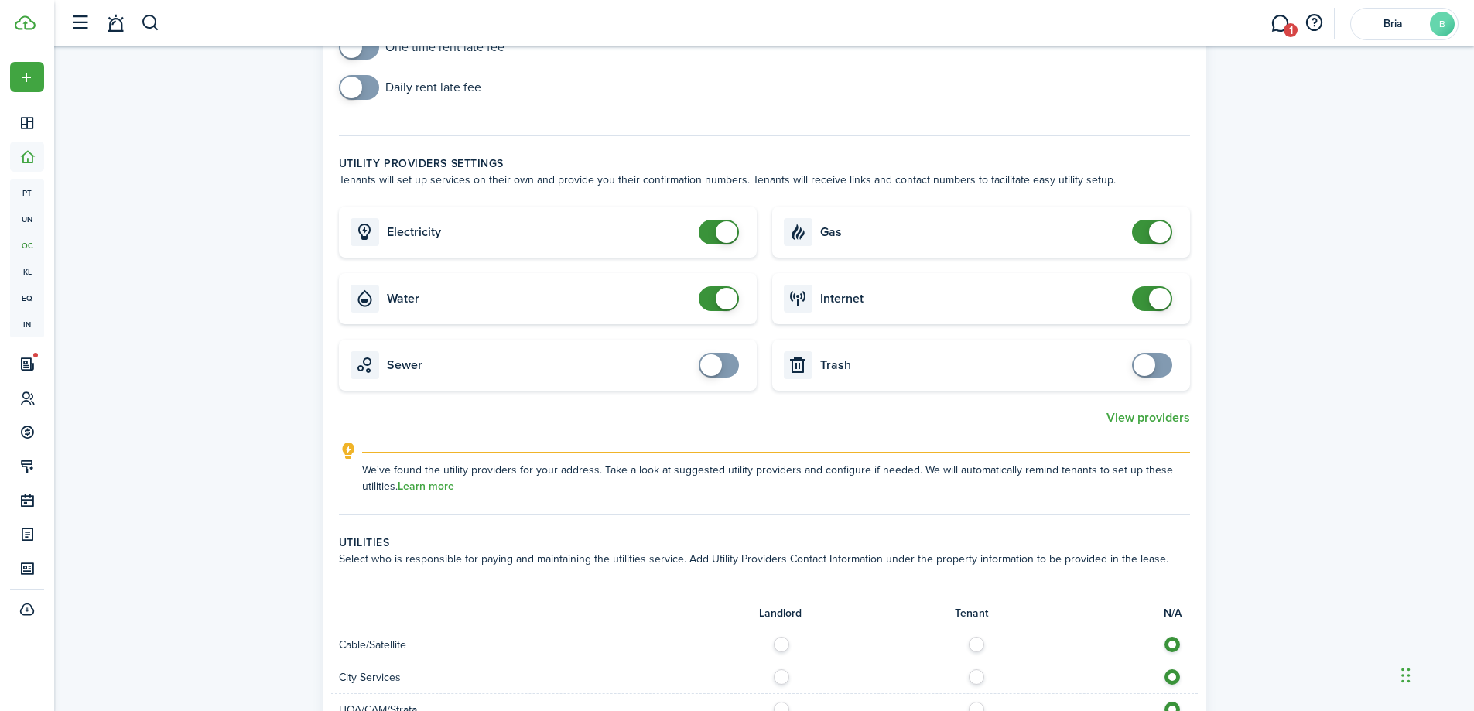
checkbox input "false"
click at [729, 303] on span at bounding box center [727, 299] width 22 height 22
checkbox input "false"
click at [720, 233] on span at bounding box center [727, 232] width 22 height 22
checkbox input "false"
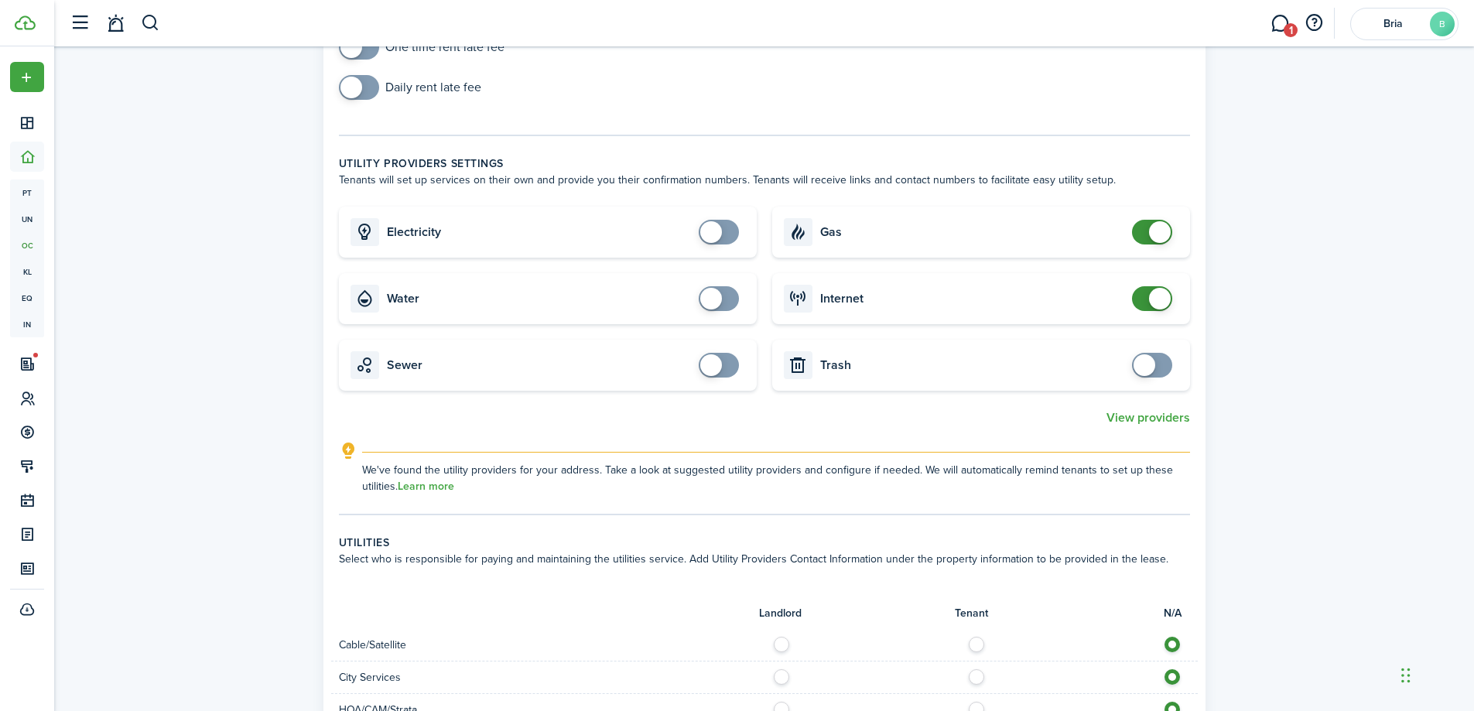
click at [1160, 234] on span at bounding box center [1160, 232] width 22 height 22
click at [1154, 302] on span at bounding box center [1160, 299] width 22 height 22
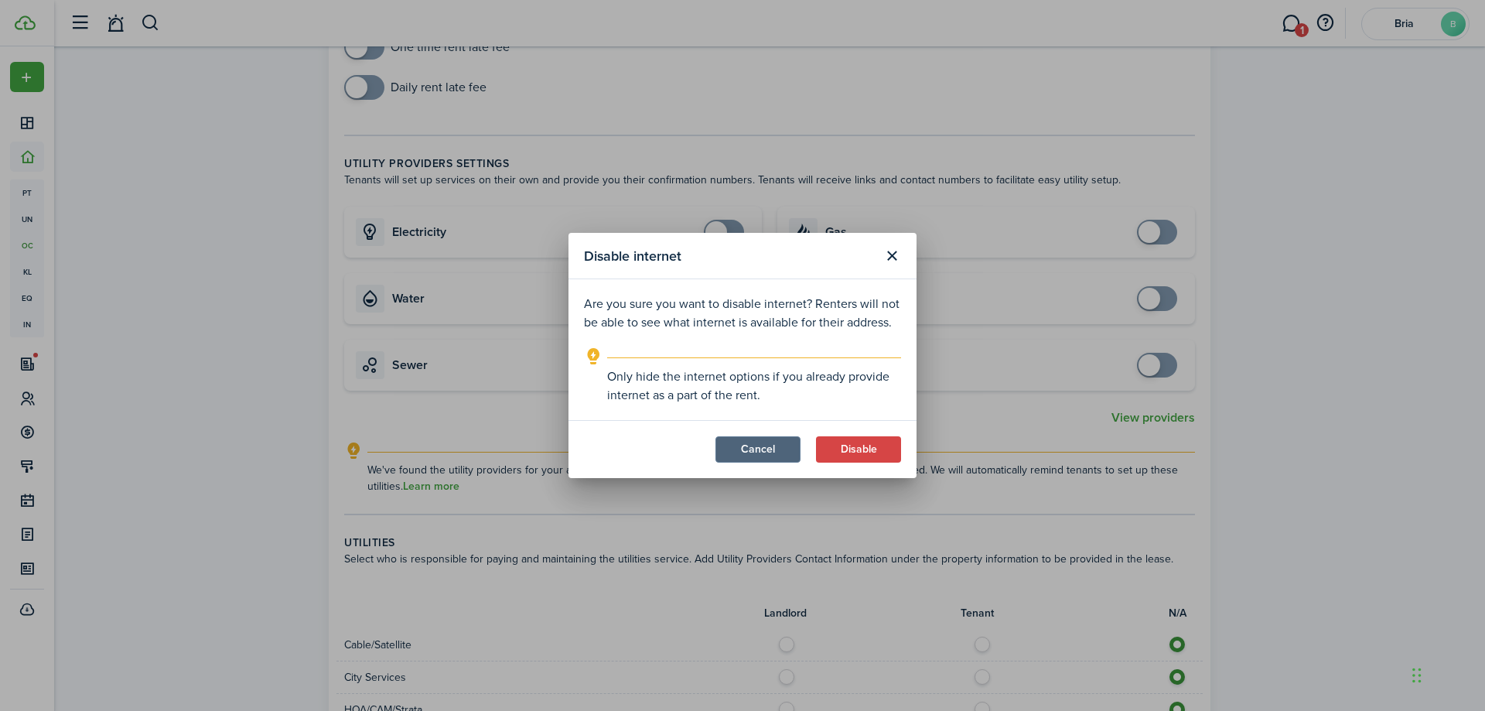
click at [778, 455] on button "Cancel" at bounding box center [758, 449] width 85 height 26
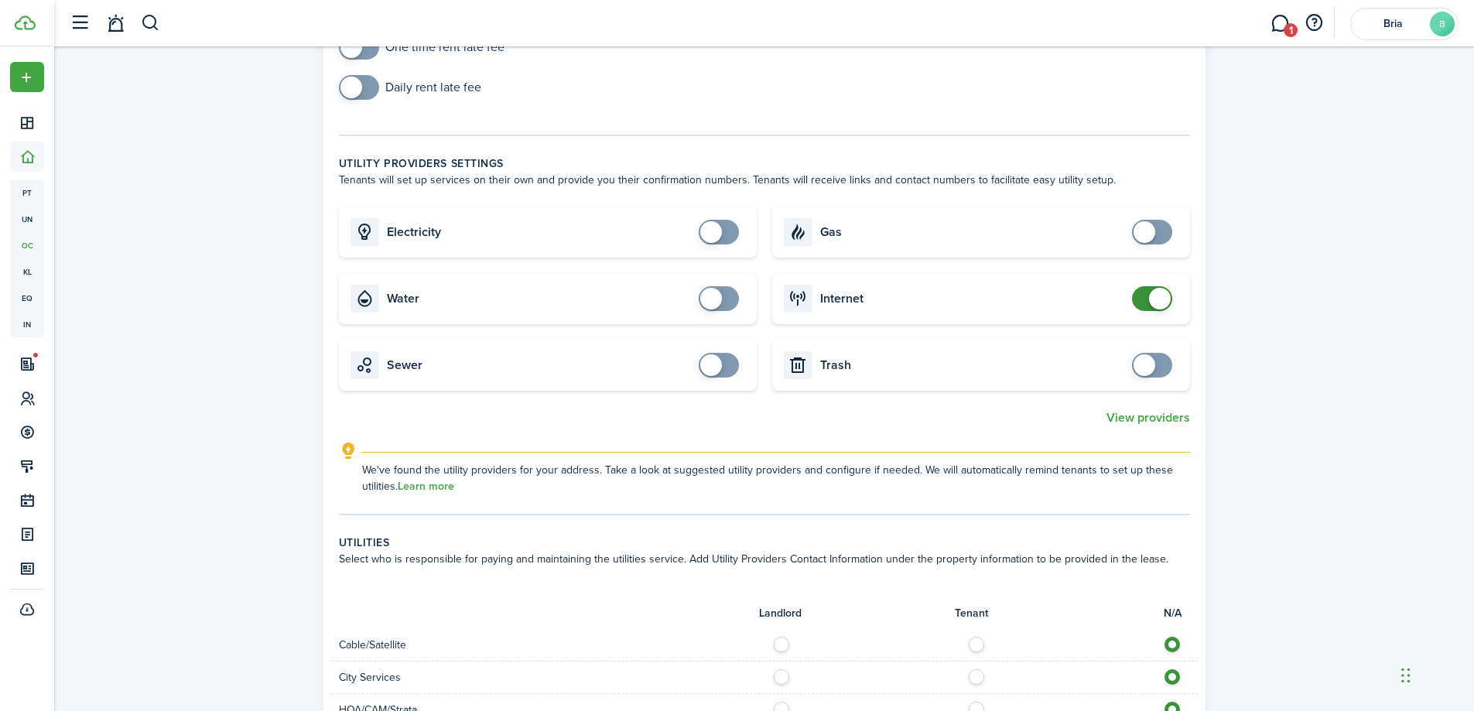
scroll to position [232, 0]
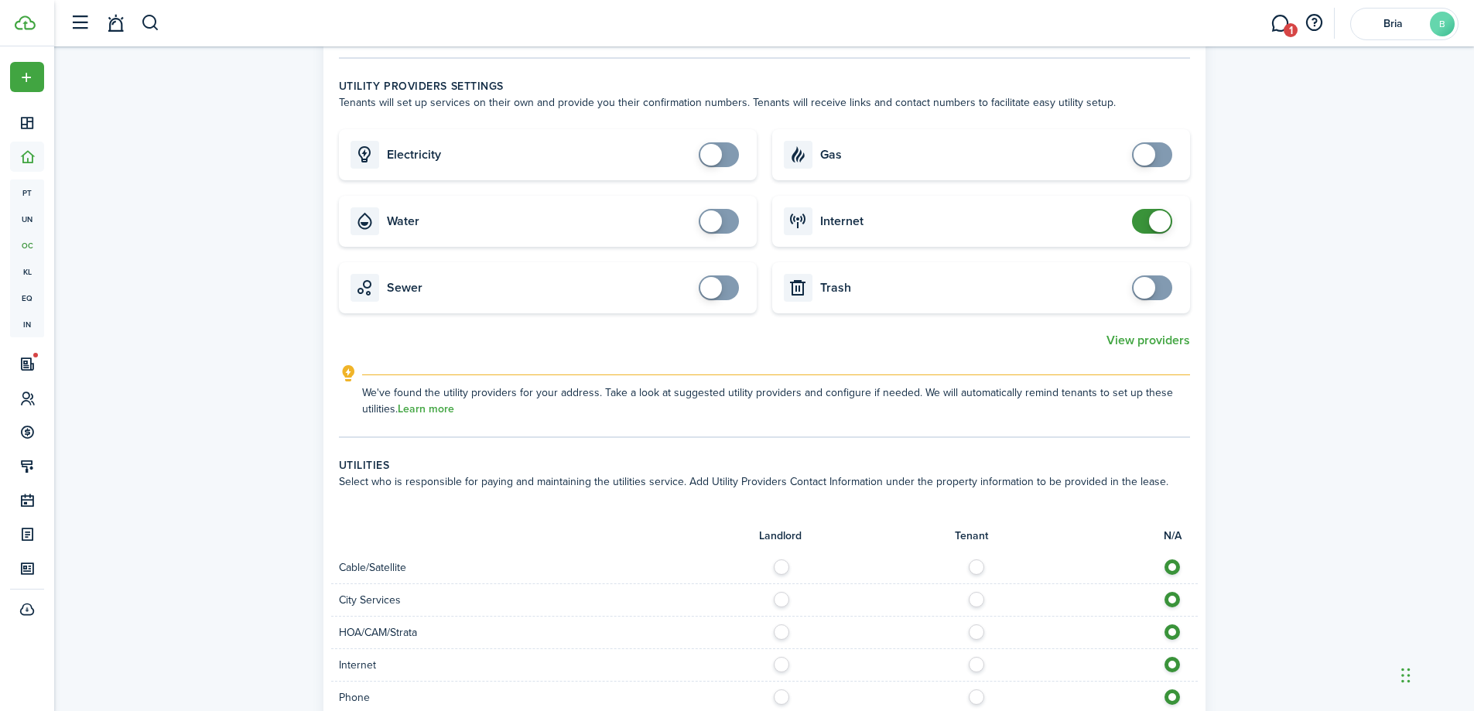
checkbox input "false"
click at [1167, 216] on span at bounding box center [1160, 221] width 22 height 22
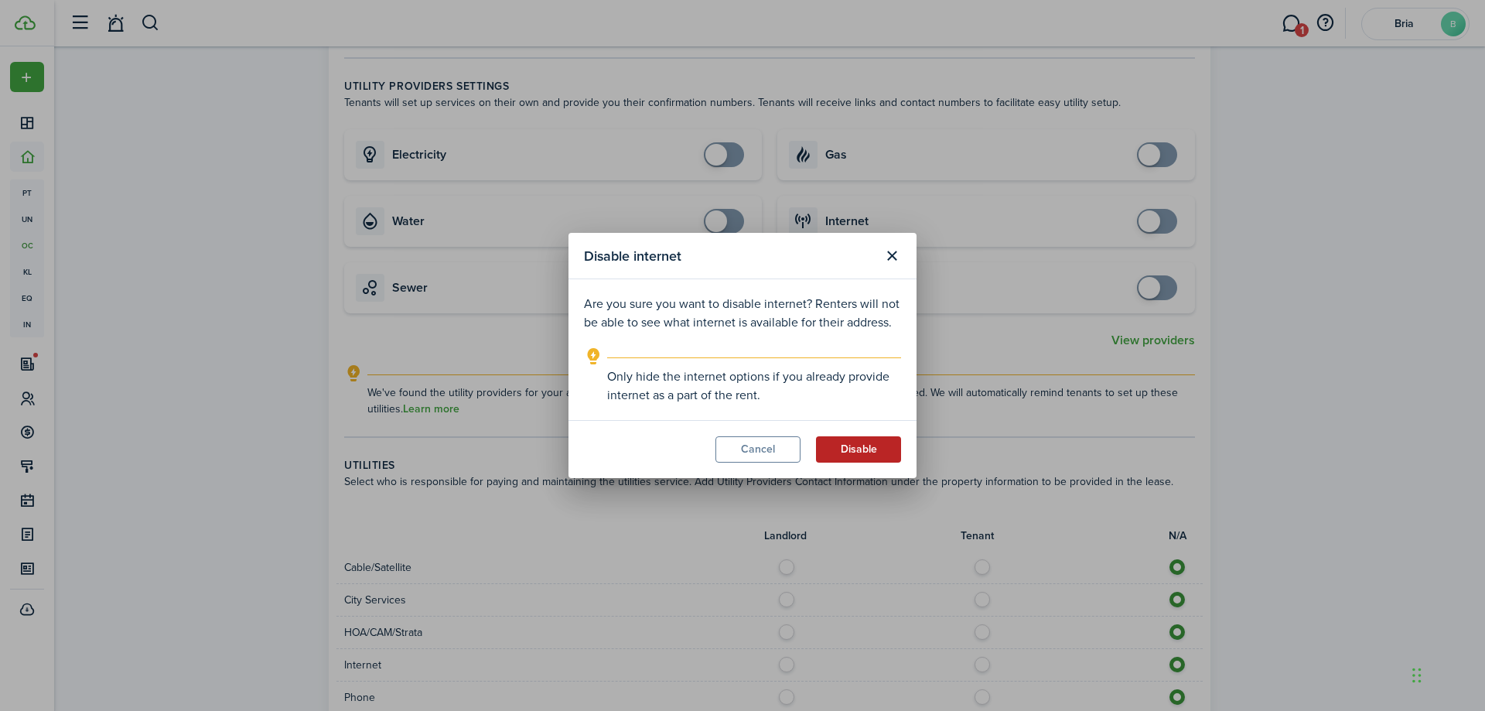
click at [867, 456] on button "Disable" at bounding box center [858, 449] width 85 height 26
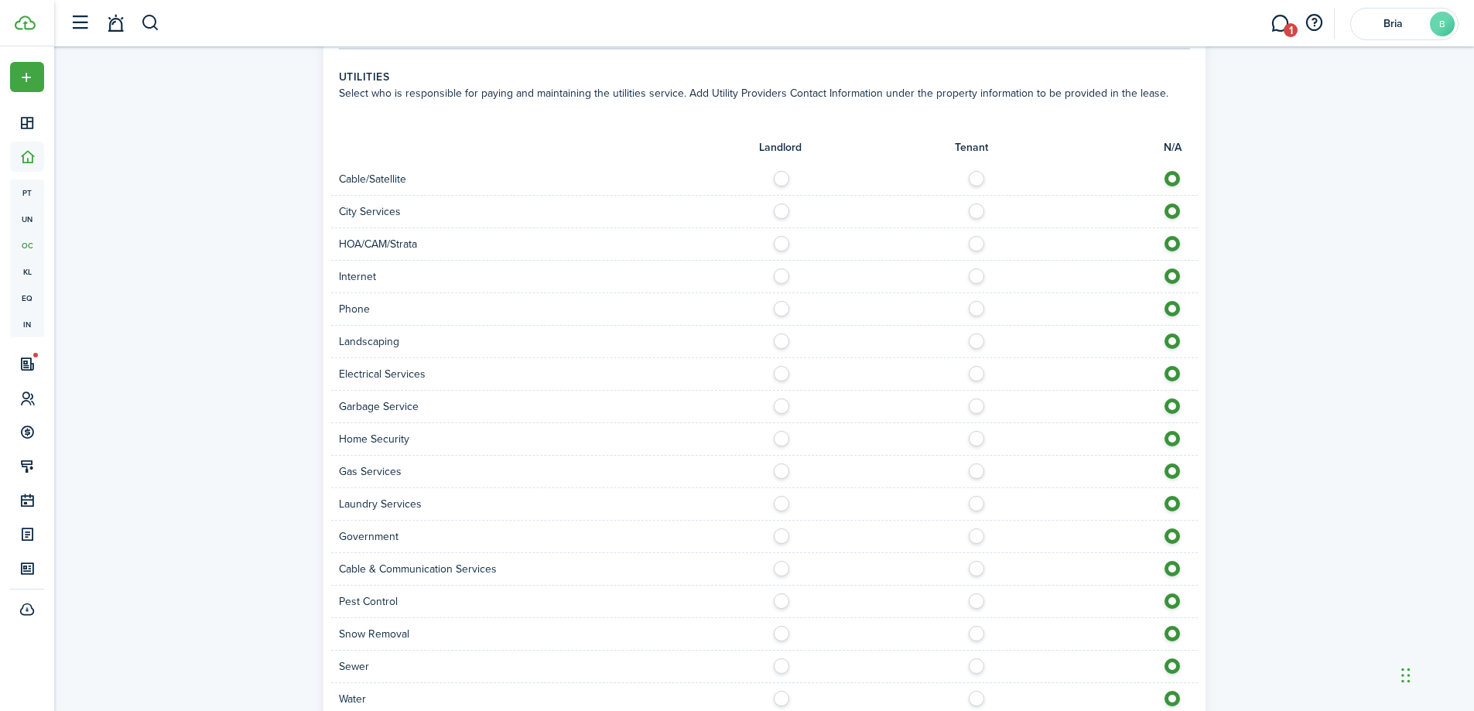
scroll to position [740, 0]
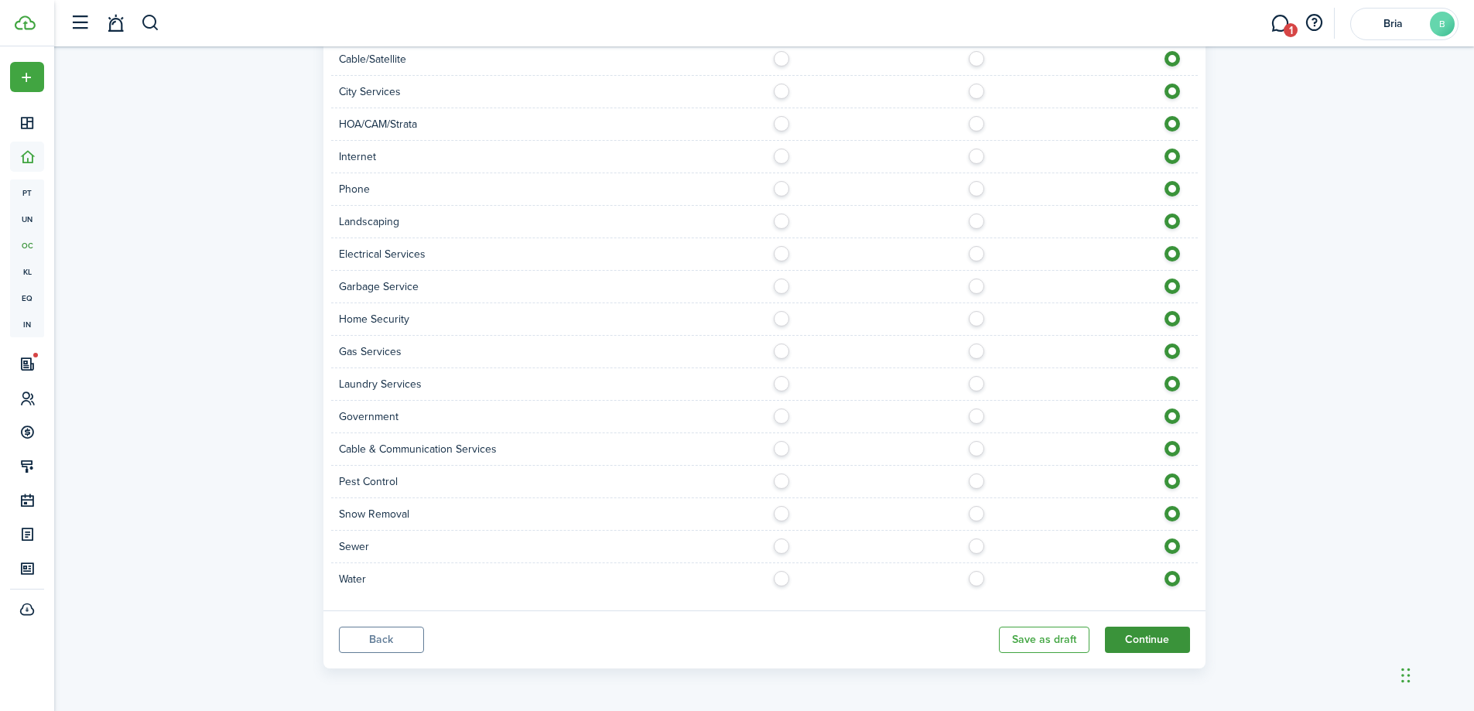
click at [1159, 640] on button "Continue" at bounding box center [1147, 640] width 85 height 26
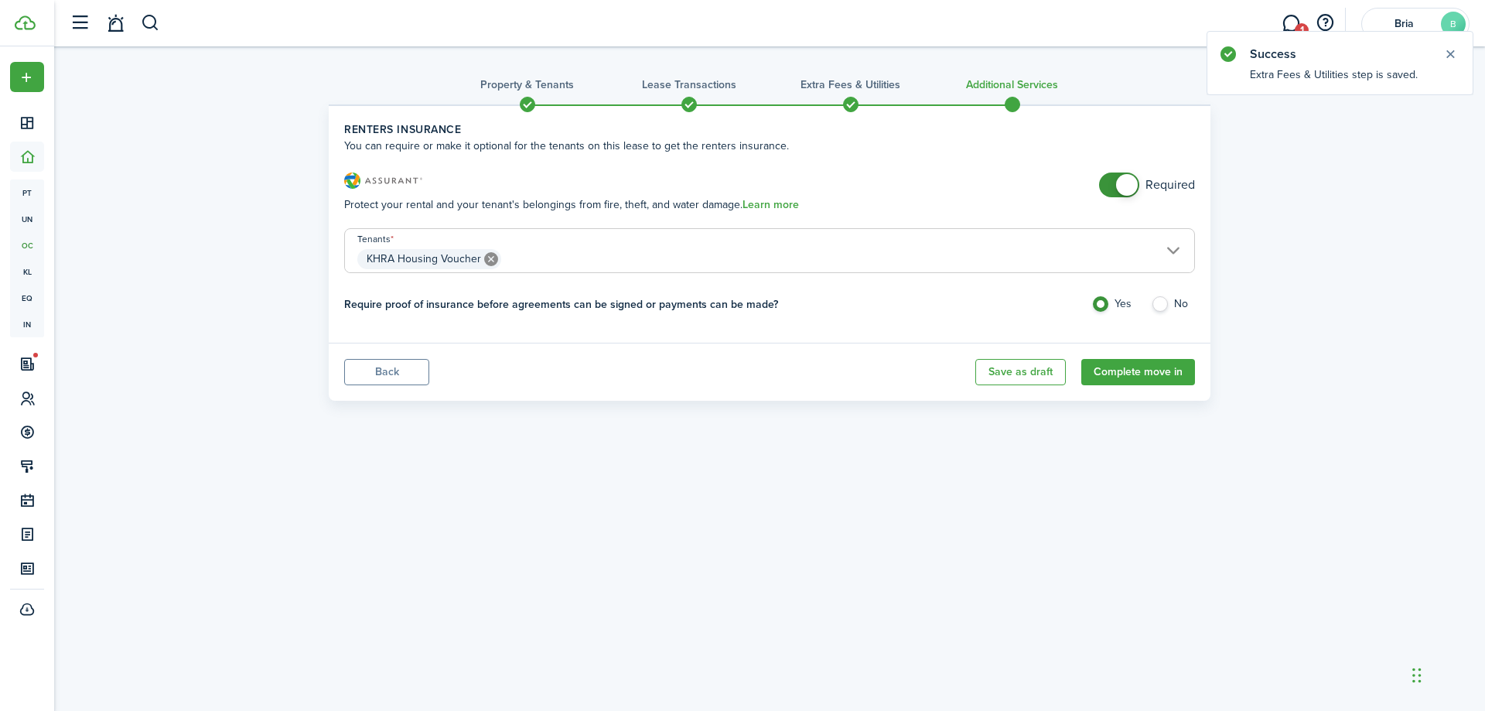
checkbox input "false"
click at [1123, 186] on span at bounding box center [1127, 185] width 22 height 22
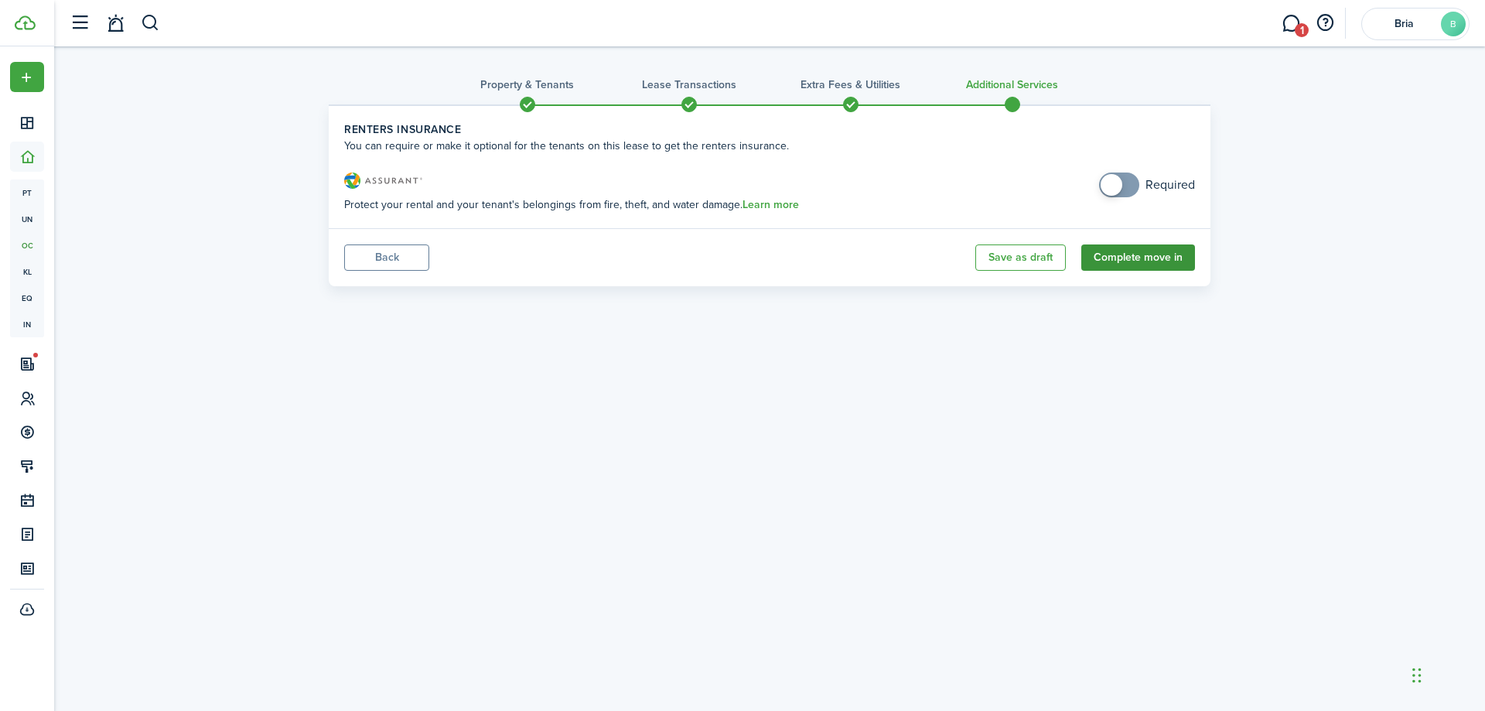
click at [1136, 259] on button "Complete move in" at bounding box center [1139, 257] width 114 height 26
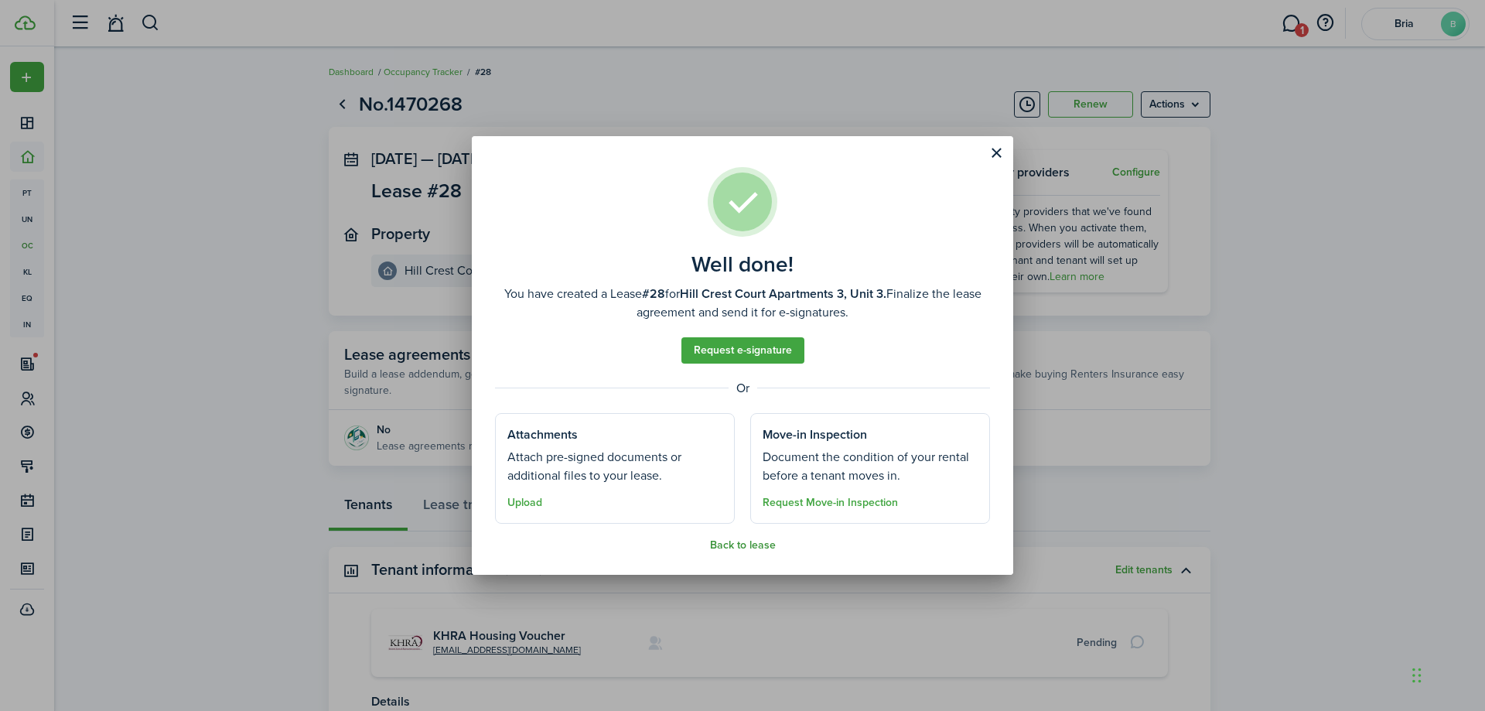
click at [750, 544] on button "Back to lease" at bounding box center [743, 545] width 66 height 12
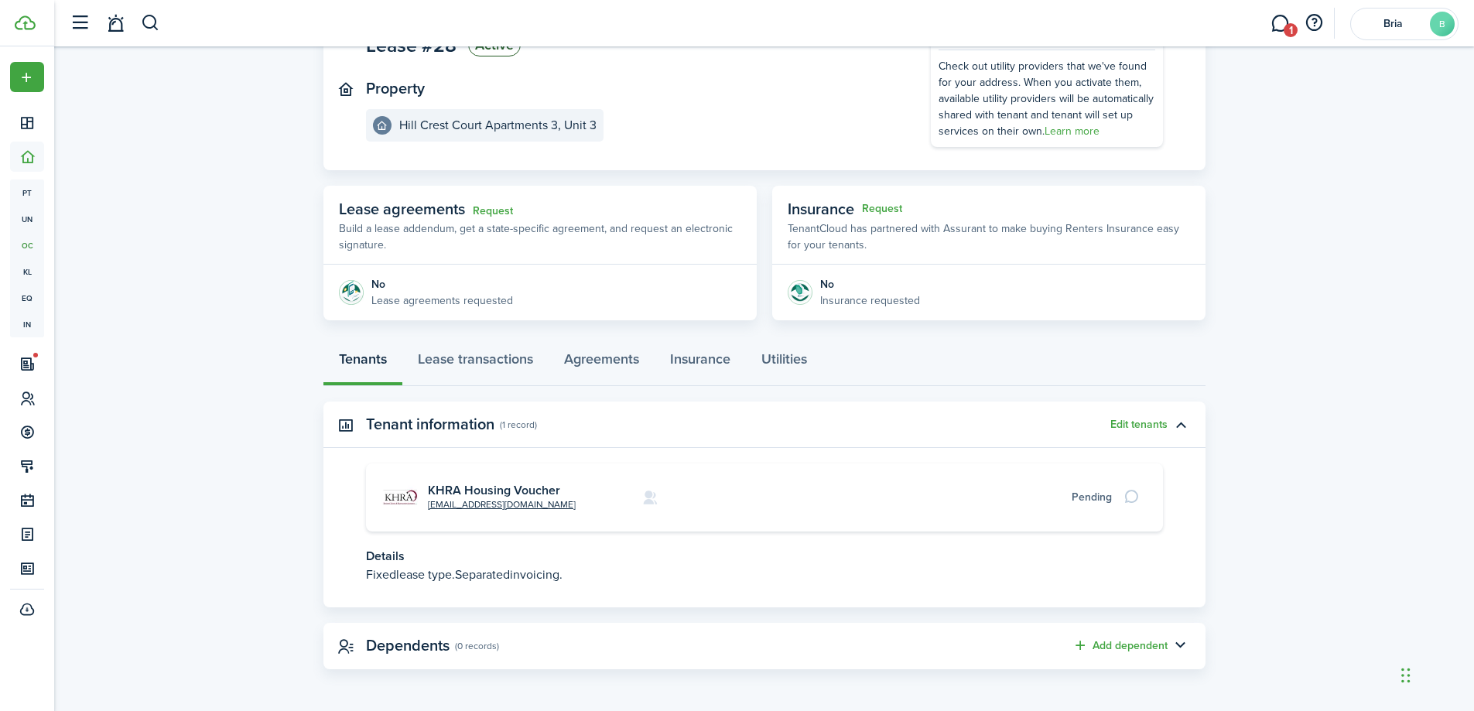
scroll to position [146, 0]
click at [496, 365] on link "Lease transactions" at bounding box center [475, 362] width 146 height 46
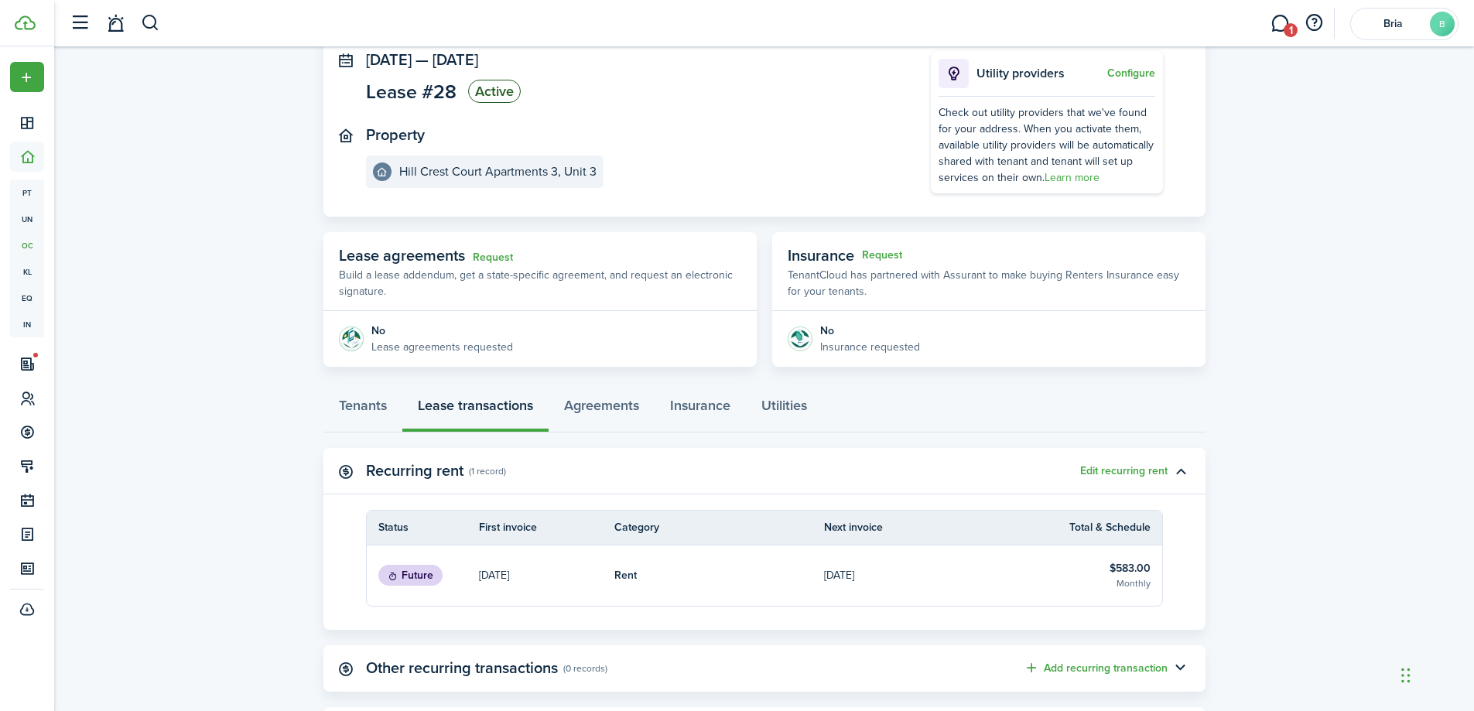
scroll to position [184, 0]
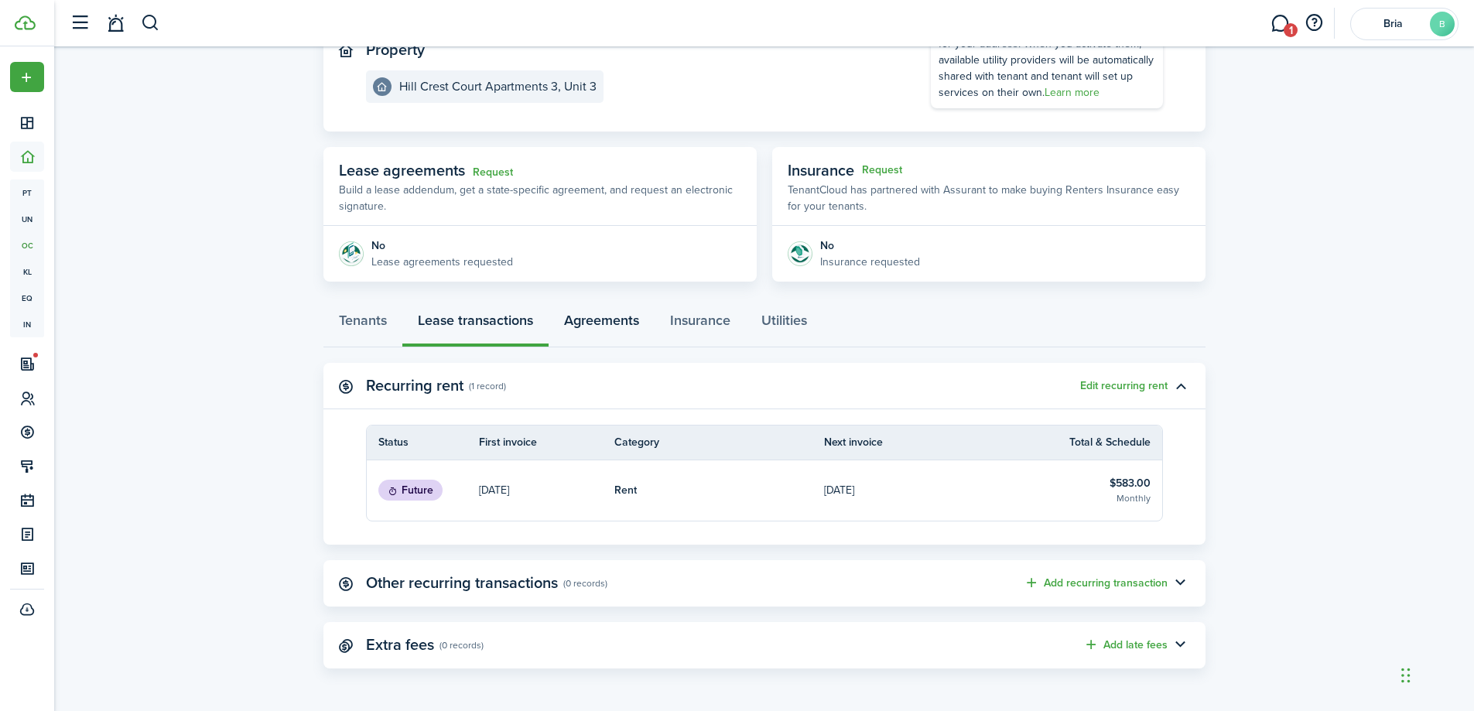
click at [583, 329] on link "Agreements" at bounding box center [602, 324] width 106 height 46
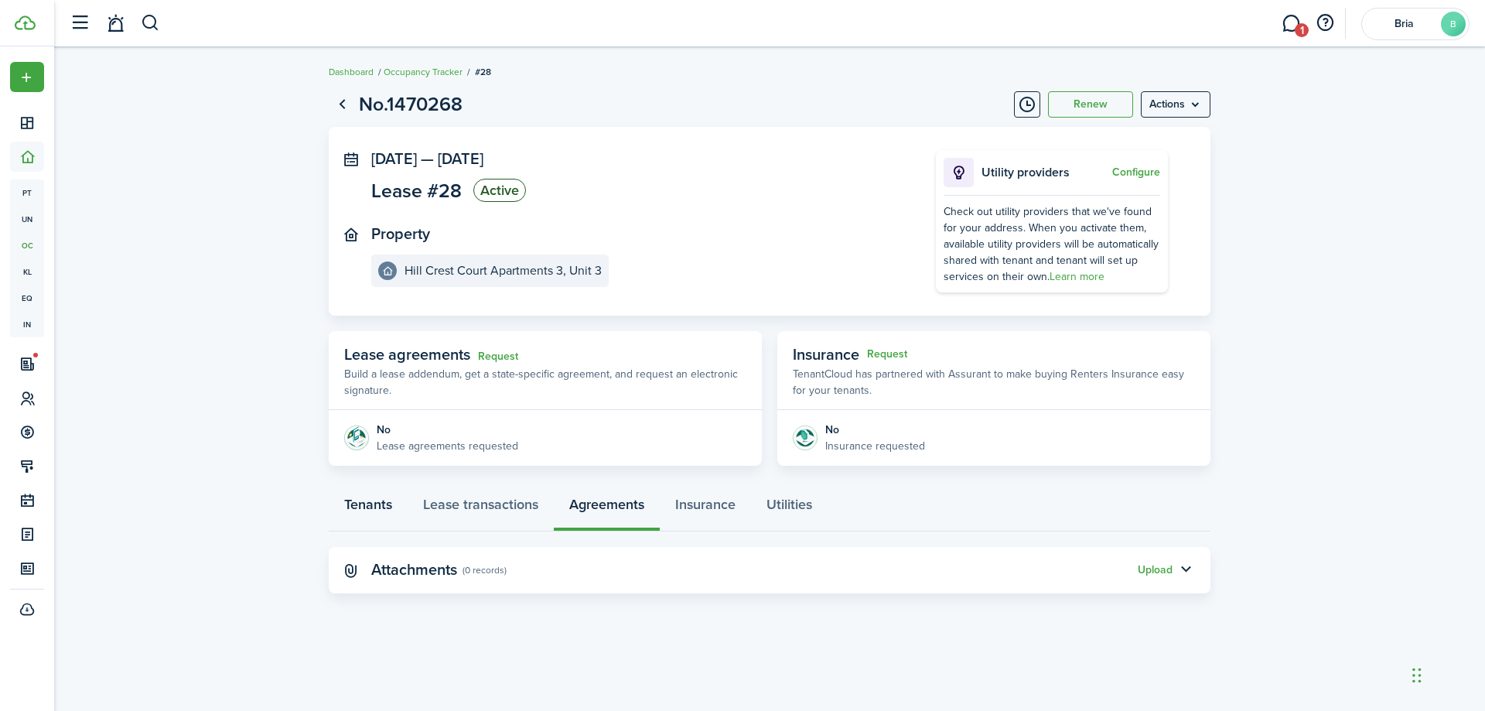
click at [372, 509] on link "Tenants" at bounding box center [368, 508] width 79 height 46
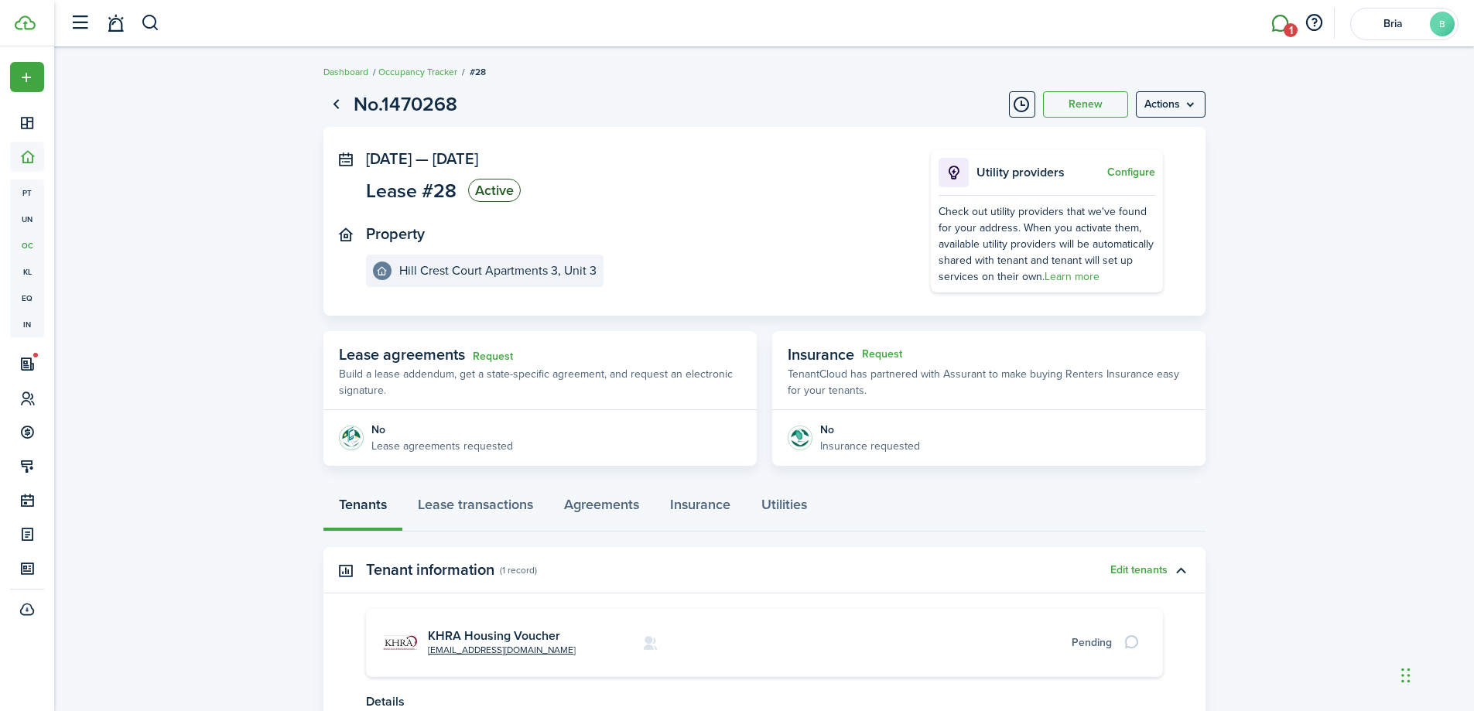
click at [1284, 31] on span "1" at bounding box center [1291, 30] width 14 height 14
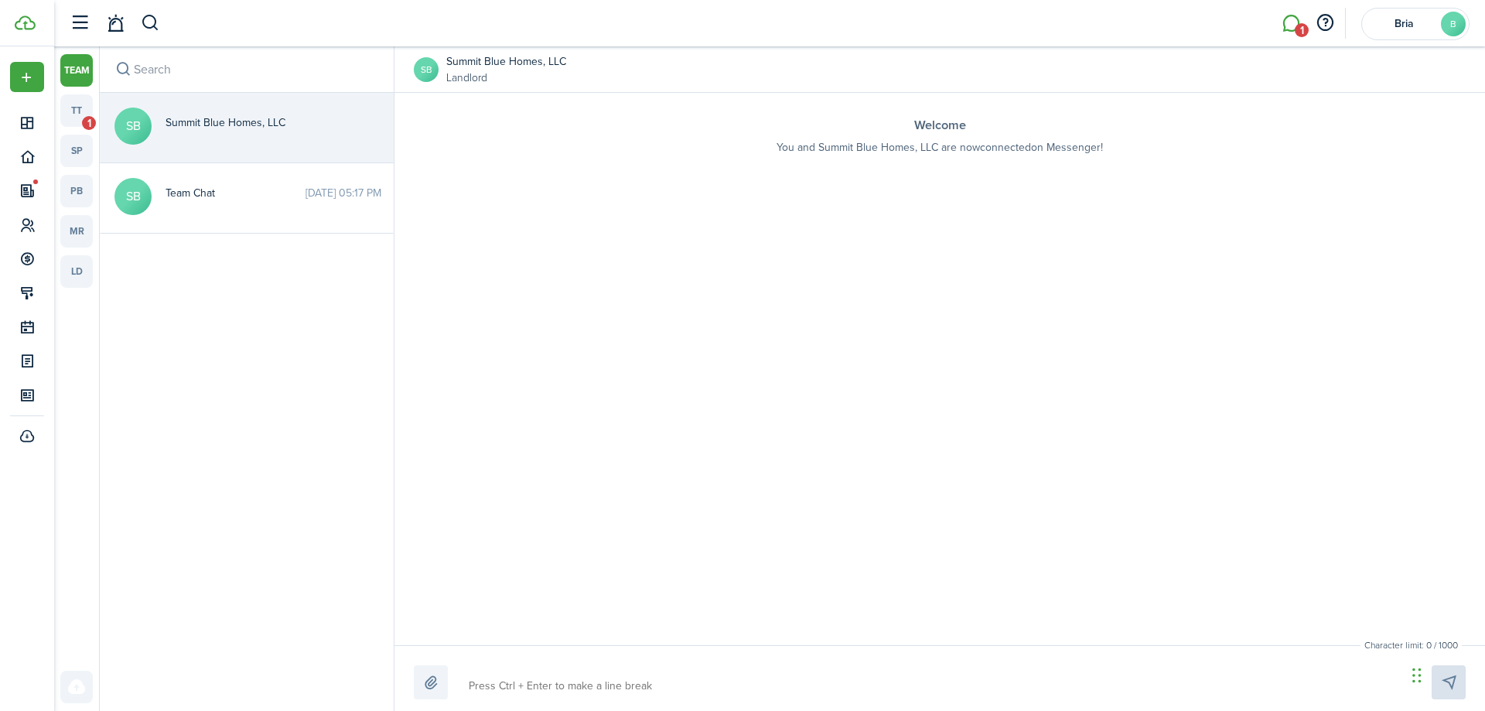
click at [57, 107] on messenger-channel-list-host "team tt 1 sp pb mr ld" at bounding box center [76, 378] width 45 height 665
click at [67, 107] on link "tt 1" at bounding box center [76, 110] width 32 height 32
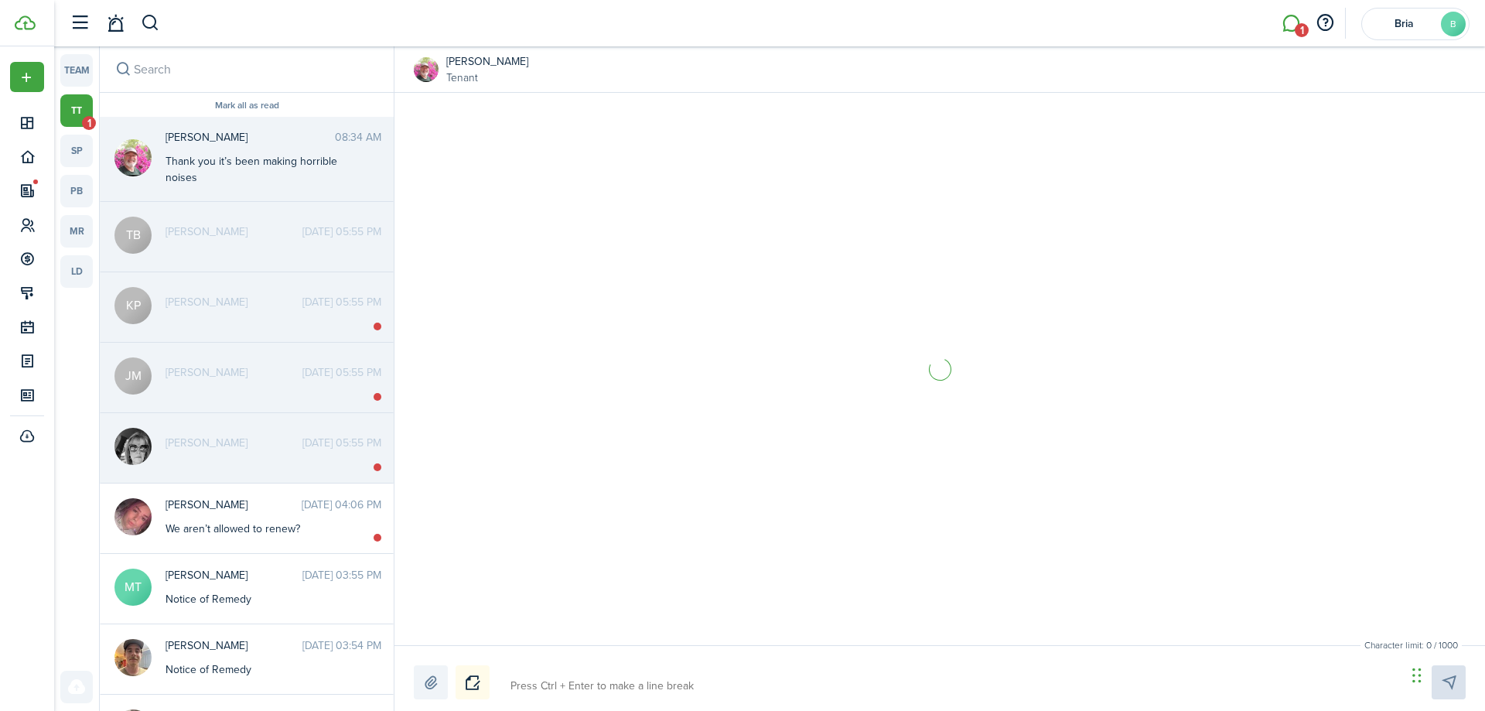
scroll to position [890, 0]
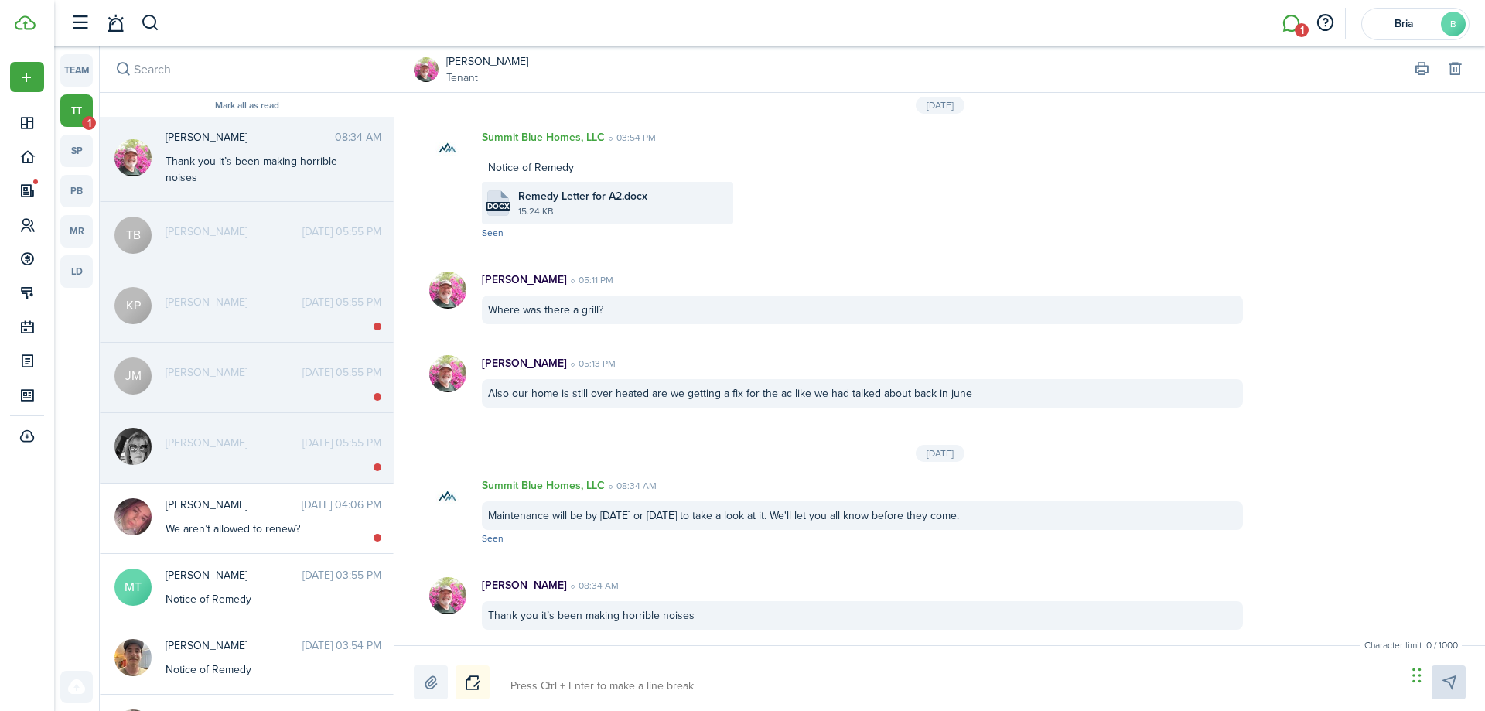
click at [220, 243] on div "[PERSON_NAME] [DATE] 05:55 PM" at bounding box center [273, 236] width 239 height 24
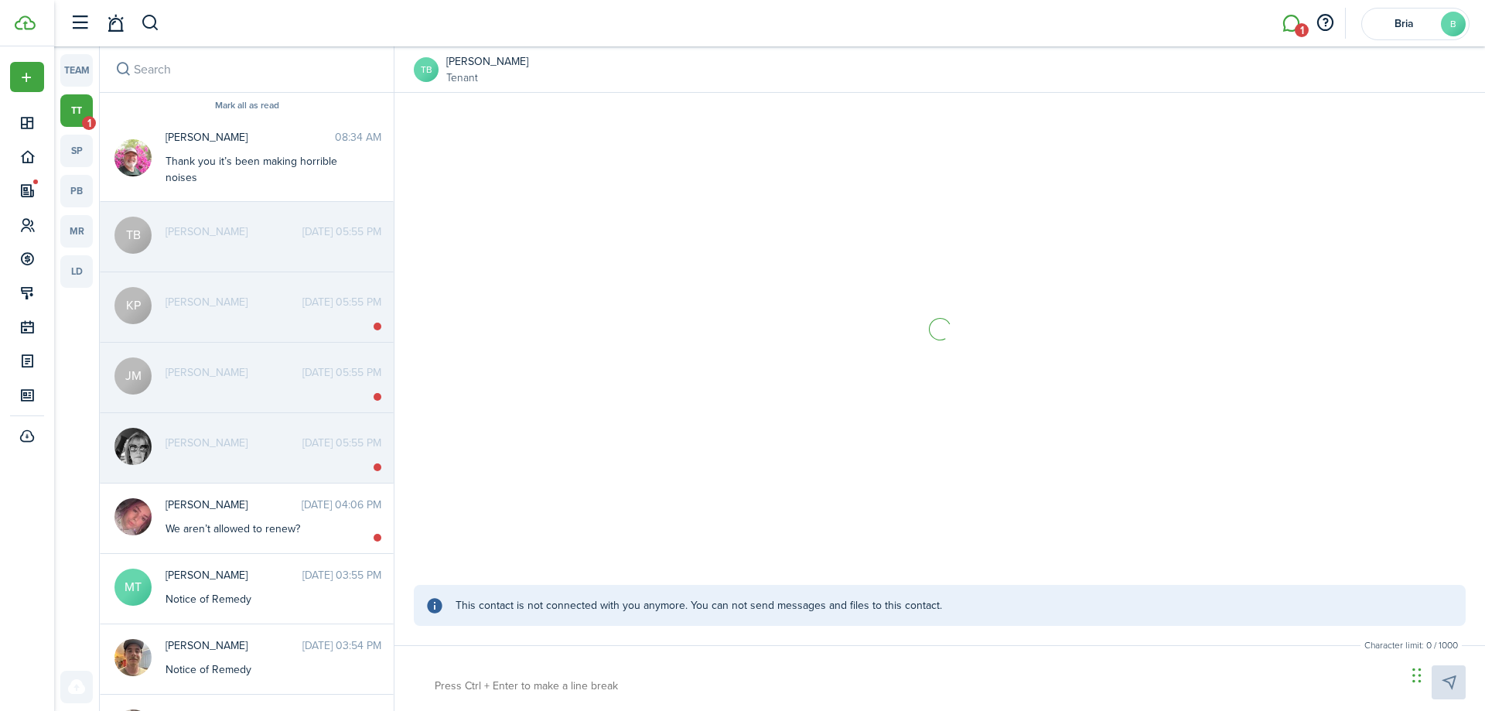
click at [238, 317] on div "[PERSON_NAME] [DATE] 05:55 PM" at bounding box center [273, 306] width 239 height 24
click at [242, 384] on div "[PERSON_NAME] [DATE] 05:55 PM" at bounding box center [273, 376] width 239 height 24
click at [252, 443] on span "[PERSON_NAME]" at bounding box center [234, 443] width 137 height 16
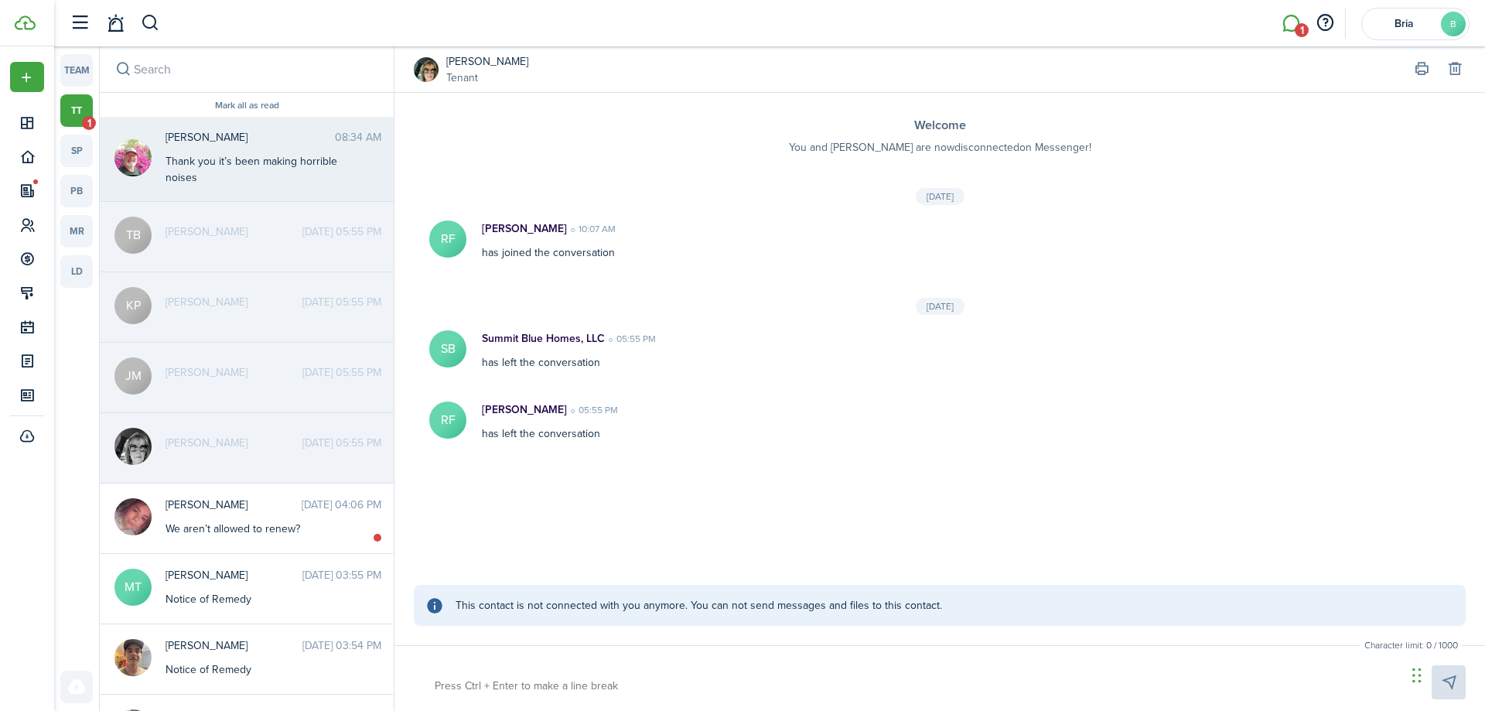
click at [222, 173] on div "Thank you it’s been making horrible noises" at bounding box center [262, 169] width 193 height 32
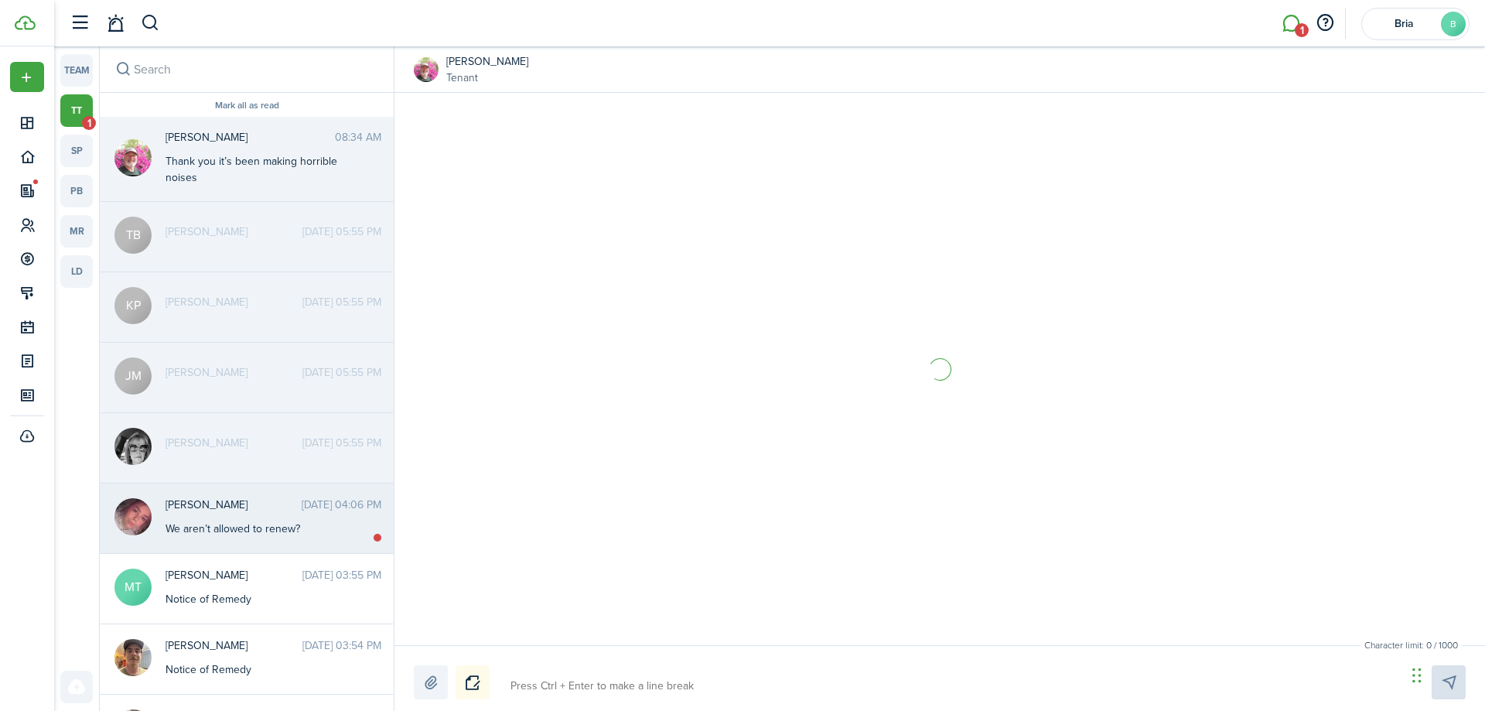
click at [252, 535] on div "We aren’t allowed to renew?" at bounding box center [262, 529] width 193 height 16
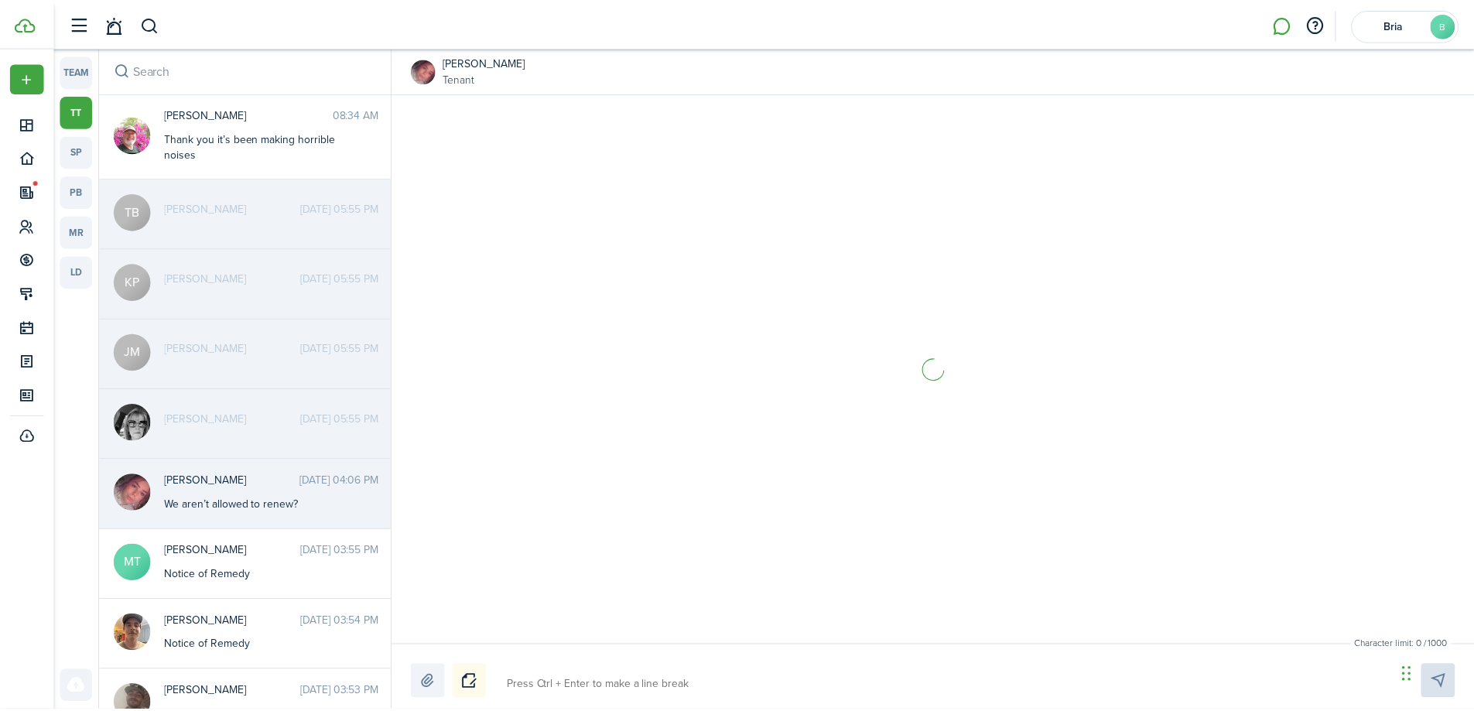
scroll to position [1588, 0]
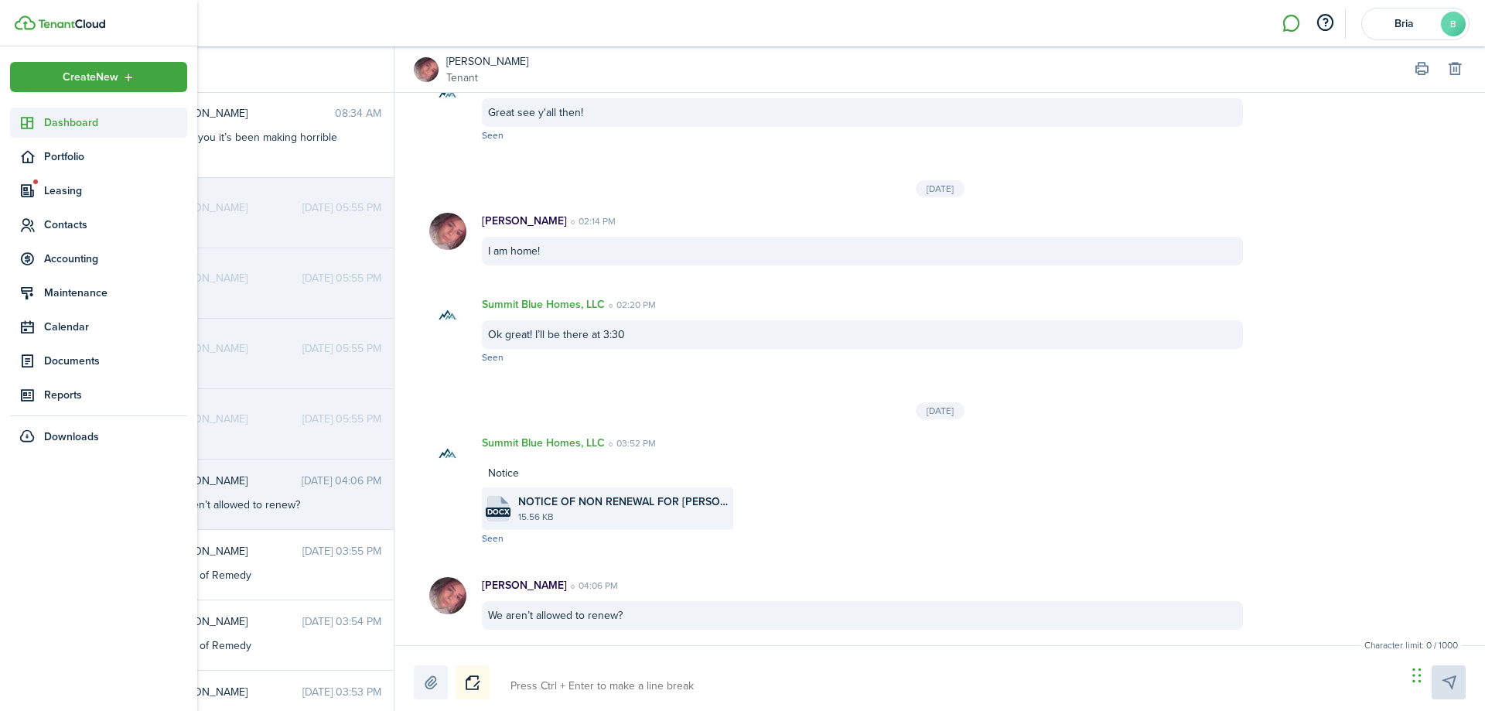
click at [36, 118] on sidebar-link-icon at bounding box center [27, 123] width 34 height 16
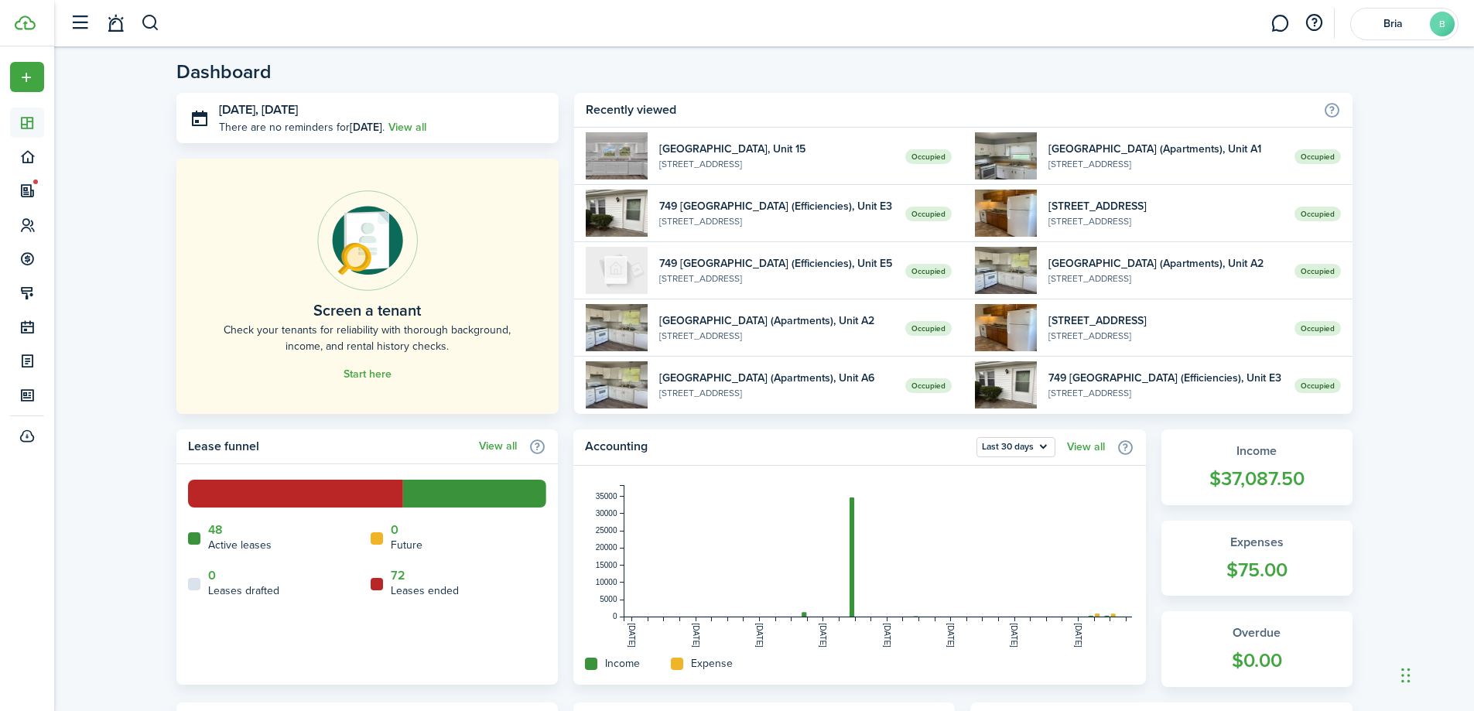
click at [1284, 25] on link at bounding box center [1279, 23] width 29 height 39
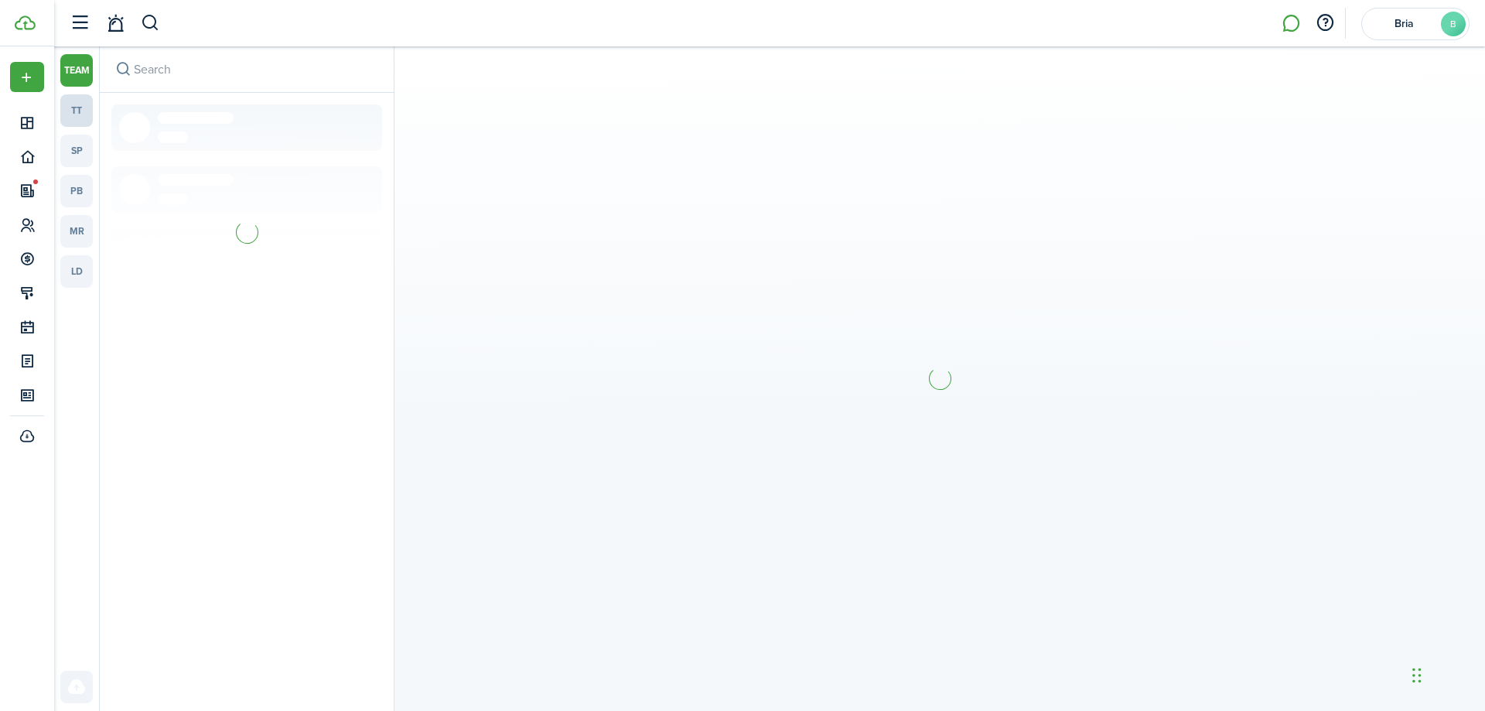
click at [84, 116] on link "tt" at bounding box center [76, 110] width 32 height 32
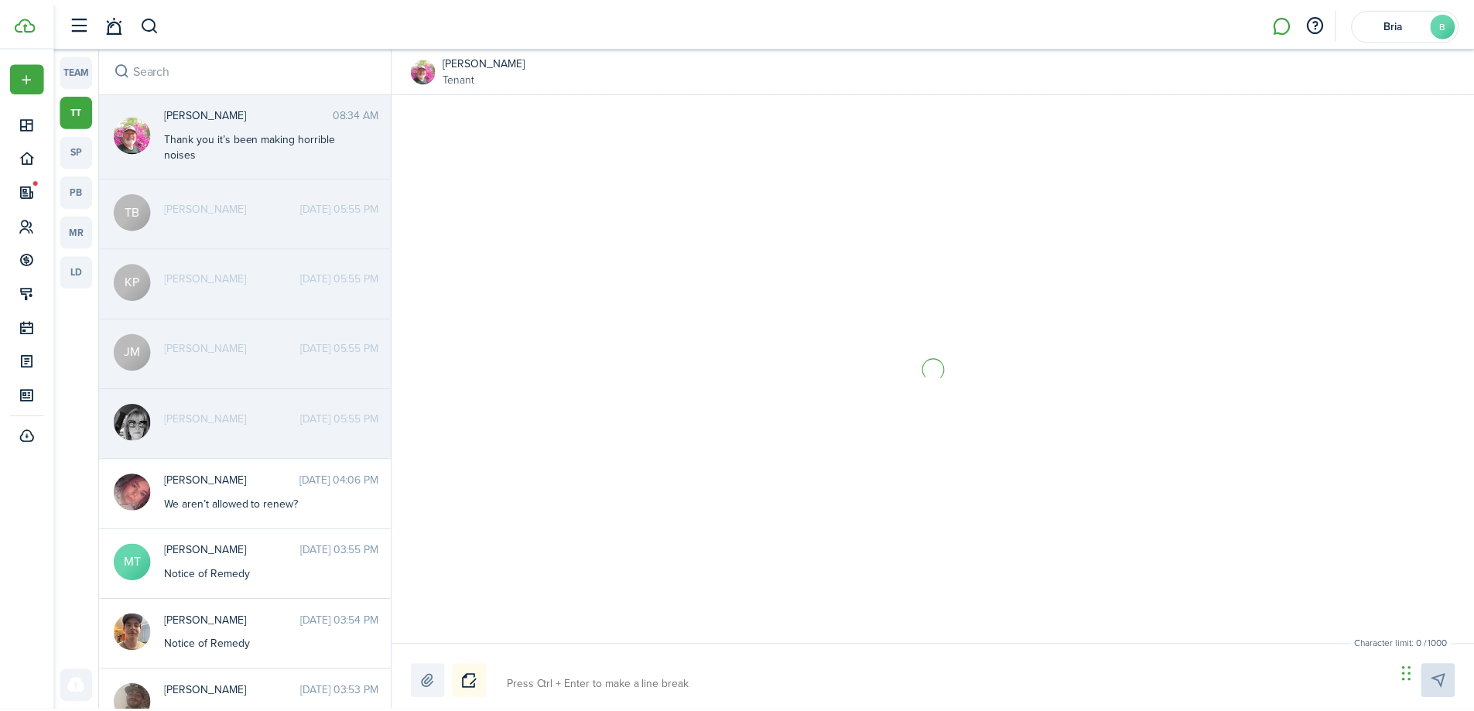
scroll to position [890, 0]
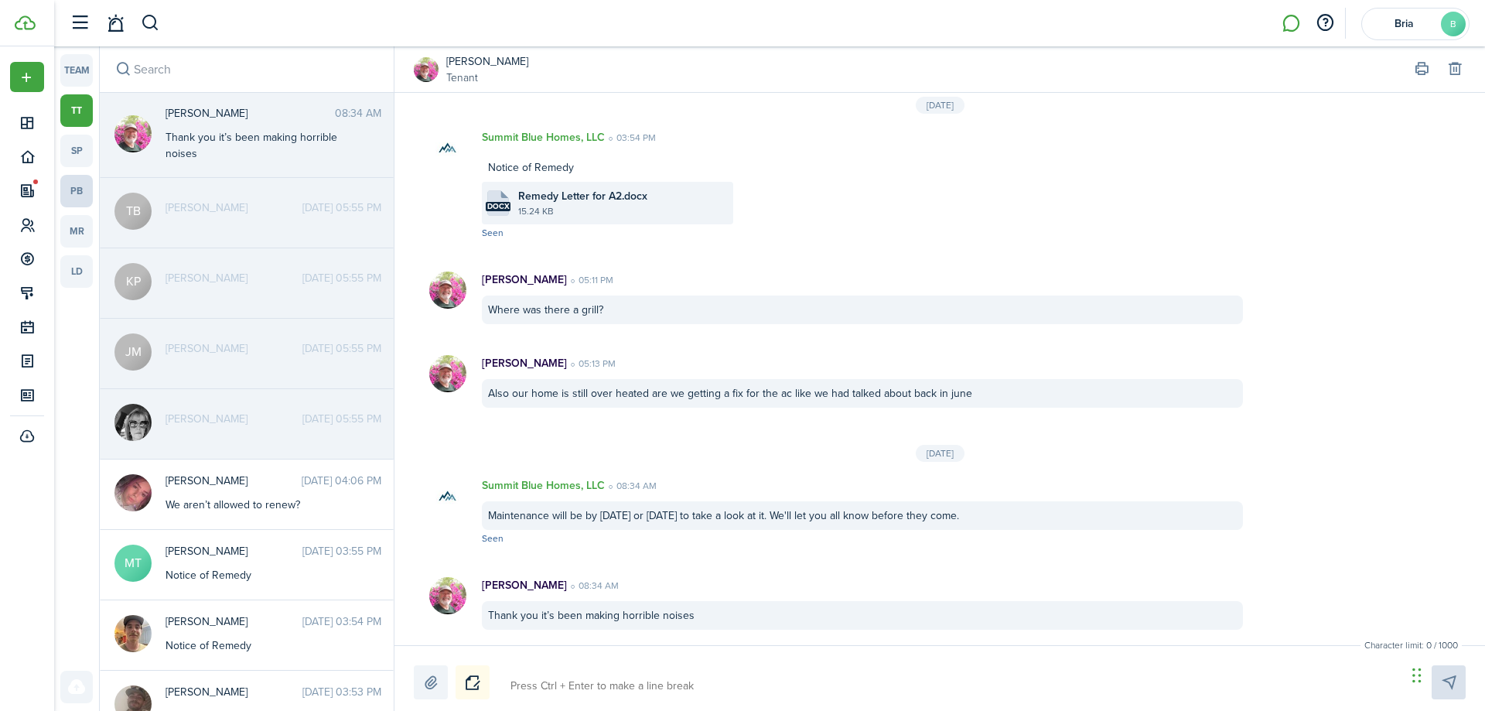
click at [78, 189] on link "pb" at bounding box center [76, 191] width 32 height 32
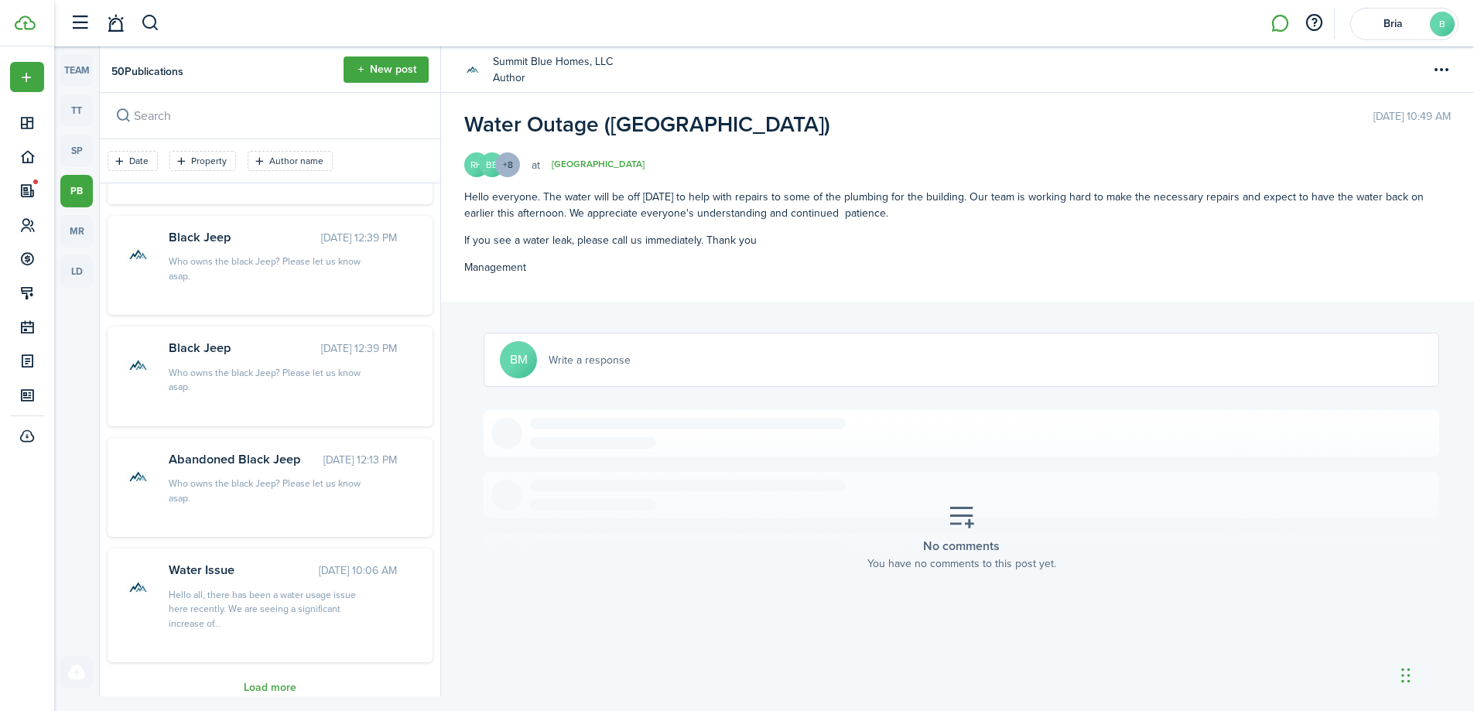
scroll to position [748, 0]
click at [255, 676] on button "Load more" at bounding box center [270, 678] width 53 height 12
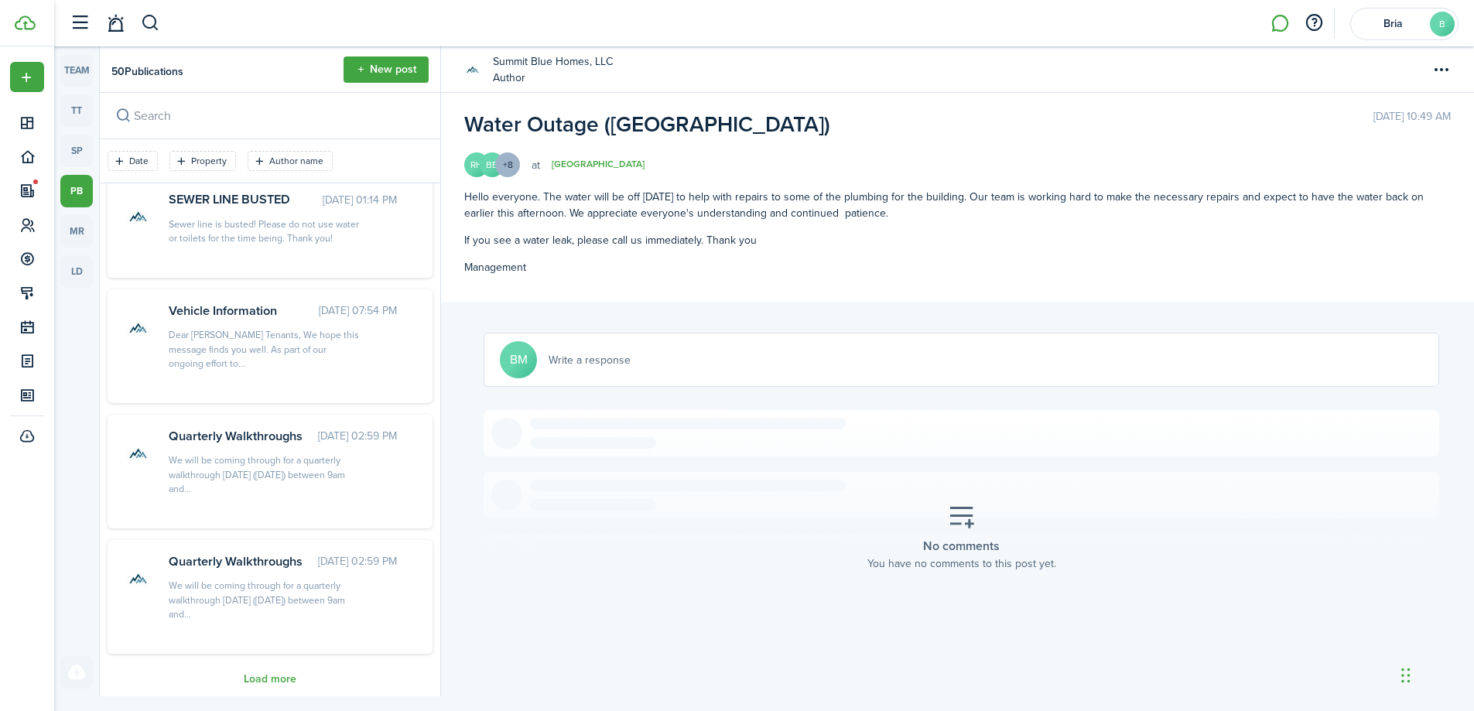
scroll to position [20, 0]
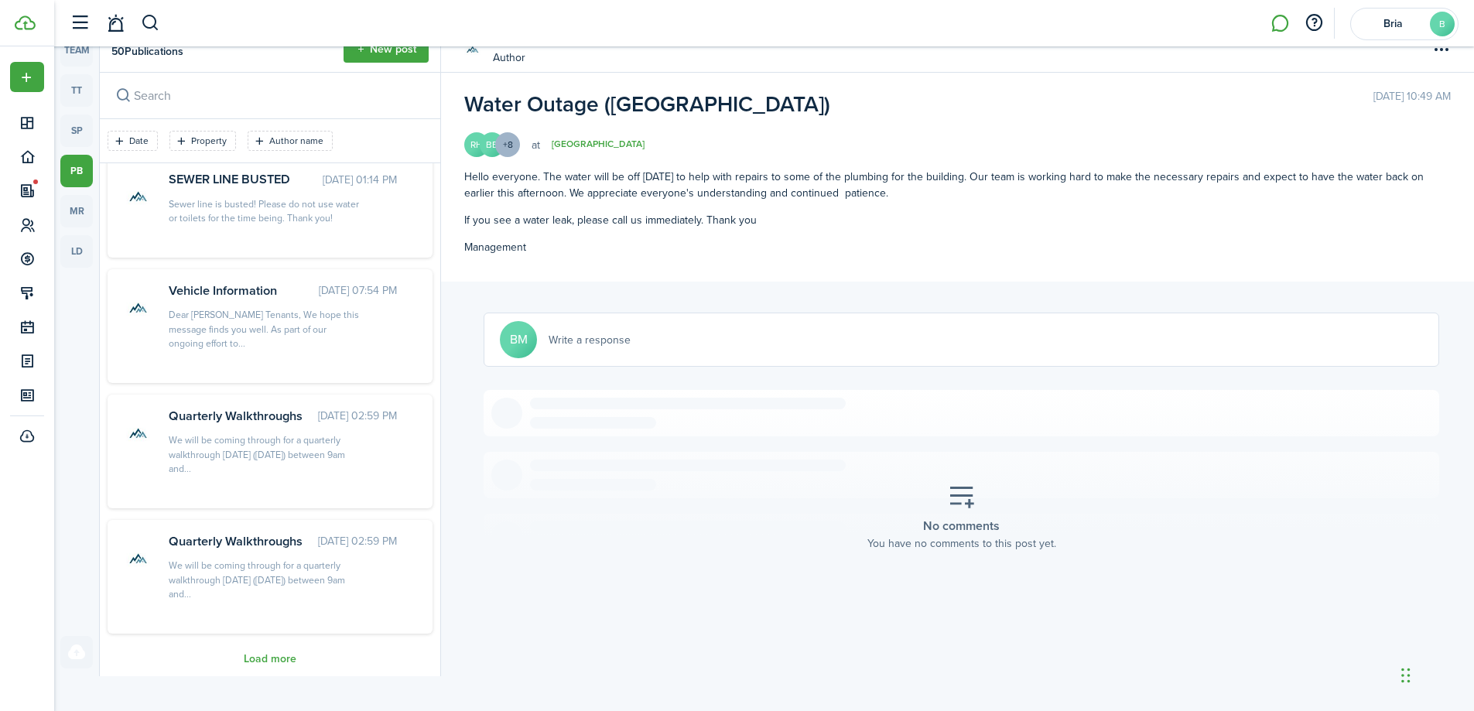
click at [235, 436] on div "We will be coming through for a quarterly walkthrough [DATE] ([DATE]) between 9…" at bounding box center [265, 454] width 193 height 43
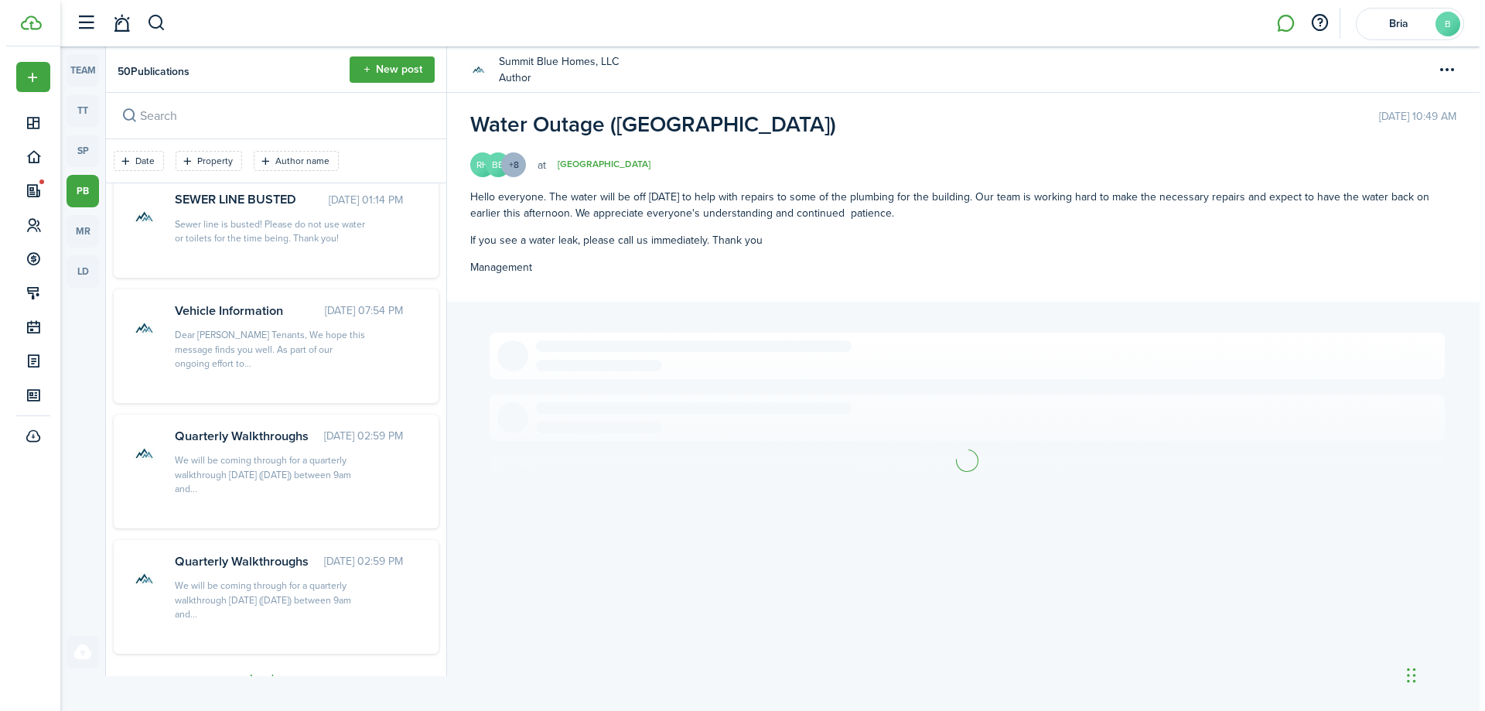
scroll to position [0, 0]
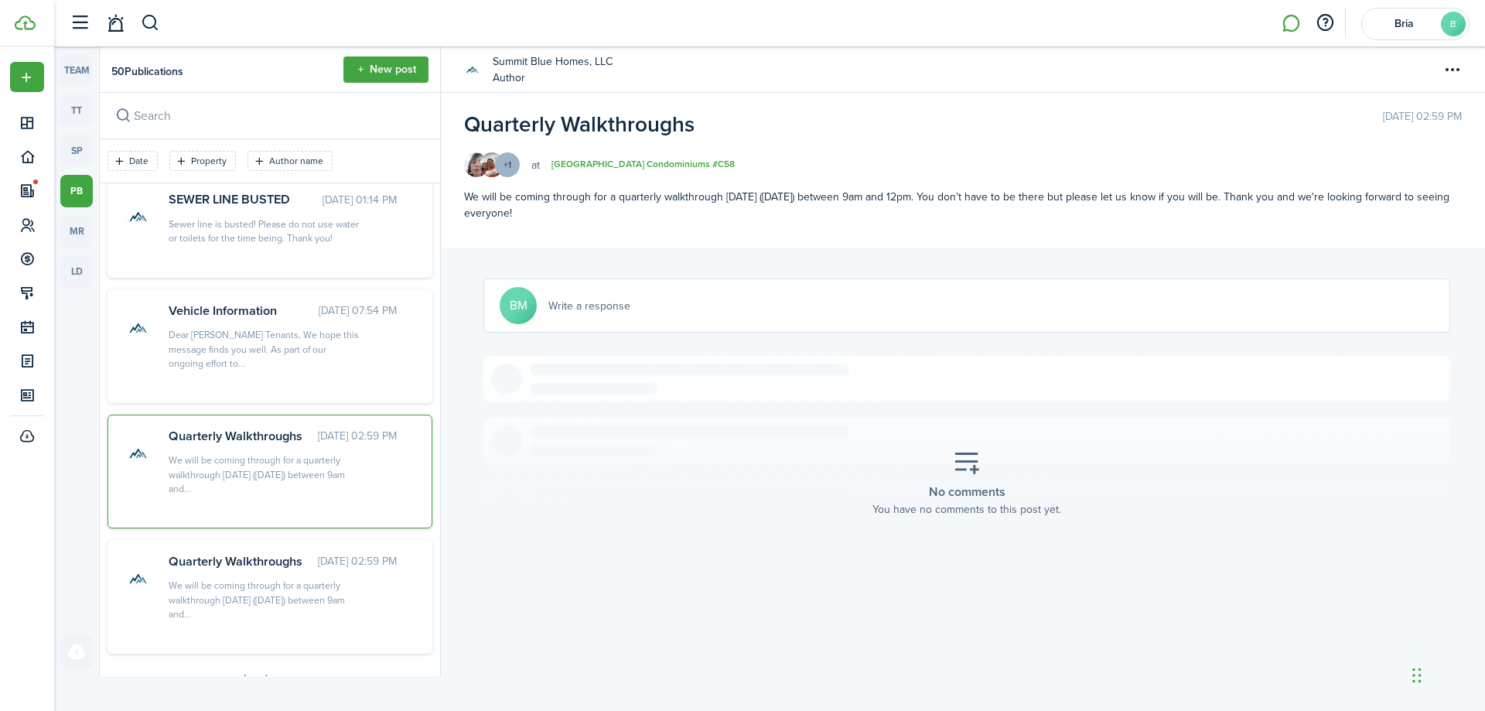
click at [191, 592] on div "We will be coming through for a quarterly walkthrough [DATE] ([DATE]) between 9…" at bounding box center [265, 600] width 193 height 43
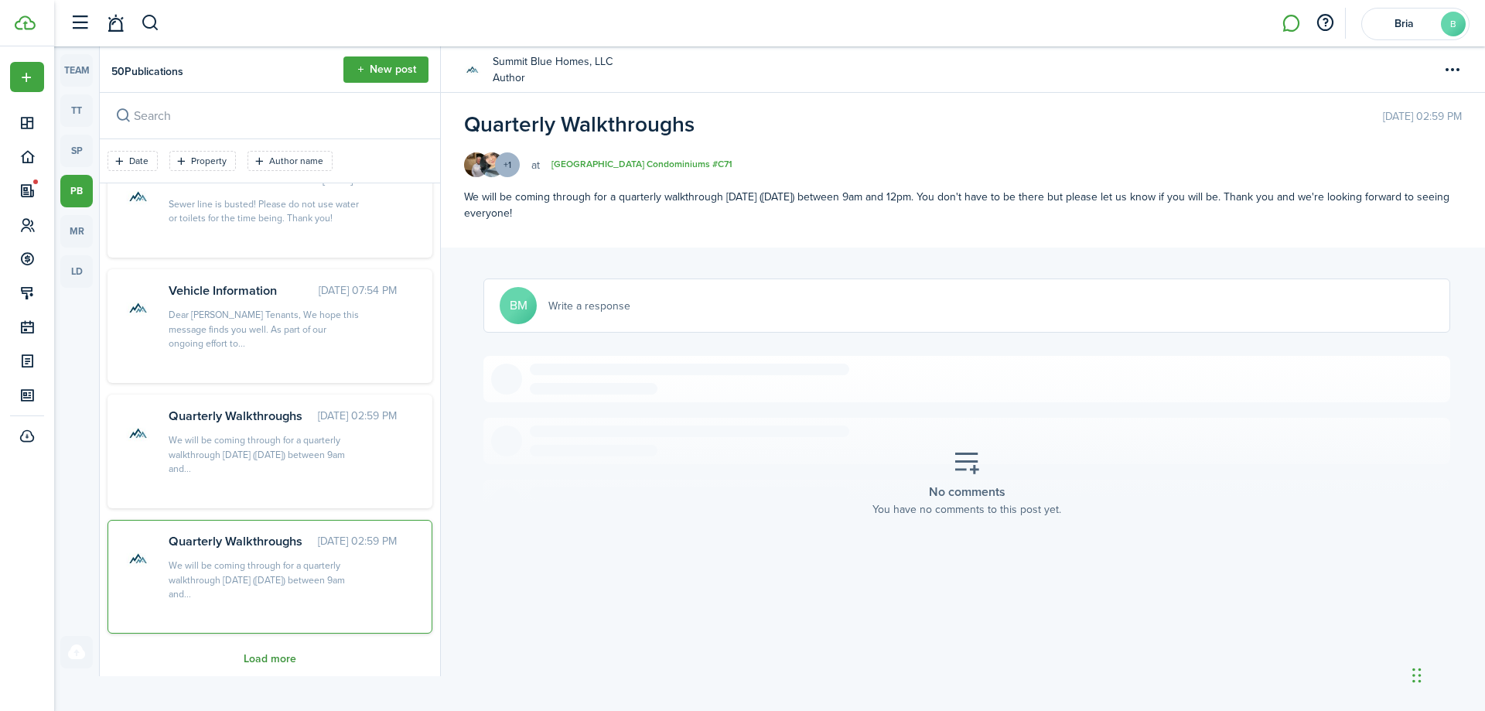
drag, startPoint x: 283, startPoint y: 666, endPoint x: 282, endPoint y: 658, distance: 7.8
click at [283, 666] on div "Load more" at bounding box center [270, 661] width 325 height 32
click at [281, 653] on button "Load more" at bounding box center [270, 659] width 53 height 12
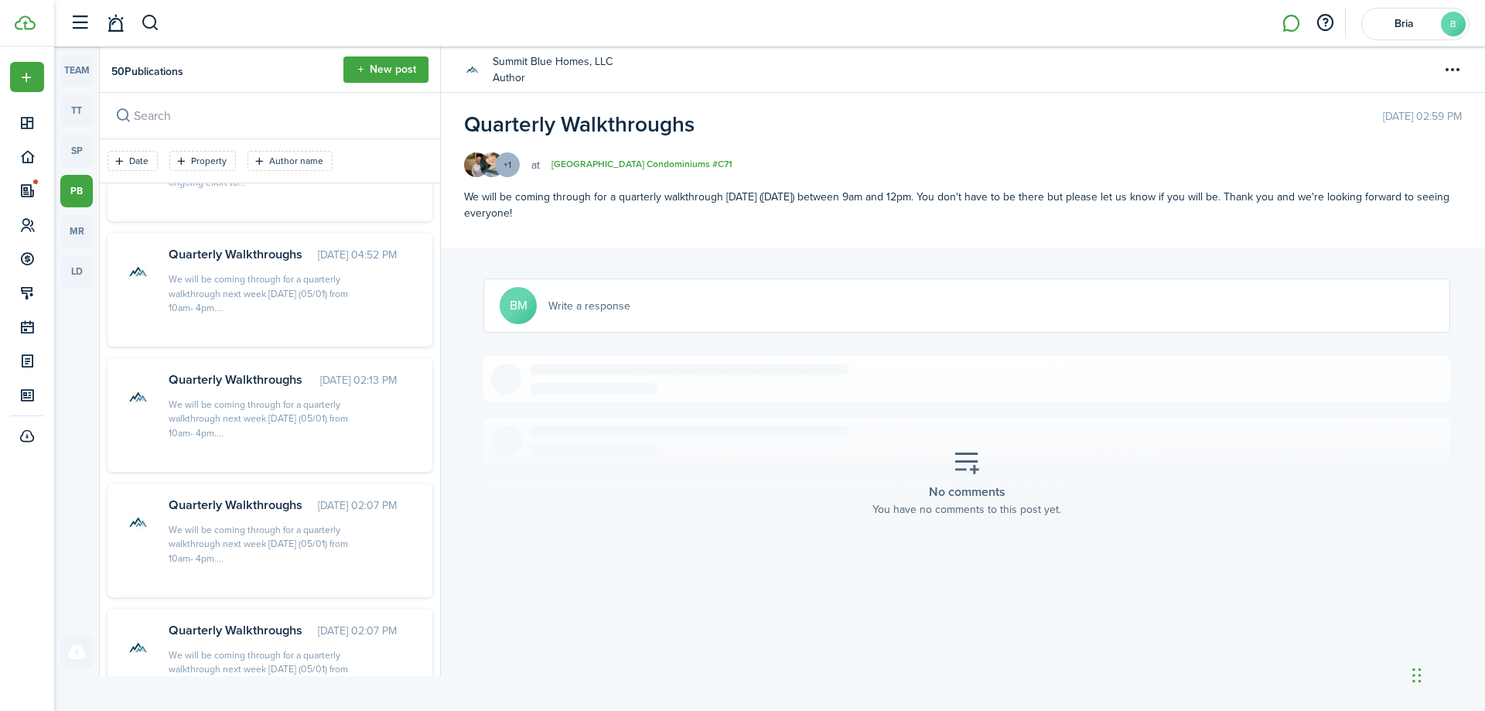
scroll to position [2564, 0]
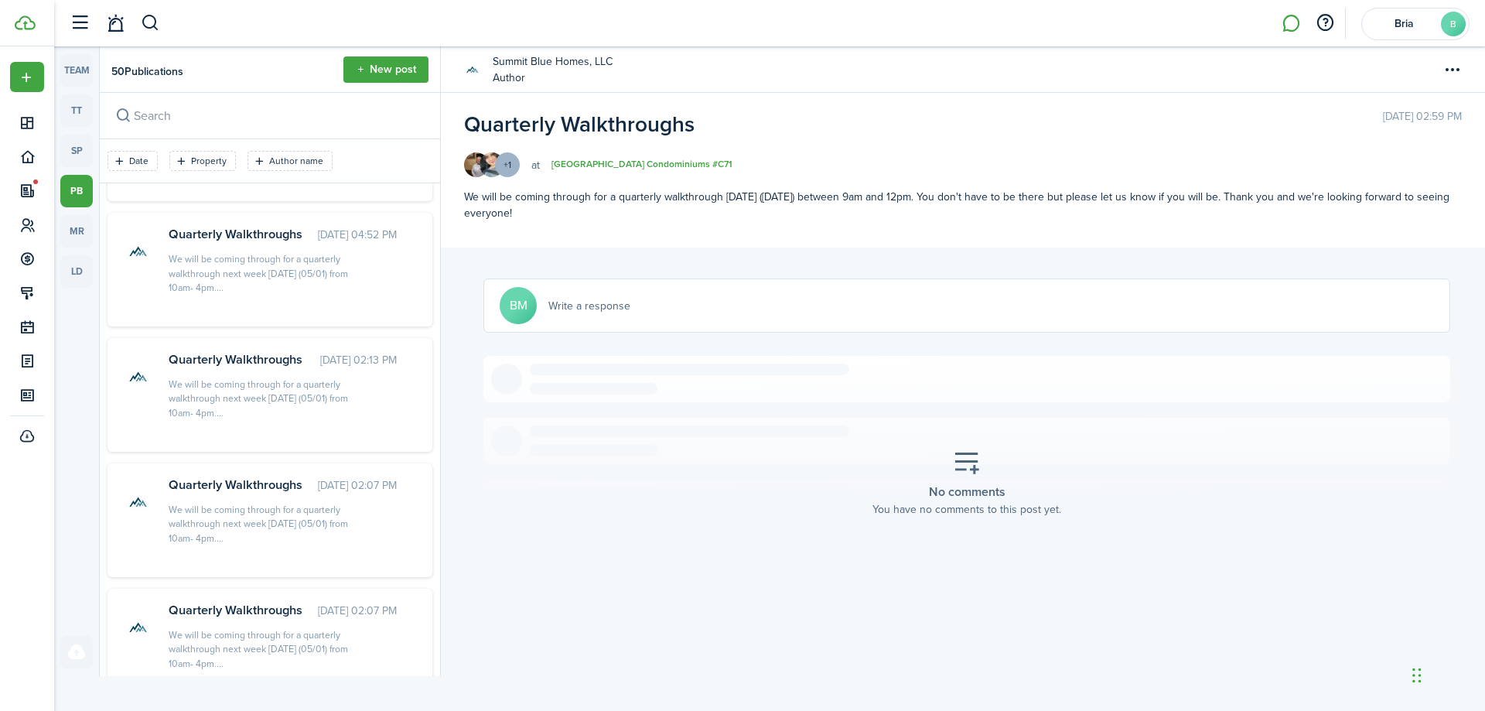
click at [224, 282] on div "We will be coming through for a quarterly walkthrough next week [DATE] (05/01) …" at bounding box center [265, 273] width 193 height 43
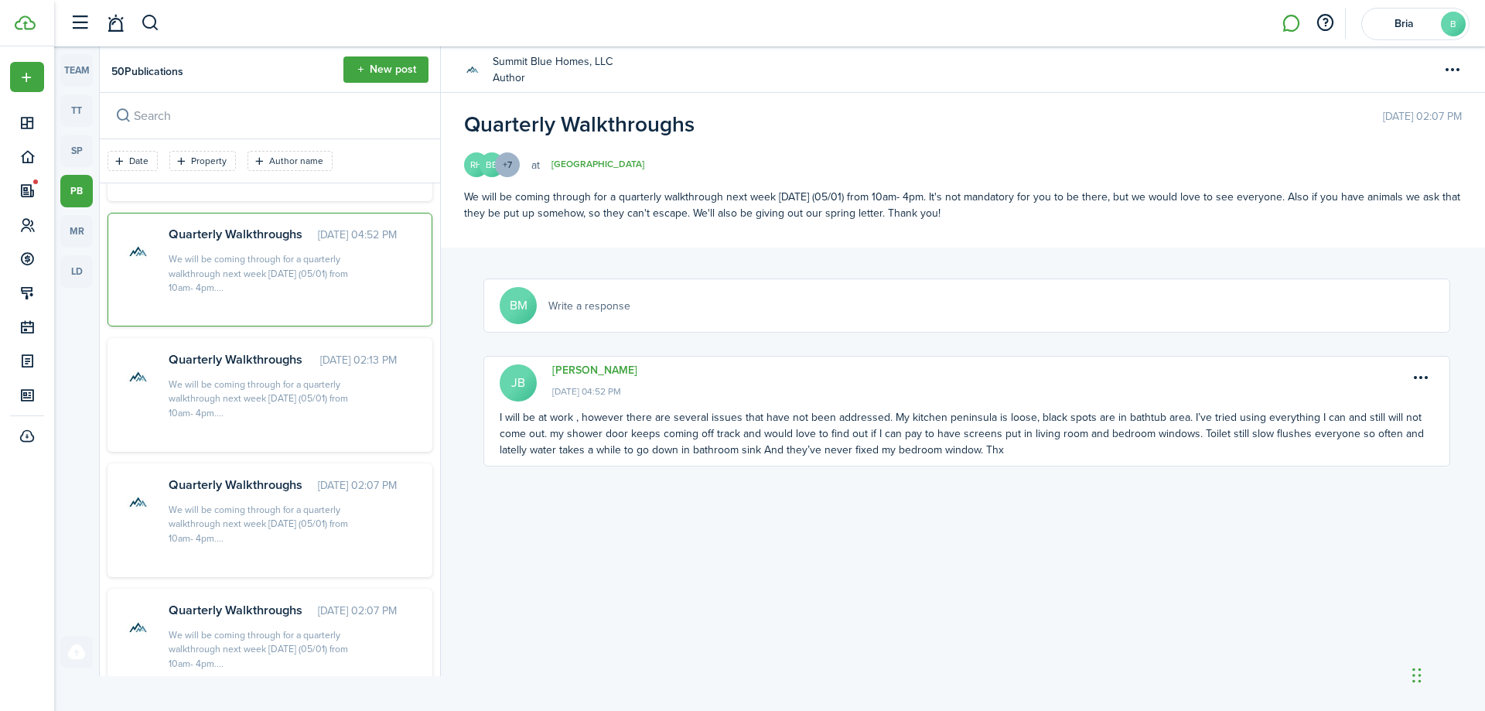
drag, startPoint x: 465, startPoint y: 196, endPoint x: 971, endPoint y: 205, distance: 506.1
click at [971, 205] on p "We will be coming through for a quarterly walkthrough next week [DATE] (05/01) …" at bounding box center [963, 205] width 998 height 32
copy p "We will be coming through for a quarterly walkthrough next week [DATE] (05/01) …"
click at [996, 220] on p "We will be coming through for a quarterly walkthrough next week [DATE] (05/01) …" at bounding box center [963, 205] width 998 height 32
click at [406, 63] on button "New post" at bounding box center [386, 69] width 85 height 26
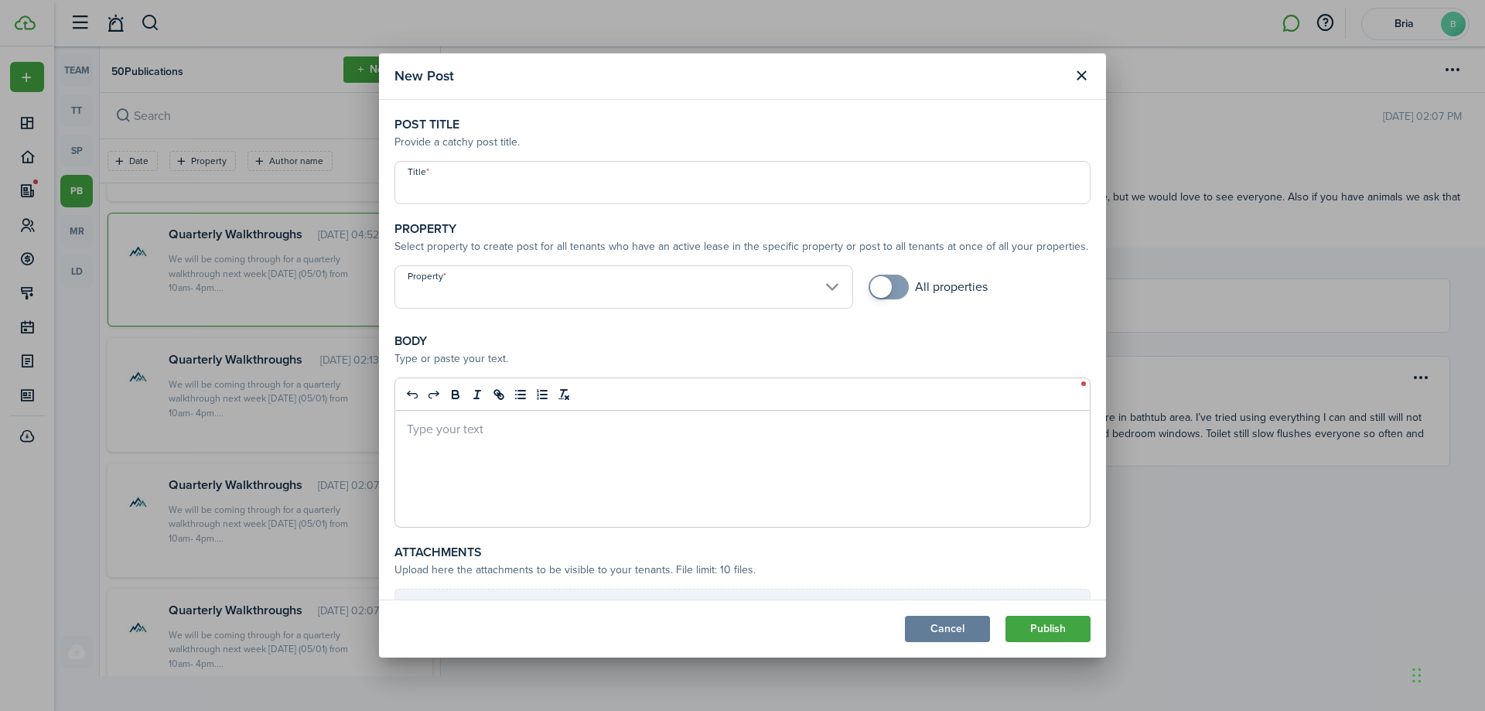
click at [494, 189] on input "Title" at bounding box center [743, 182] width 696 height 43
click at [486, 282] on input "Property" at bounding box center [624, 286] width 459 height 43
type input "Quarterly Walkthrough"
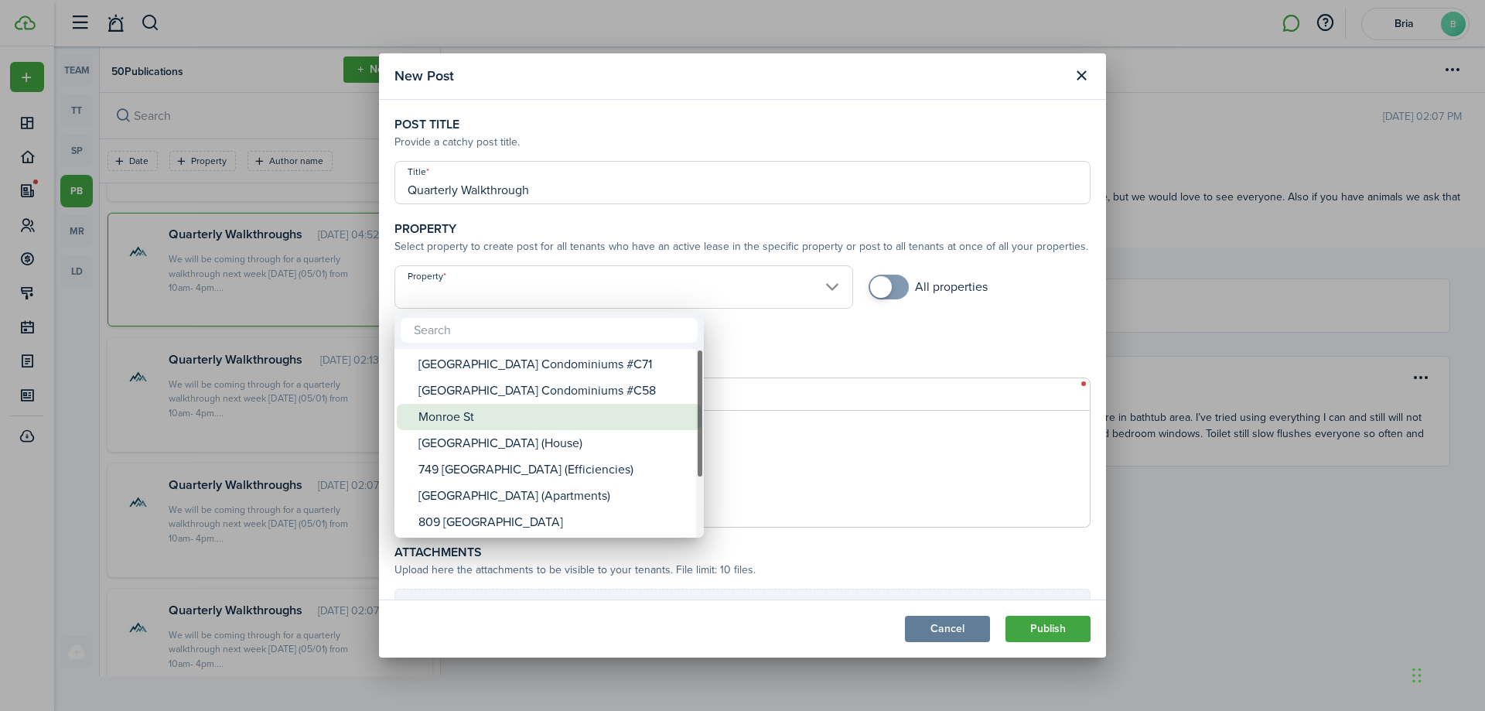
click at [456, 420] on div "Monroe St" at bounding box center [556, 417] width 274 height 26
type input "Monroe St"
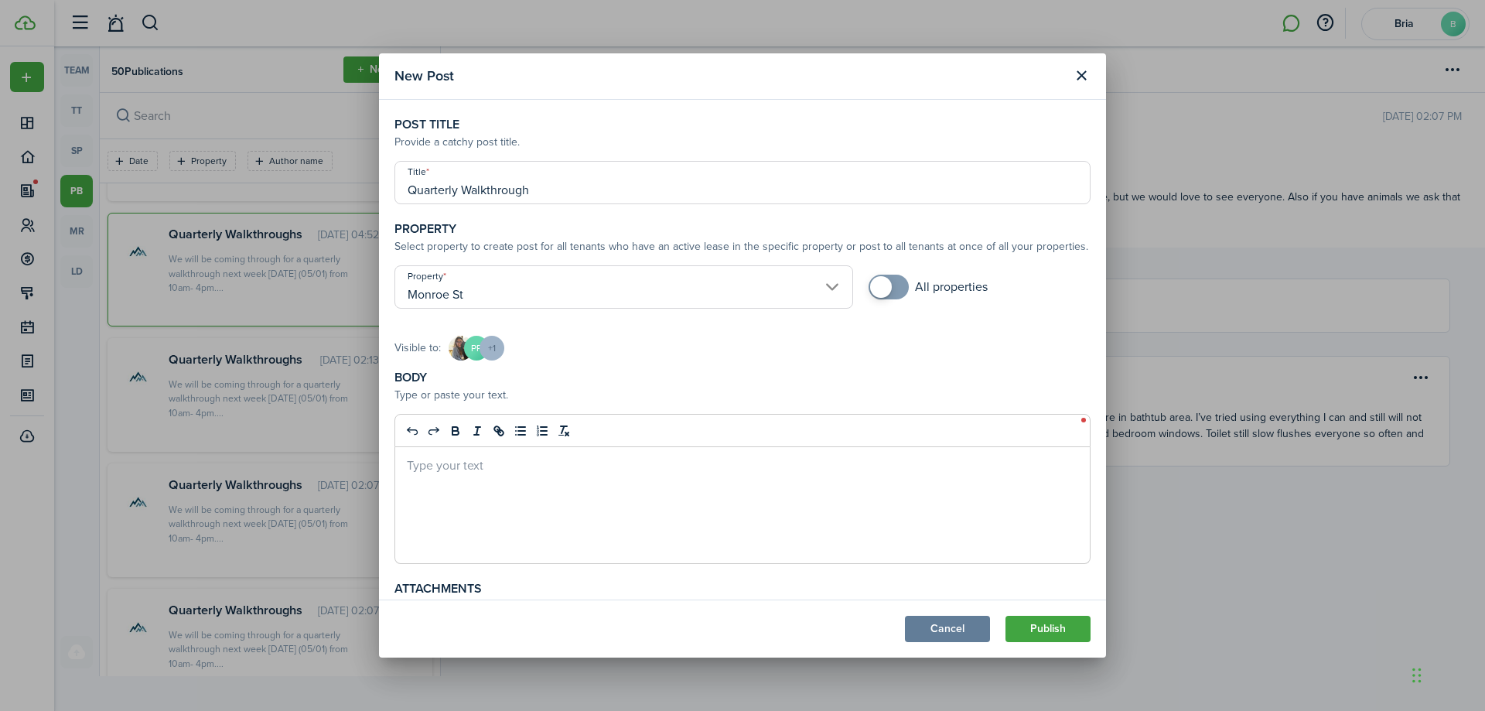
click at [485, 488] on div at bounding box center [742, 505] width 695 height 116
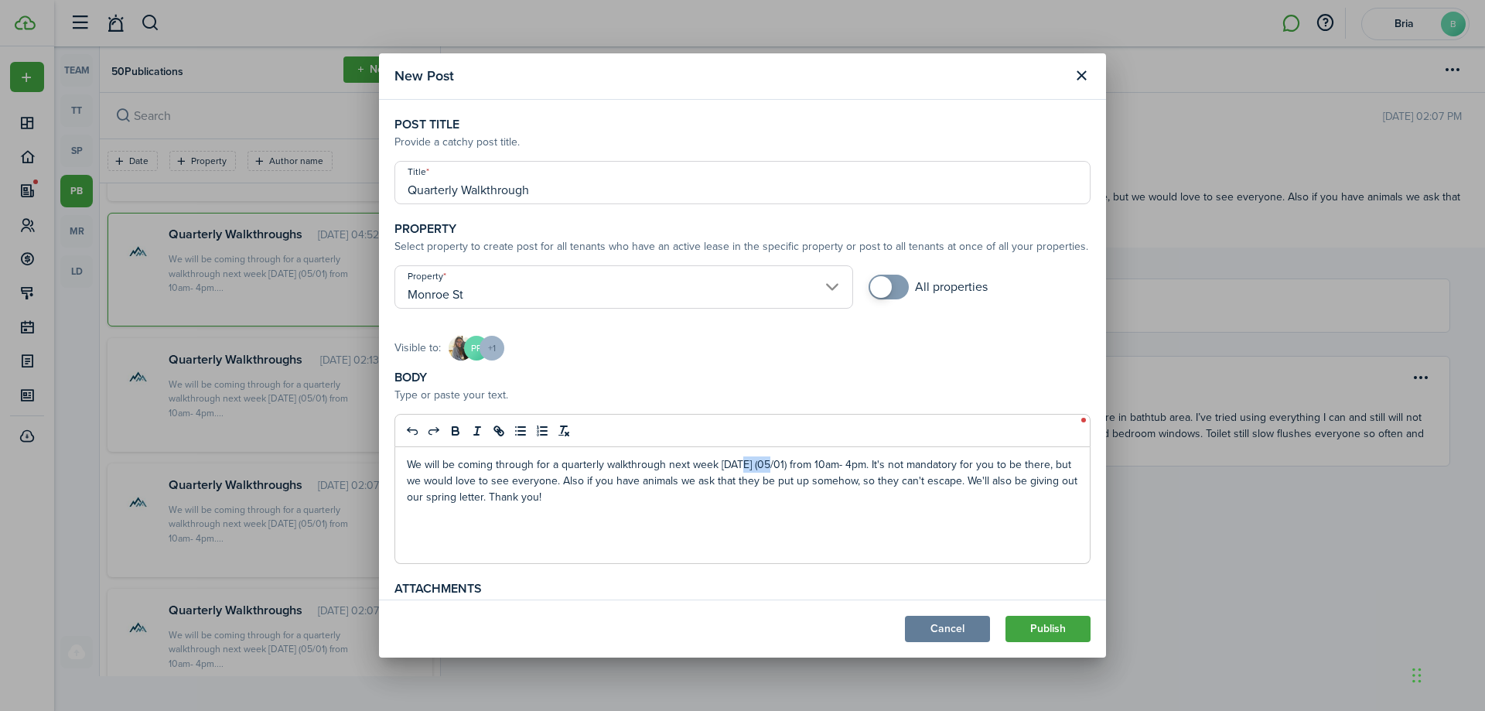
drag, startPoint x: 774, startPoint y: 468, endPoint x: 737, endPoint y: 467, distance: 37.1
click at [737, 467] on p "We will be coming through for a quarterly walkthrough next week [DATE] (05/01) …" at bounding box center [743, 480] width 672 height 49
click at [778, 463] on p "We will be coming through for a quarterly walkthrough next week [DATE] (05/01) …" at bounding box center [743, 480] width 672 height 49
click at [794, 465] on p "We will be coming through for a quarterly walkthrough next week [DATE] (10/01) …" at bounding box center [743, 480] width 672 height 49
click at [791, 463] on p "We will be coming through for a quarterly walkthrough next week [DATE] (10/01) …" at bounding box center [743, 480] width 672 height 49
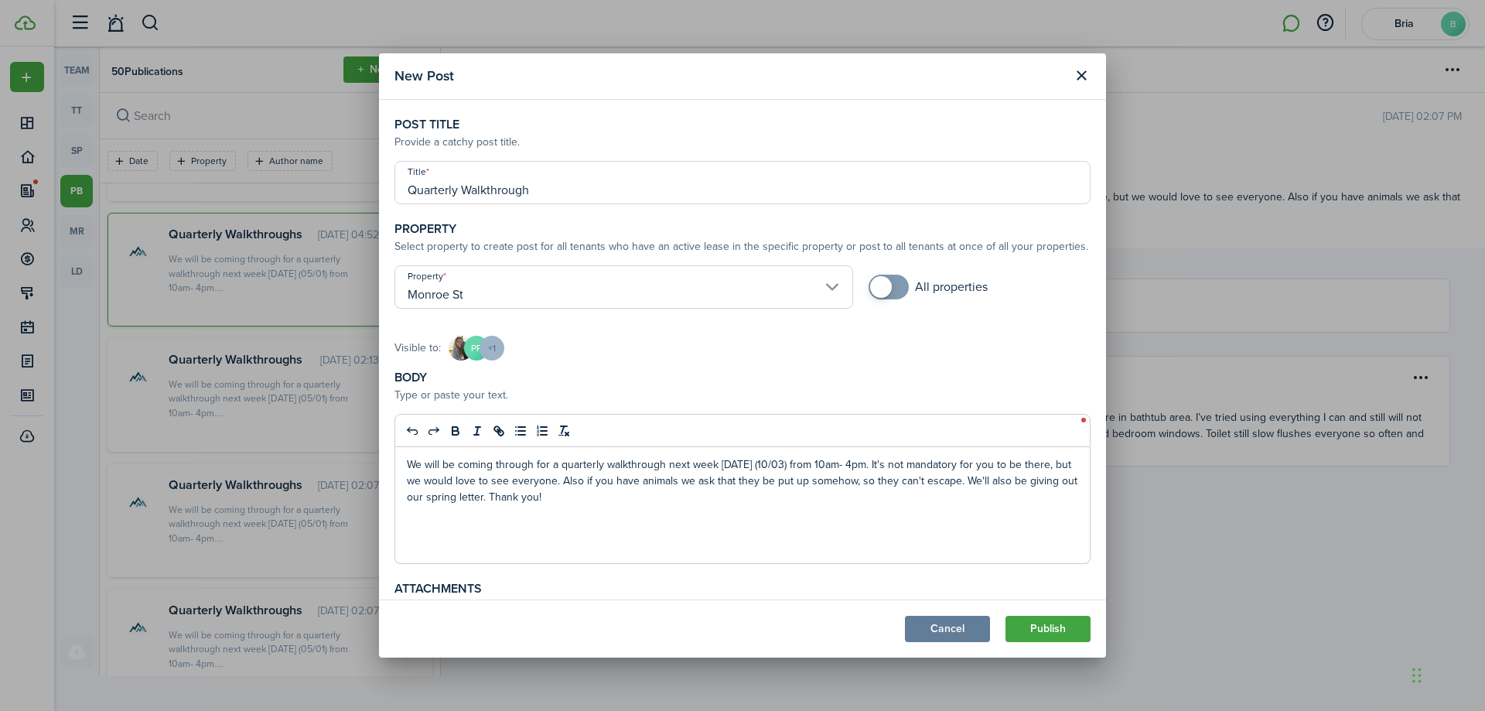
click at [832, 464] on p "We will be coming through for a quarterly walkthrough next week [DATE] (10/03) …" at bounding box center [743, 480] width 672 height 49
click at [855, 467] on p "We will be coming through for a quarterly walkthrough next week [DATE] (10/03) …" at bounding box center [743, 480] width 672 height 49
click at [504, 501] on p "We will be coming through for a quarterly walkthrough next week [DATE] (10/03) …" at bounding box center [743, 480] width 672 height 49
drag, startPoint x: 407, startPoint y: 463, endPoint x: 589, endPoint y: 494, distance: 184.6
click at [589, 494] on p "We will be coming through for a quarterly walkthrough next week [DATE] (10/03) …" at bounding box center [743, 480] width 672 height 49
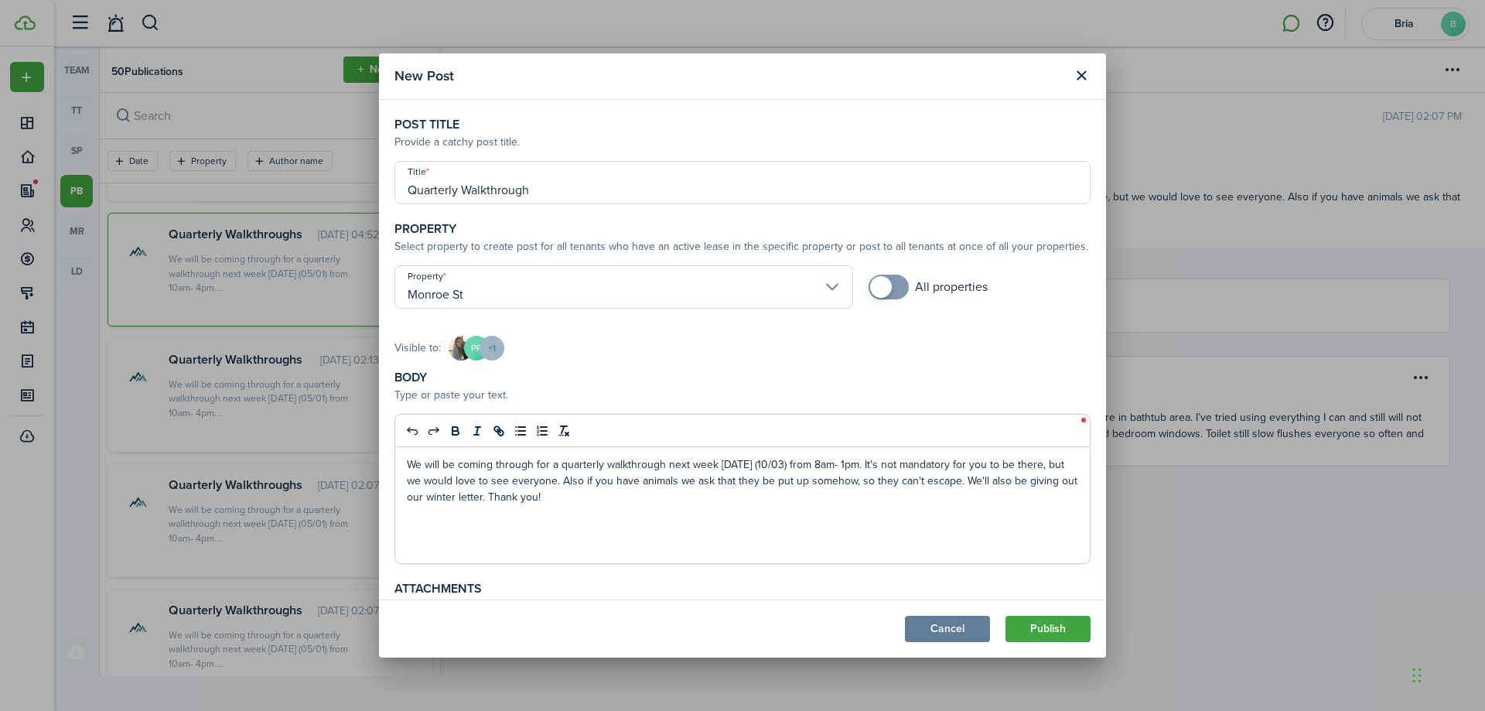
copy p "We will be coming through for a quarterly walkthrough next week [DATE] (10/03) …"
click at [719, 516] on div "We will be coming through for a quarterly walkthrough next week [DATE] (10/03) …" at bounding box center [742, 505] width 695 height 116
click at [1035, 632] on button "Publish" at bounding box center [1048, 629] width 85 height 26
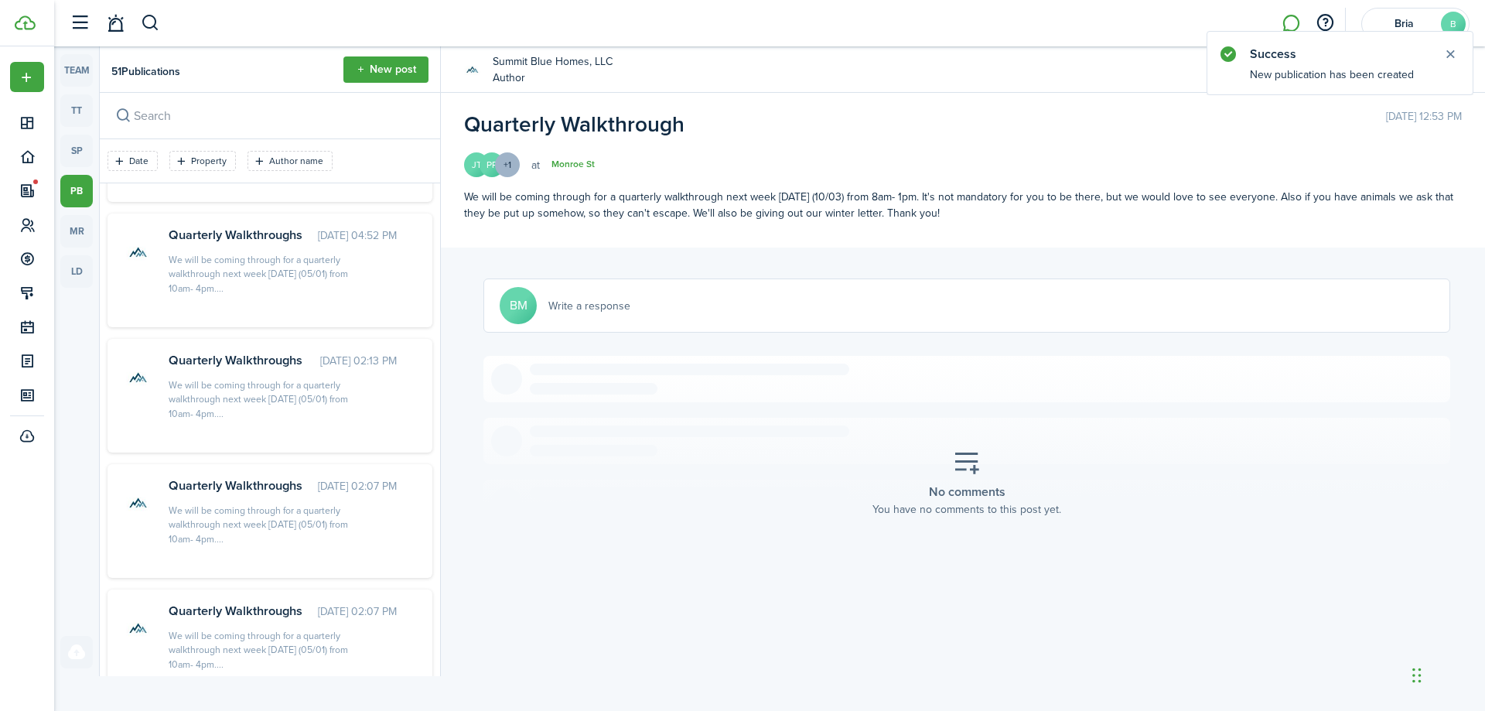
scroll to position [2302, 0]
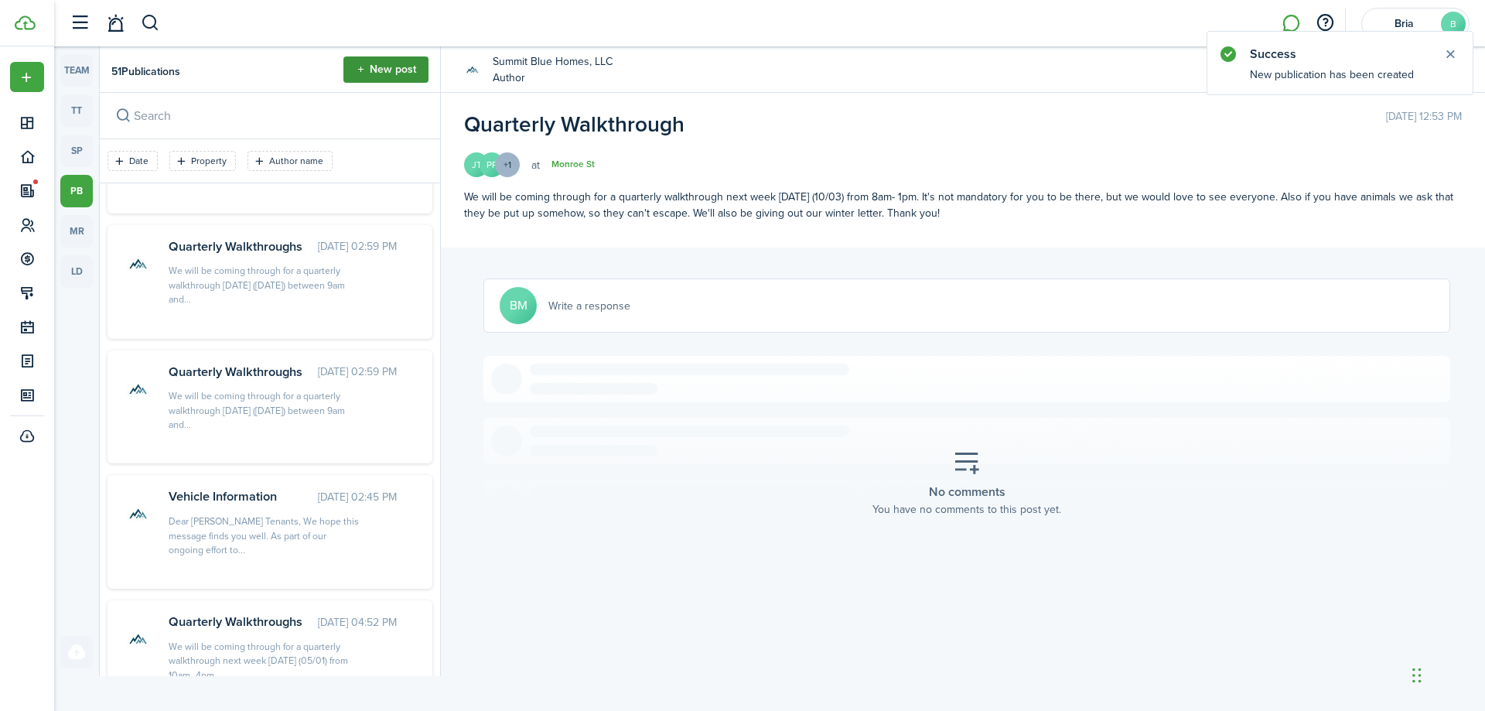
click at [374, 63] on button "New post" at bounding box center [386, 69] width 85 height 26
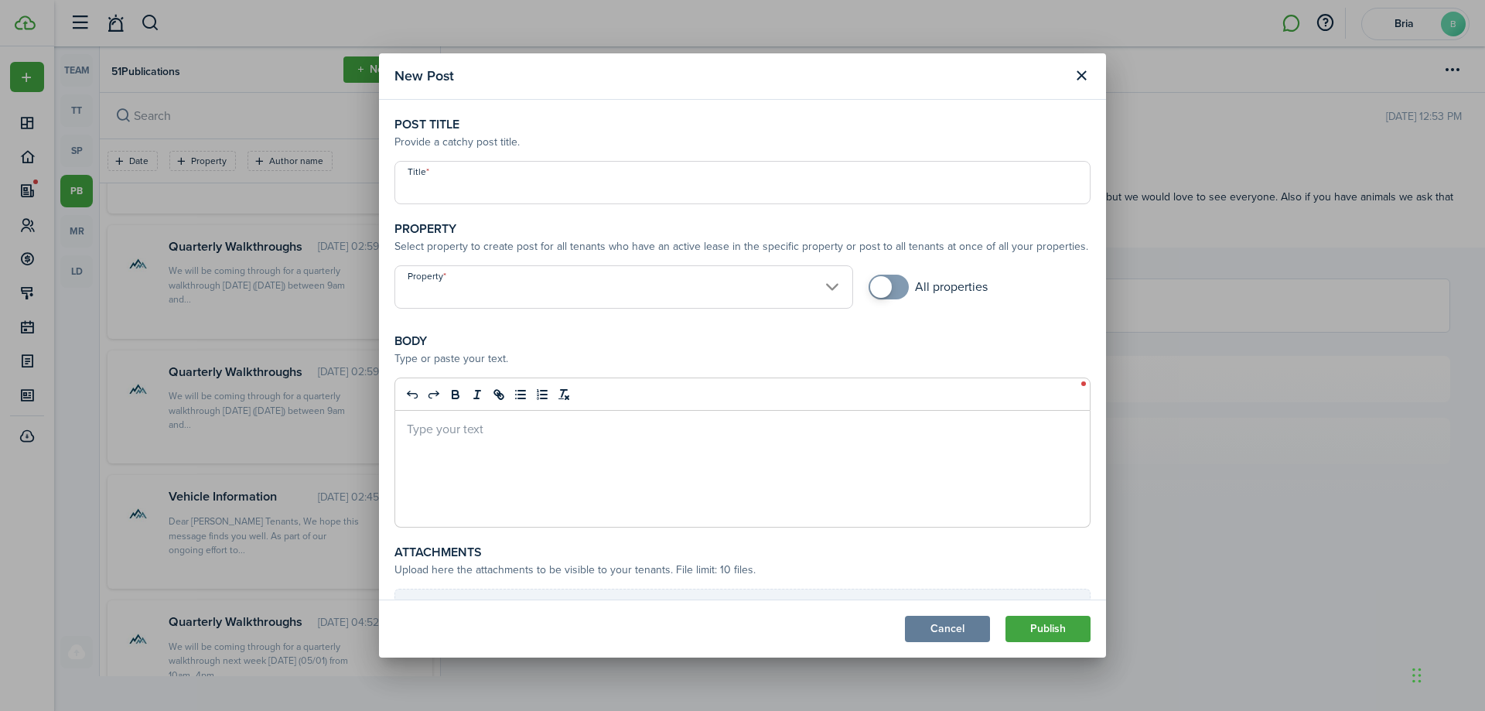
click at [456, 195] on input "Title" at bounding box center [743, 182] width 696 height 43
click at [487, 289] on input "Property" at bounding box center [624, 286] width 459 height 43
type input "Quarterly Walkthrough"
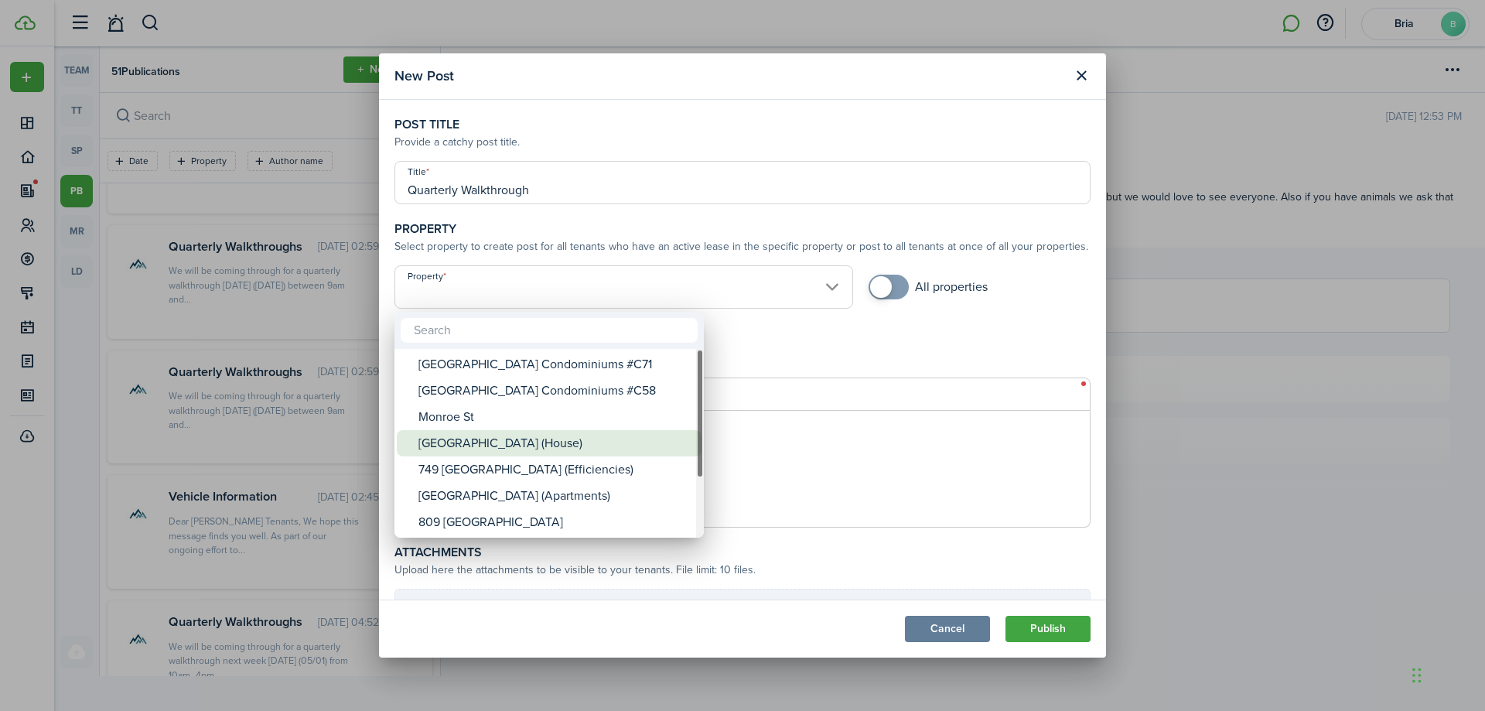
click at [482, 439] on div "[GEOGRAPHIC_DATA] (House)" at bounding box center [556, 443] width 274 height 26
type input "[GEOGRAPHIC_DATA] (House)"
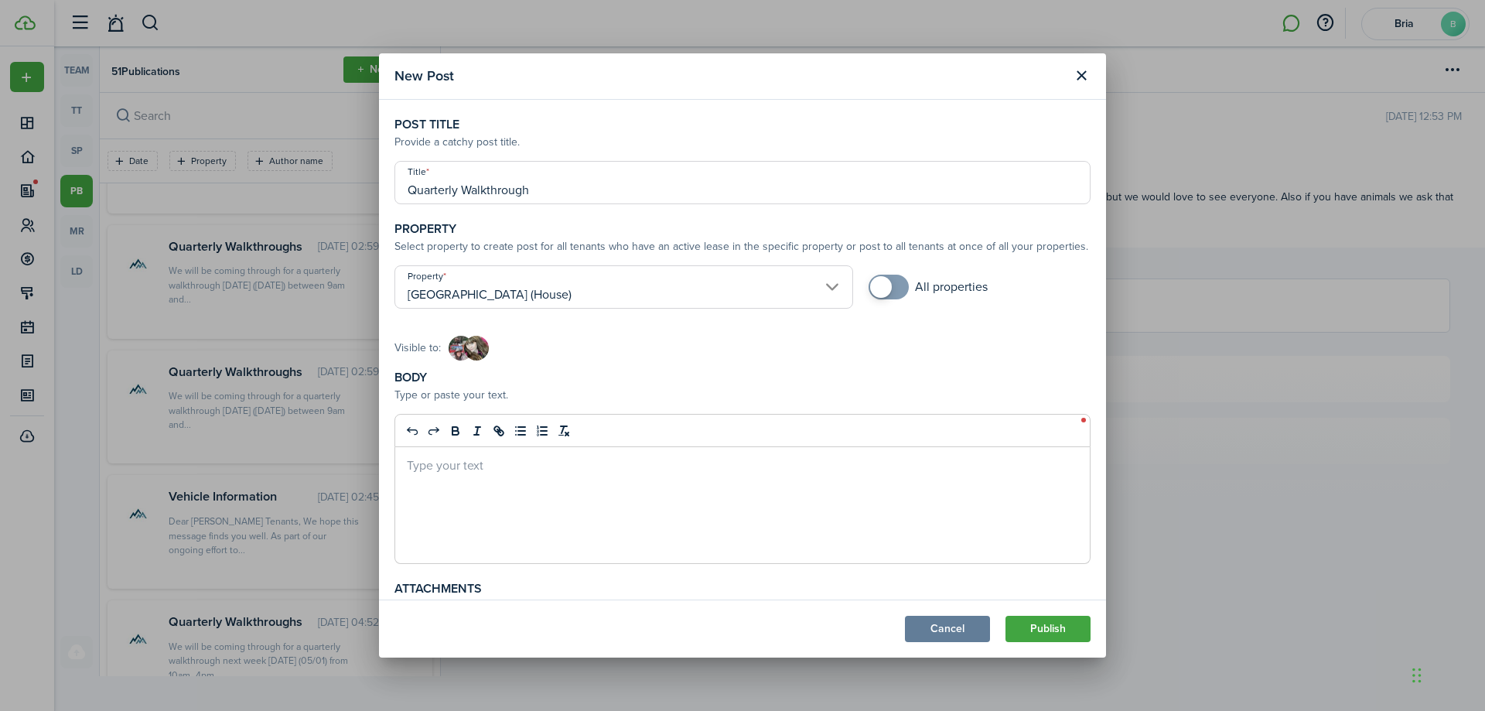
click at [514, 465] on p at bounding box center [743, 464] width 672 height 16
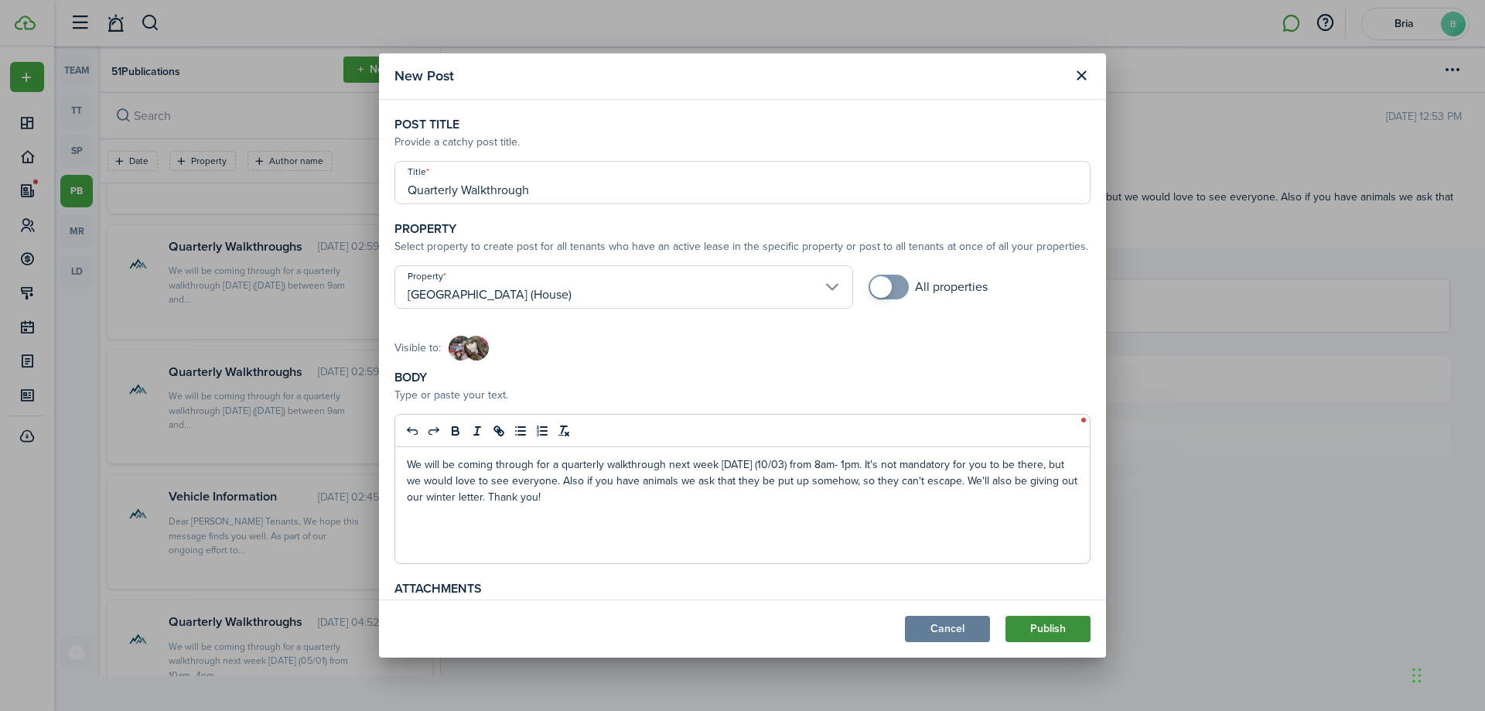
click at [1073, 629] on button "Publish" at bounding box center [1048, 629] width 85 height 26
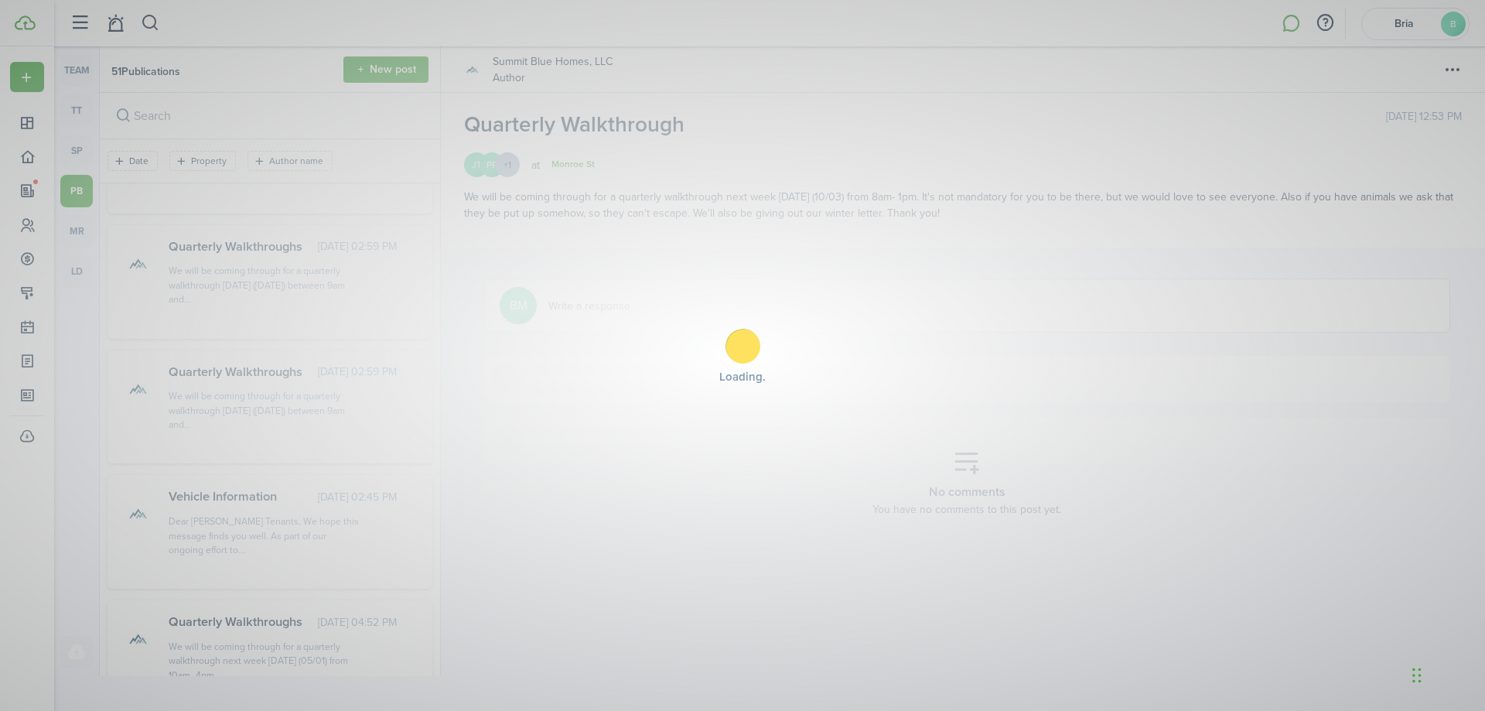
scroll to position [2427, 0]
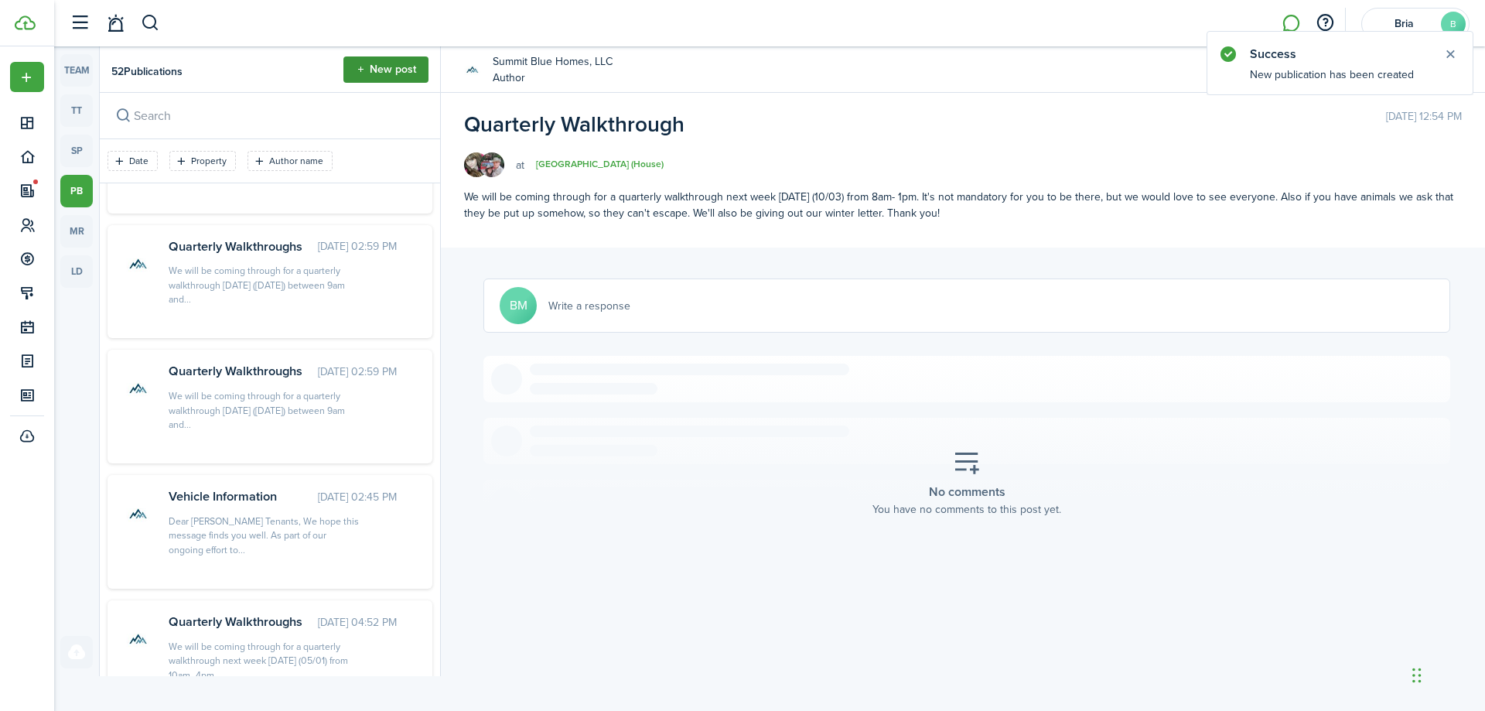
click at [365, 75] on button "New post" at bounding box center [386, 69] width 85 height 26
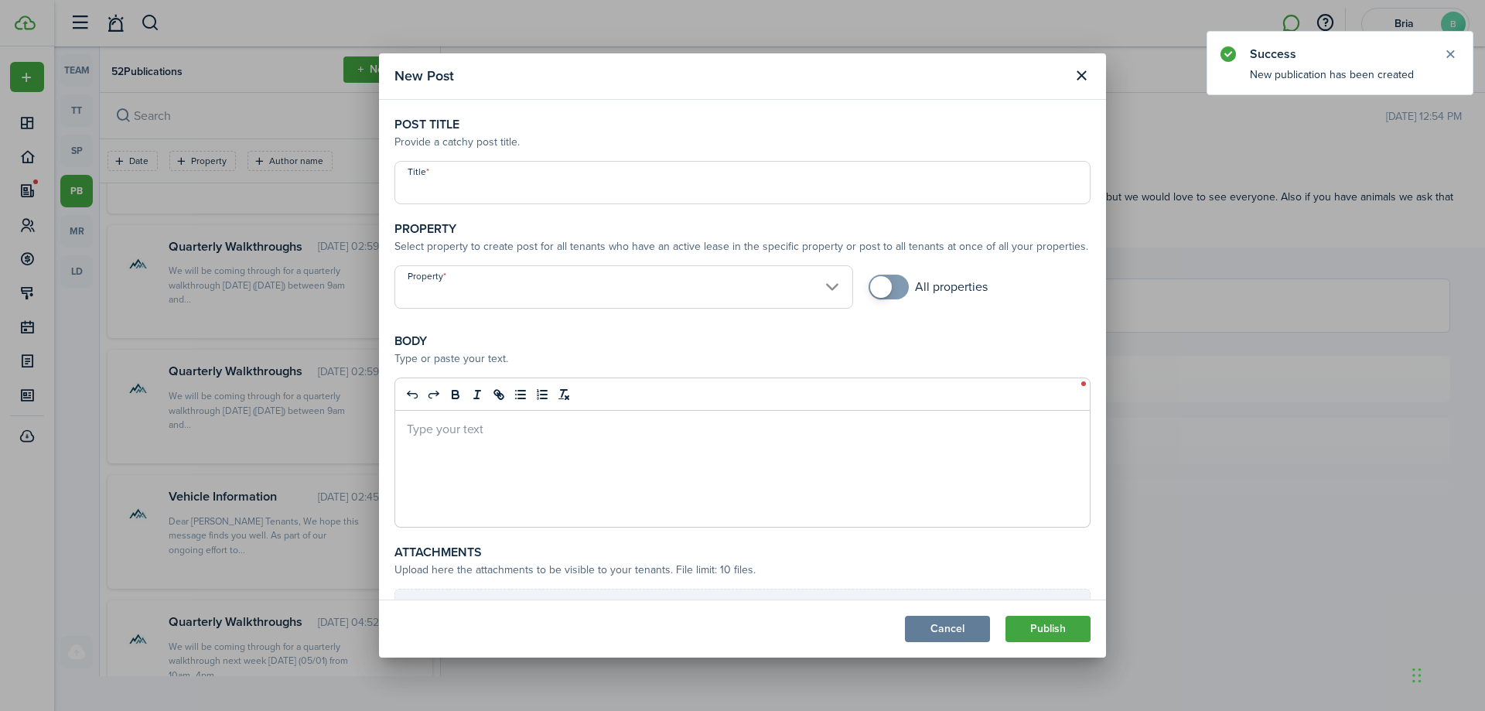
click at [477, 183] on input "Title" at bounding box center [743, 182] width 696 height 43
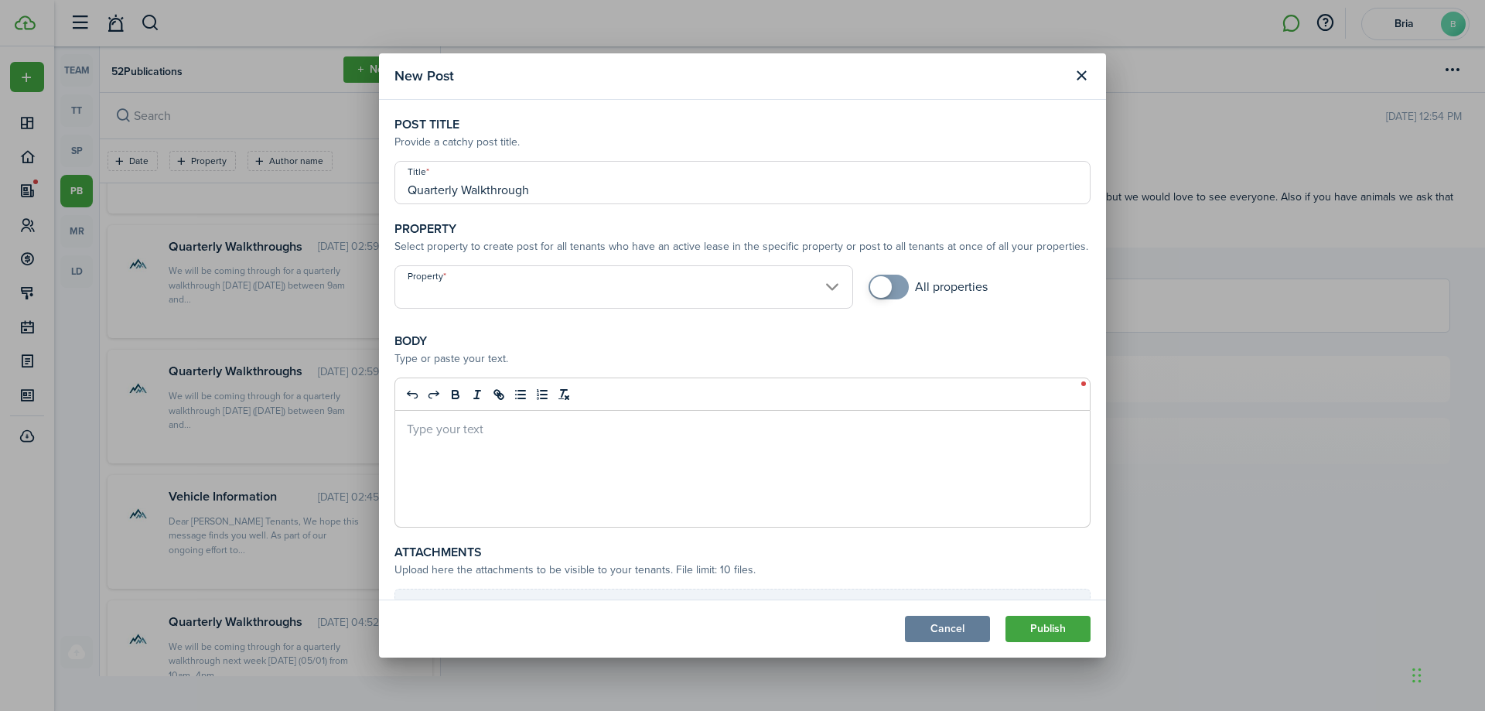
click at [485, 292] on input "Property" at bounding box center [624, 286] width 459 height 43
type input "Quarterly Walkthrough"
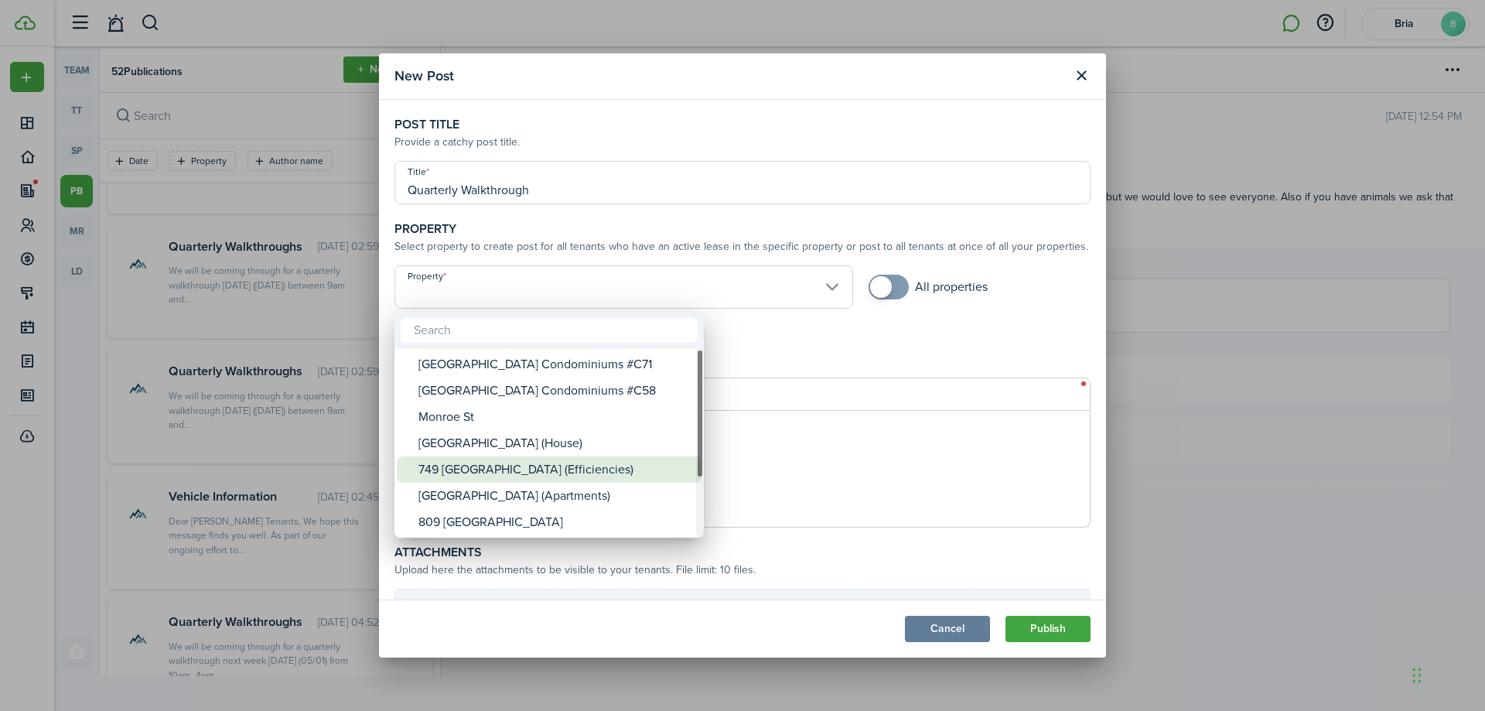
click at [480, 467] on div "749 [GEOGRAPHIC_DATA] (Efficiencies)" at bounding box center [556, 469] width 274 height 26
type input "749 [GEOGRAPHIC_DATA] (Efficiencies)"
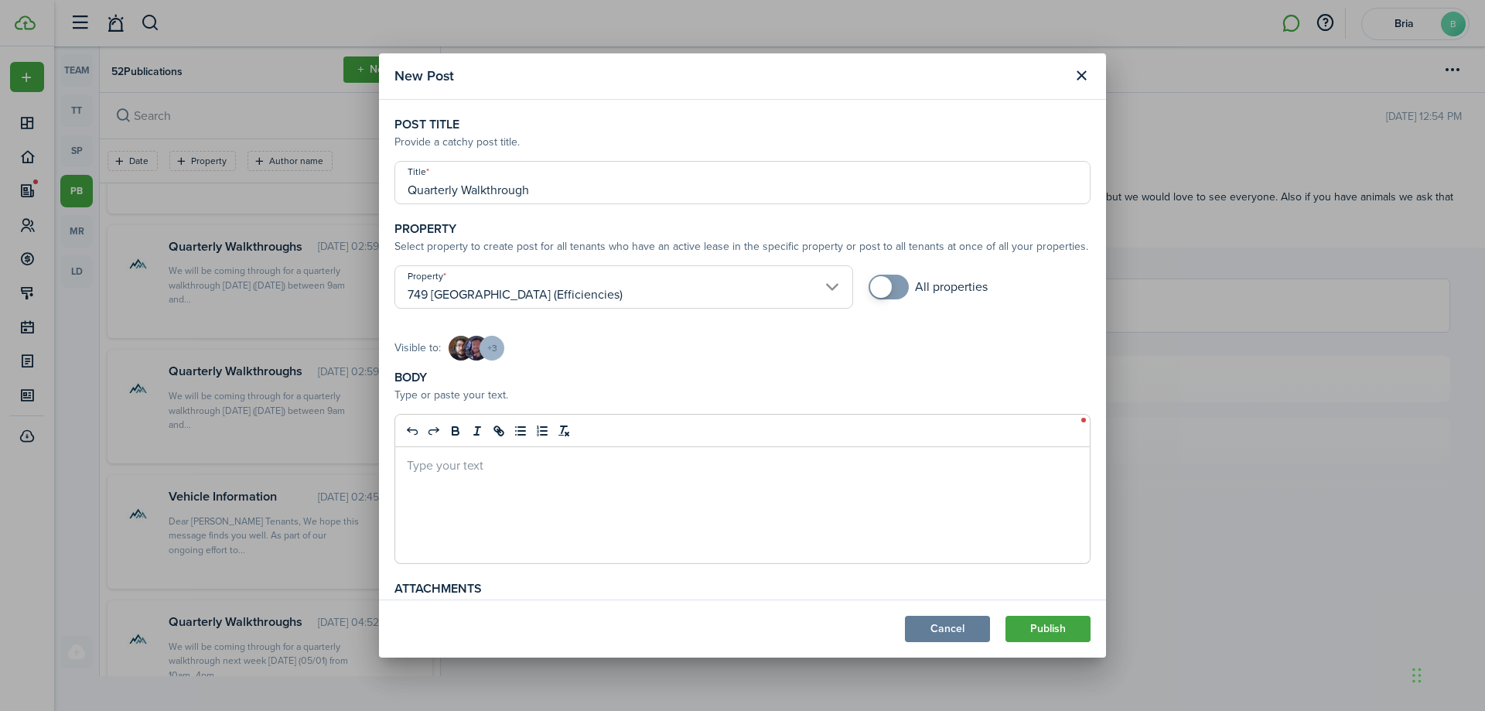
click at [518, 494] on div at bounding box center [742, 505] width 695 height 116
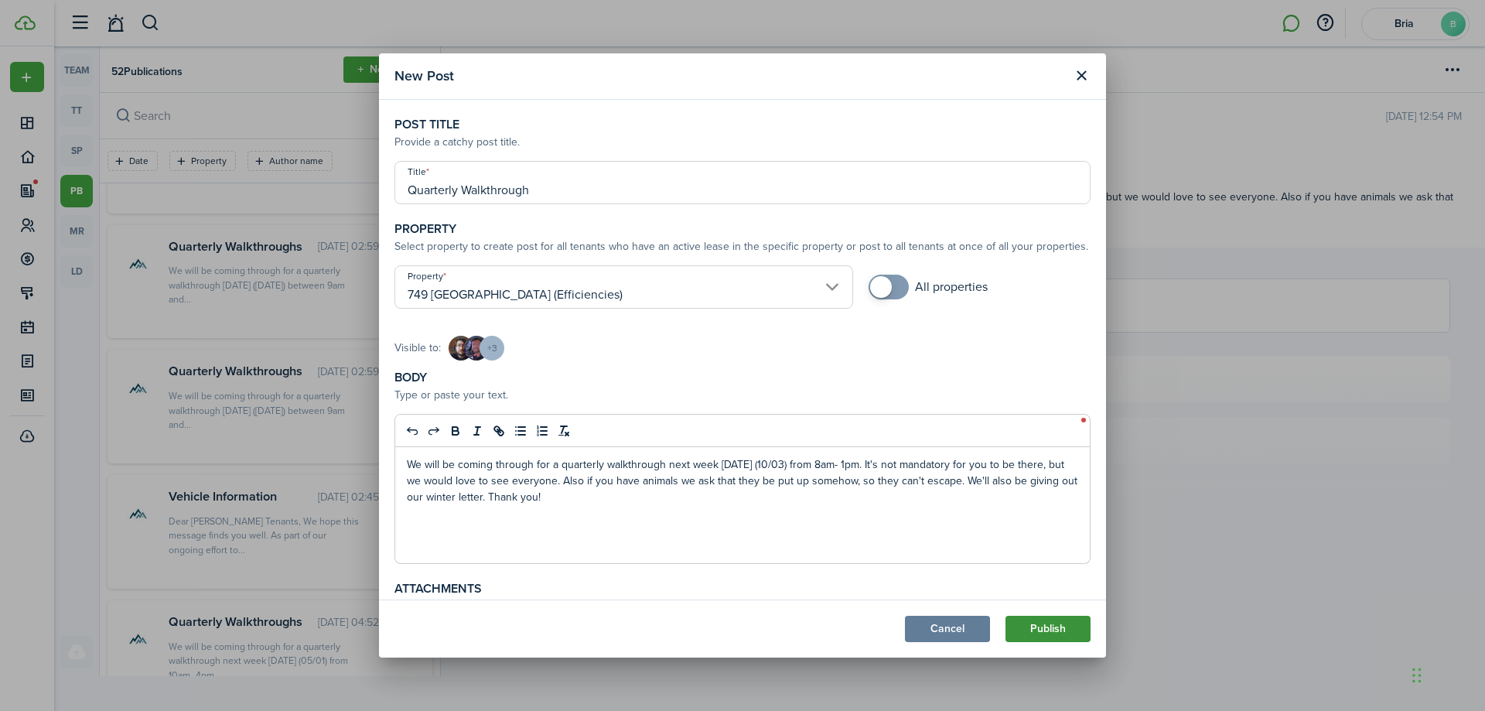
click at [1058, 629] on button "Publish" at bounding box center [1048, 629] width 85 height 26
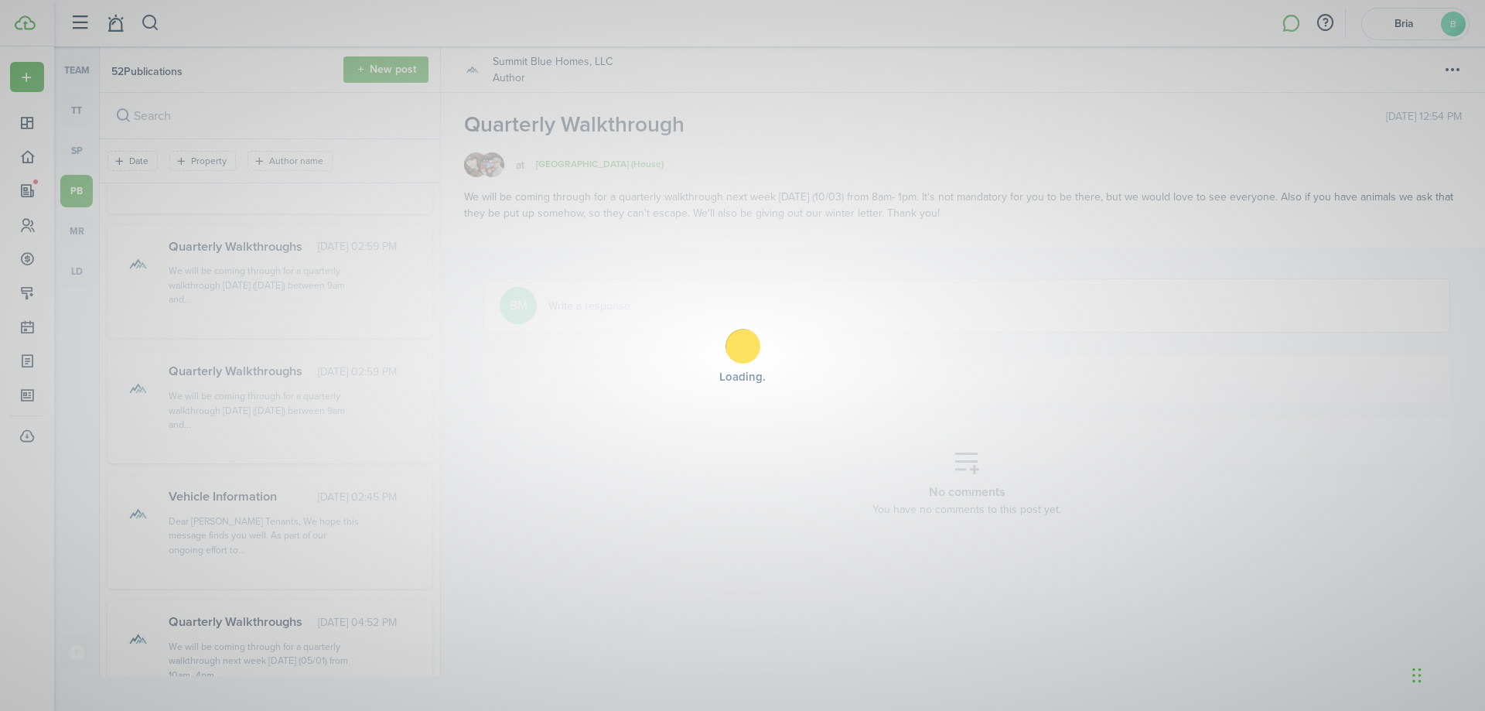
scroll to position [2552, 0]
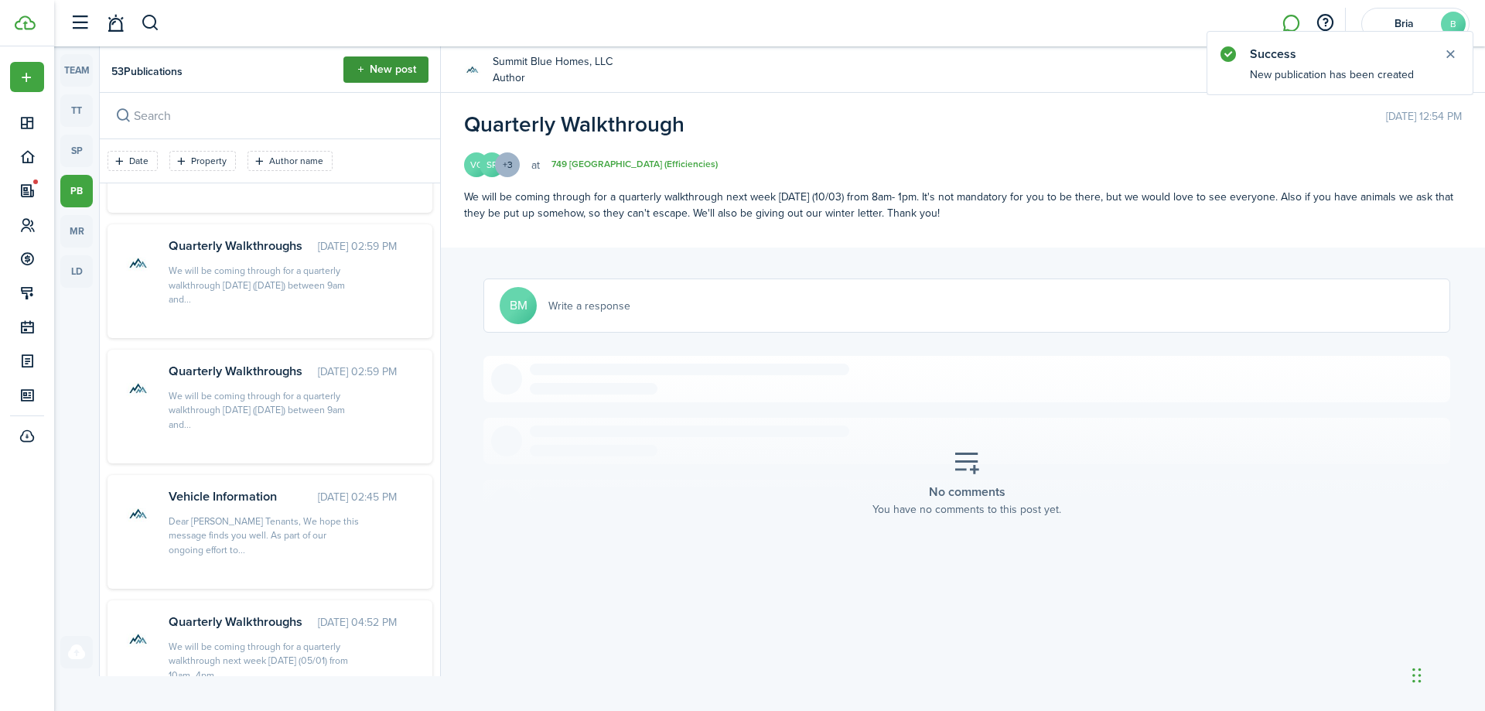
click at [390, 70] on button "New post" at bounding box center [386, 69] width 85 height 26
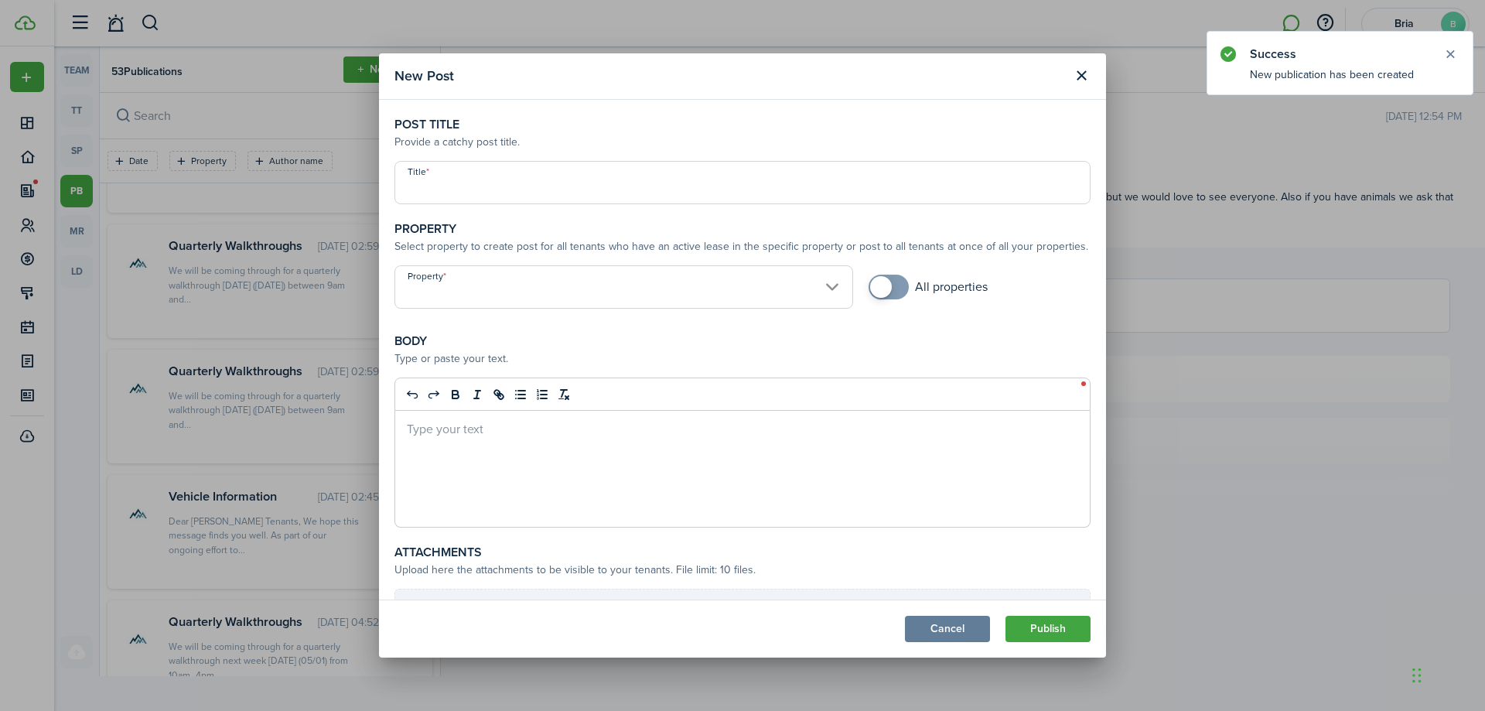
click at [463, 183] on input "Title" at bounding box center [743, 182] width 696 height 43
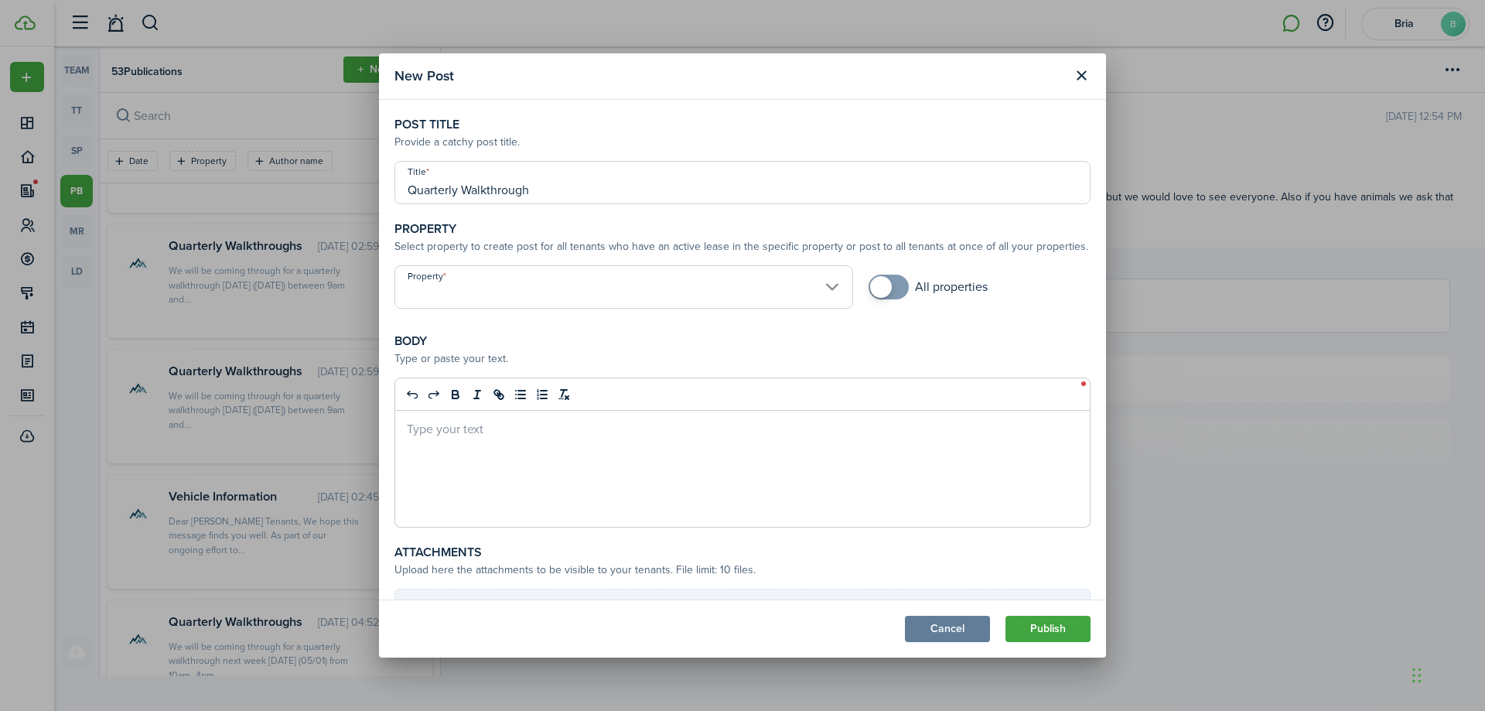
click at [470, 289] on input "Property" at bounding box center [624, 286] width 459 height 43
type input "Quarterly Walkthrough"
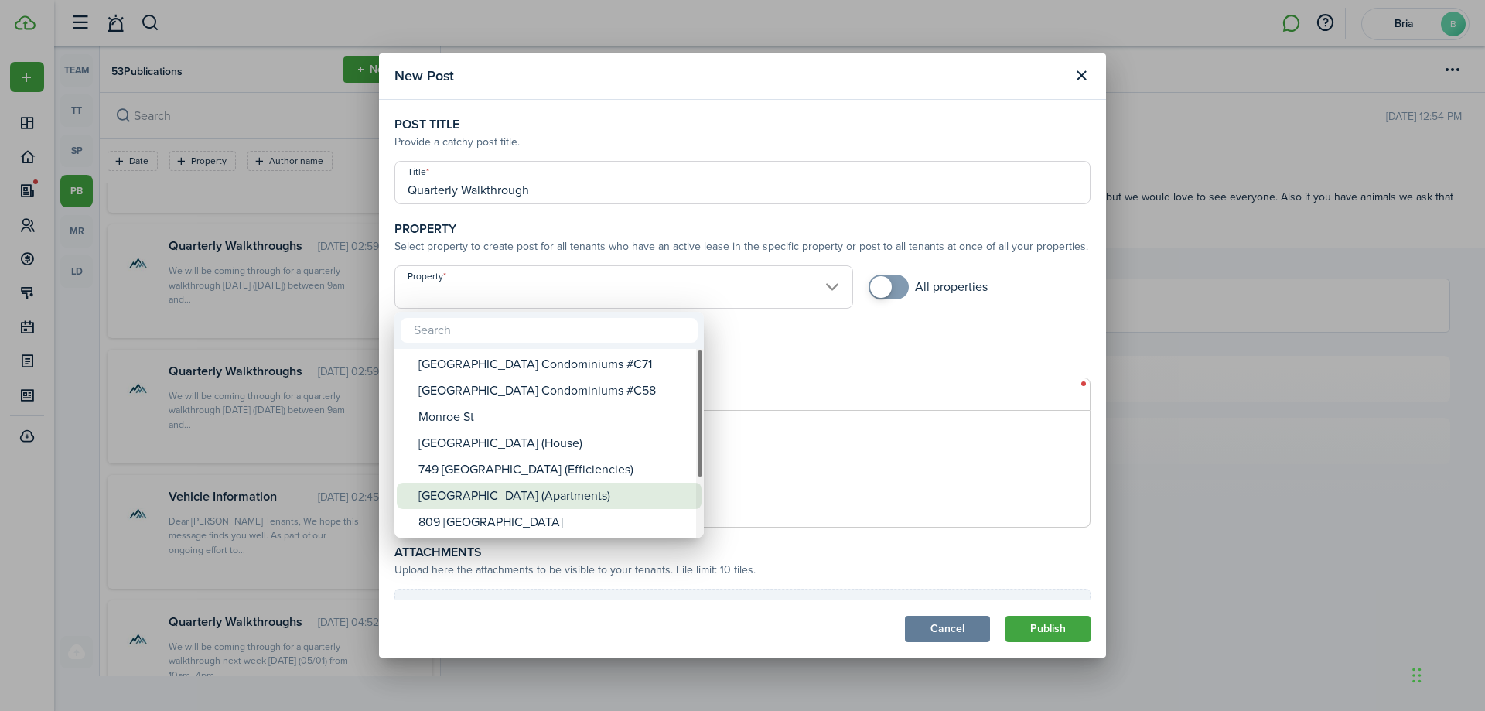
click at [474, 494] on div "[GEOGRAPHIC_DATA] (Apartments)" at bounding box center [556, 496] width 274 height 26
type input "[GEOGRAPHIC_DATA] (Apartments)"
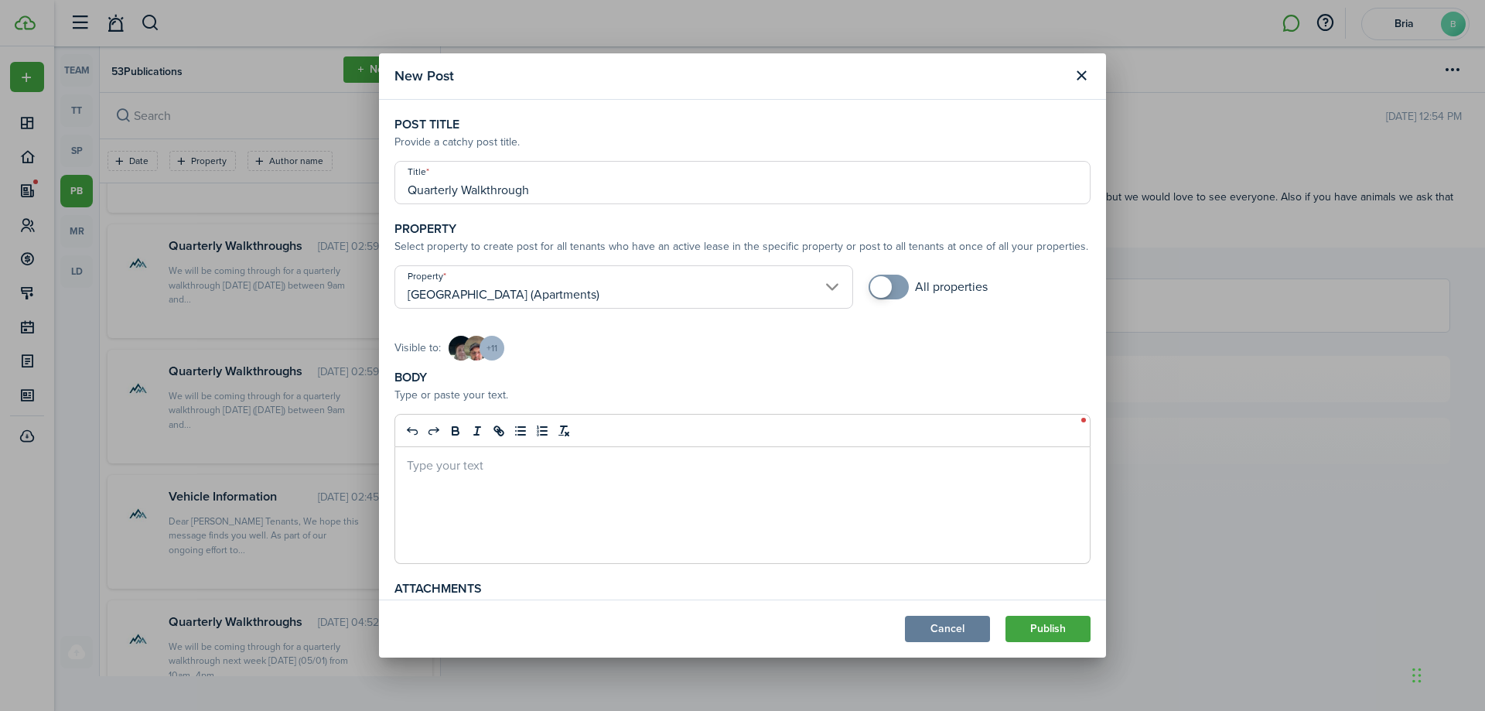
click at [603, 477] on div at bounding box center [742, 505] width 695 height 116
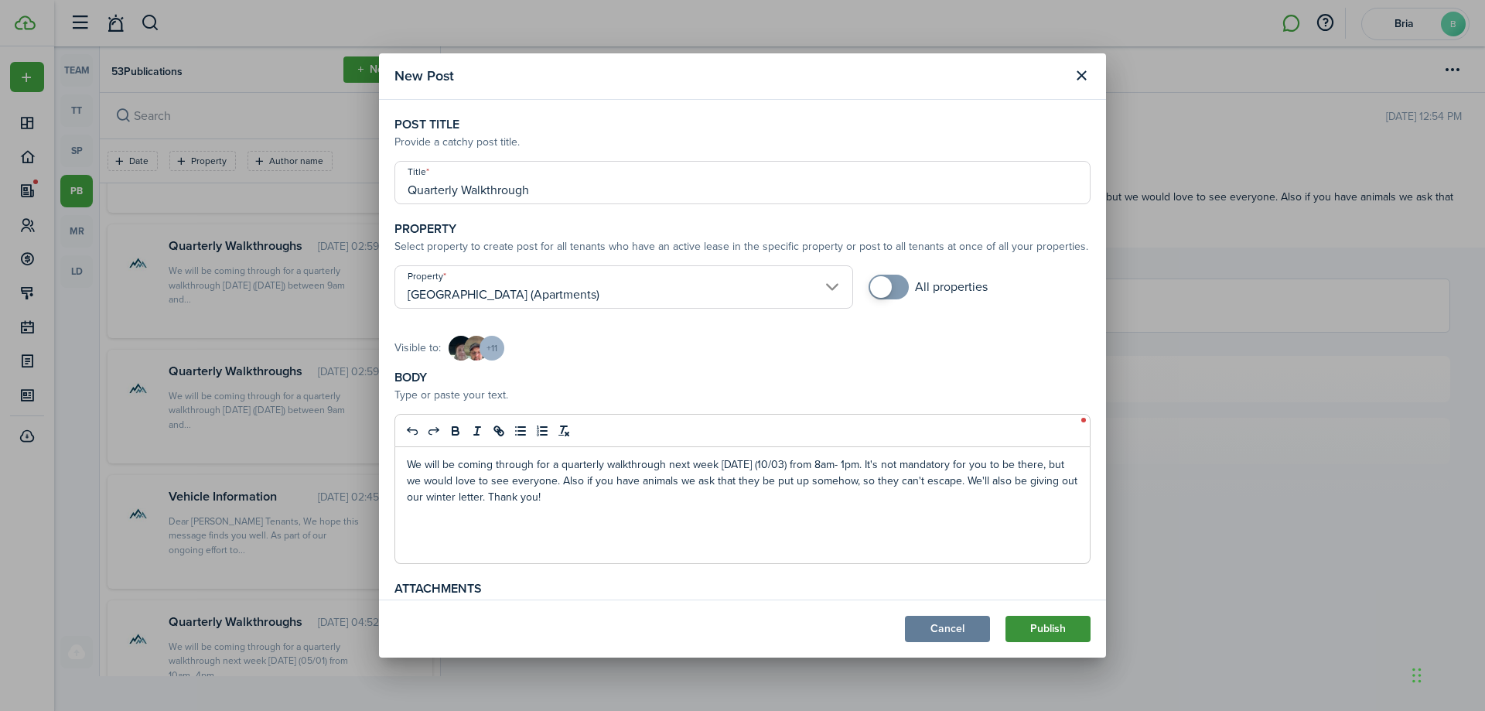
click at [1048, 624] on button "Publish" at bounding box center [1048, 629] width 85 height 26
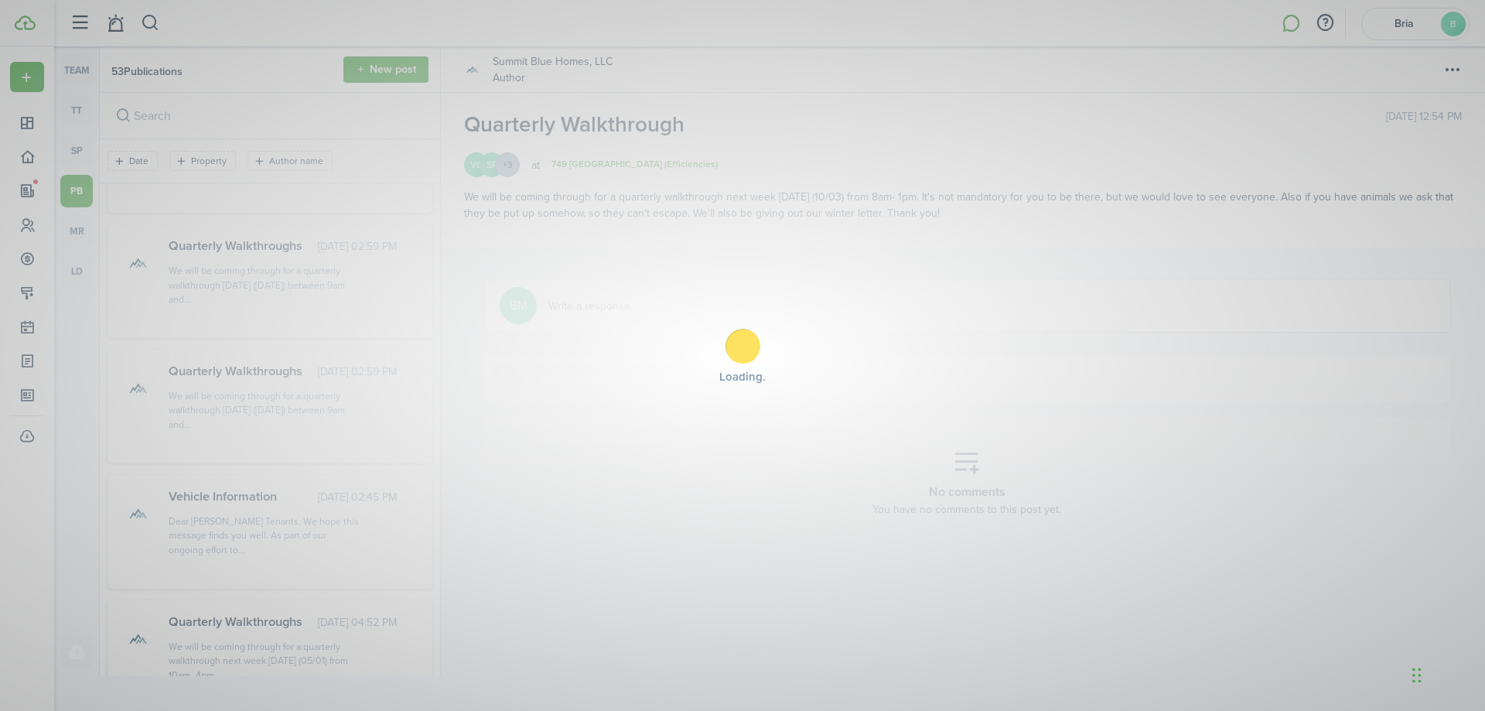
scroll to position [2677, 0]
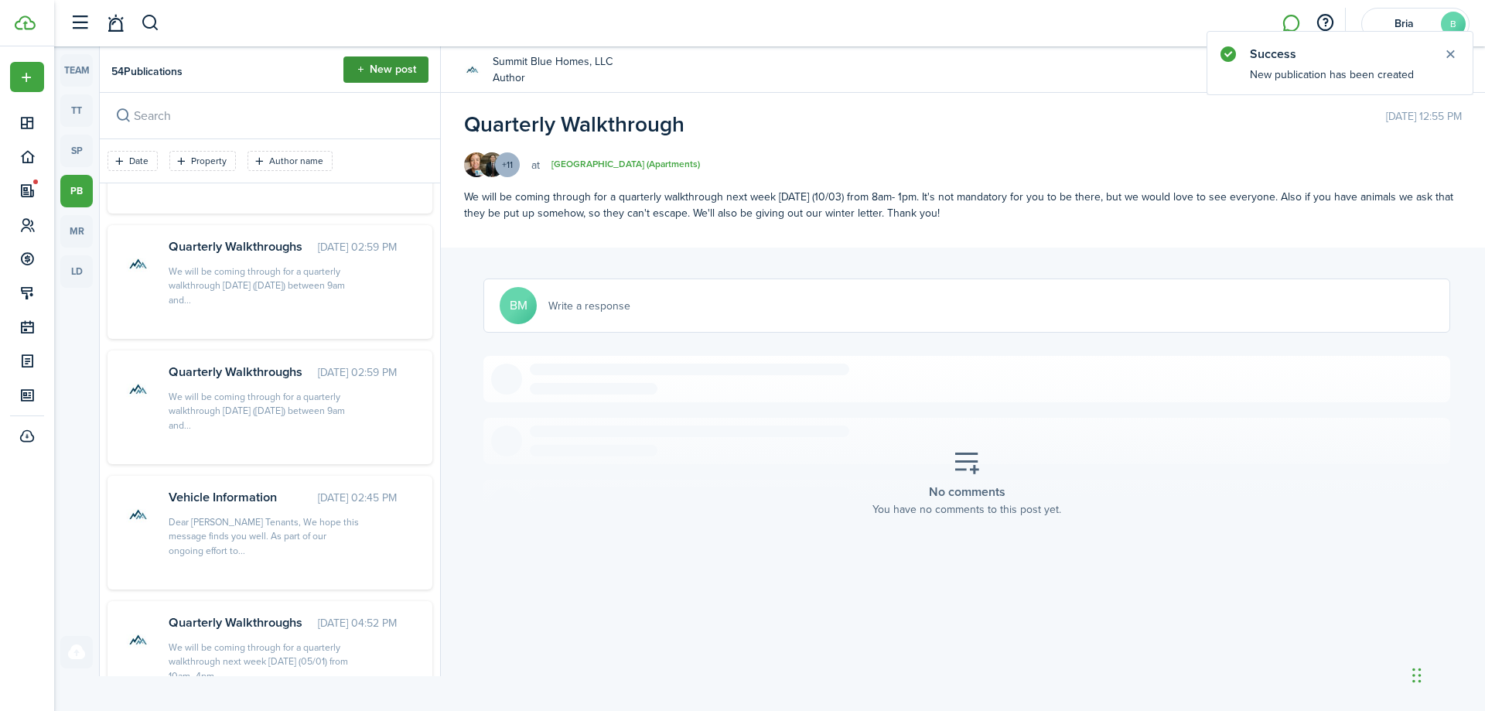
click at [391, 65] on button "New post" at bounding box center [386, 69] width 85 height 26
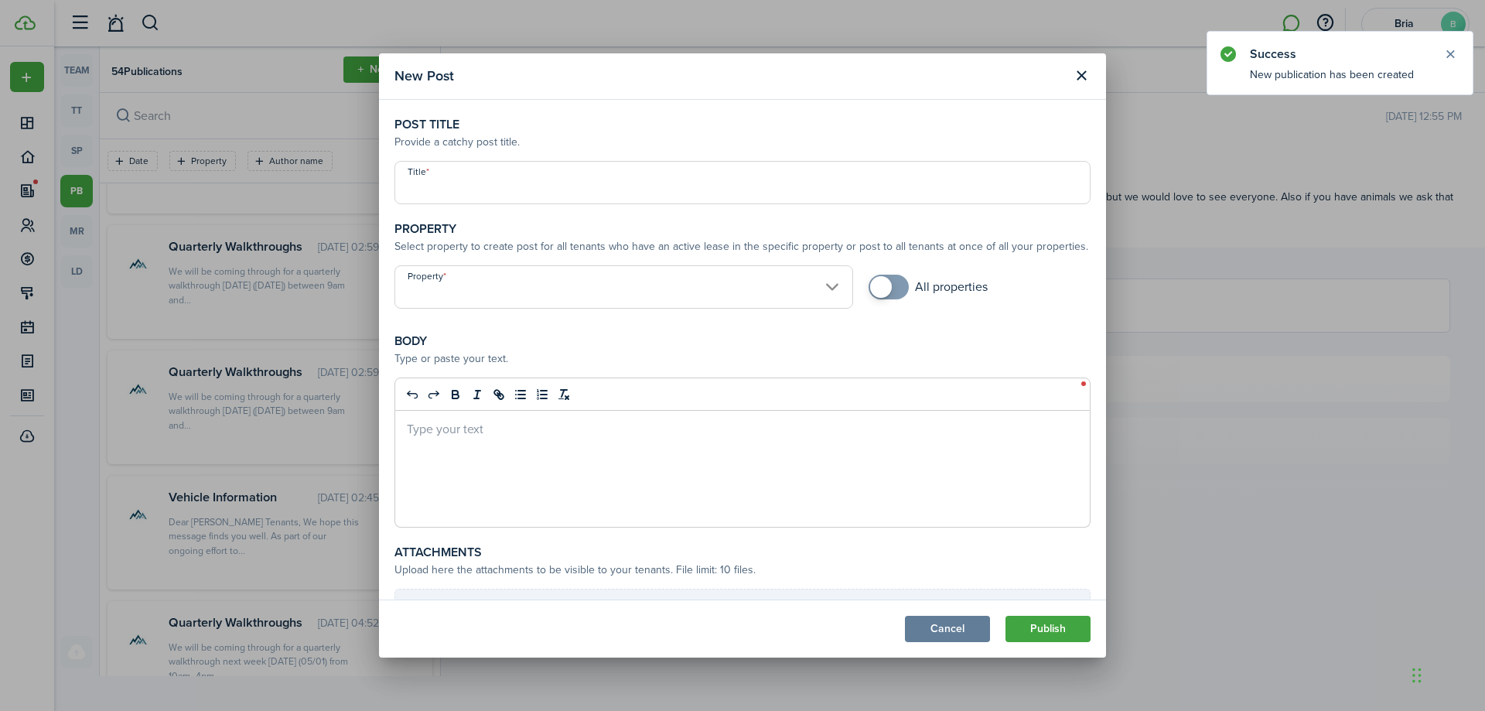
click at [453, 177] on input "Title" at bounding box center [743, 182] width 696 height 43
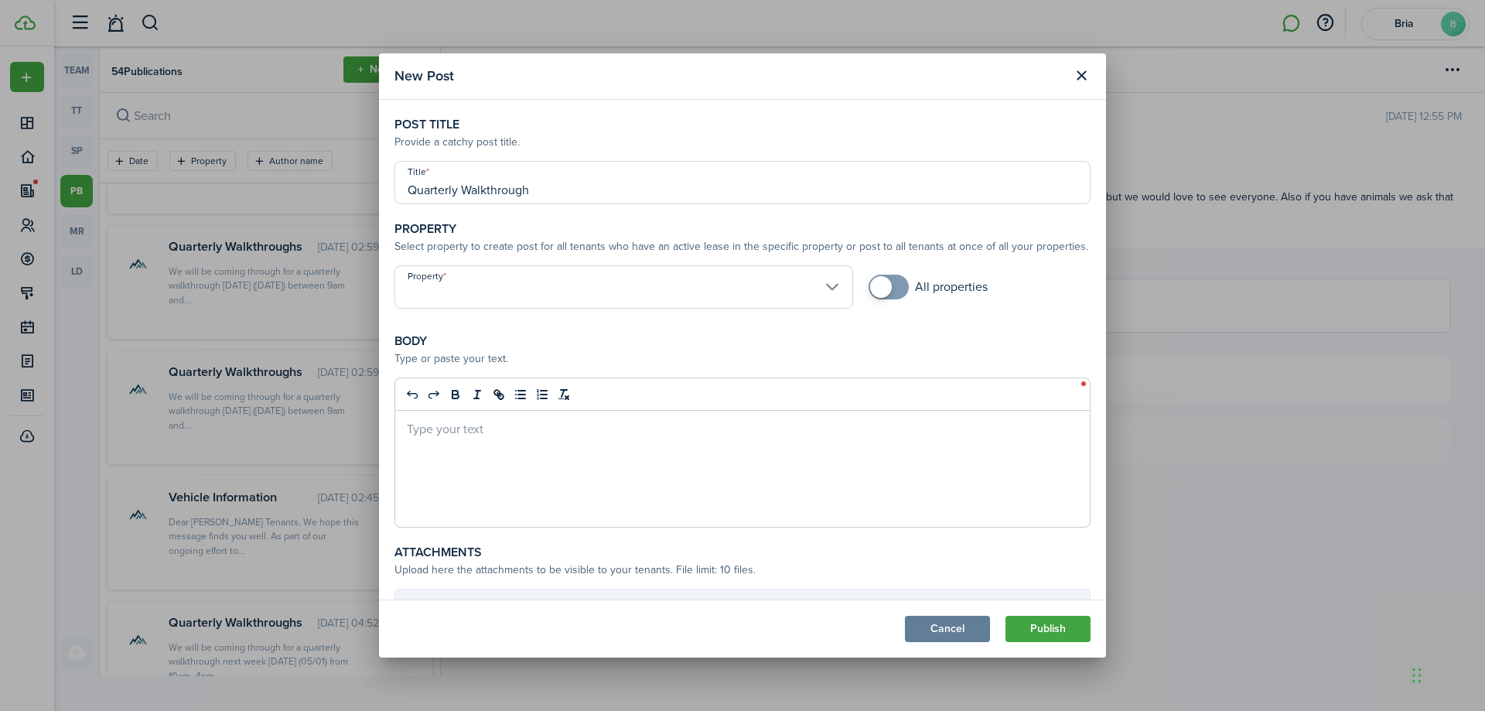
click at [458, 300] on input "Property" at bounding box center [624, 286] width 459 height 43
type input "Quarterly Walkthrough"
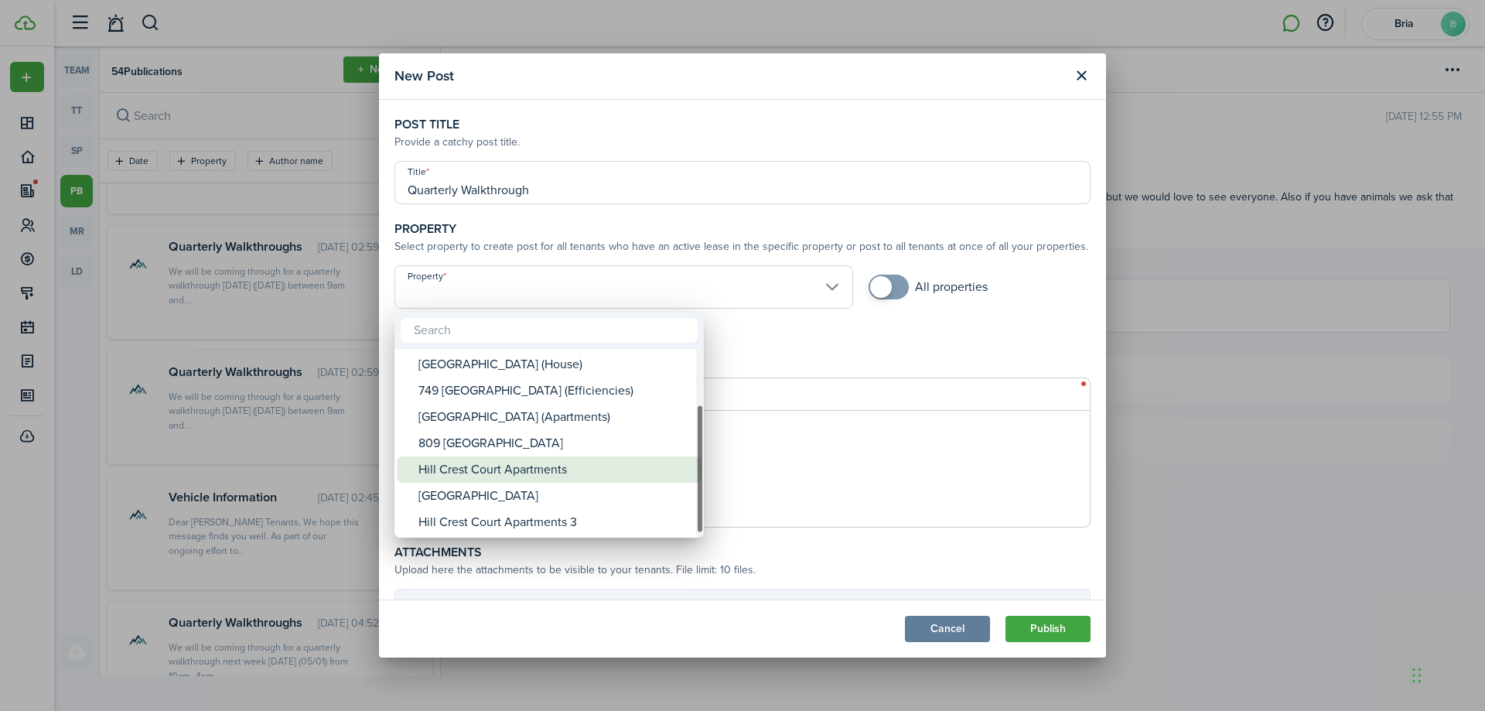
click at [485, 470] on div "Hill Crest Court Apartments" at bounding box center [556, 469] width 274 height 26
type input "Hill Crest Court Apartments"
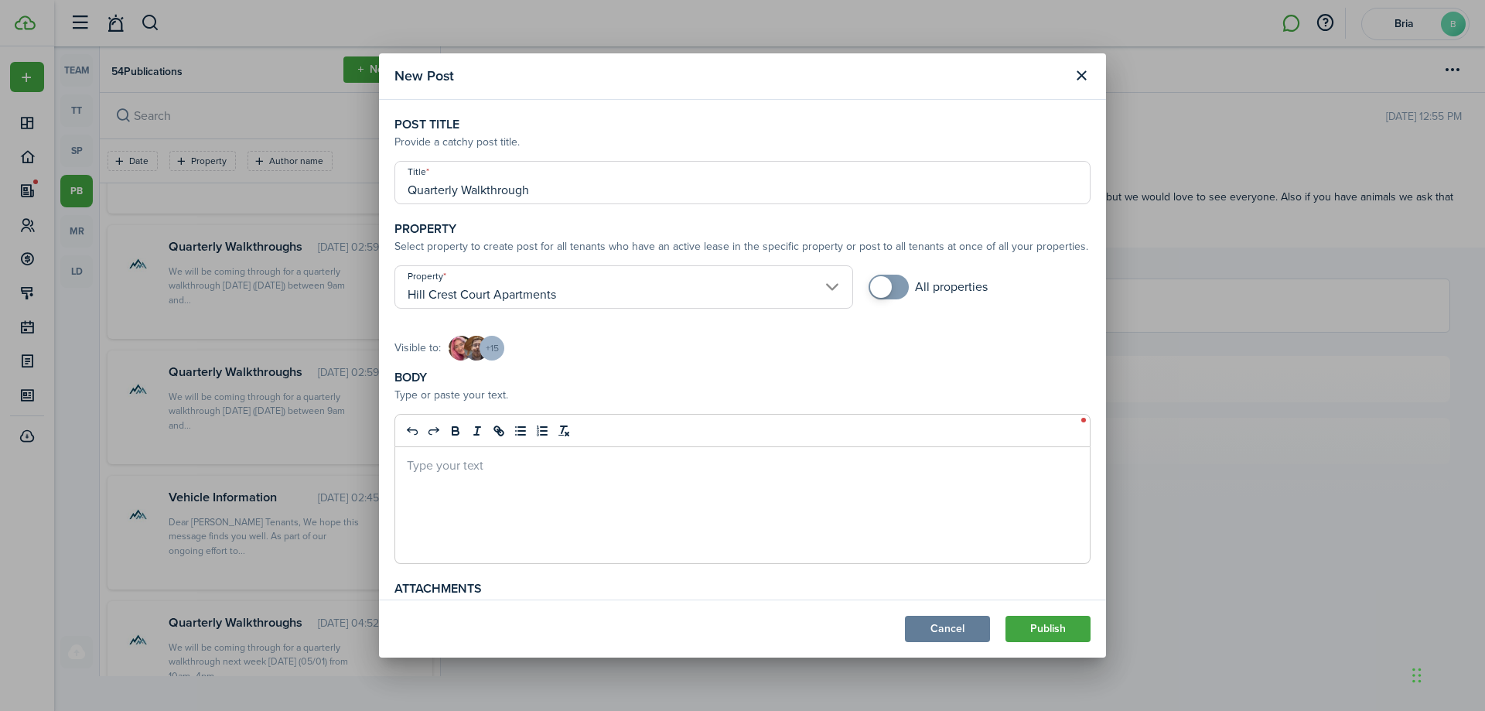
click at [505, 483] on div at bounding box center [742, 505] width 695 height 116
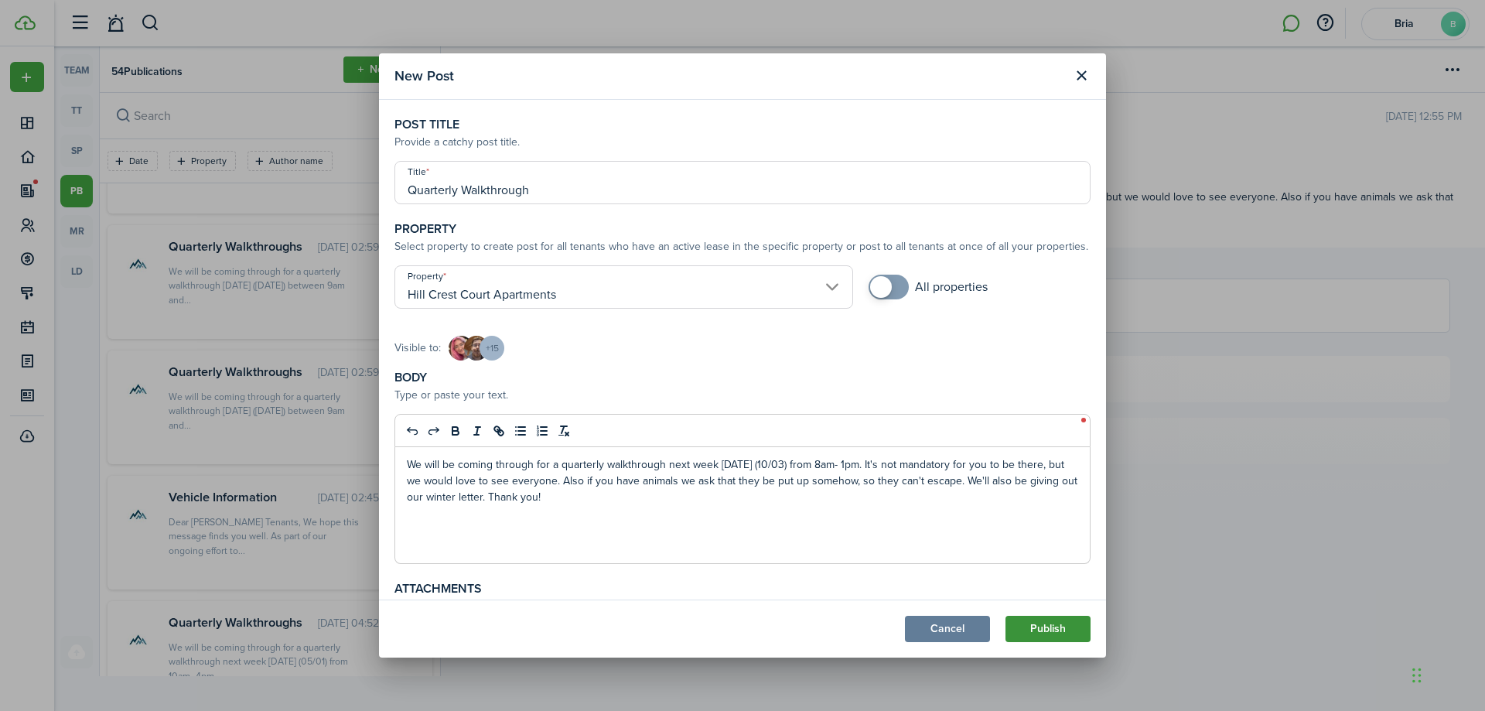
click at [1071, 630] on button "Publish" at bounding box center [1048, 629] width 85 height 26
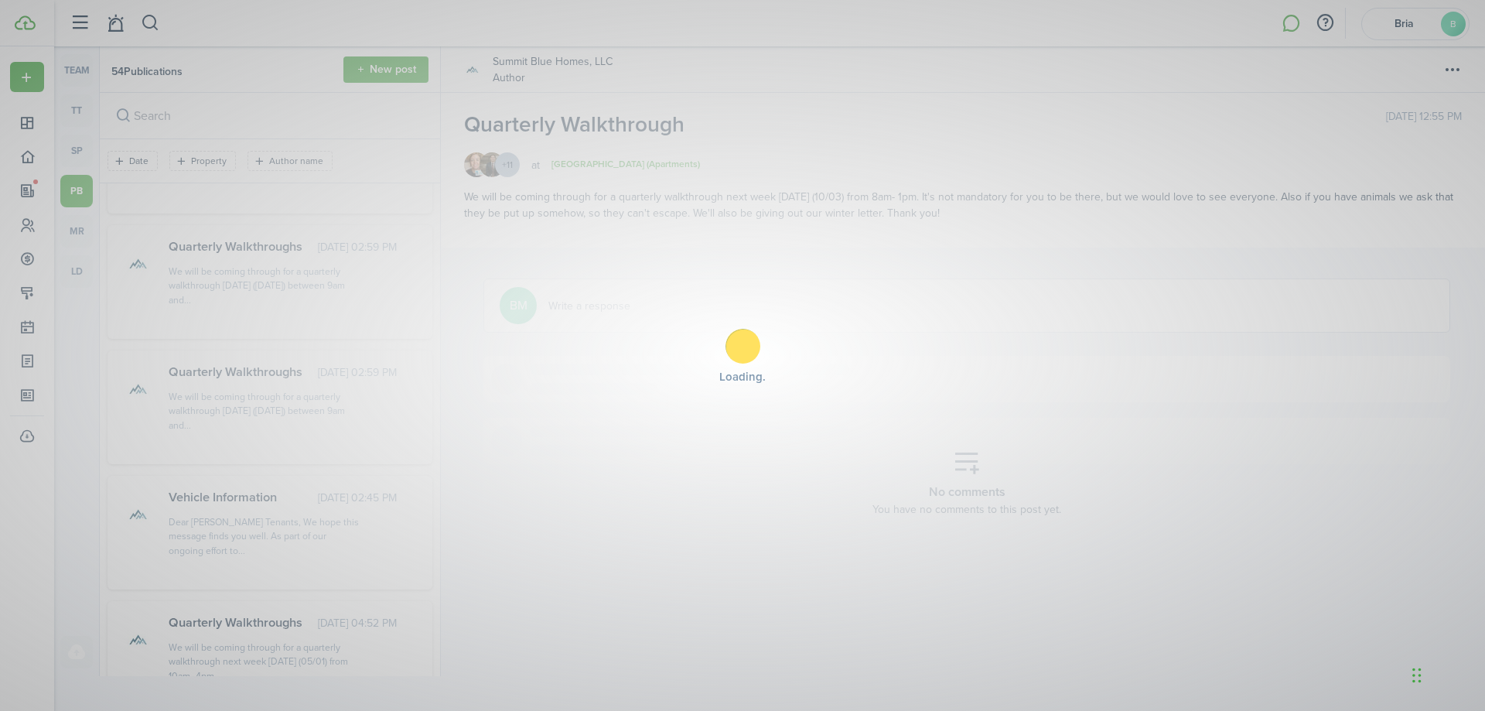
scroll to position [2802, 0]
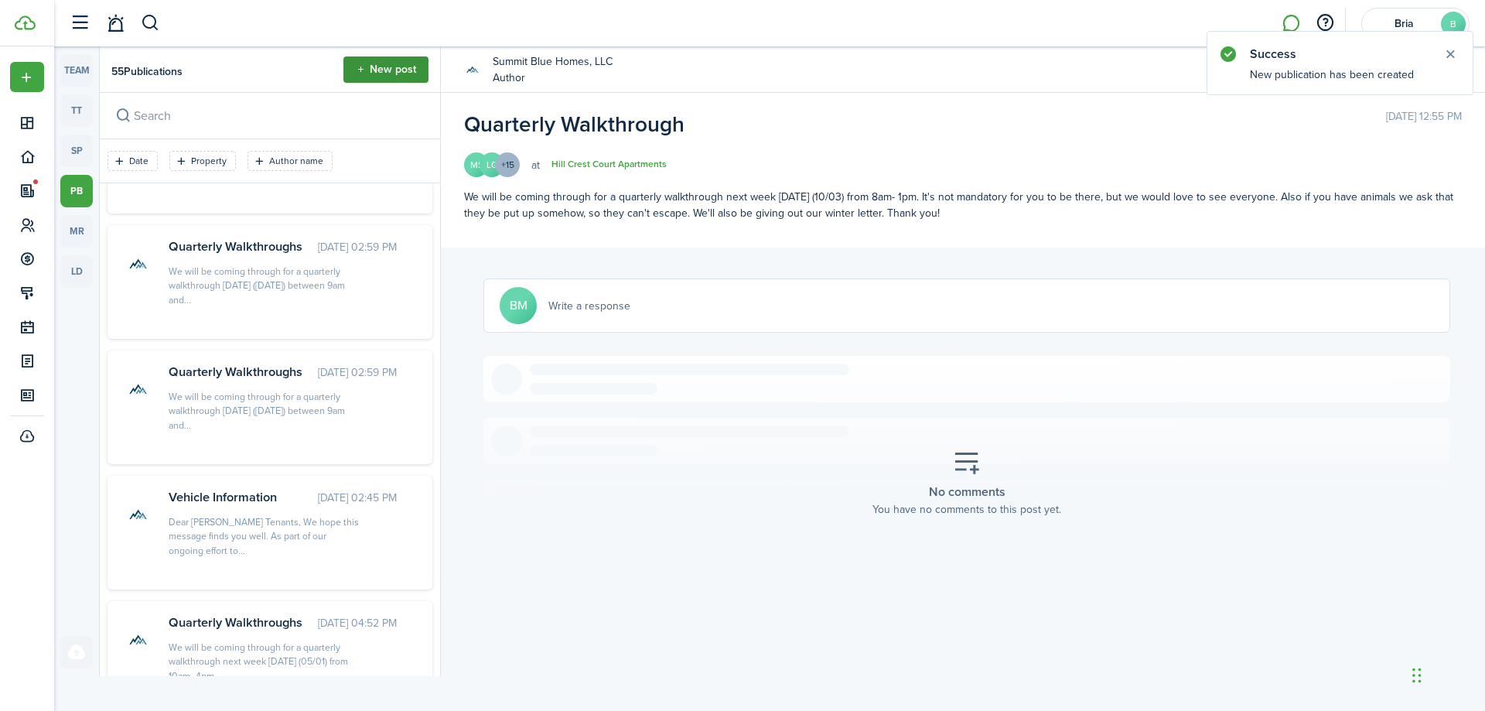
click at [378, 76] on button "New post" at bounding box center [386, 69] width 85 height 26
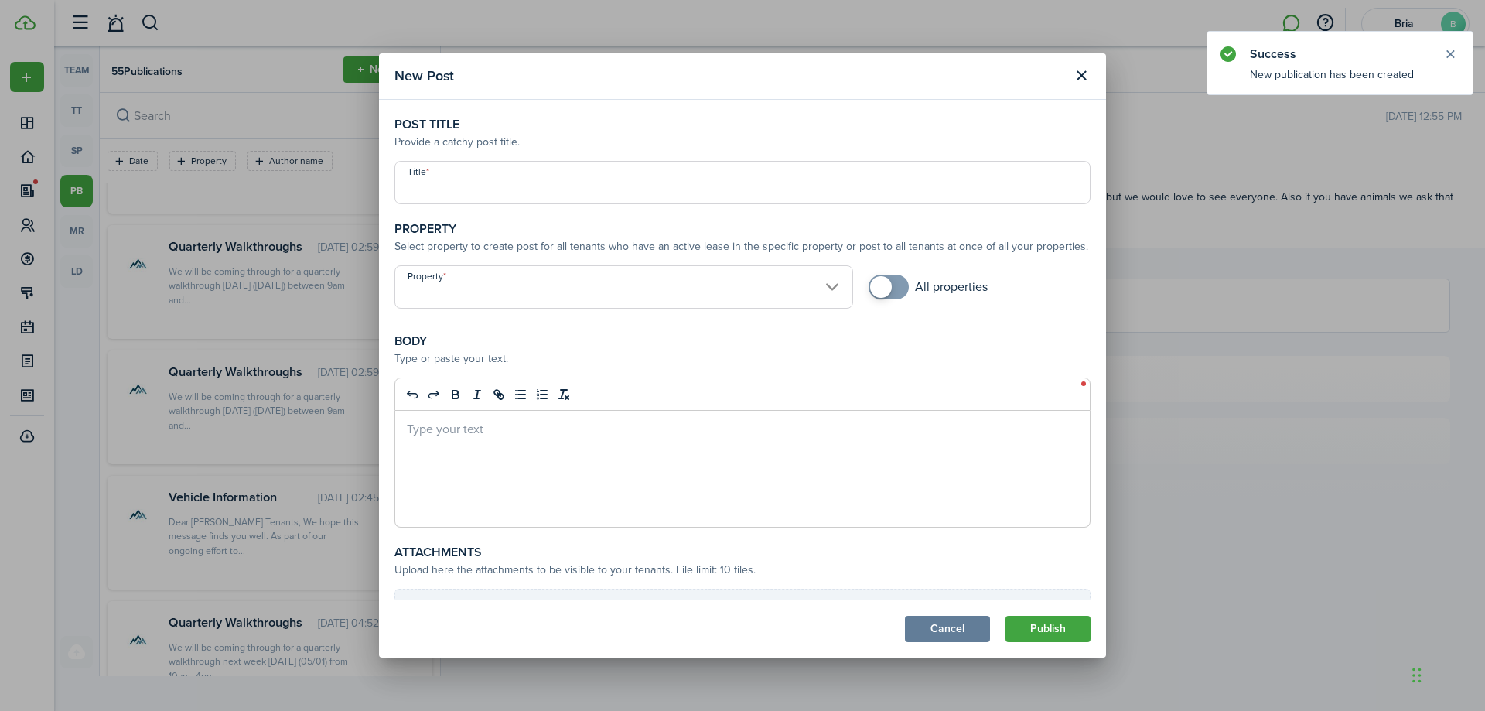
click at [480, 197] on input "Title" at bounding box center [743, 182] width 696 height 43
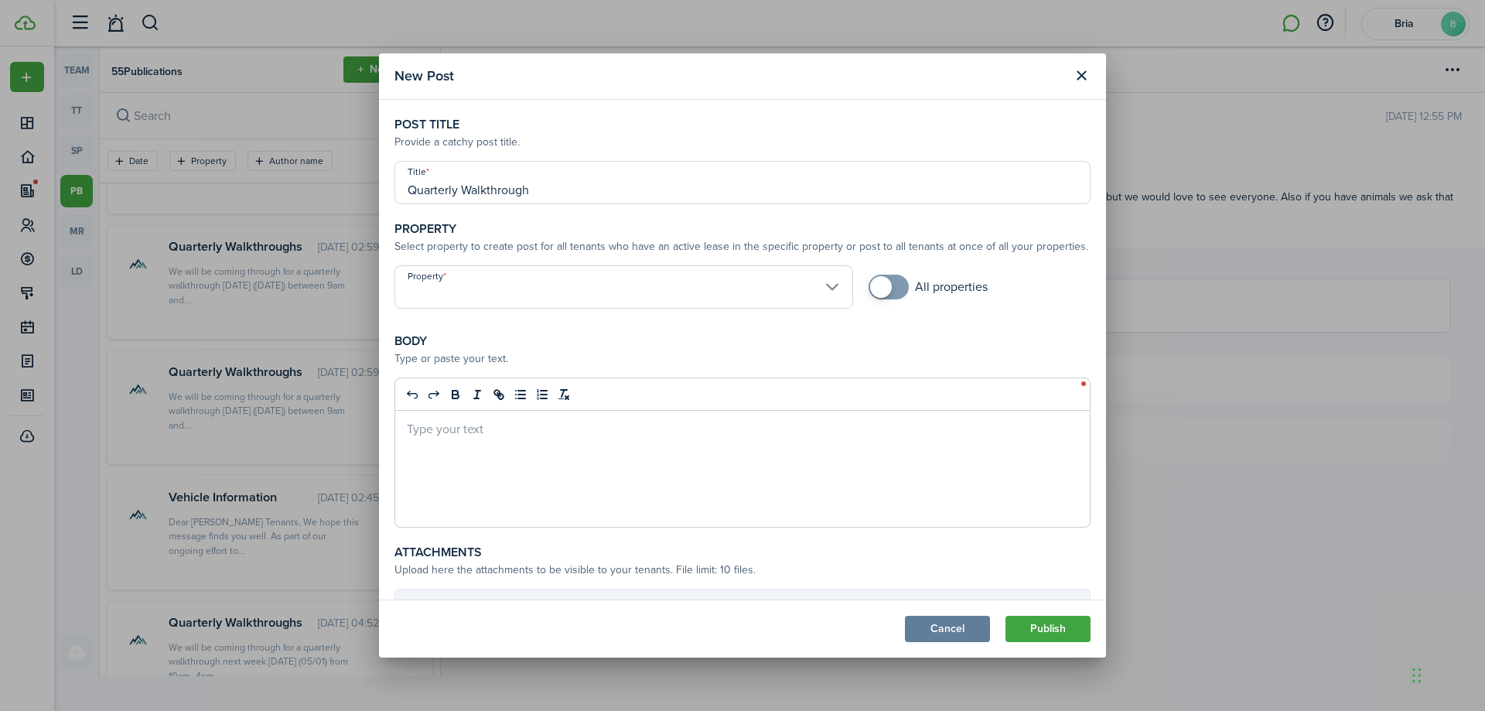
click at [517, 277] on input "Property" at bounding box center [624, 286] width 459 height 43
type input "Quarterly Walkthrough"
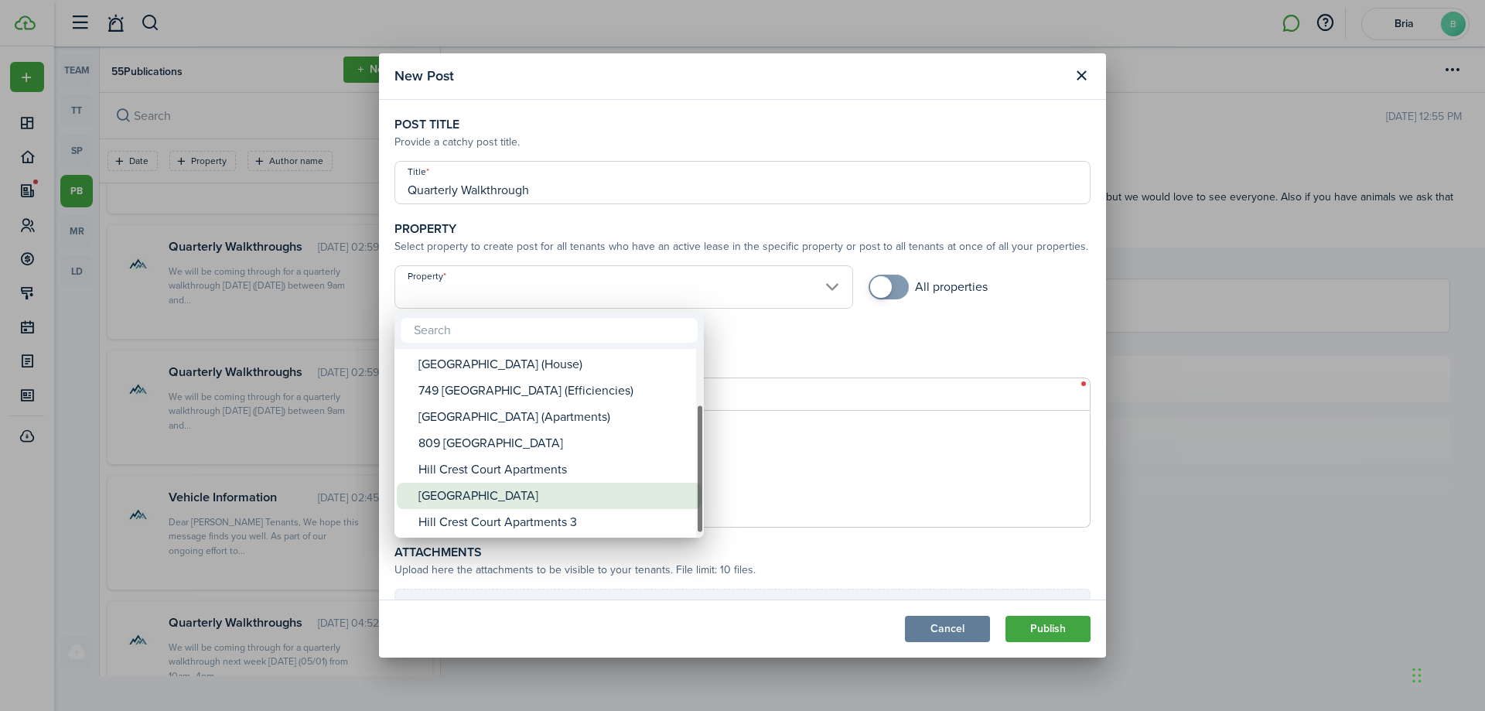
click at [513, 499] on div "[GEOGRAPHIC_DATA]" at bounding box center [556, 496] width 274 height 26
type input "[GEOGRAPHIC_DATA]"
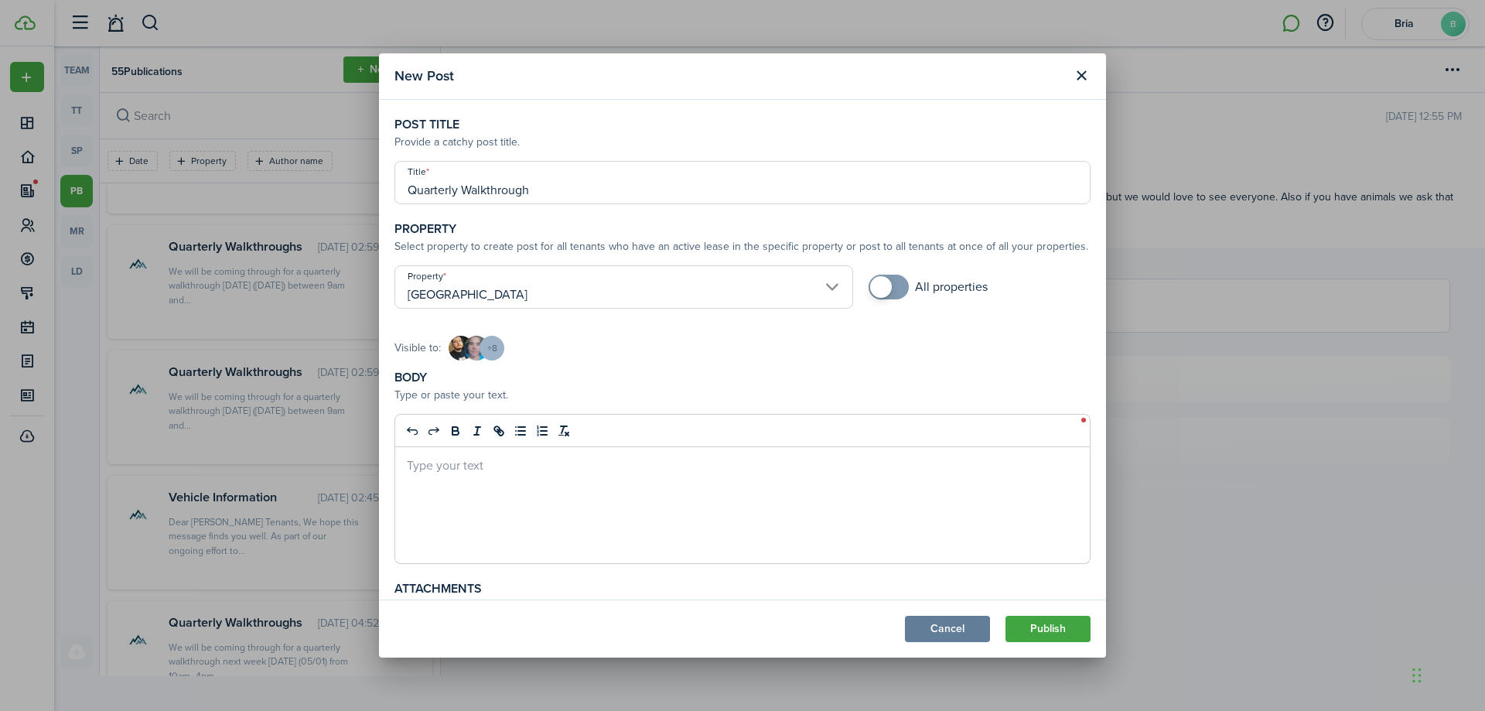
click at [544, 479] on div at bounding box center [742, 505] width 695 height 116
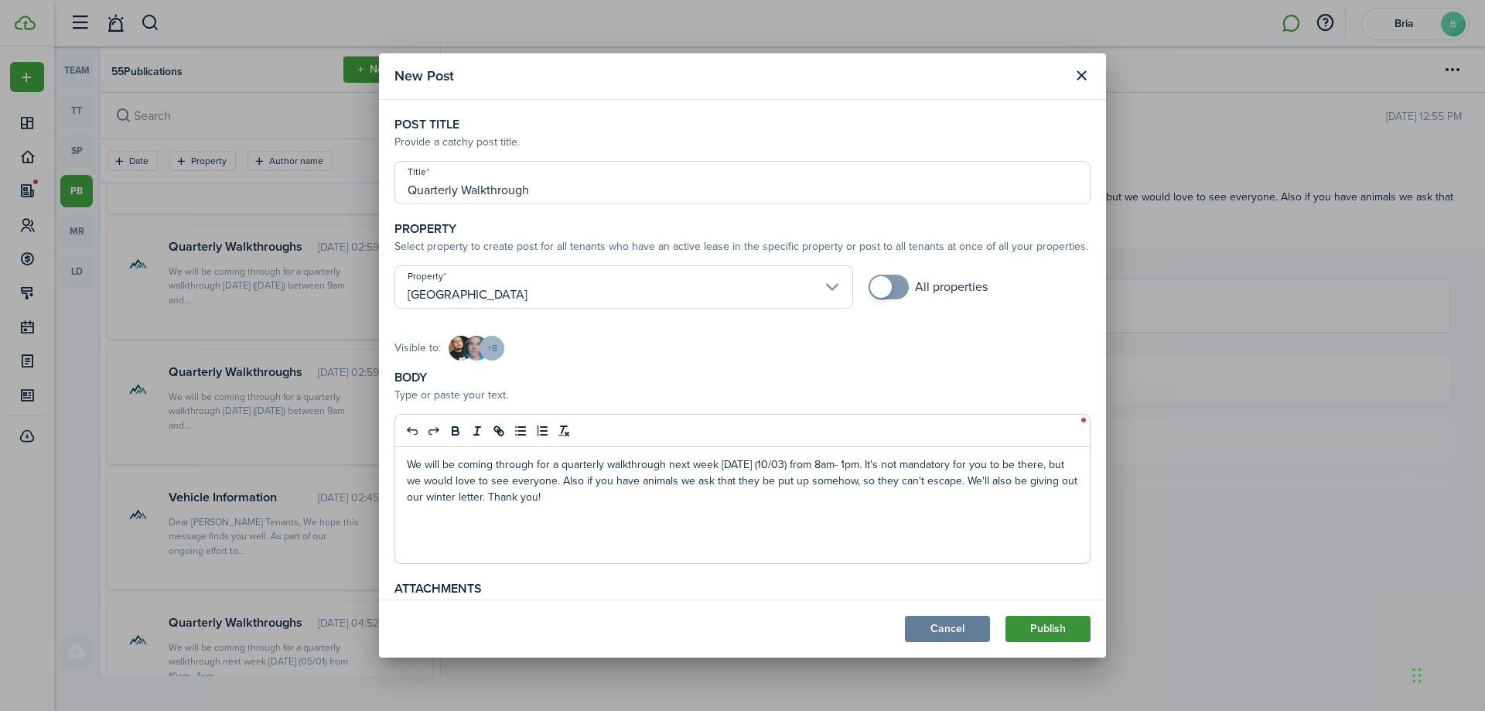
click at [1037, 629] on button "Publish" at bounding box center [1048, 629] width 85 height 26
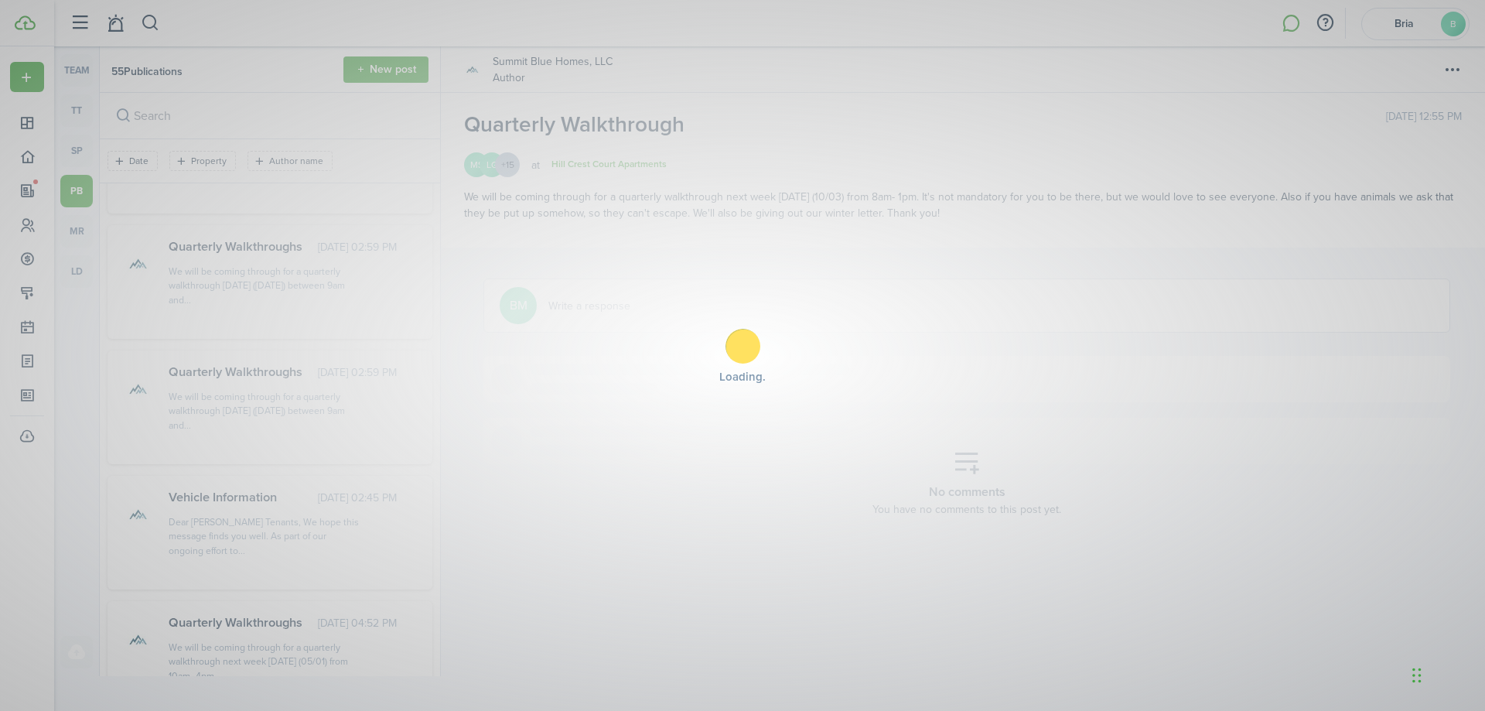
scroll to position [2928, 0]
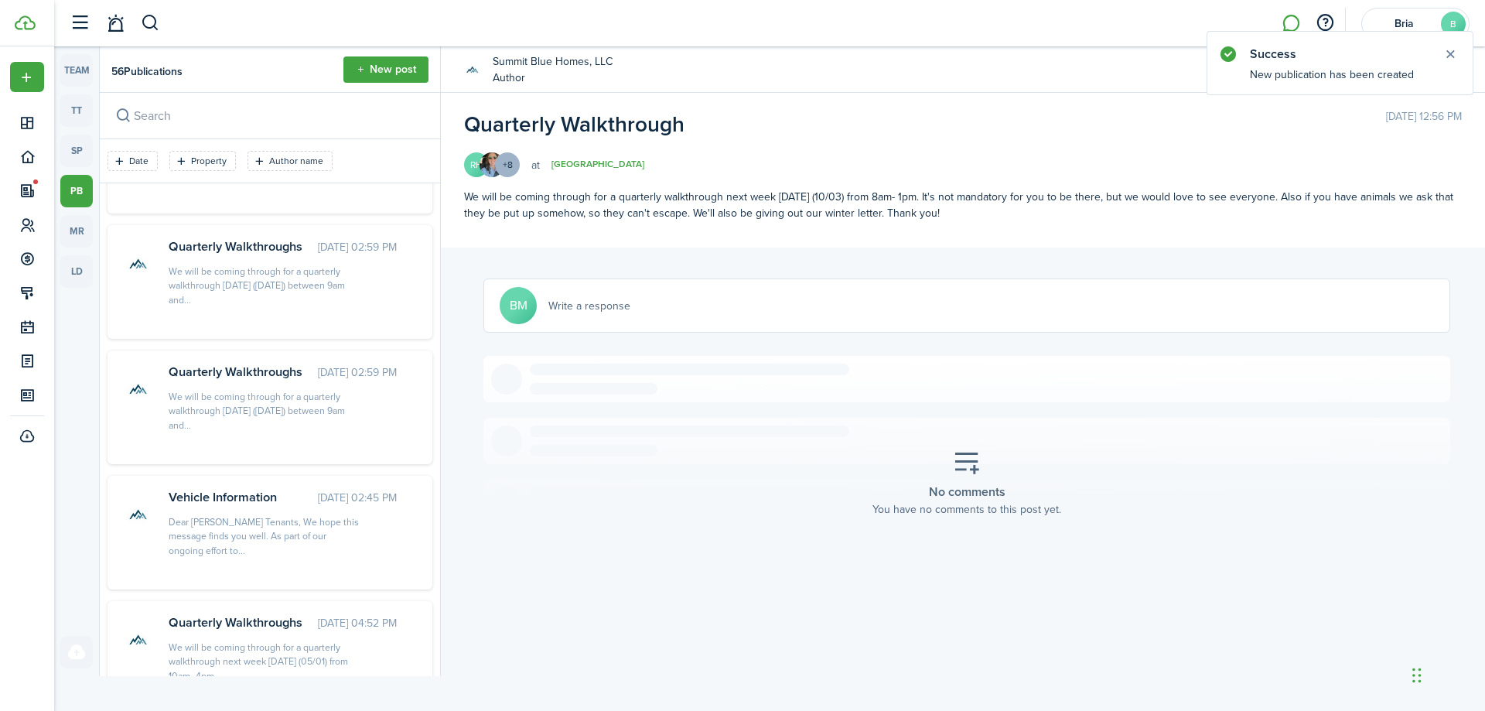
click at [385, 55] on publication-header "56 Publications New post" at bounding box center [270, 69] width 340 height 46
click at [385, 60] on button "New post" at bounding box center [386, 69] width 85 height 26
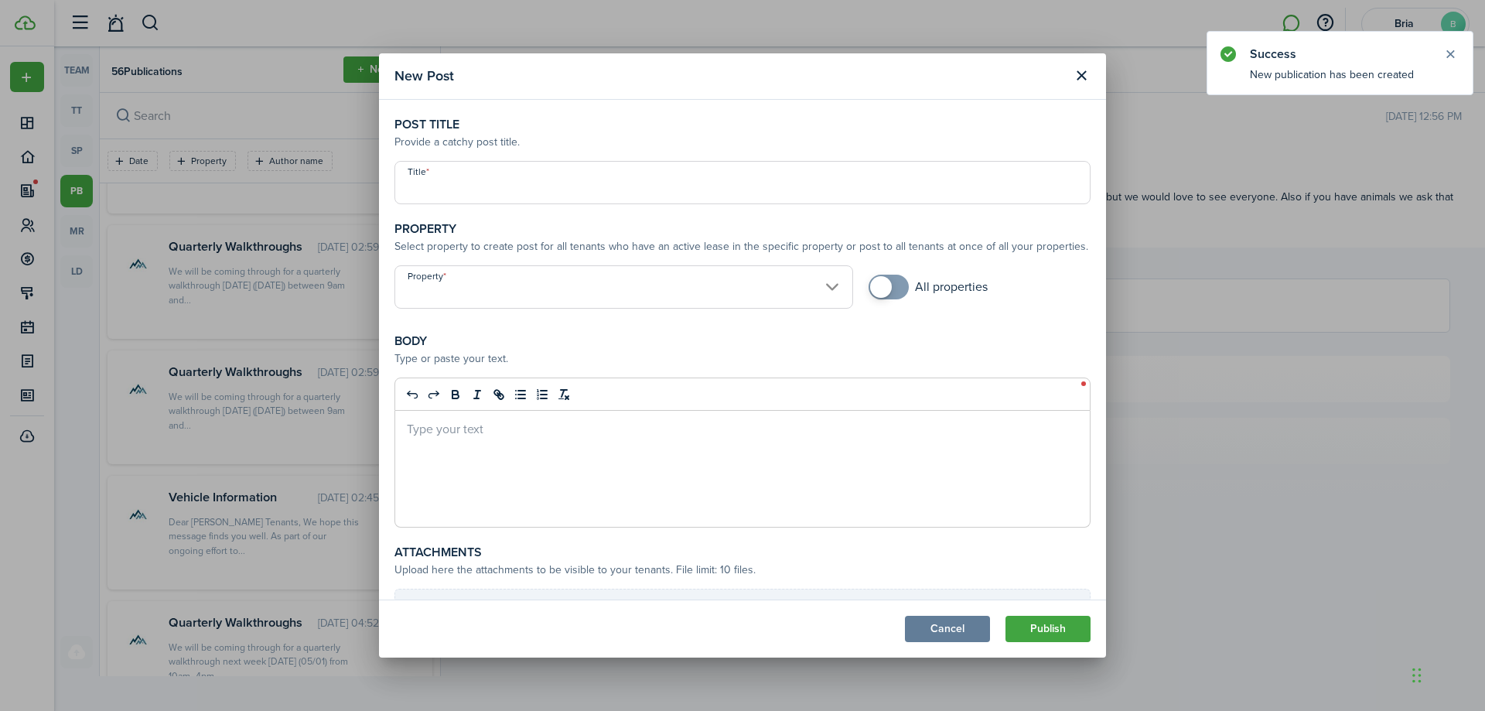
click at [466, 166] on input "Title" at bounding box center [743, 182] width 696 height 43
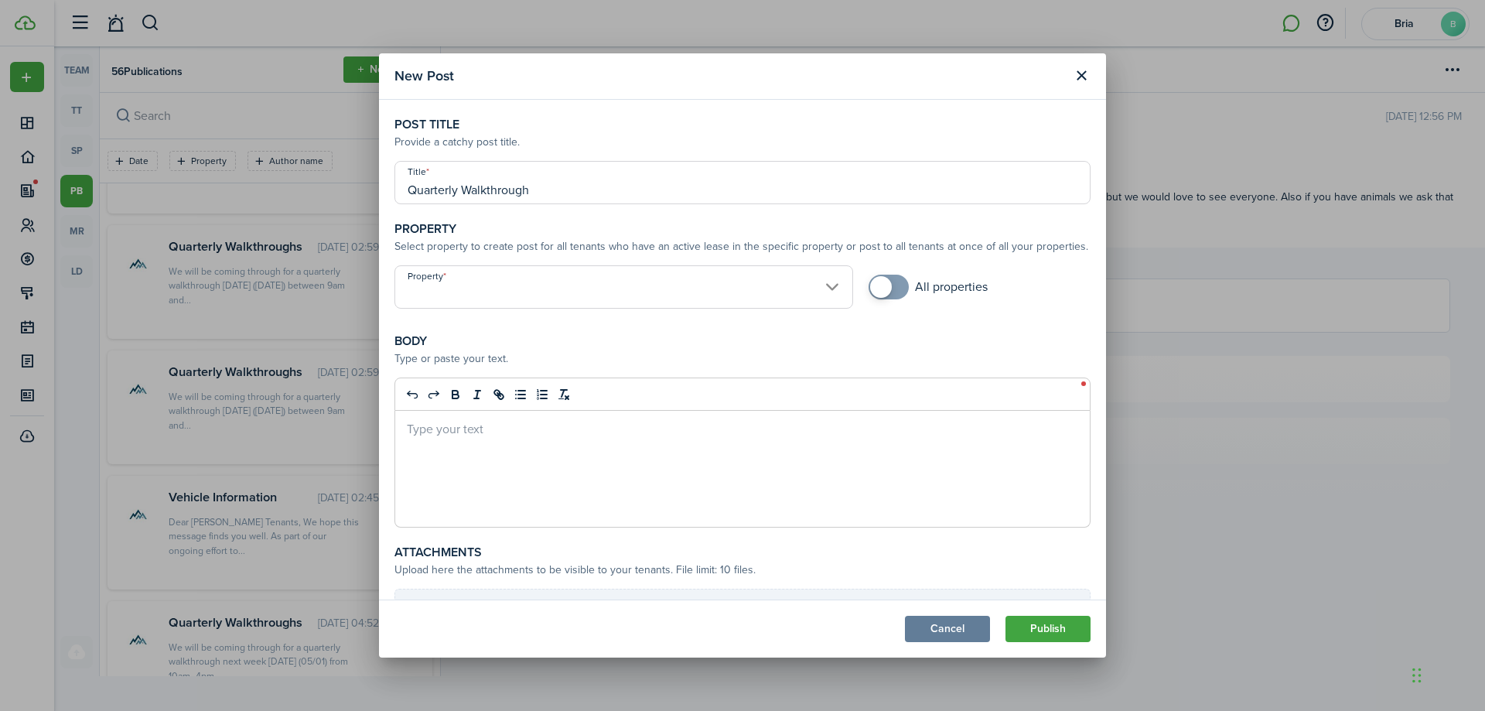
click at [476, 291] on input "Property" at bounding box center [624, 286] width 459 height 43
type input "Quarterly Walkthrough"
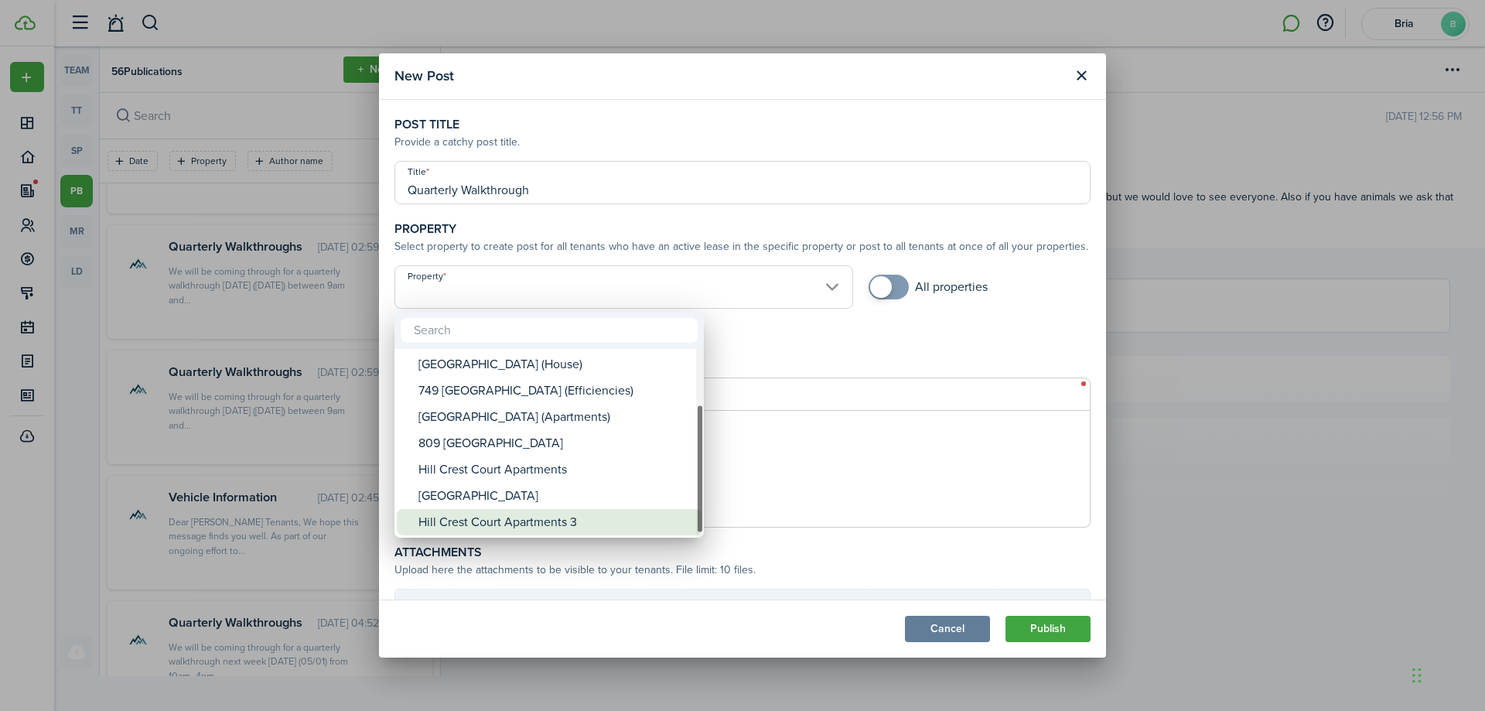
click at [532, 522] on div "Hill Crest Court Apartments 3" at bounding box center [556, 522] width 274 height 26
type input "Hill Crest Court Apartments 3"
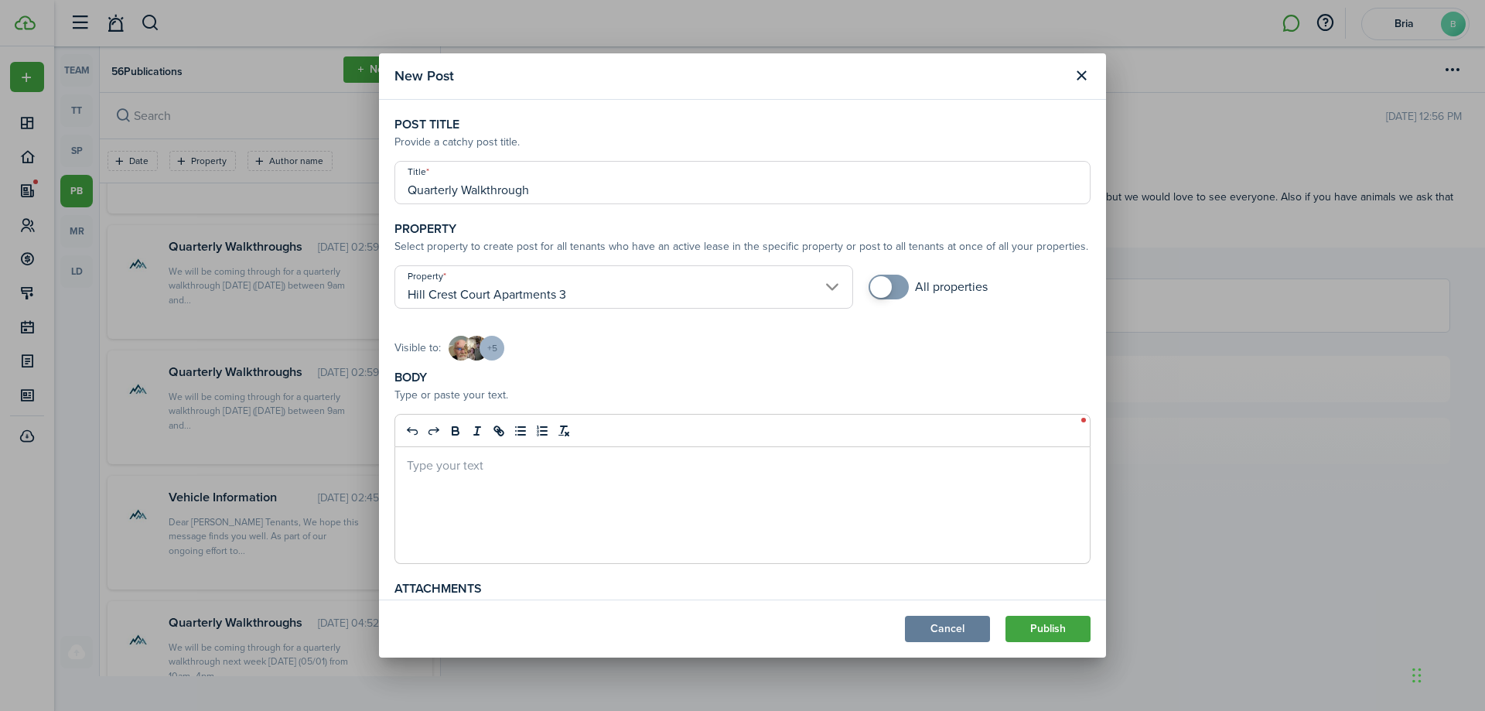
click at [532, 452] on div at bounding box center [742, 505] width 695 height 116
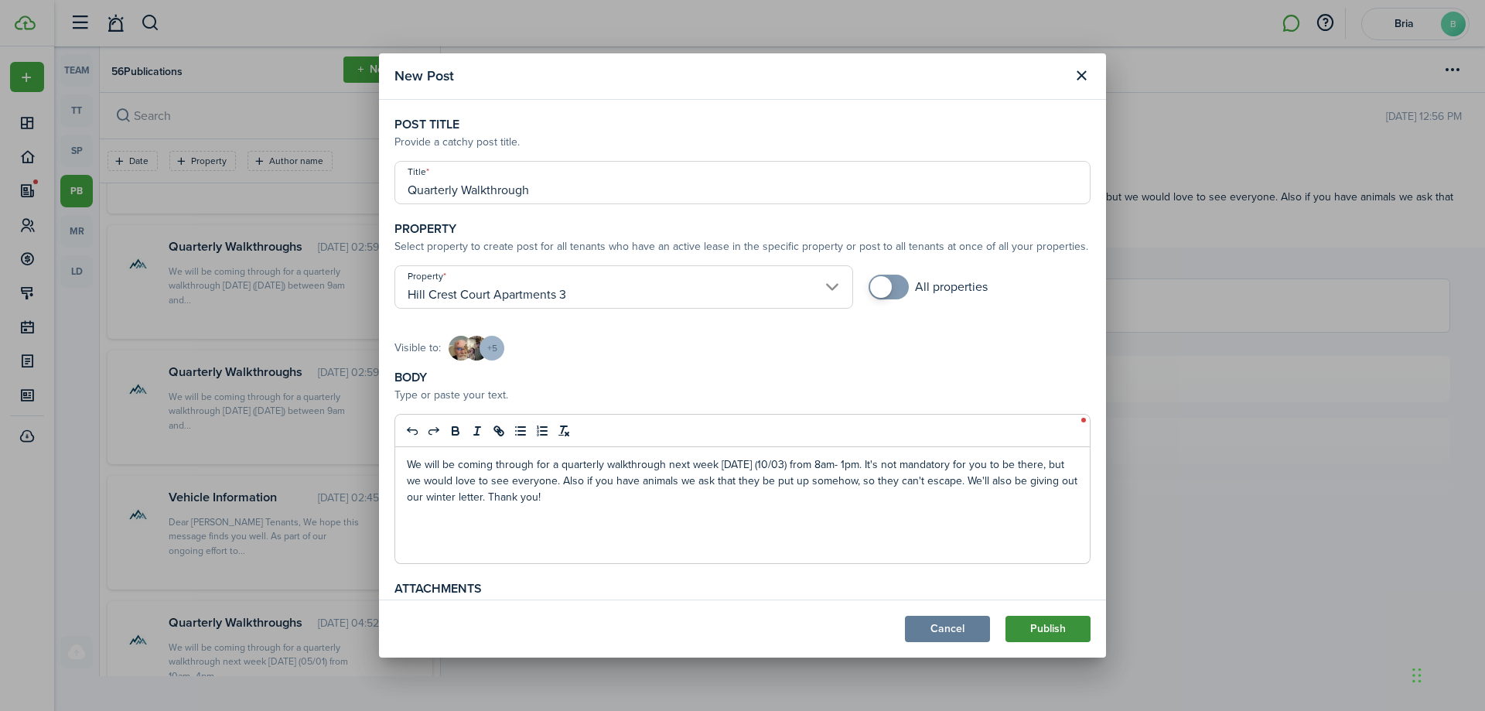
click at [1047, 622] on button "Publish" at bounding box center [1048, 629] width 85 height 26
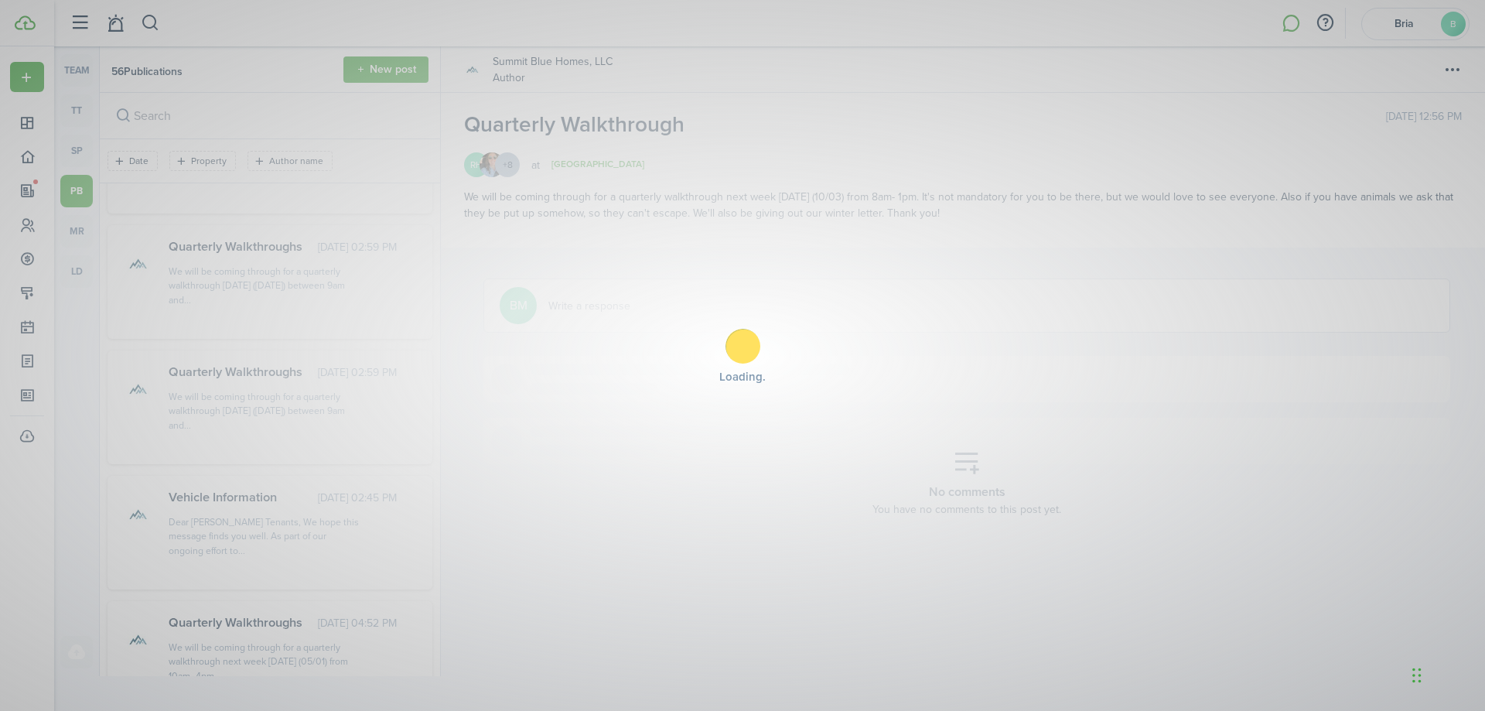
scroll to position [3053, 0]
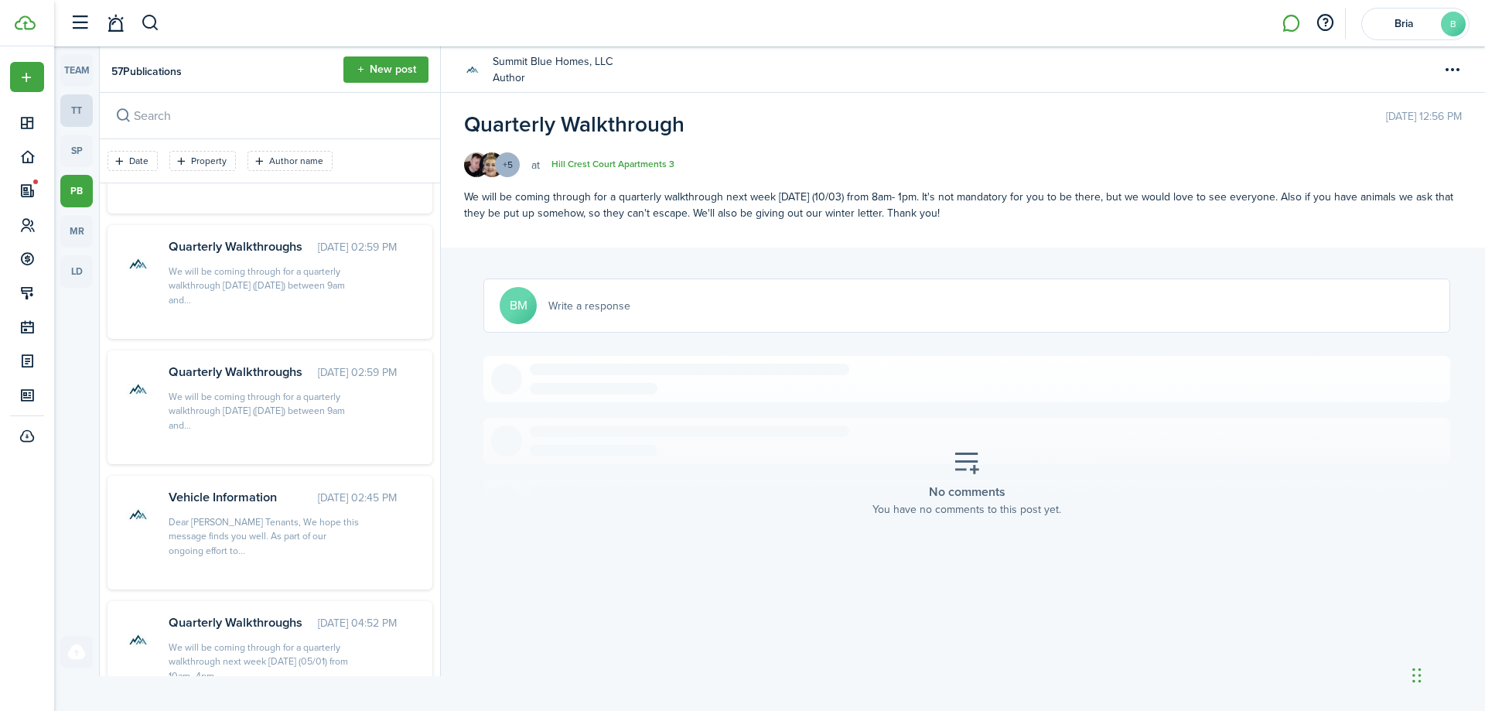
click at [74, 118] on link "tt" at bounding box center [76, 110] width 32 height 32
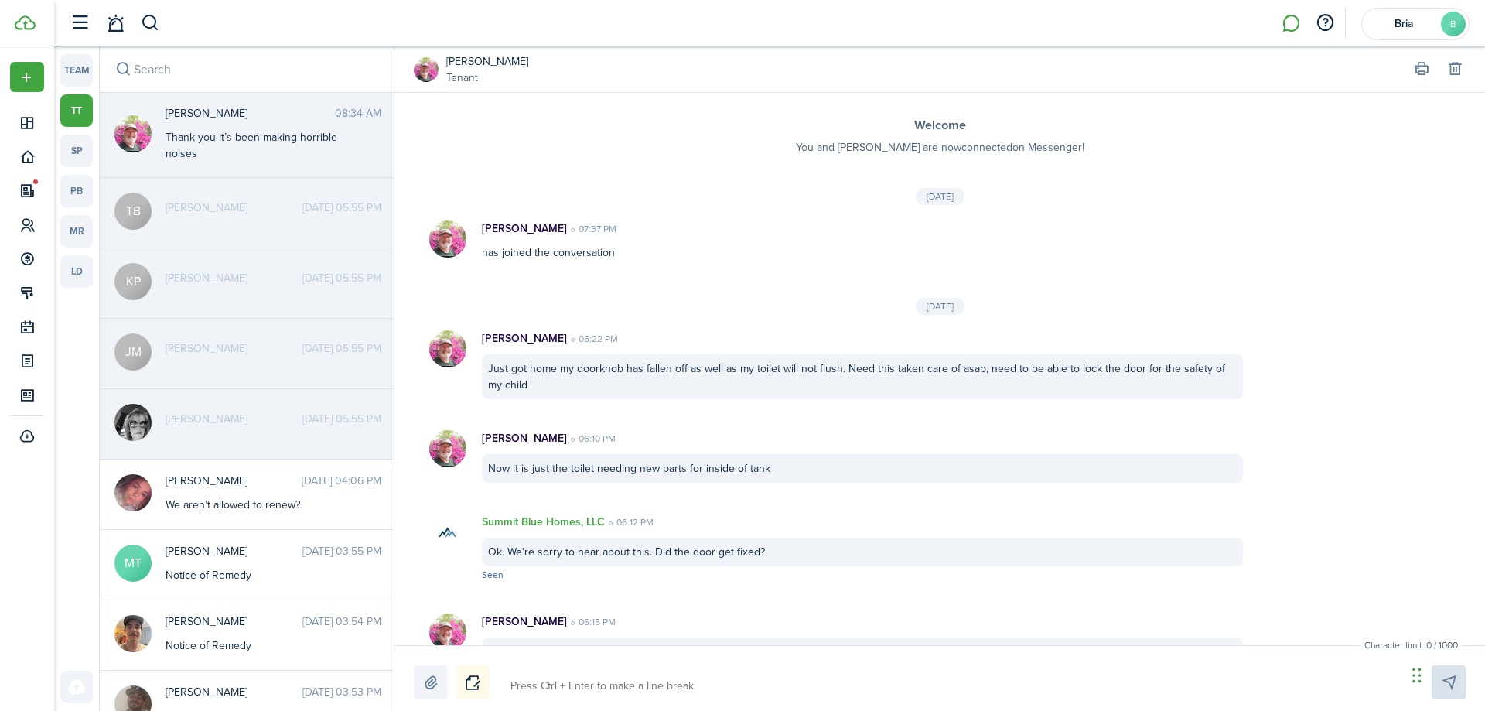
scroll to position [890, 0]
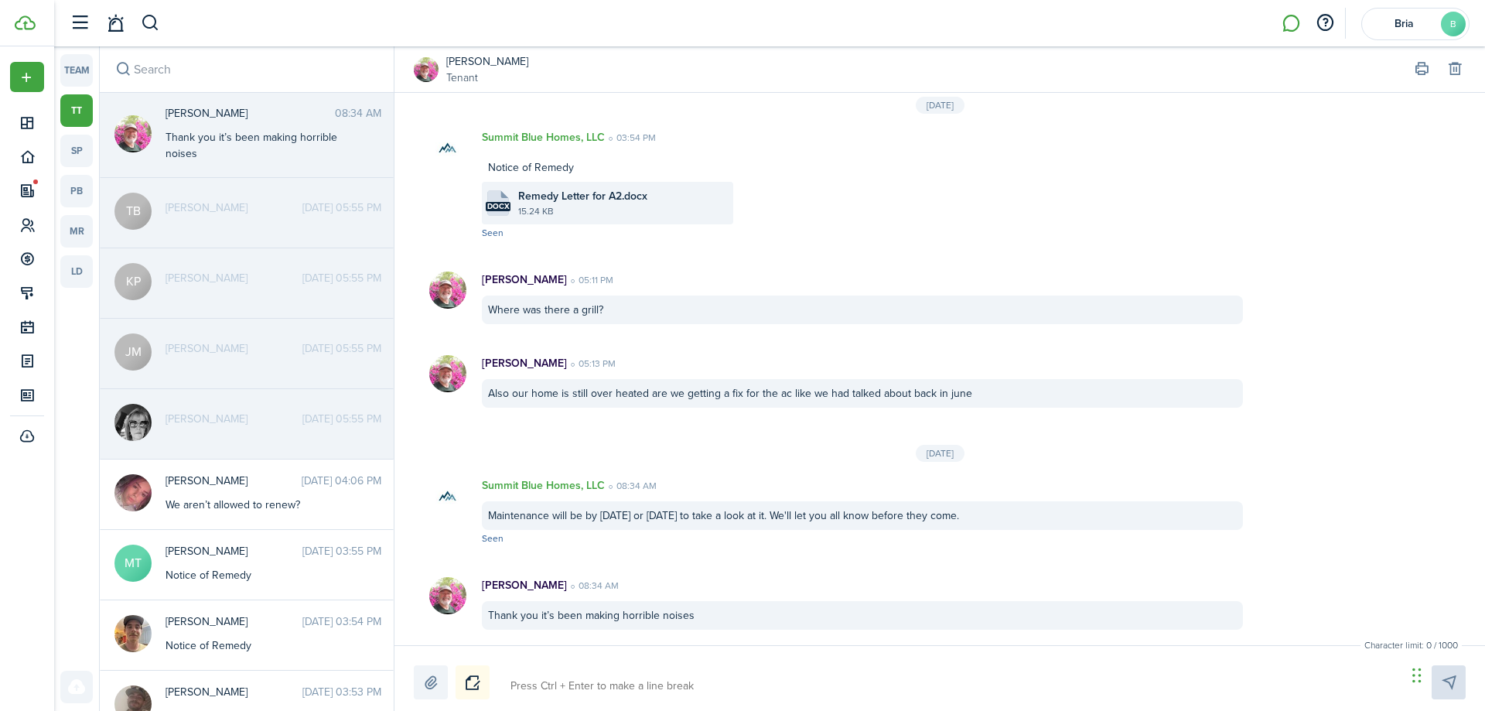
click at [538, 696] on textarea at bounding box center [953, 686] width 896 height 26
type textarea "M"
type textarea "Ma"
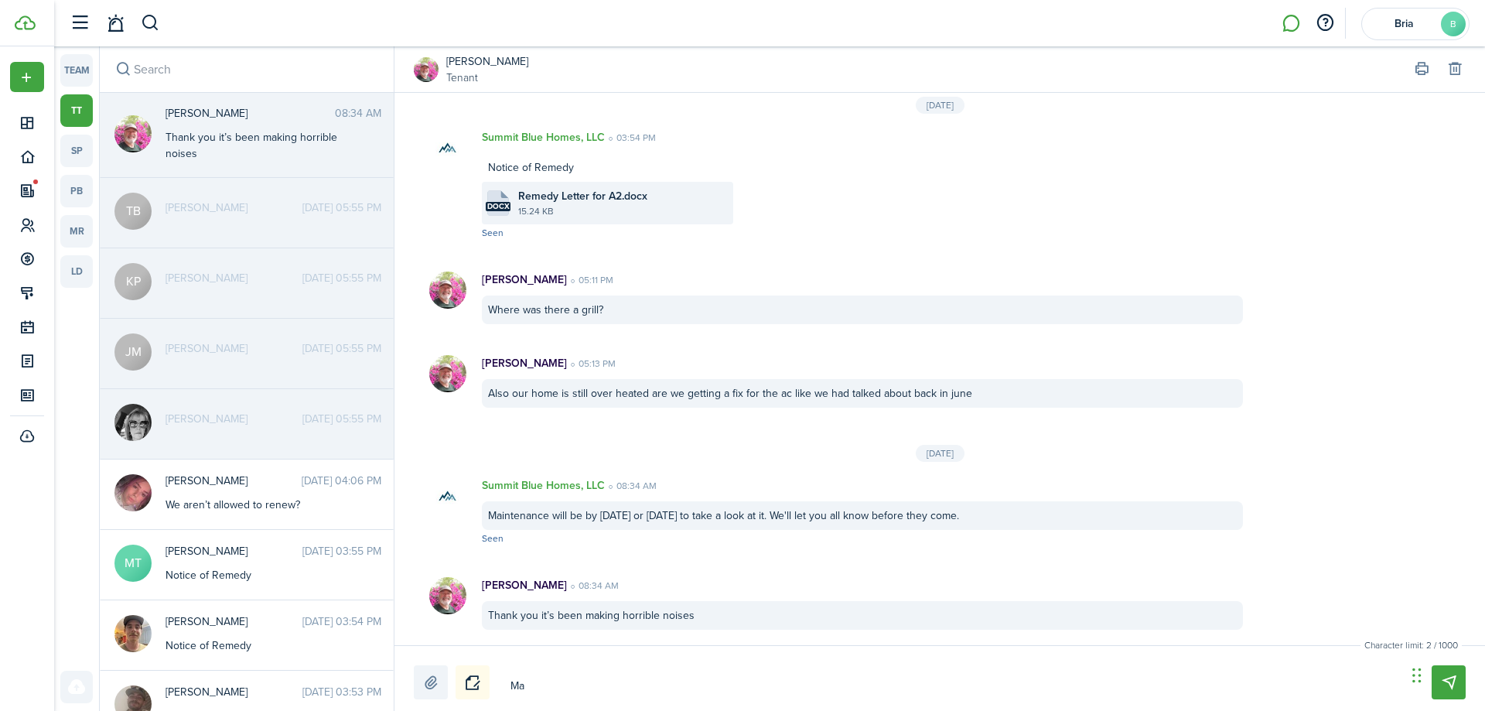
type textarea "Mai"
type textarea "Main"
type textarea "Maint"
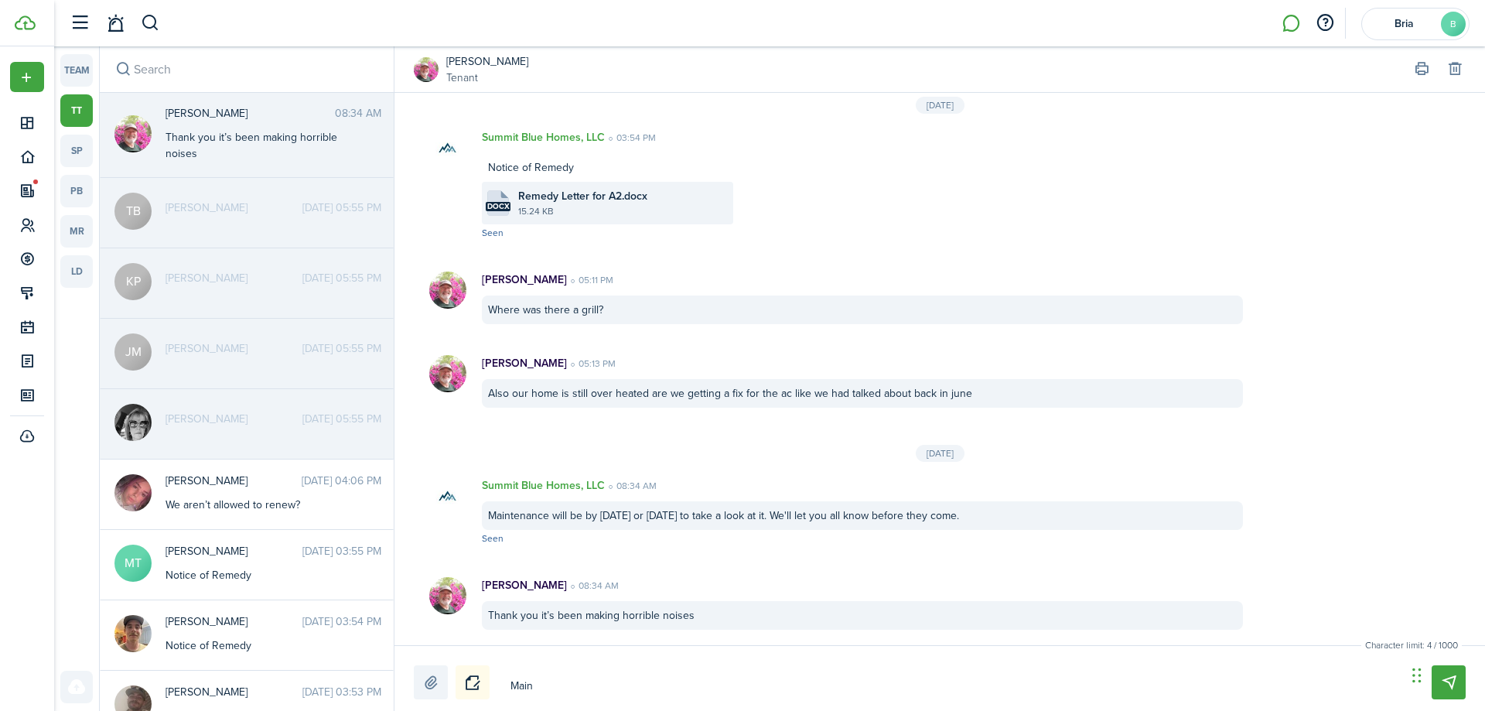
type textarea "Maint"
type textarea "Mainte"
type textarea "Mainten"
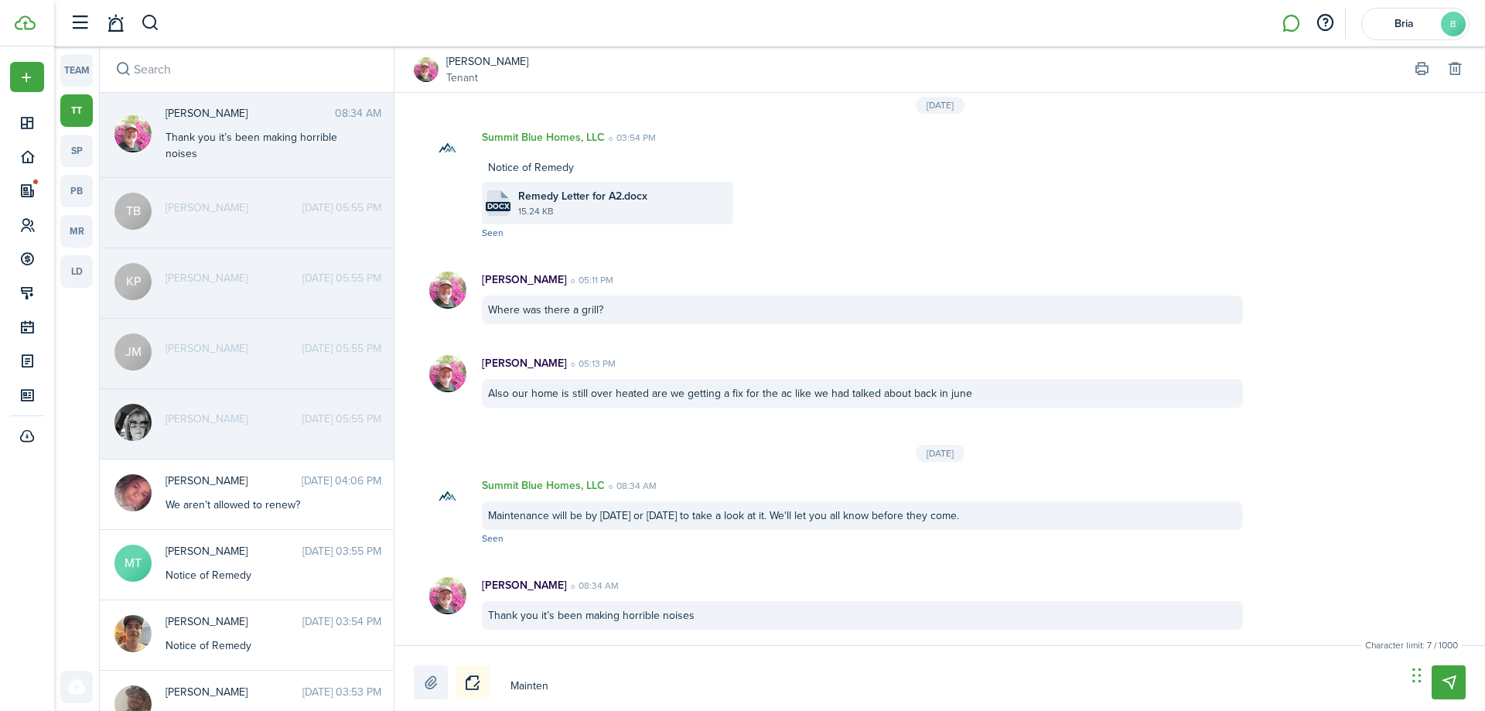
type textarea "Maintena"
type textarea "Maintenan"
type textarea "Maintenanc"
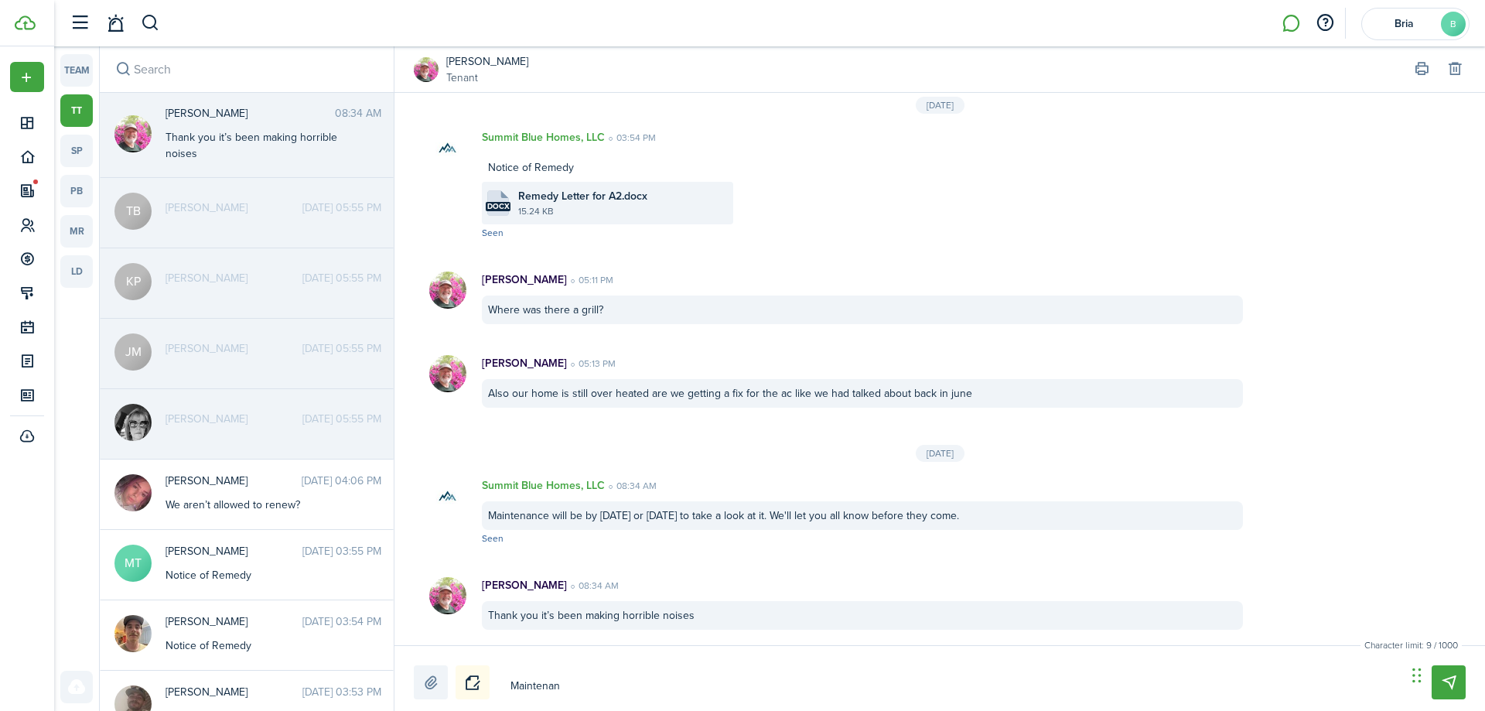
type textarea "Maintenanc"
type textarea "Maintenance"
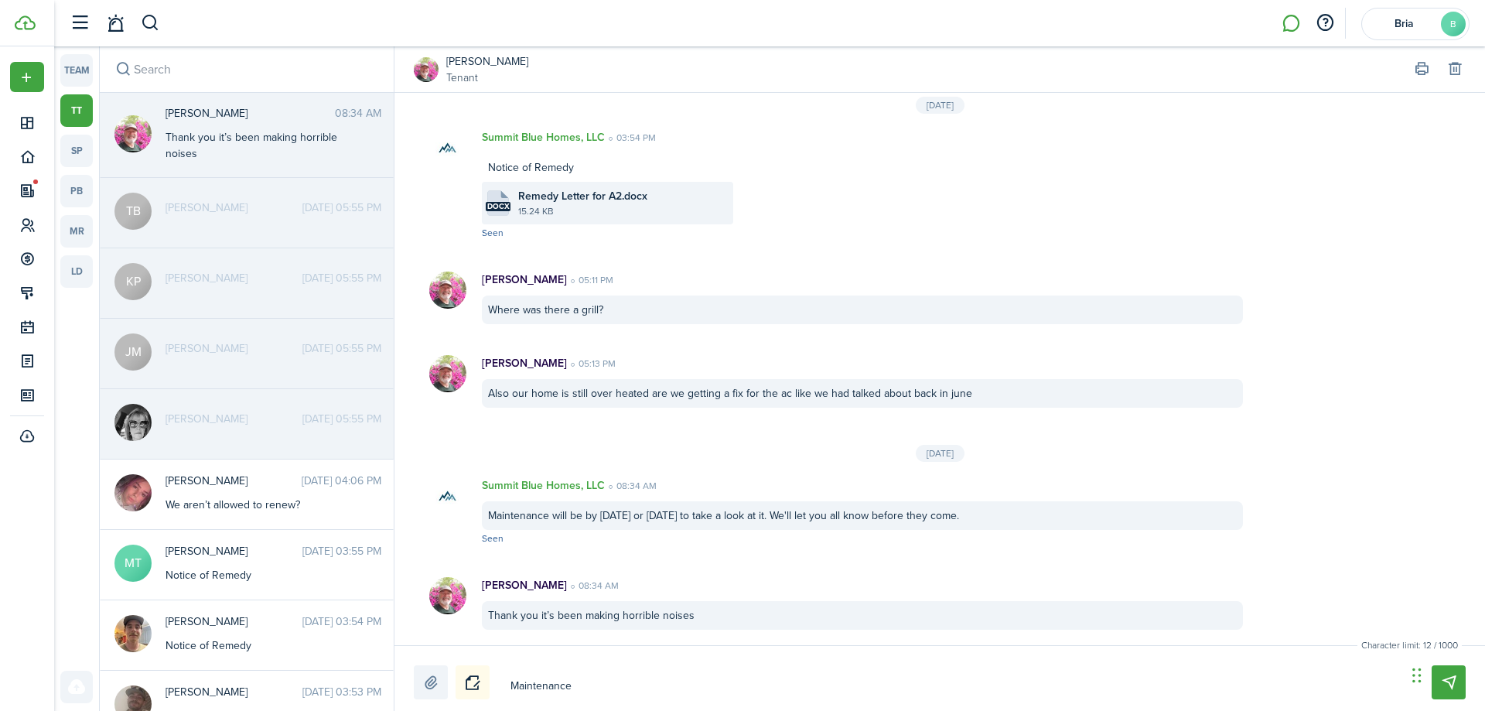
type textarea "Maintenance w"
type textarea "Maintenance wi"
type textarea "Maintenance wil"
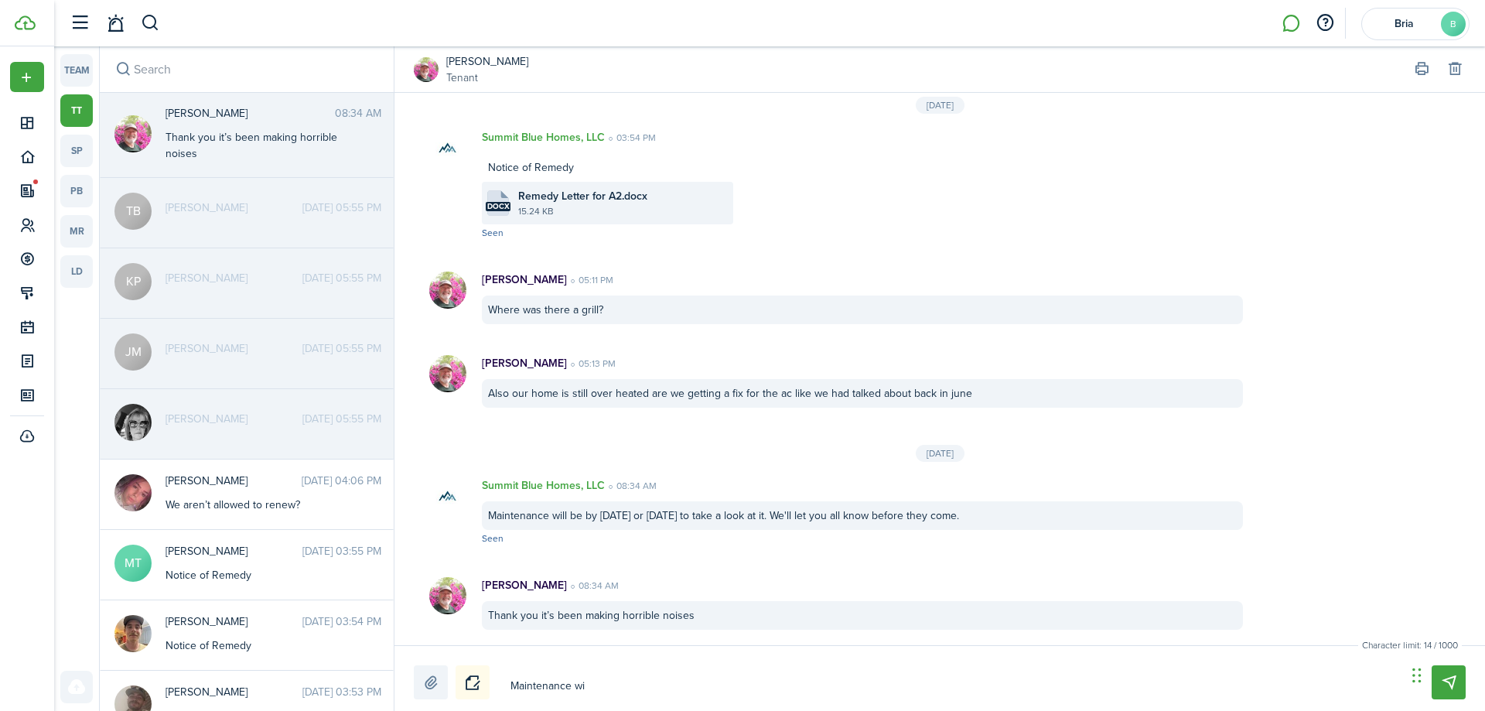
type textarea "Maintenance wil"
type textarea "Maintenance will"
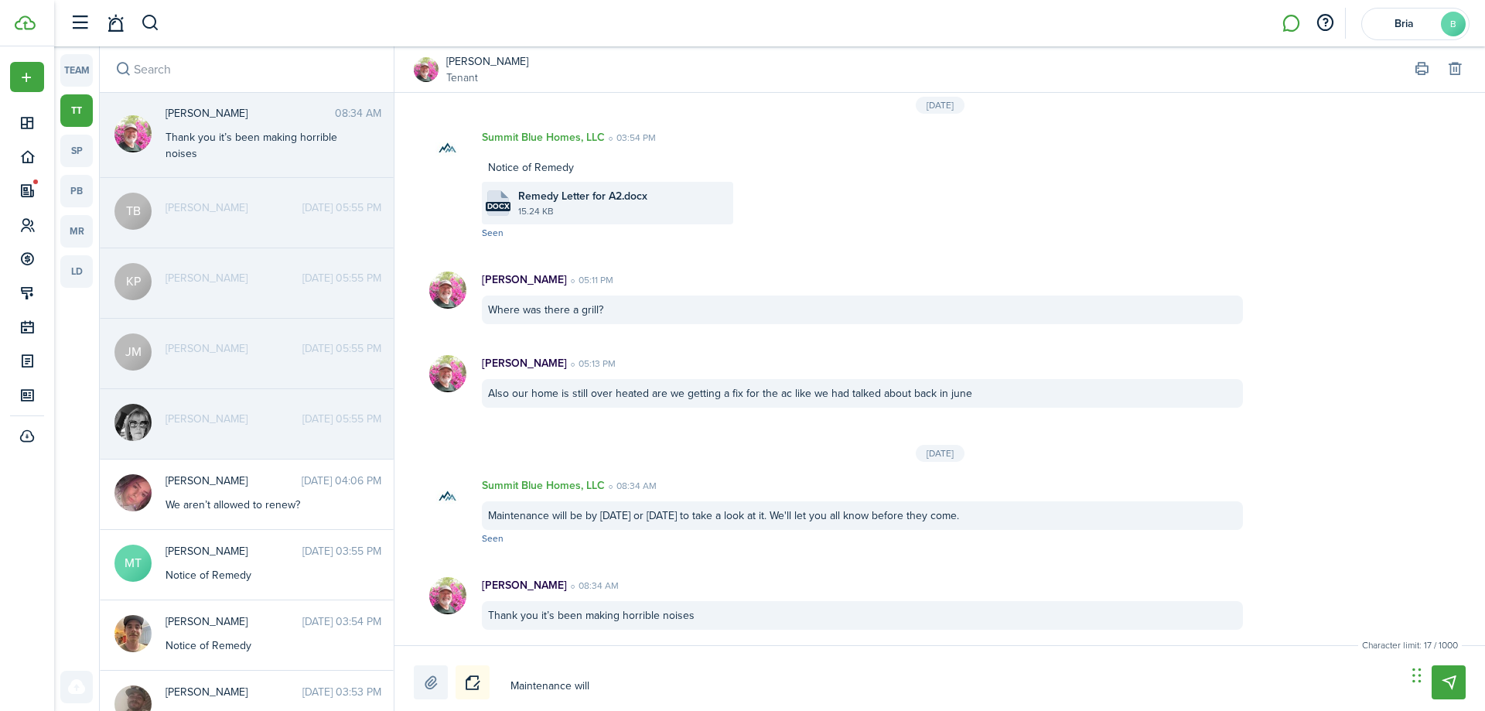
type textarea "Maintenance will b"
type textarea "Maintenance will be"
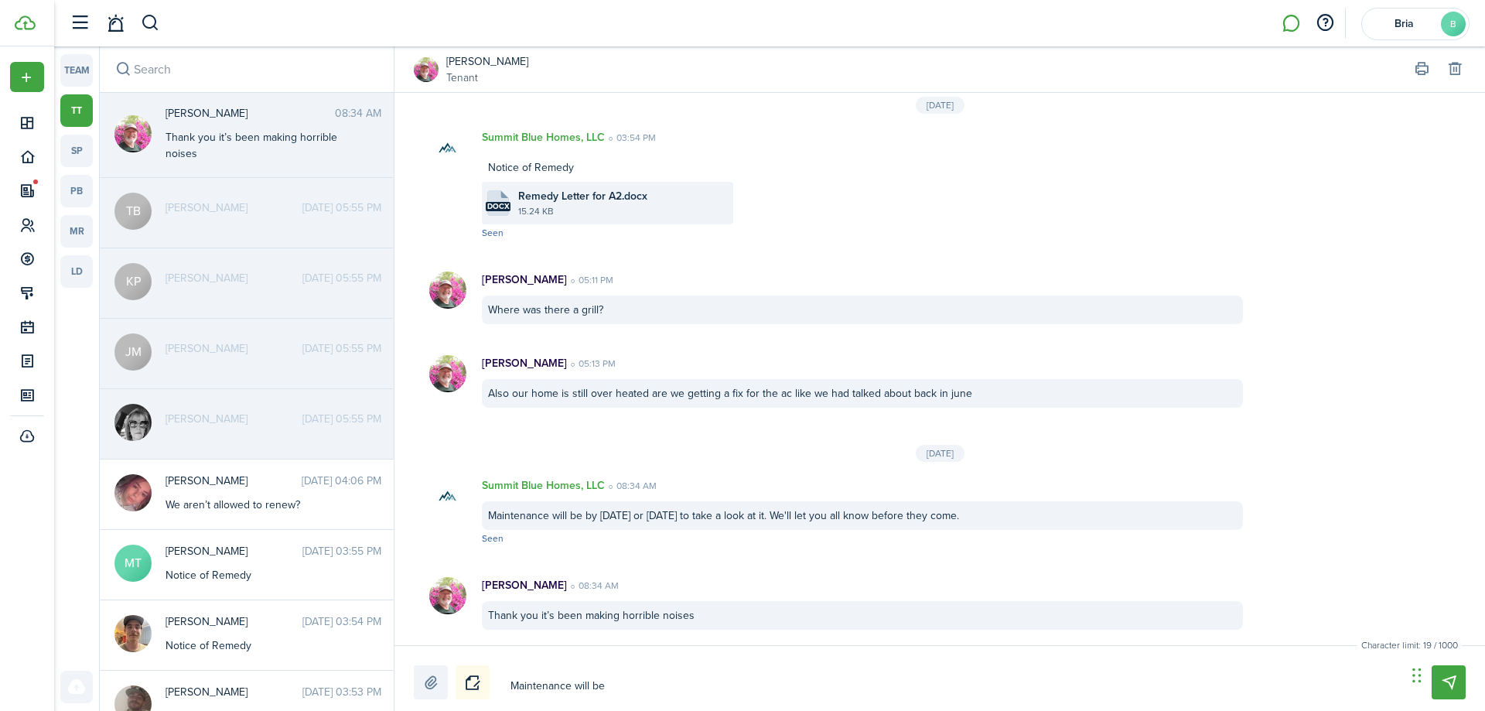
type textarea "Maintenance will be"
type textarea "Maintenance will be t"
type textarea "Maintenance will be th"
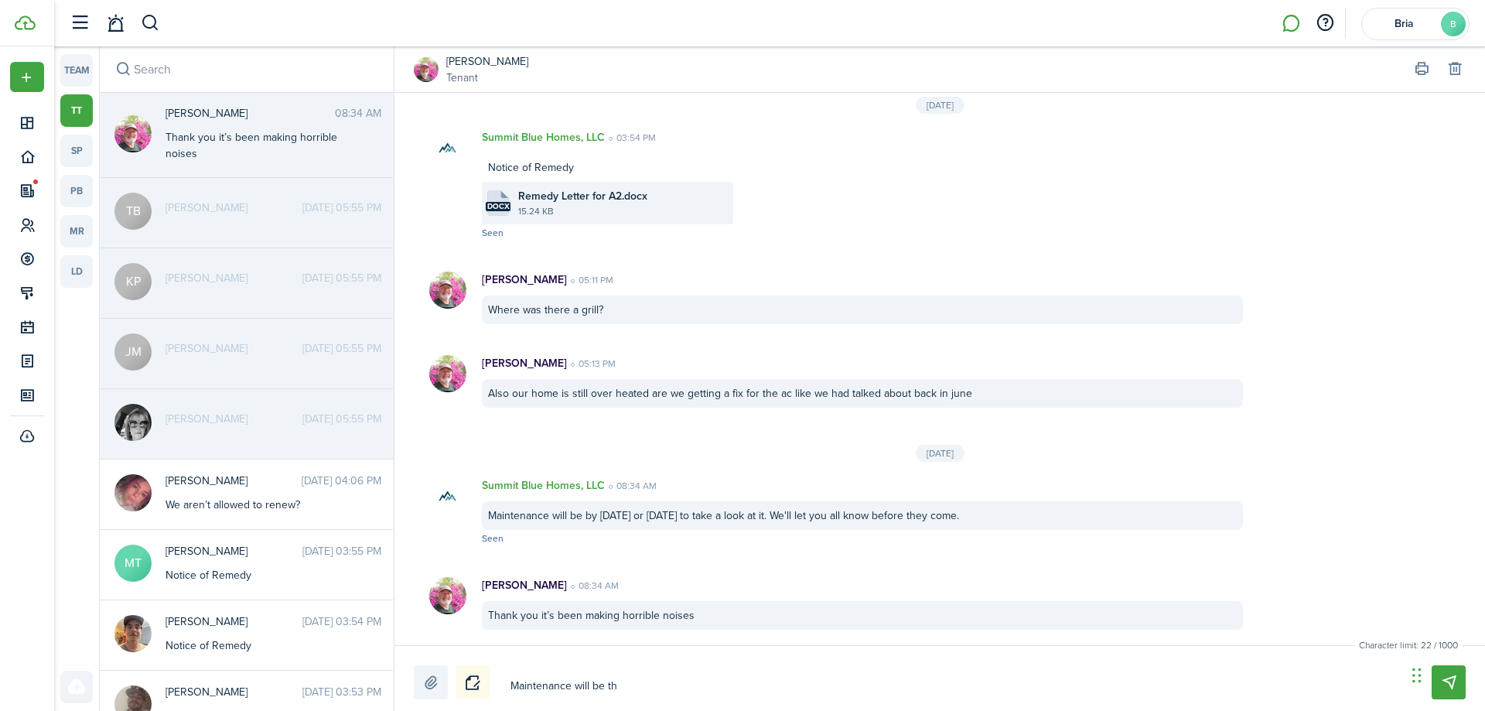
type textarea "Maintenance will be the"
type textarea "Maintenance will be ther"
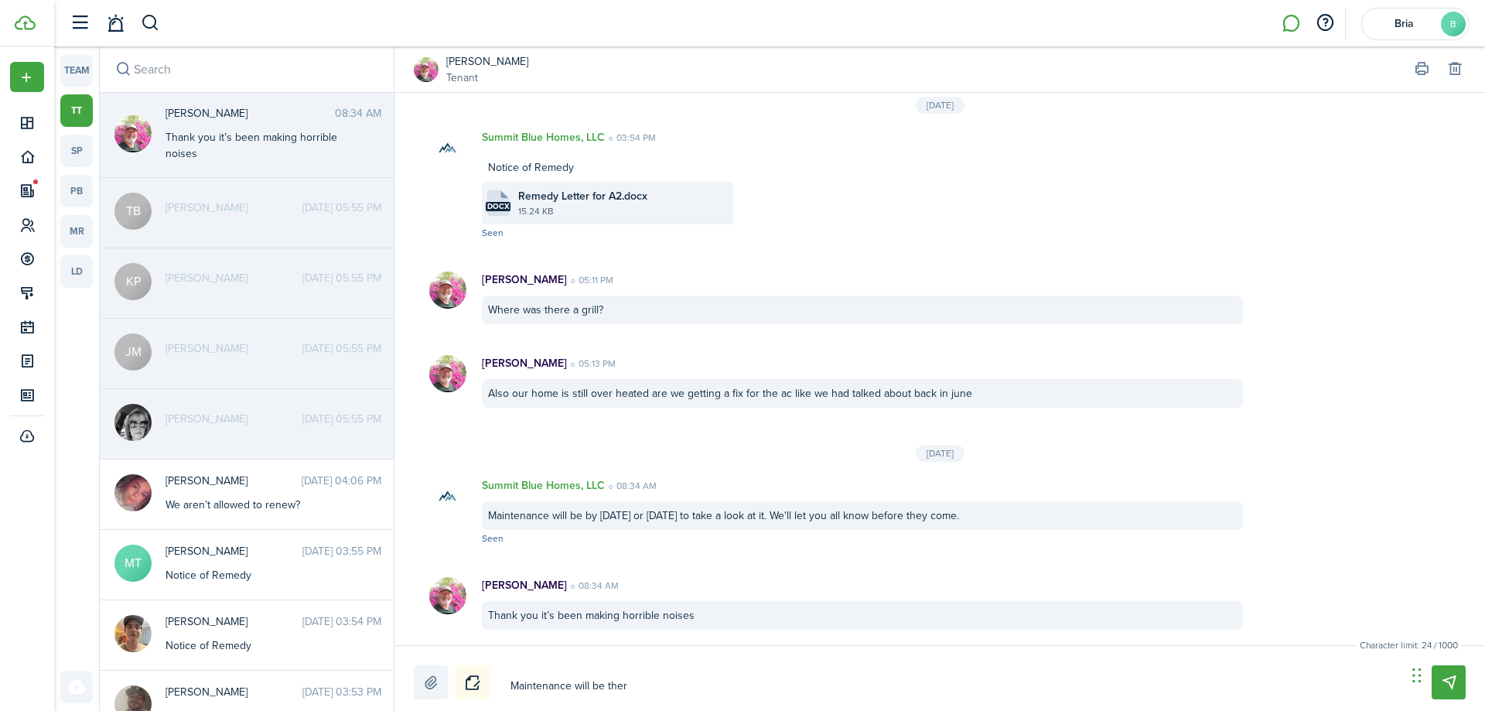
type textarea "Maintenance will be ther"
type textarea "Maintenance will be there"
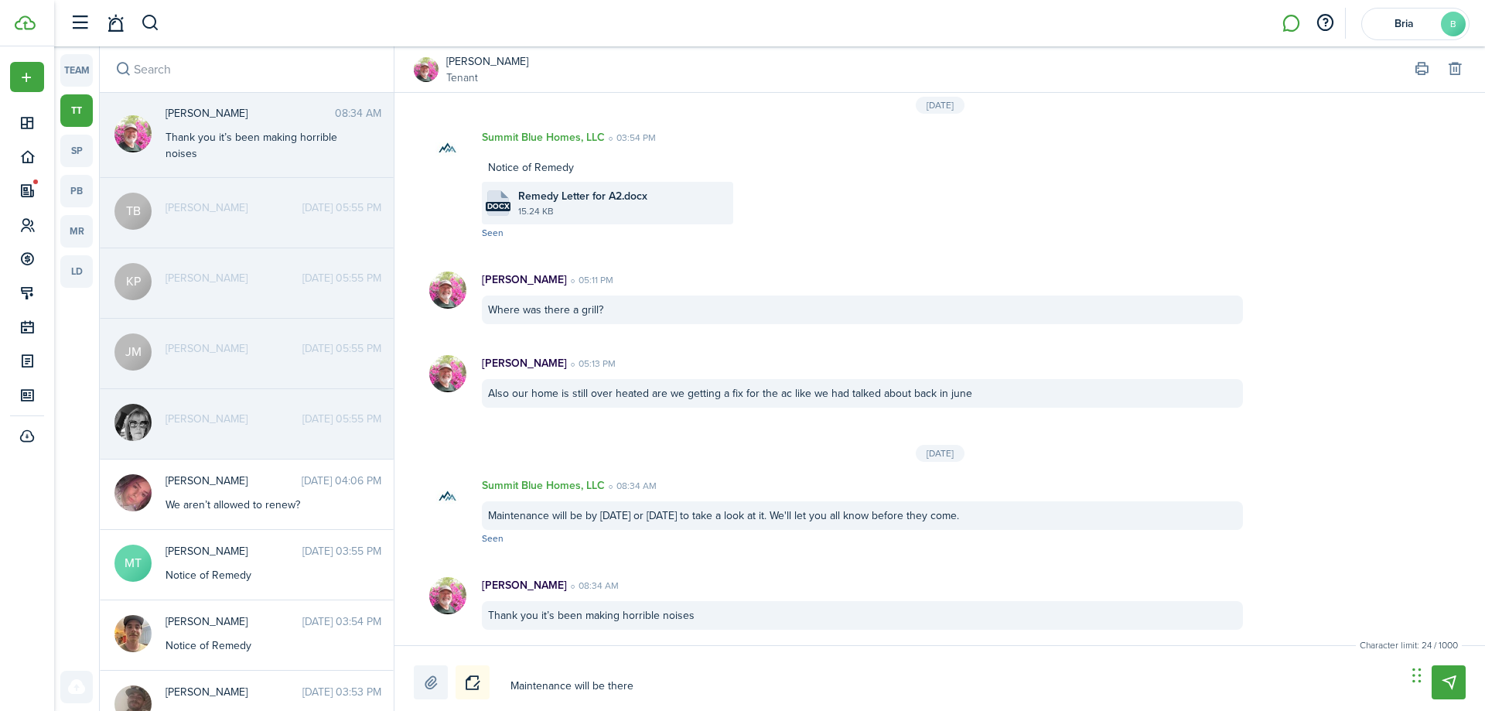
type textarea "Maintenance will be there"
type textarea "Maintenance will be there i"
type textarea "Maintenance will be there in"
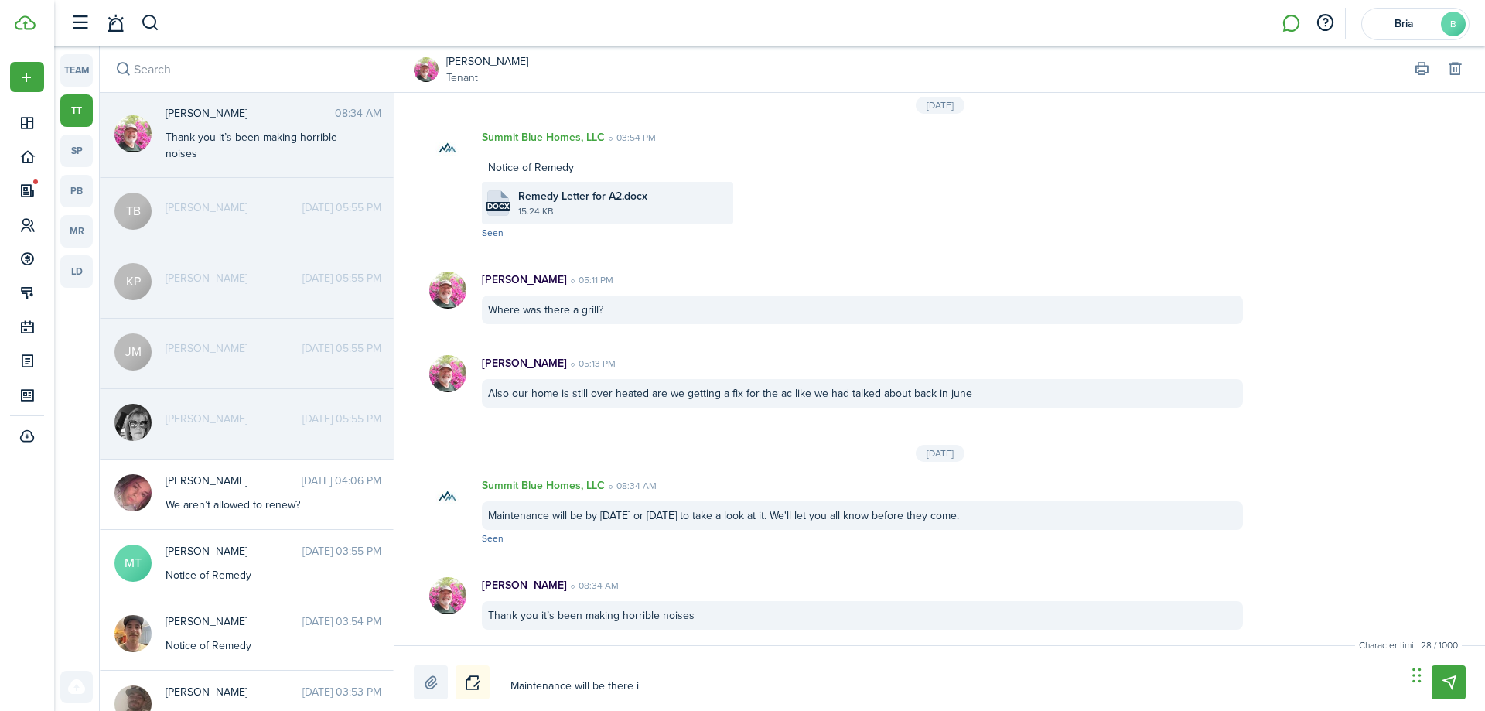
type textarea "Maintenance will be there in"
type textarea "Maintenance will be there in 4"
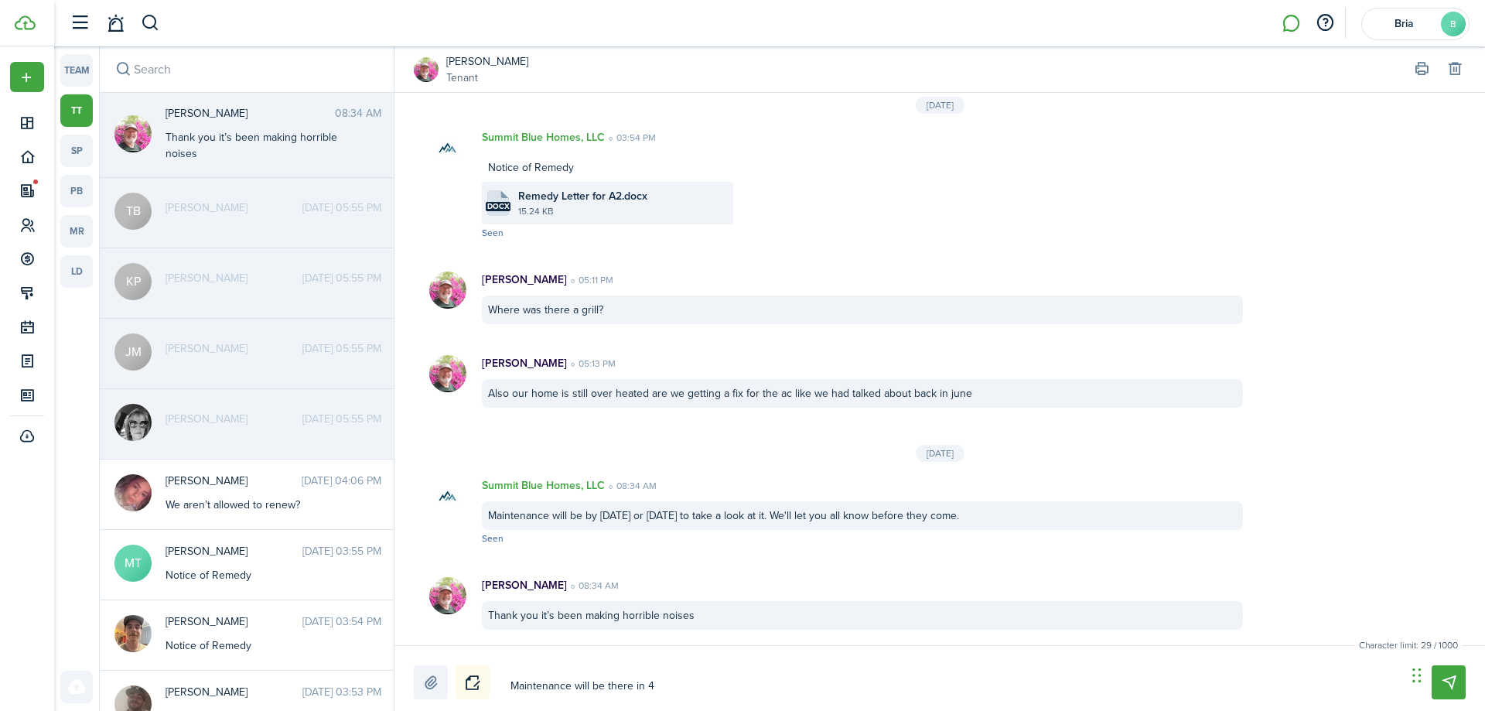
type textarea "Maintenance will be there in 45"
type textarea "Maintenance will be there in 45 m"
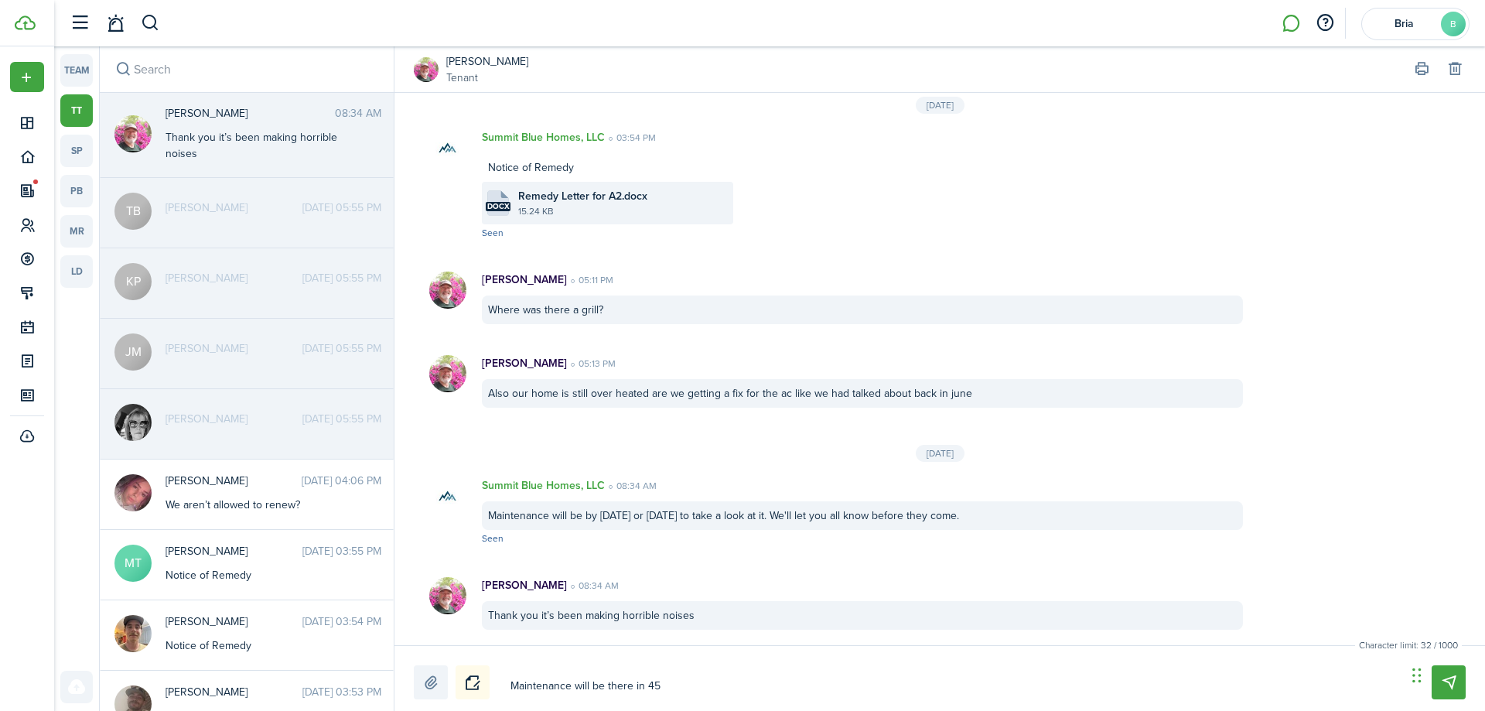
type textarea "Maintenance will be there in 45 m"
type textarea "Maintenance will be there in 45 mi"
type textarea "Maintenance will be there in 45 min"
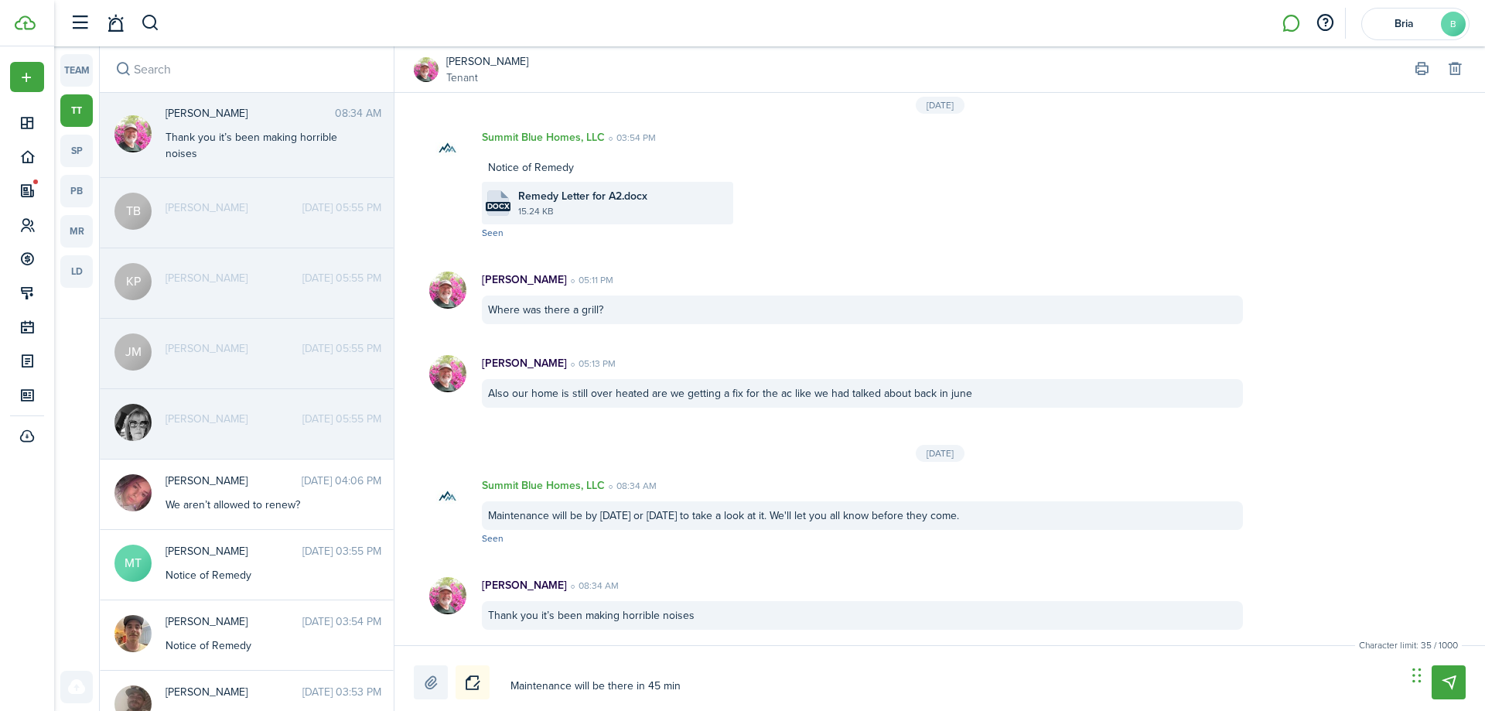
type textarea "Maintenance will be there in 45 minu"
type textarea "Maintenance will be there in 45 minut"
type textarea "Maintenance will be there in 45 minute"
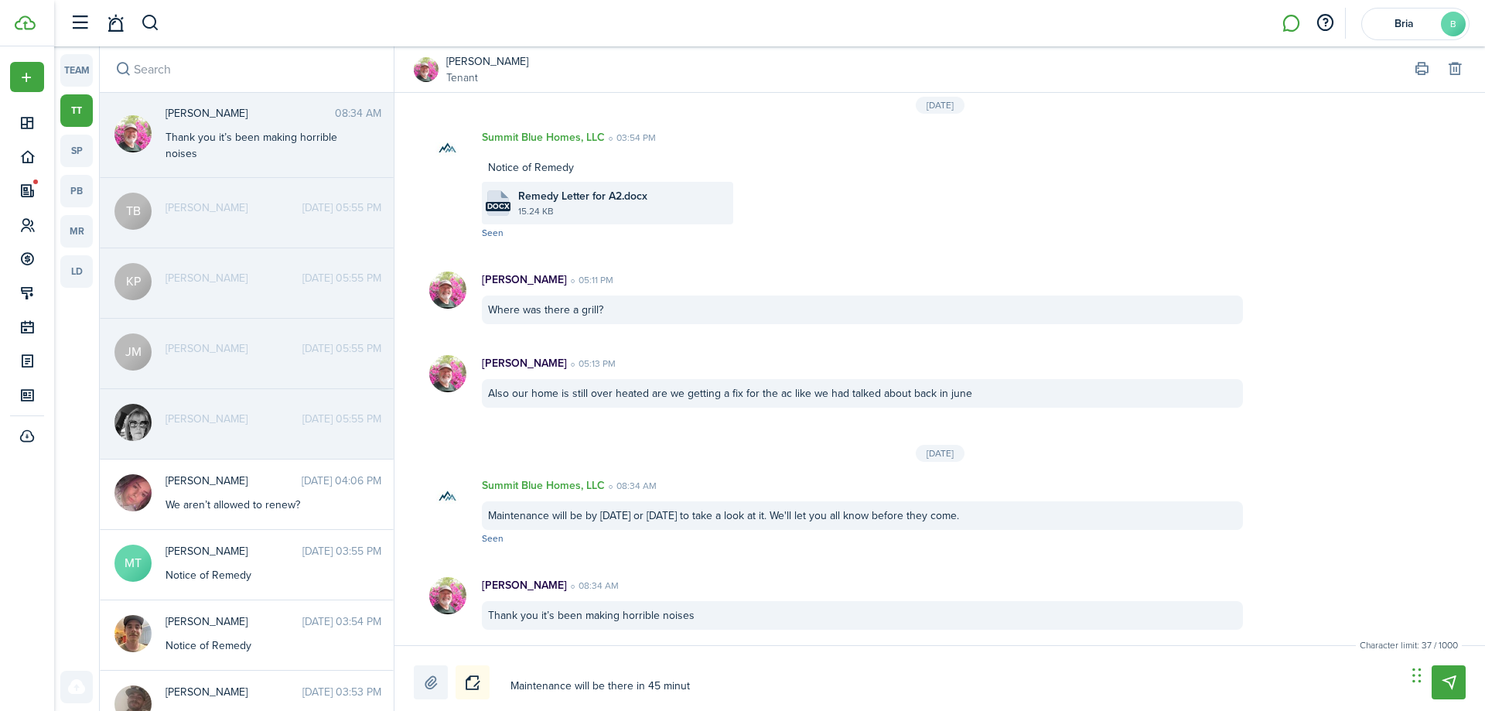
type textarea "Maintenance will be there in 45 minute"
type textarea "Maintenance will be there in 45 minutes"
type textarea "Maintenance will be there in 45 minutes."
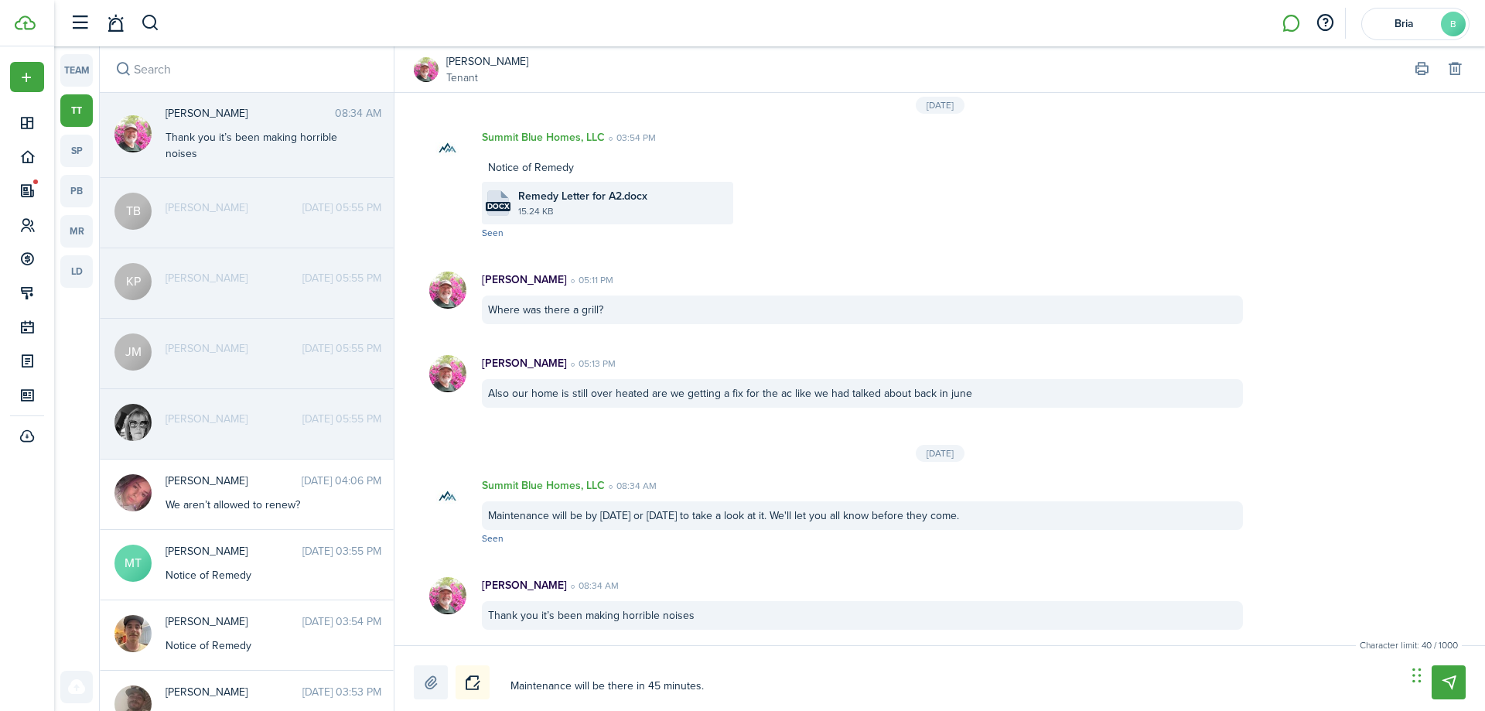
type textarea "Maintenance will be there in 45 minutes."
type textarea "Maintenance will be there in 45 minutes. W"
type textarea "Maintenance will be there in 45 minutes. Wi"
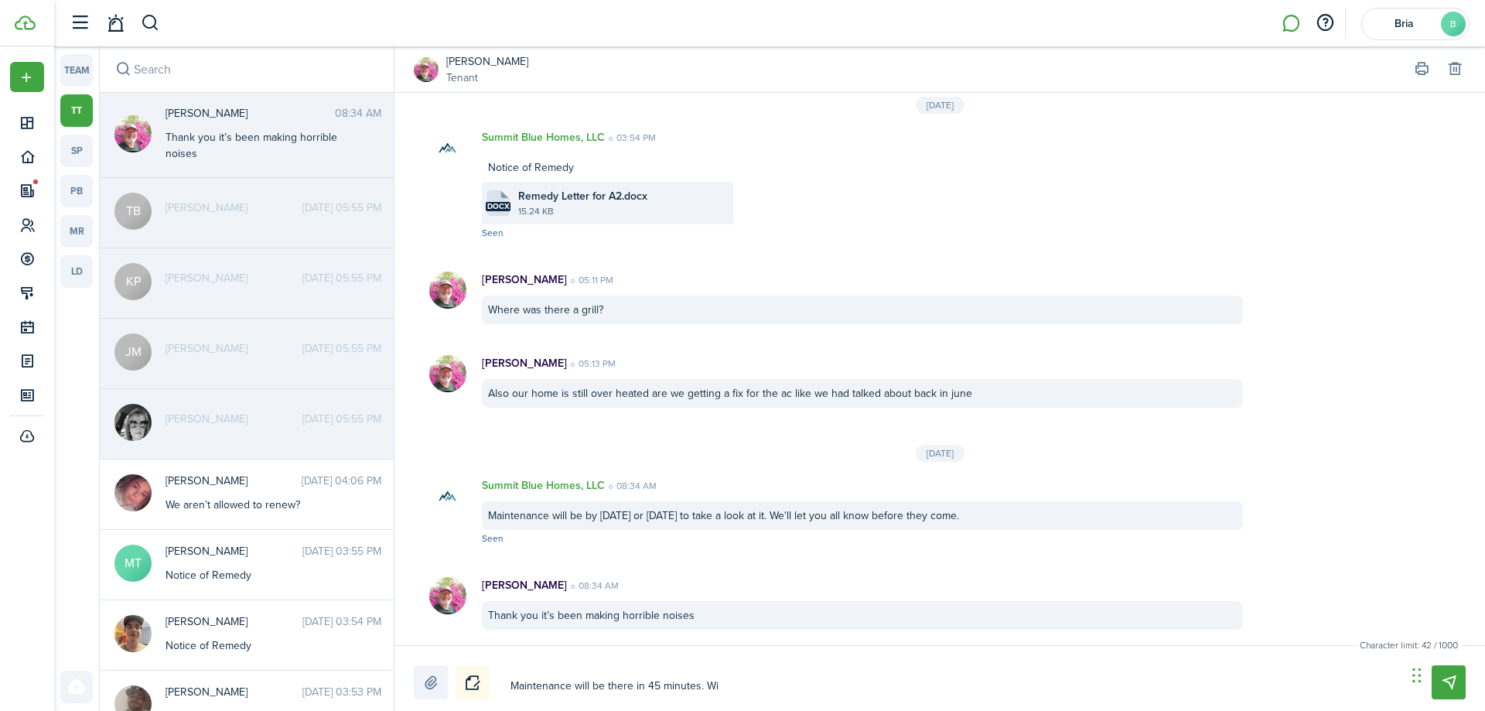
type textarea "Maintenance will be there in 45 minutes. Wi"
type textarea "Maintenance will be there in 45 minutes. Wil"
type textarea "Maintenance will be there in 45 minutes. Will"
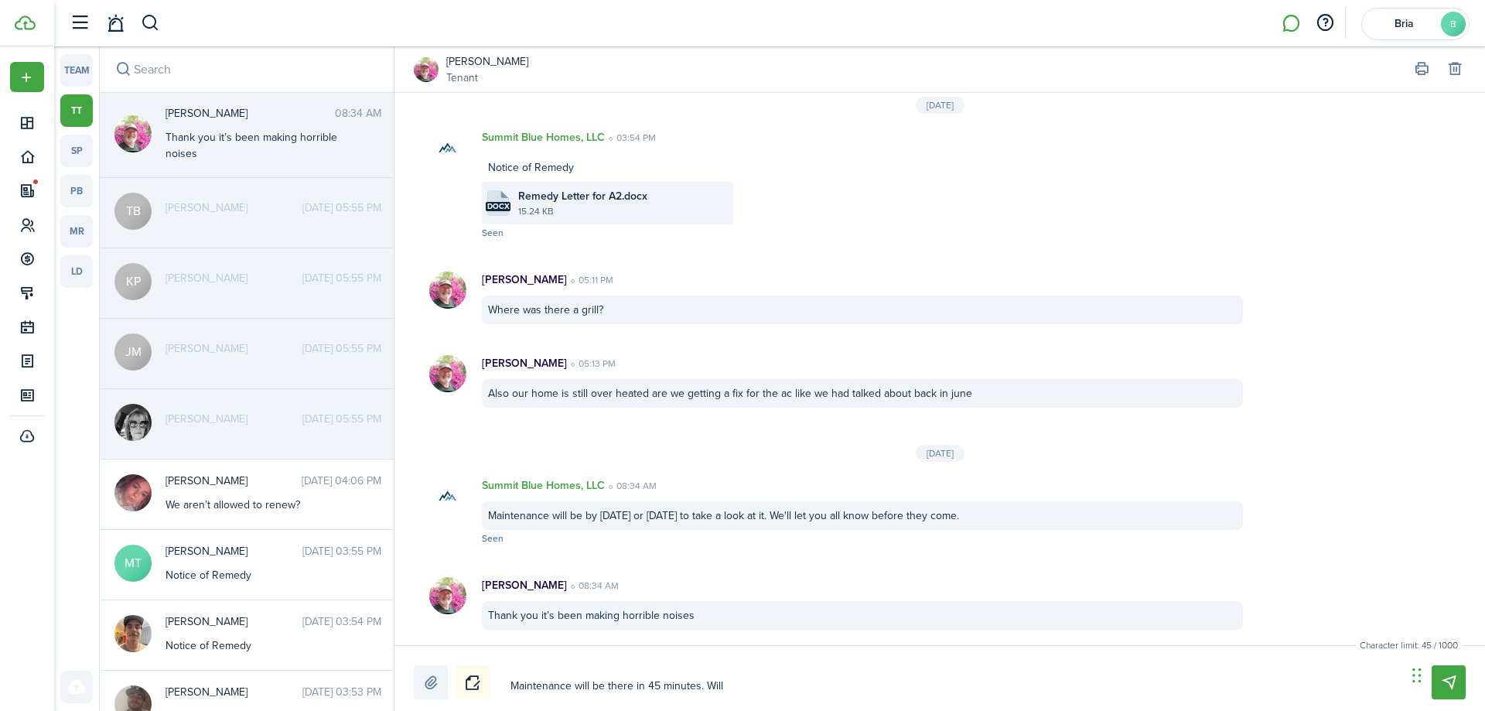
type textarea "Maintenance will be there in 45 minutes. Will"
type textarea "Maintenance will be there in 45 minutes. Will s"
type textarea "Maintenance will be there in 45 minutes. Will so"
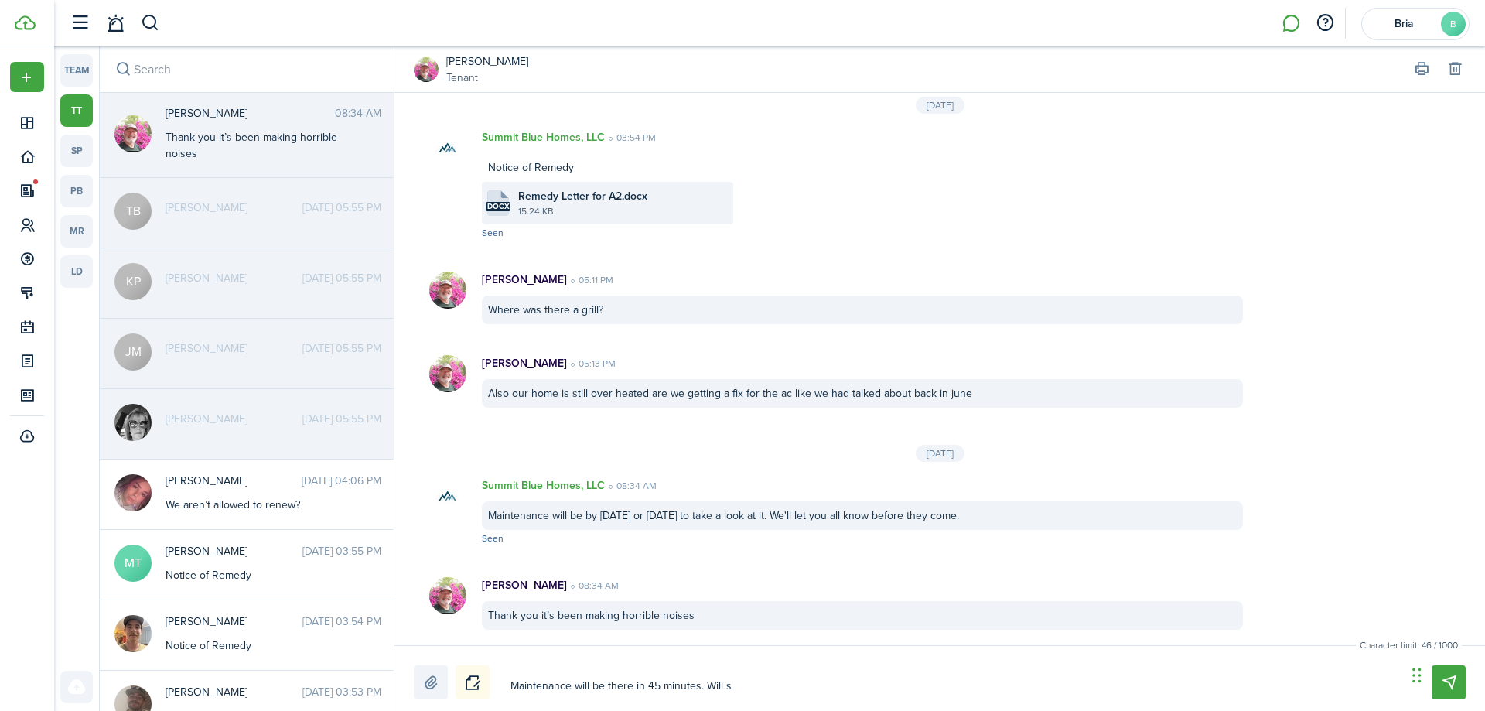
type textarea "Maintenance will be there in 45 minutes. Will so"
type textarea "Maintenance will be there in 45 minutes. Will som"
type textarea "Maintenance will be there in 45 minutes. Will some"
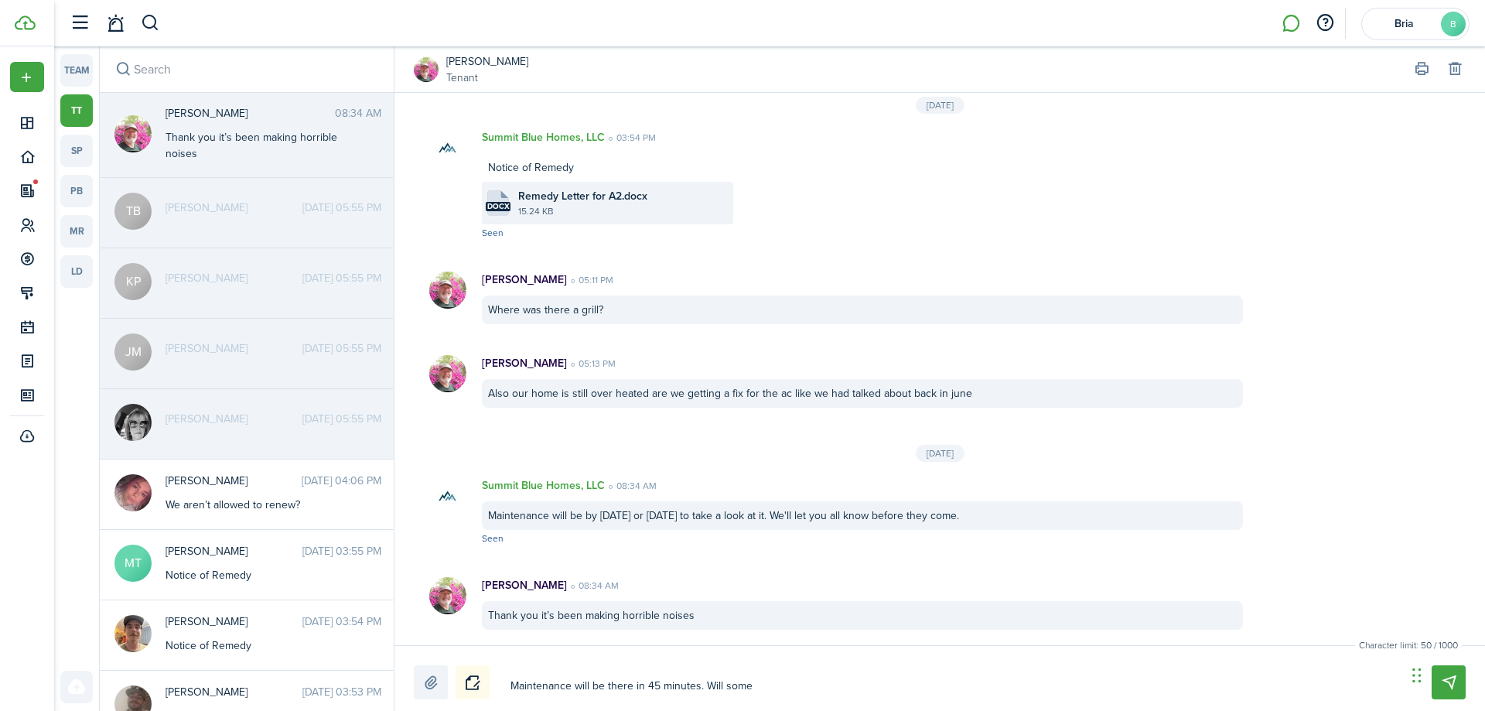
type textarea "Maintenance will be there in 45 minutes. Will someb"
type textarea "Maintenance will be there in 45 minutes. Will somebo"
type textarea "Maintenance will be there in 45 minutes. Will somebod"
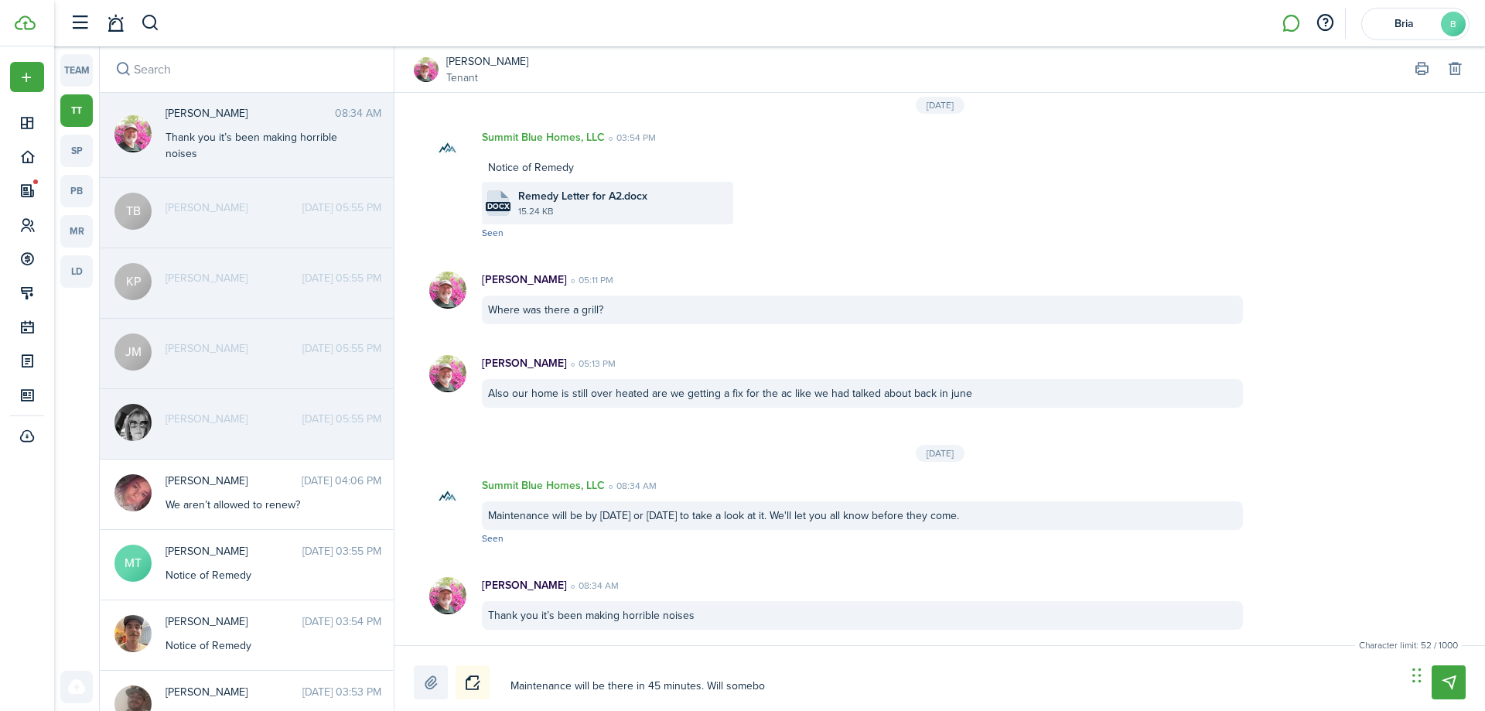
type textarea "Maintenance will be there in 45 minutes. Will somebod"
type textarea "Maintenance will be there in 45 minutes. Will somebody"
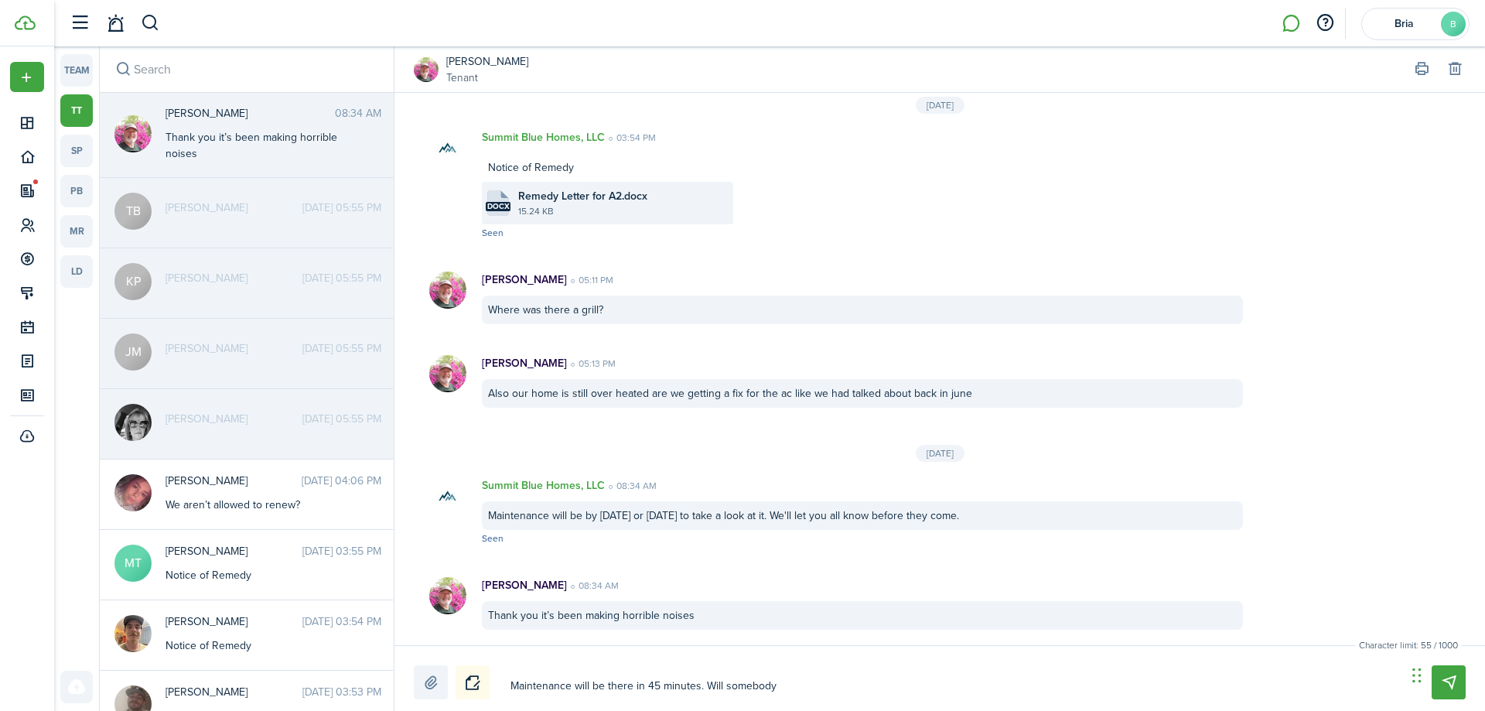
type textarea "Maintenance will be there in 45 minutes. Will somebody b"
type textarea "Maintenance will be there in 45 minutes. Will somebody be"
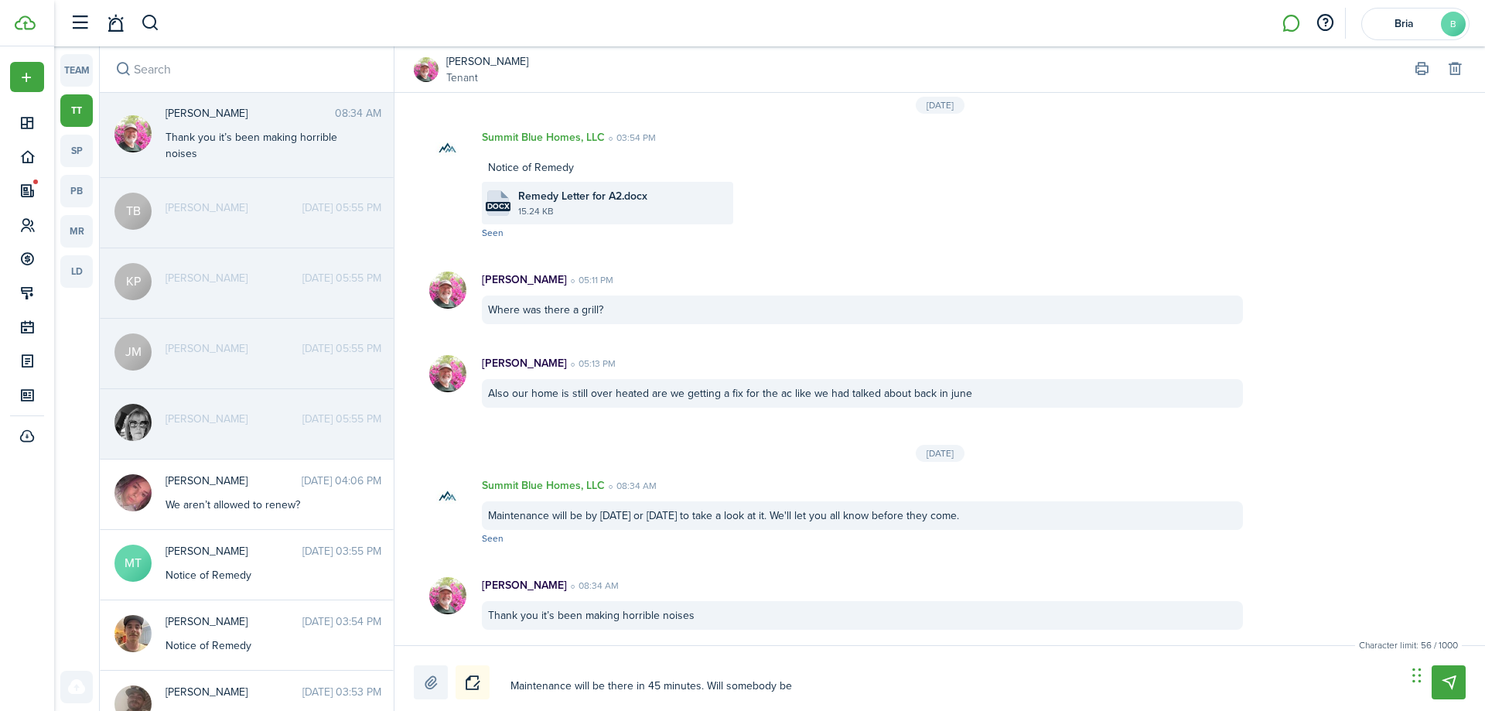
type textarea "Maintenance will be there in 45 minutes. Will somebody be"
type textarea "Maintenance will be there in 45 minutes. Will somebody be t"
type textarea "Maintenance will be there in 45 minutes. Will somebody be th"
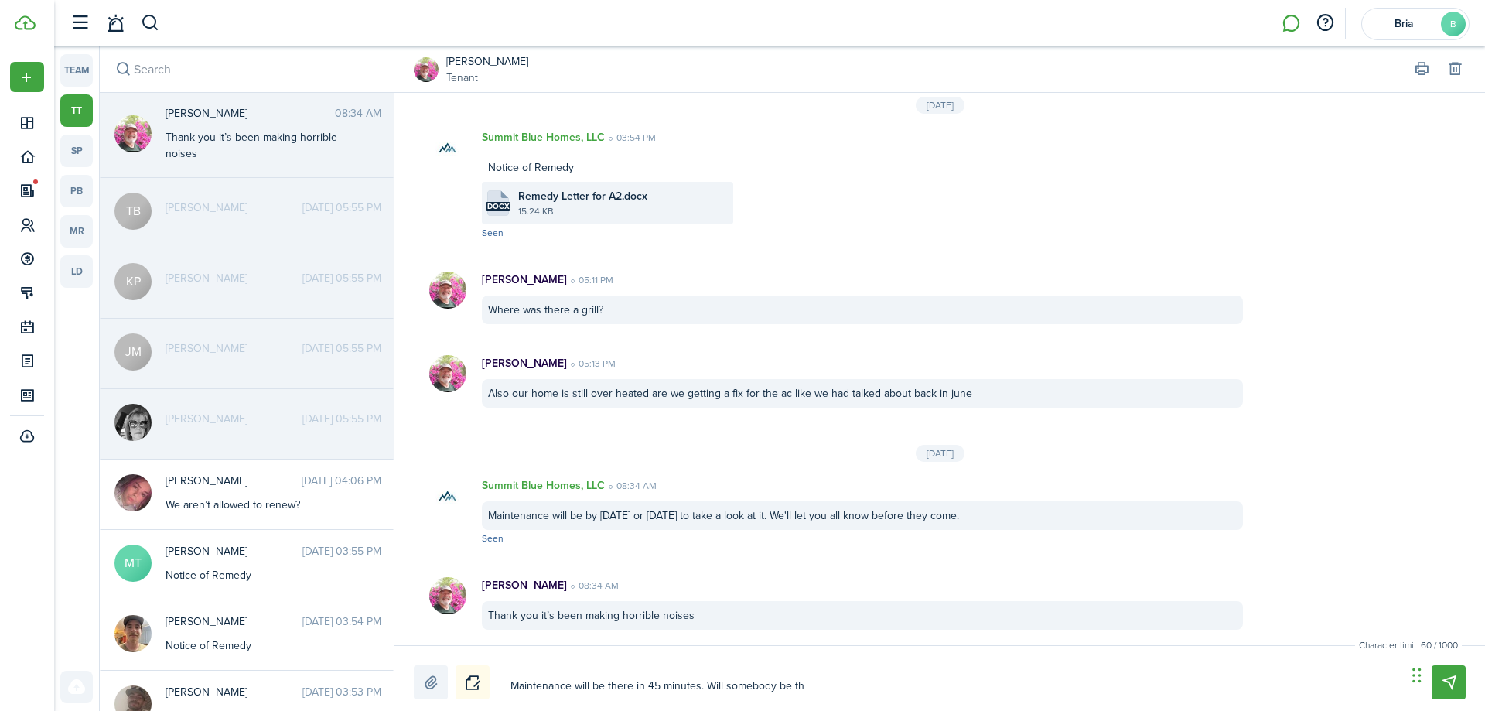
type textarea "Maintenance will be there in 45 minutes. Will somebody be the"
type textarea "Maintenance will be there in 45 minutes. Will somebody be ther"
type textarea "Maintenance will be there in 45 minutes. Will somebody be there"
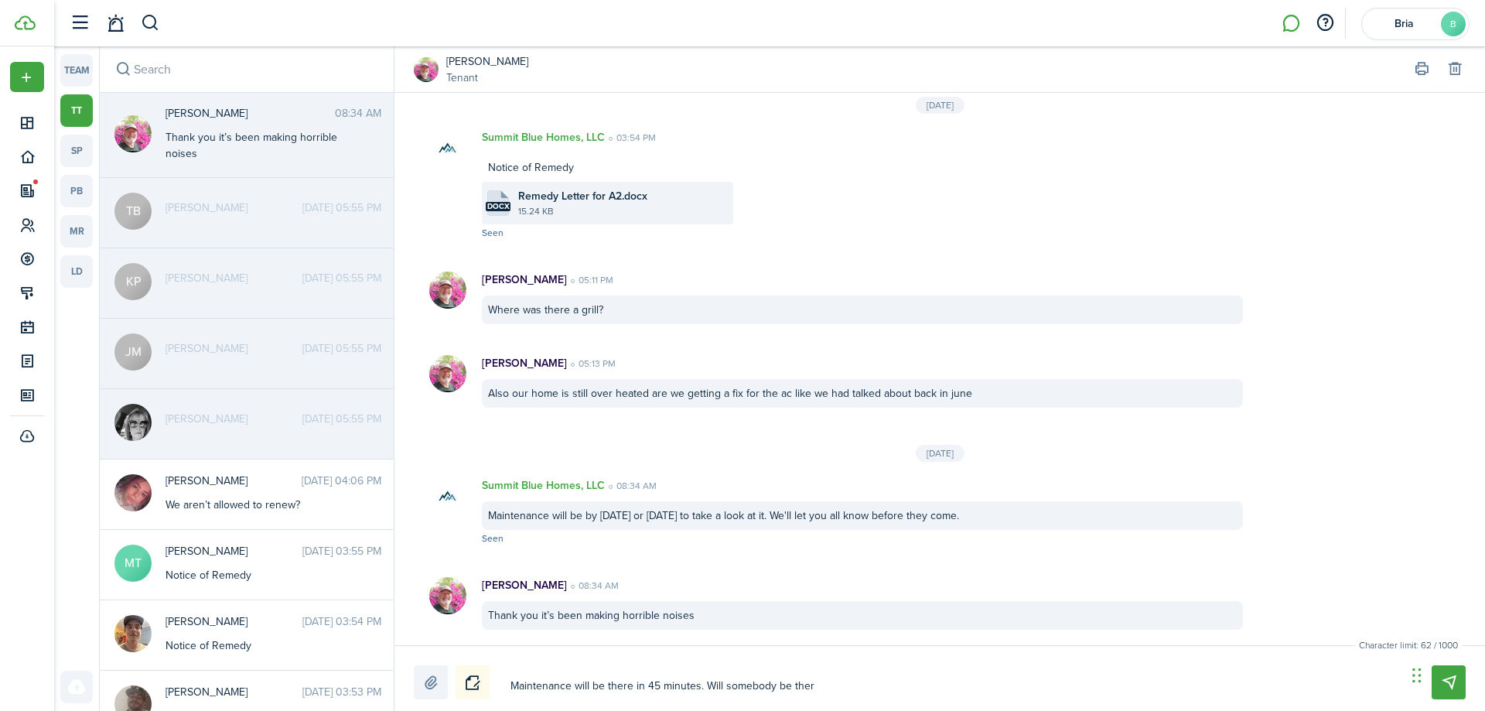
type textarea "Maintenance will be there in 45 minutes. Will somebody be there"
type textarea "Maintenance will be there in 45 minutes. Will somebody be there a"
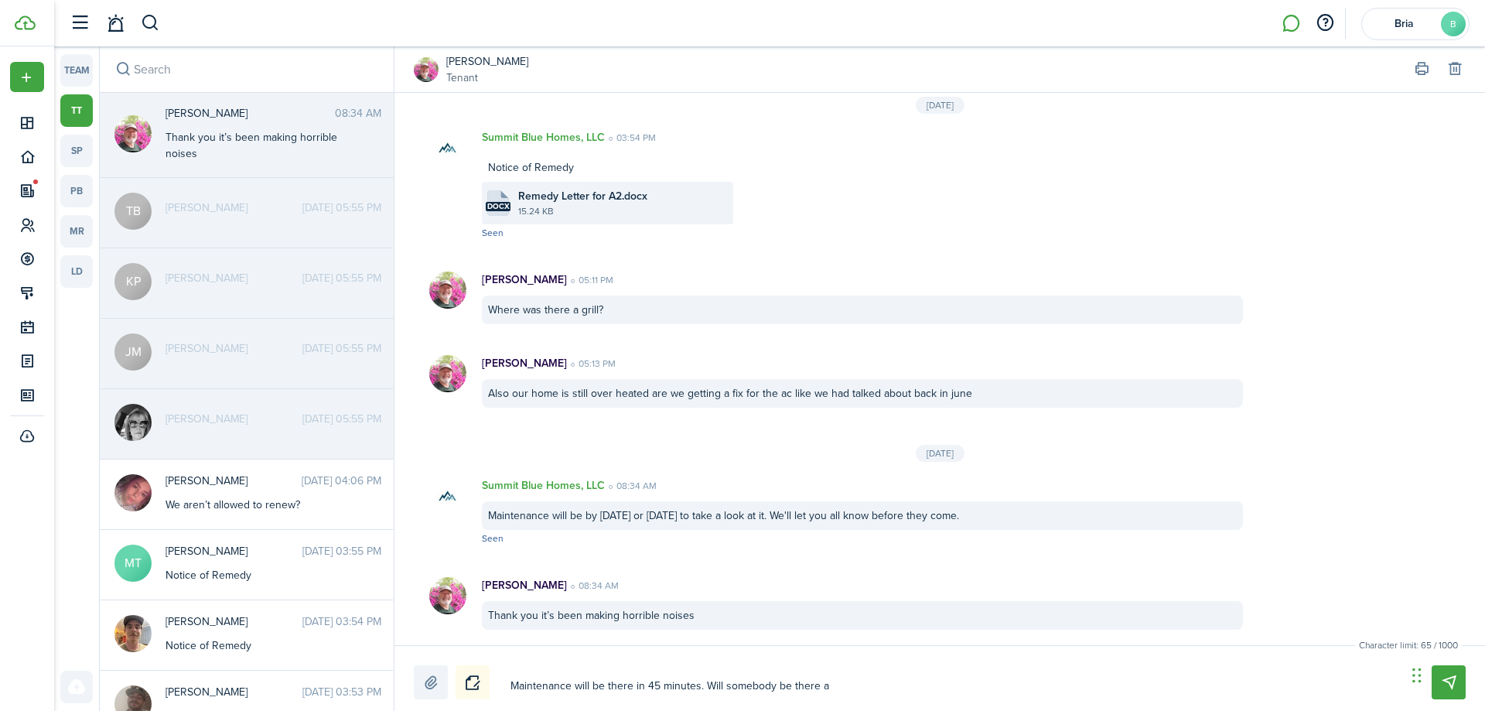
type textarea "Maintenance will be there in 45 minutes. Will somebody be there an"
type textarea "Maintenance will be there in 45 minutes. Will somebody be there and"
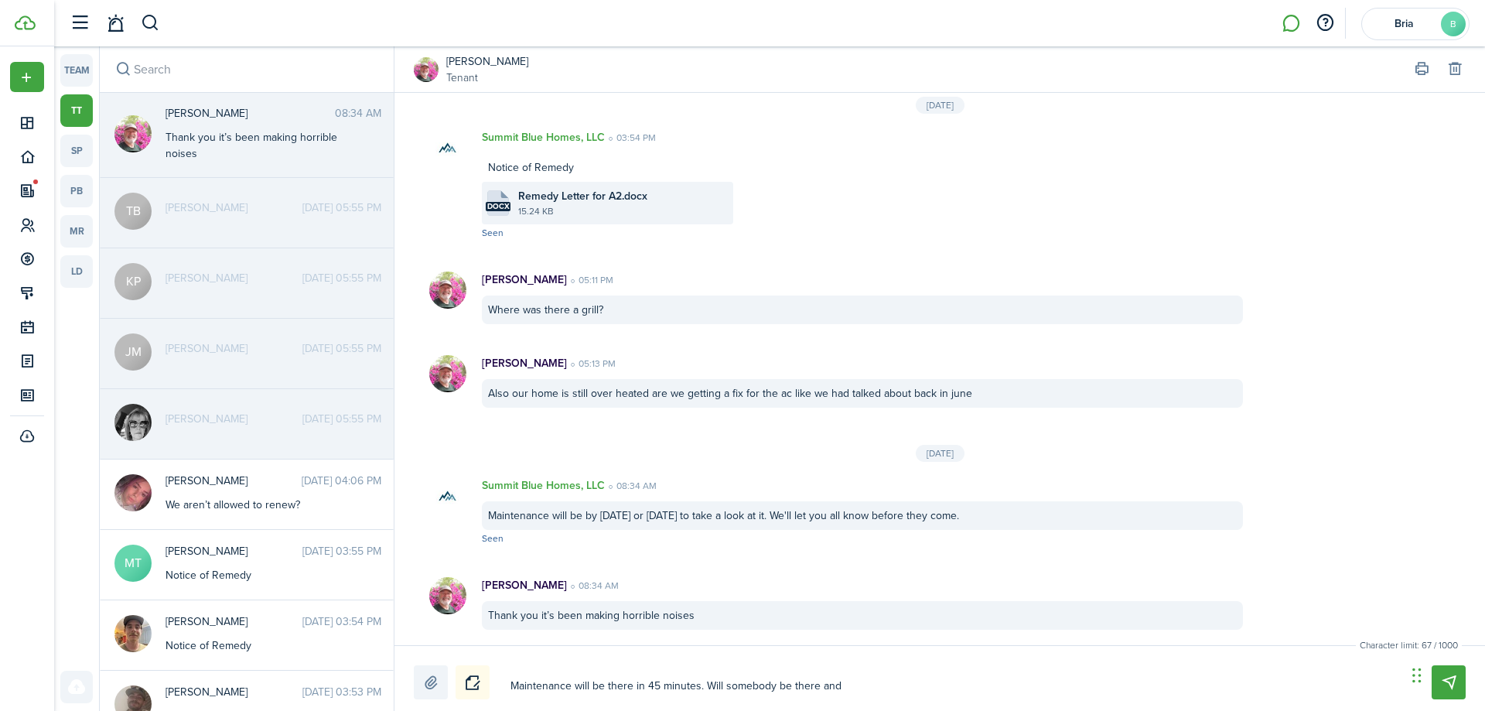
type textarea "Maintenance will be there in 45 minutes. Will somebody be there and"
type textarea "Maintenance will be there in 45 minutes. Will somebody be there and w"
type textarea "Maintenance will be there in 45 minutes. Will somebody be there and wi"
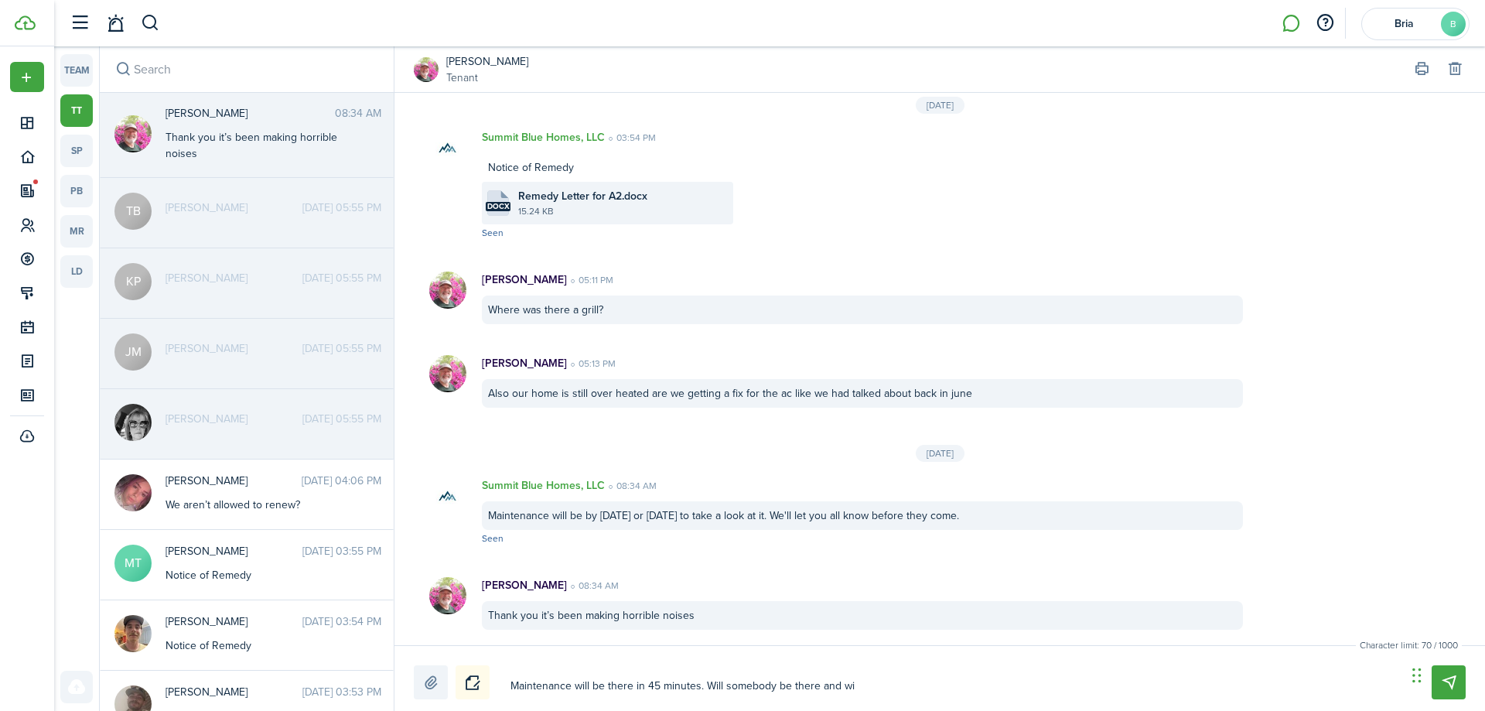
type textarea "Maintenance will be there in 45 minutes. Will somebody be there and wil"
type textarea "Maintenance will be there in 45 minutes. Will somebody be there and will"
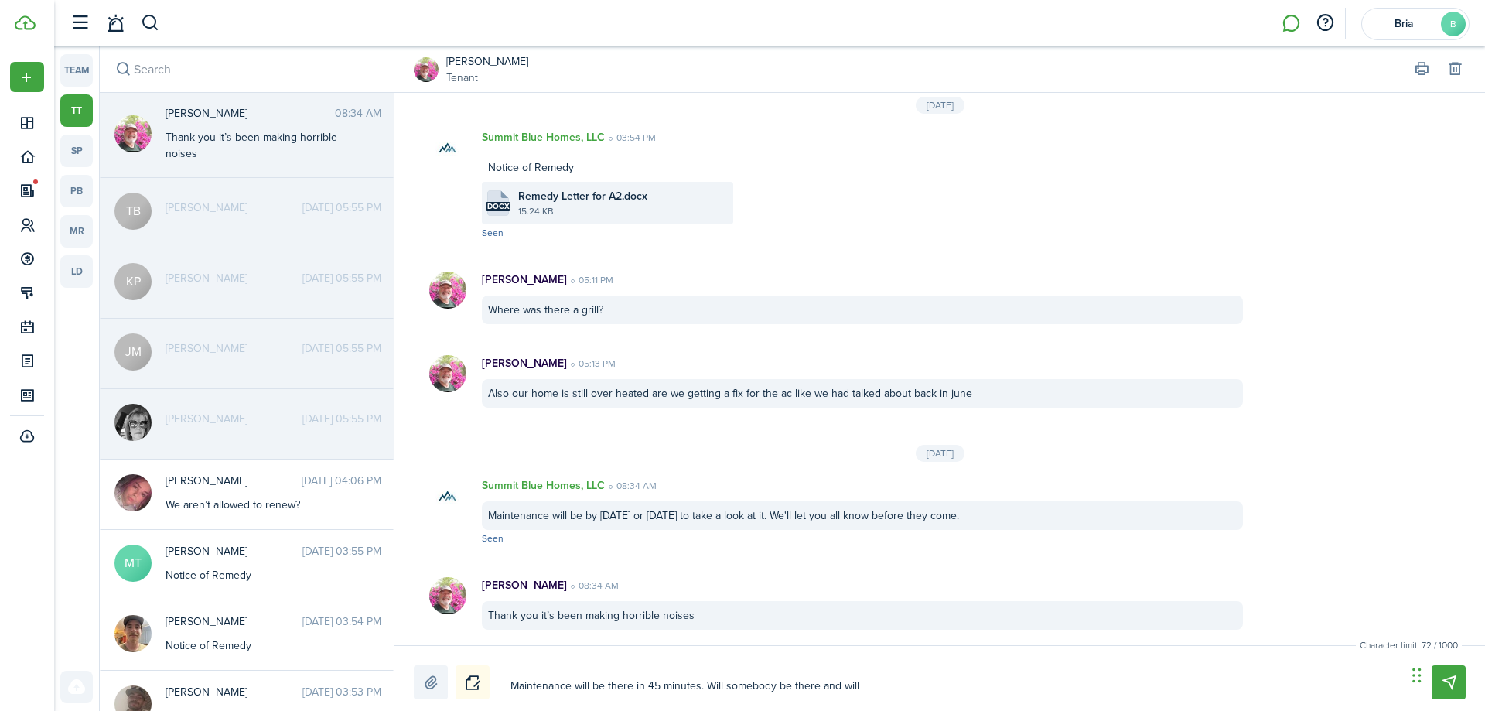
type textarea "Maintenance will be there in 45 minutes. Will somebody be there and will"
type textarea "Maintenance will be there in 45 minutes. Will somebody be there and will t"
type textarea "Maintenance will be there in 45 minutes. Will somebody be there and will th"
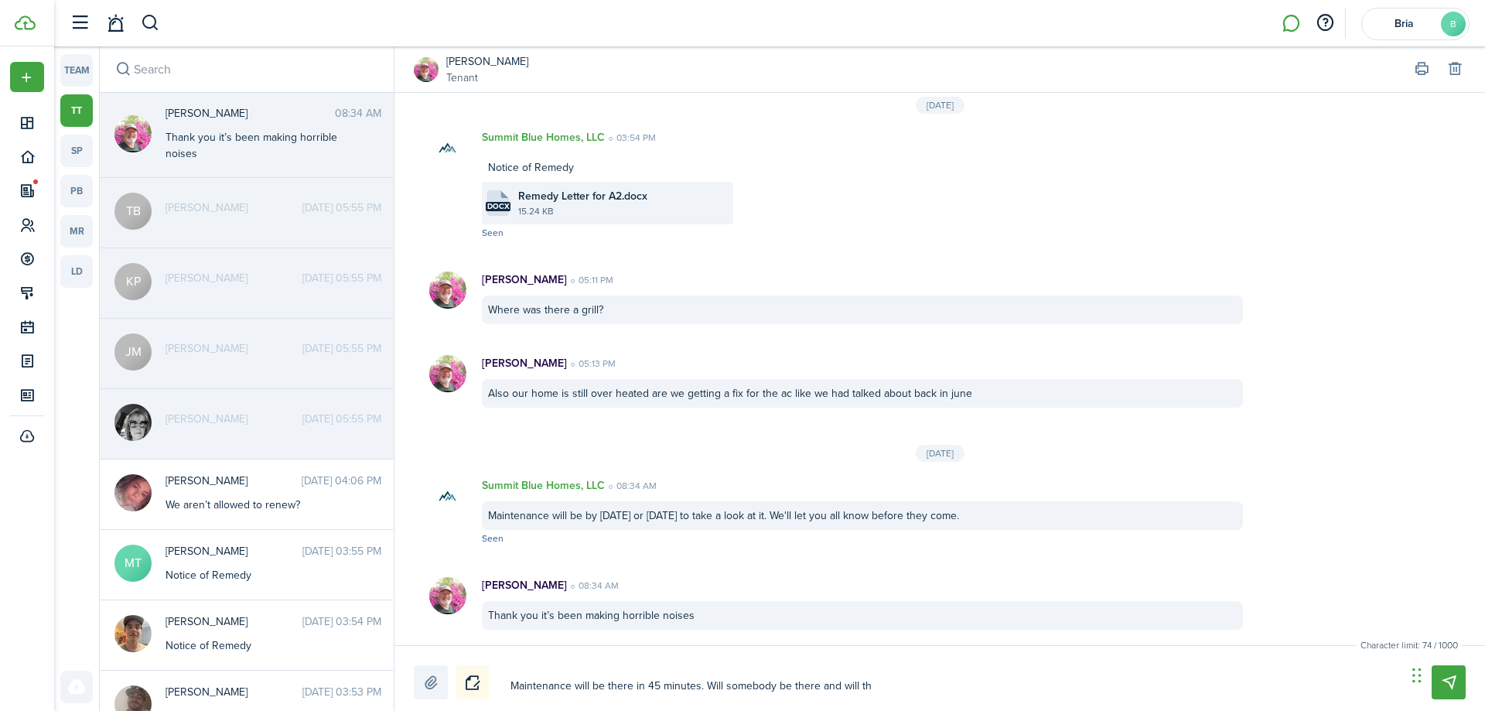
type textarea "Maintenance will be there in 45 minutes. Will somebody be there and will the"
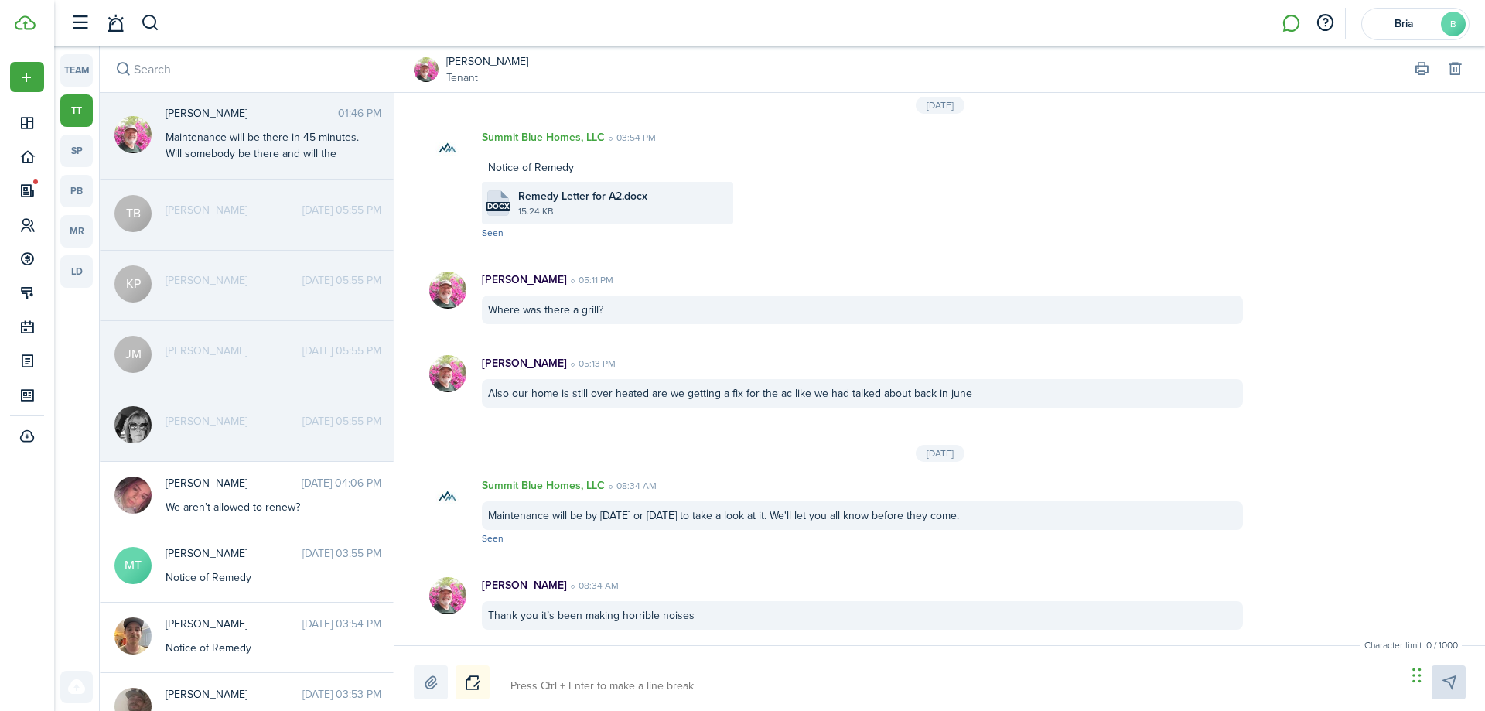
scroll to position [990, 0]
